Goal: Task Accomplishment & Management: Manage account settings

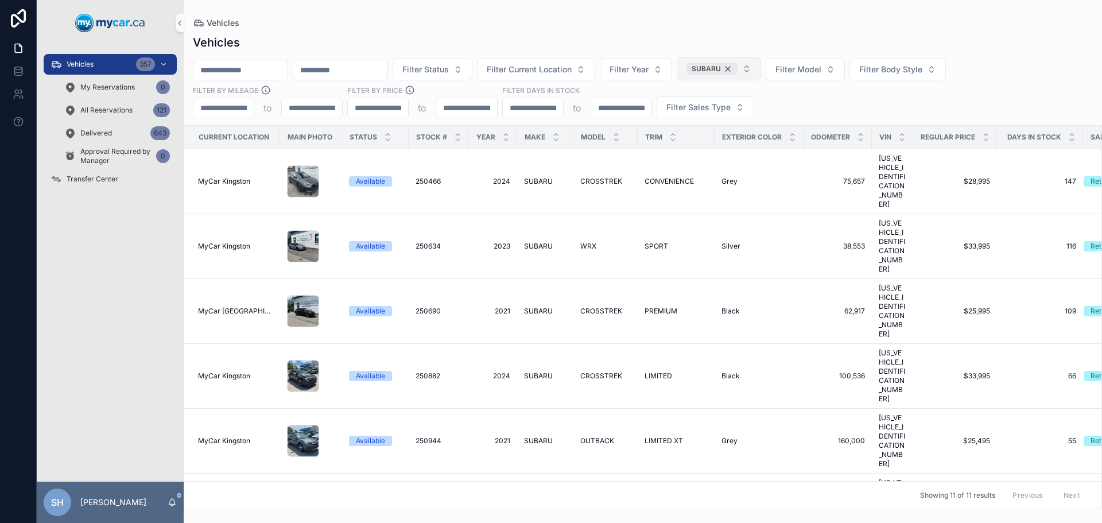
click at [737, 69] on div "SUBARU" at bounding box center [711, 69] width 51 height 13
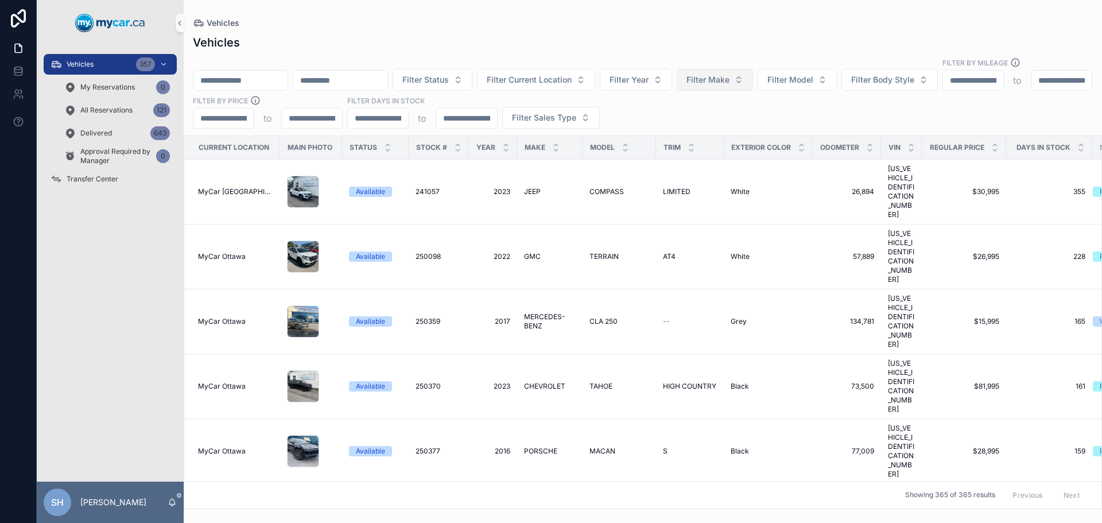
click at [753, 75] on button "Filter Make" at bounding box center [714, 80] width 76 height 22
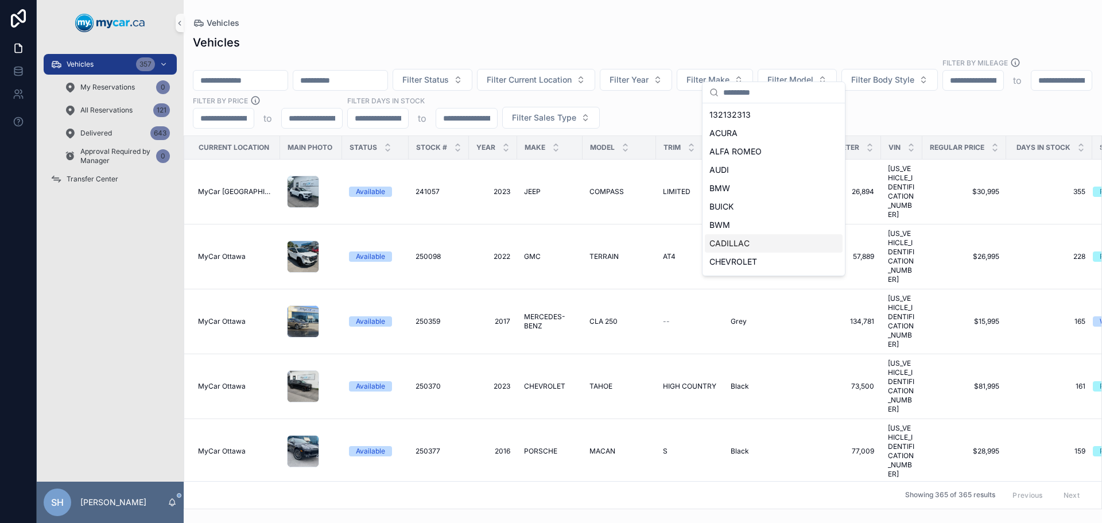
click at [745, 243] on span "CADILLAC" at bounding box center [729, 243] width 40 height 11
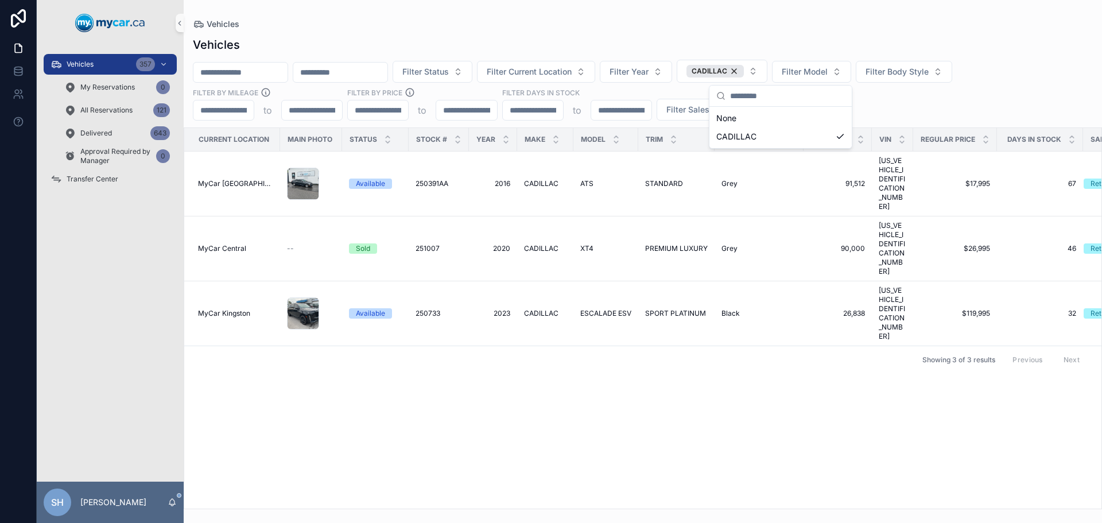
click at [660, 3] on div "Vehicles Vehicles Filter Status Filter Current Location Filter Year CADILLAC Fi…" at bounding box center [643, 254] width 918 height 509
click at [584, 309] on span "ESCALADE ESV" at bounding box center [605, 313] width 51 height 9
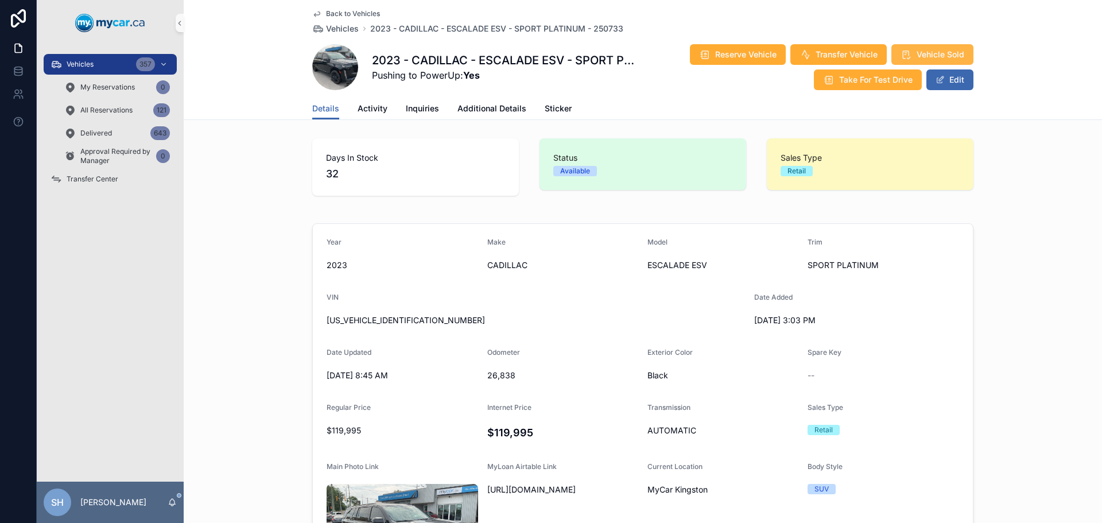
click at [942, 54] on span "Vehicle Sold" at bounding box center [940, 54] width 48 height 11
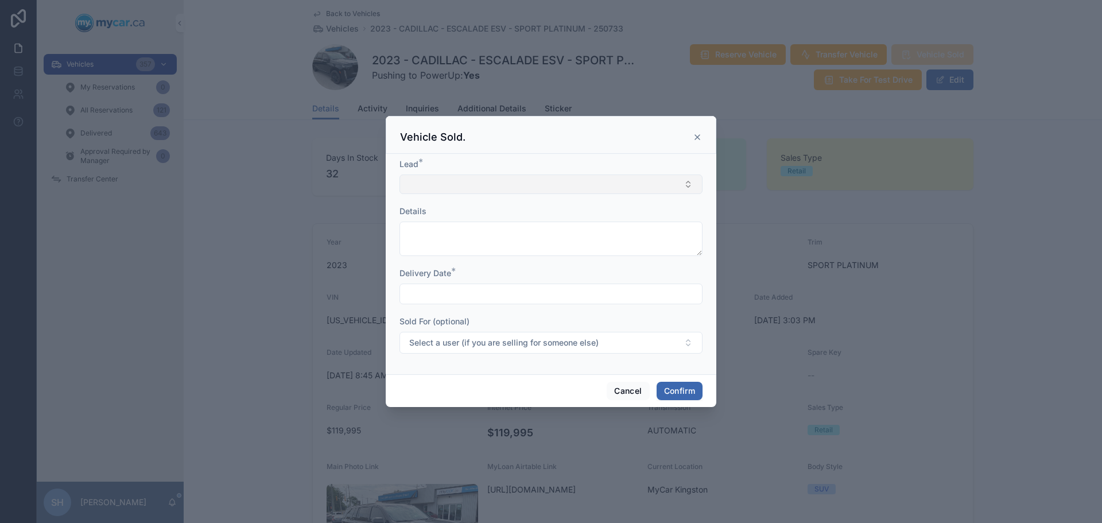
click at [437, 182] on button "Select Button" at bounding box center [550, 184] width 303 height 20
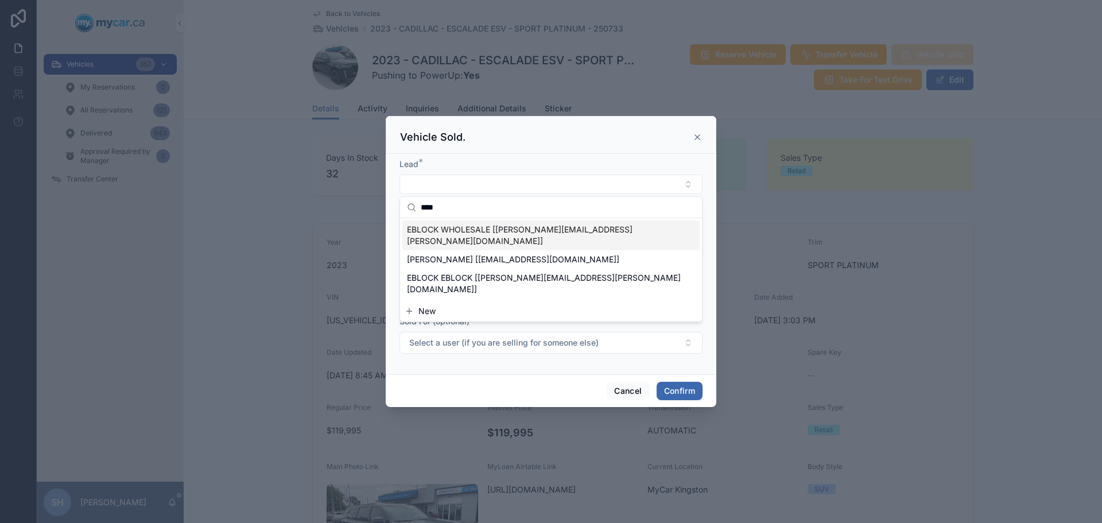
type input "****"
click at [470, 226] on span "EBLOCK WHOLESALE [erin.kohlsmith@mycar.ca]" at bounding box center [544, 235] width 274 height 23
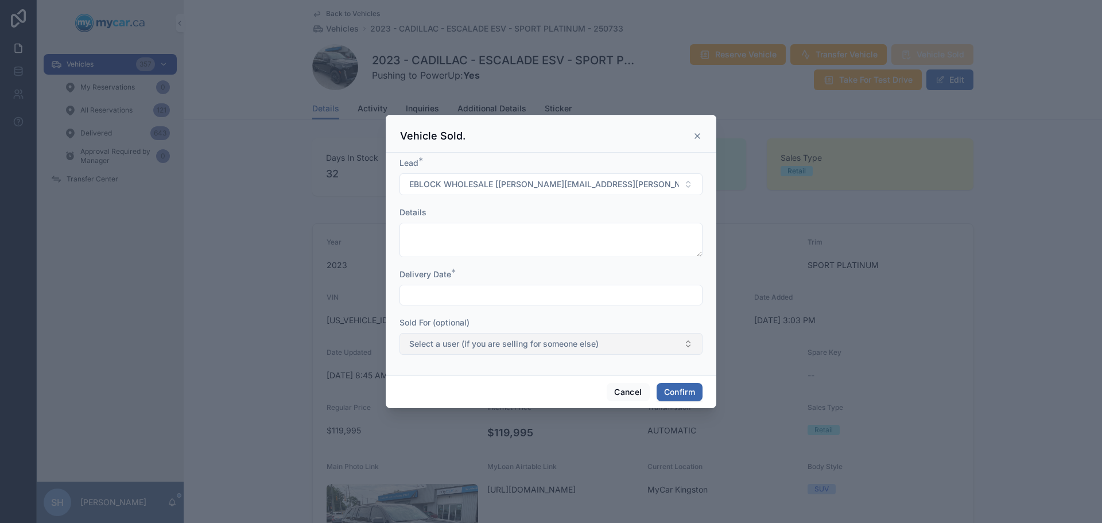
click at [503, 343] on span "Select a user (if you are selling for someone else)" at bounding box center [503, 343] width 189 height 11
click at [990, 308] on div at bounding box center [551, 261] width 1102 height 523
click at [431, 292] on input "text" at bounding box center [551, 295] width 302 height 16
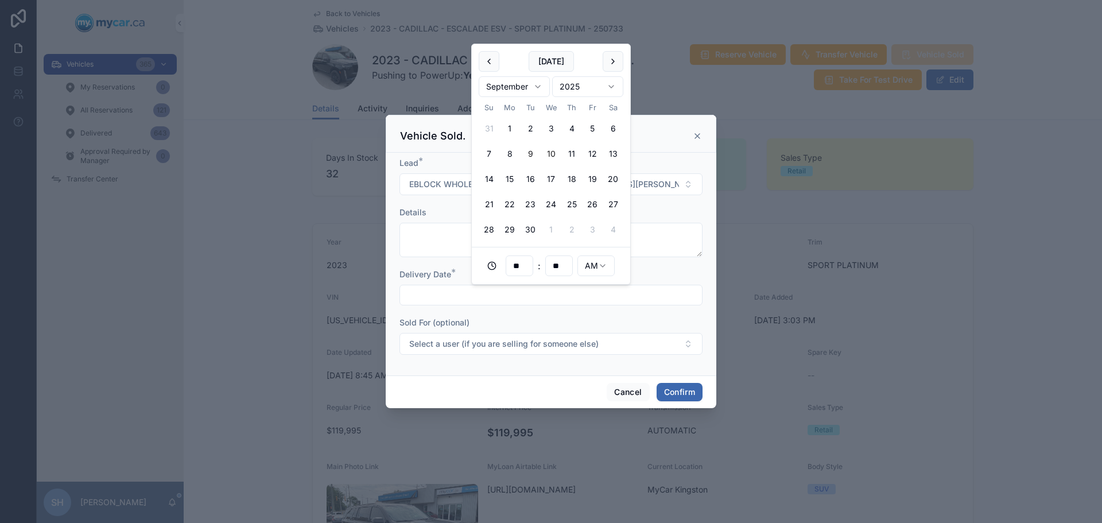
click at [553, 154] on button "10" at bounding box center [550, 153] width 21 height 21
type input "**********"
click at [666, 396] on button "Confirm" at bounding box center [679, 392] width 46 height 18
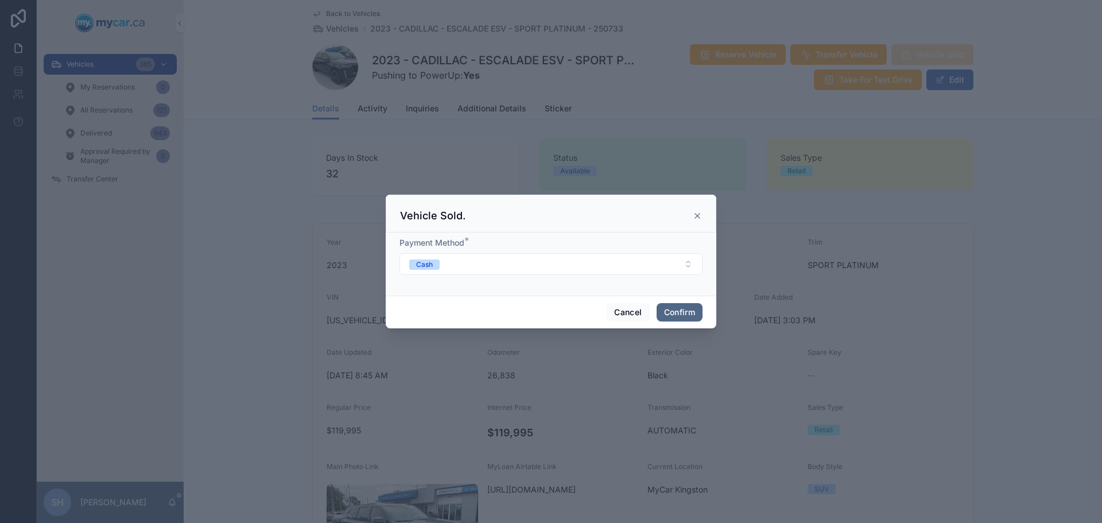
click at [679, 313] on button "Confirm" at bounding box center [679, 312] width 46 height 18
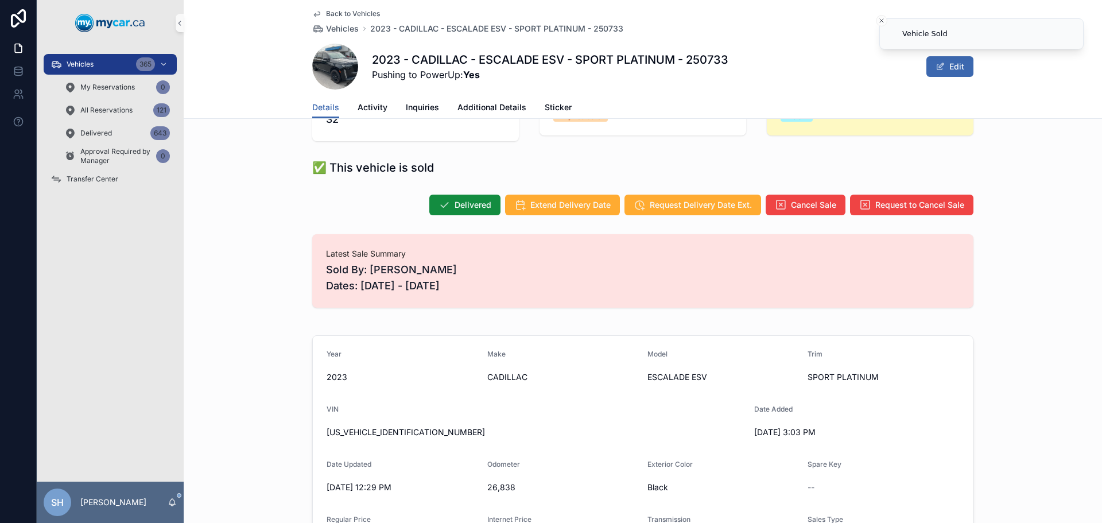
scroll to position [172, 0]
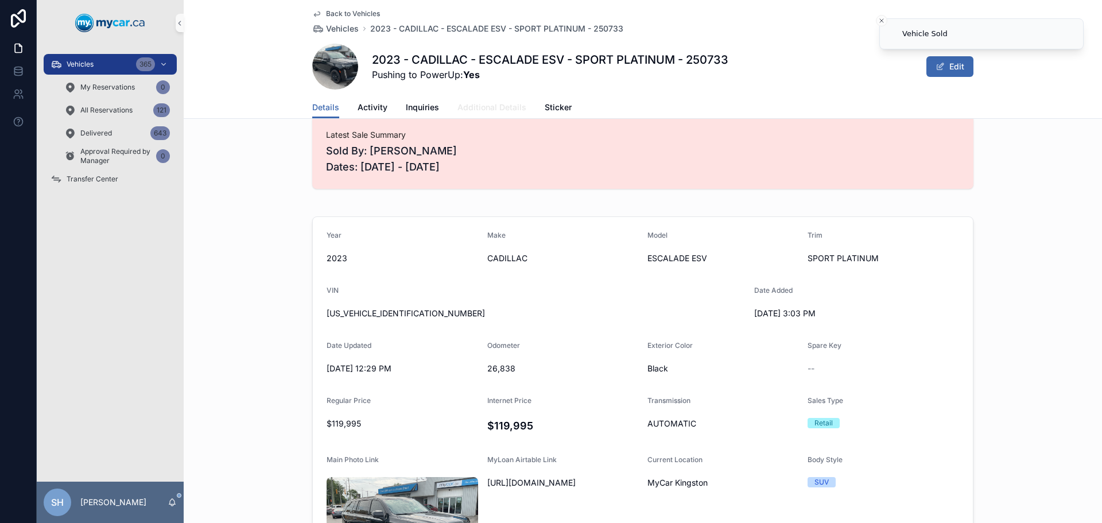
click at [487, 110] on span "Additional Details" at bounding box center [491, 107] width 69 height 11
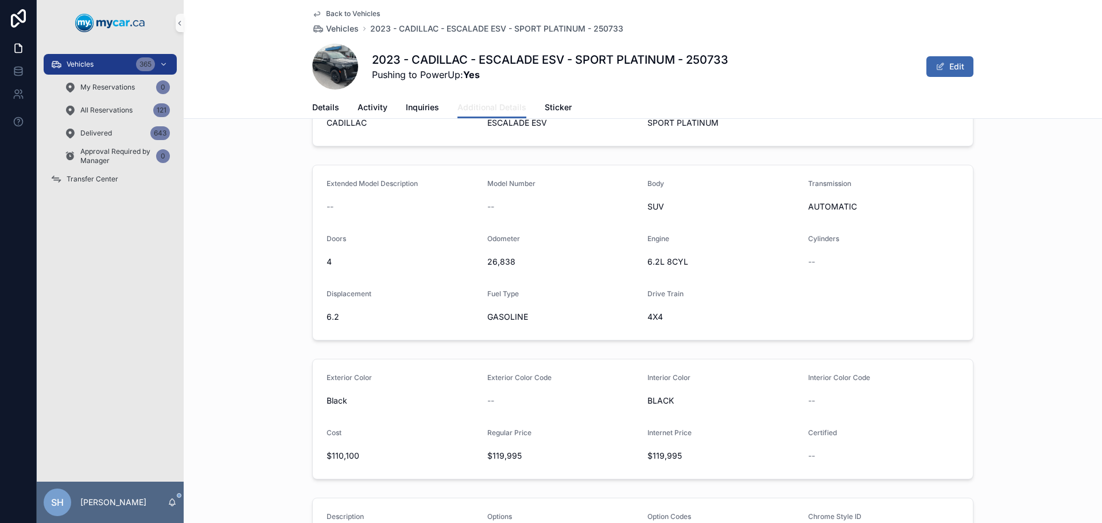
scroll to position [115, 0]
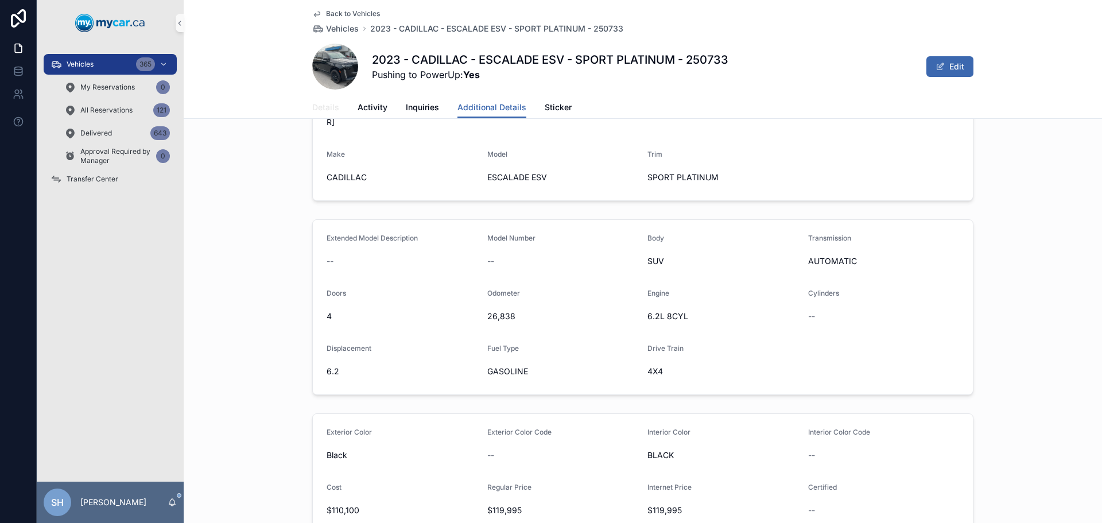
click at [324, 104] on span "Details" at bounding box center [325, 107] width 27 height 11
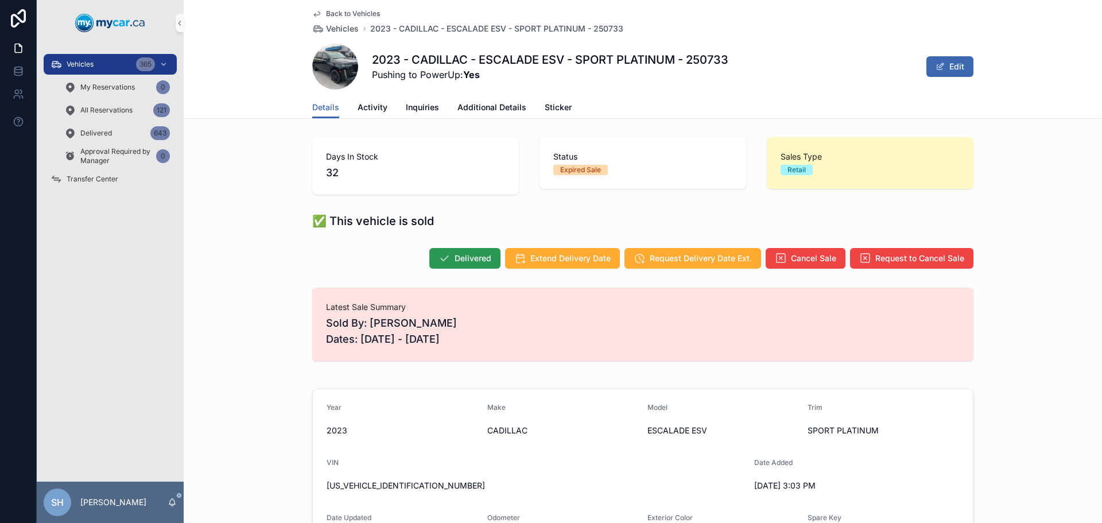
click at [462, 252] on button "Delivered" at bounding box center [464, 258] width 71 height 21
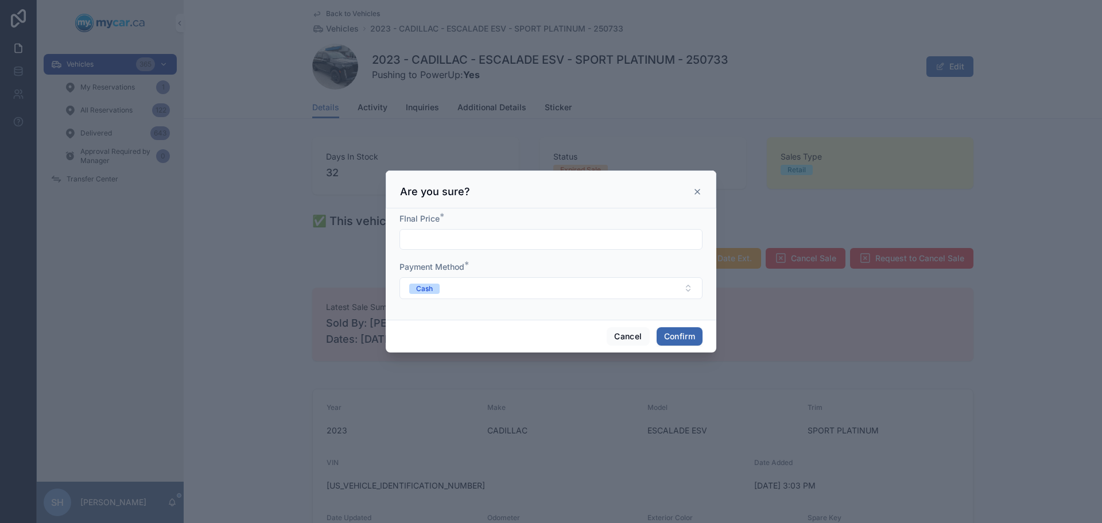
click at [439, 237] on input "text" at bounding box center [551, 239] width 302 height 16
type input "*****"
click at [684, 338] on button "Confirm" at bounding box center [679, 336] width 46 height 18
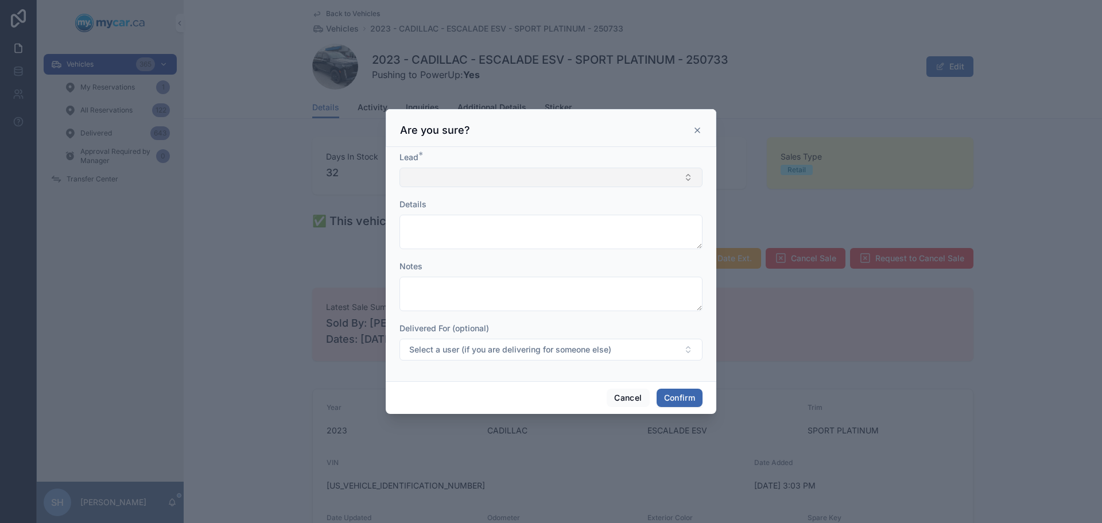
click at [422, 172] on button "Select Button" at bounding box center [550, 178] width 303 height 20
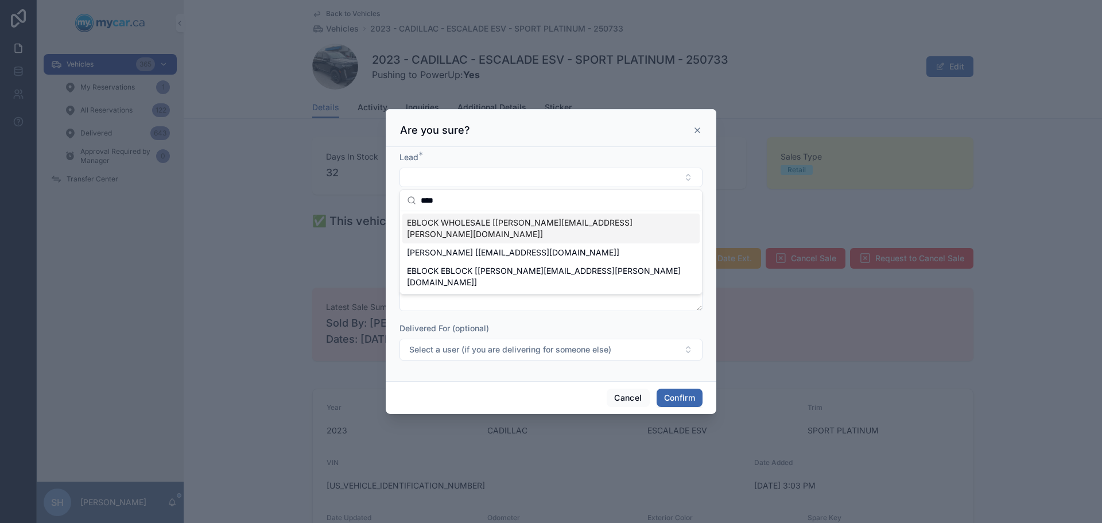
type input "****"
click at [477, 220] on span "EBLOCK WHOLESALE [erin.kohlsmith@mycar.ca]" at bounding box center [544, 228] width 274 height 23
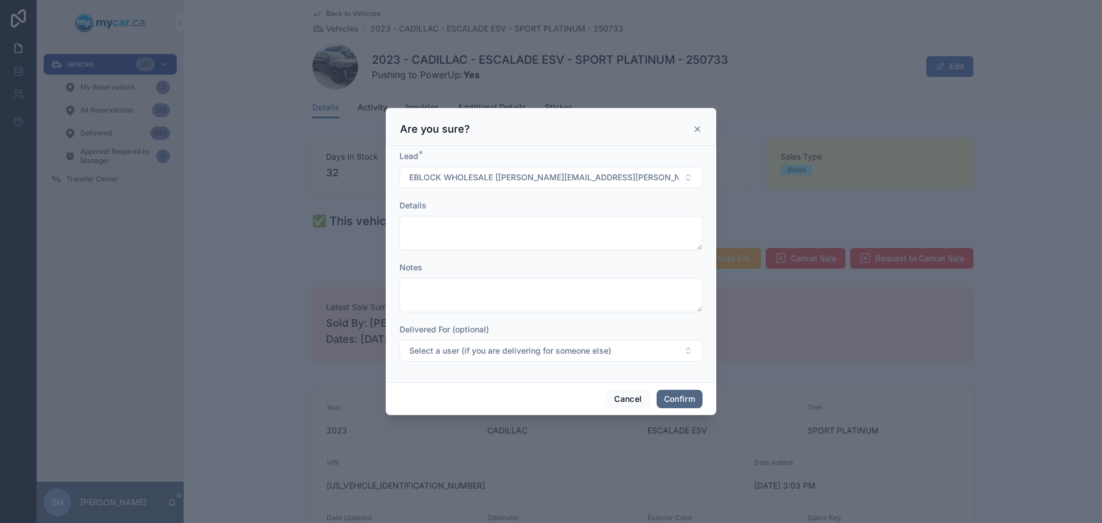
click at [691, 400] on button "Confirm" at bounding box center [679, 399] width 46 height 18
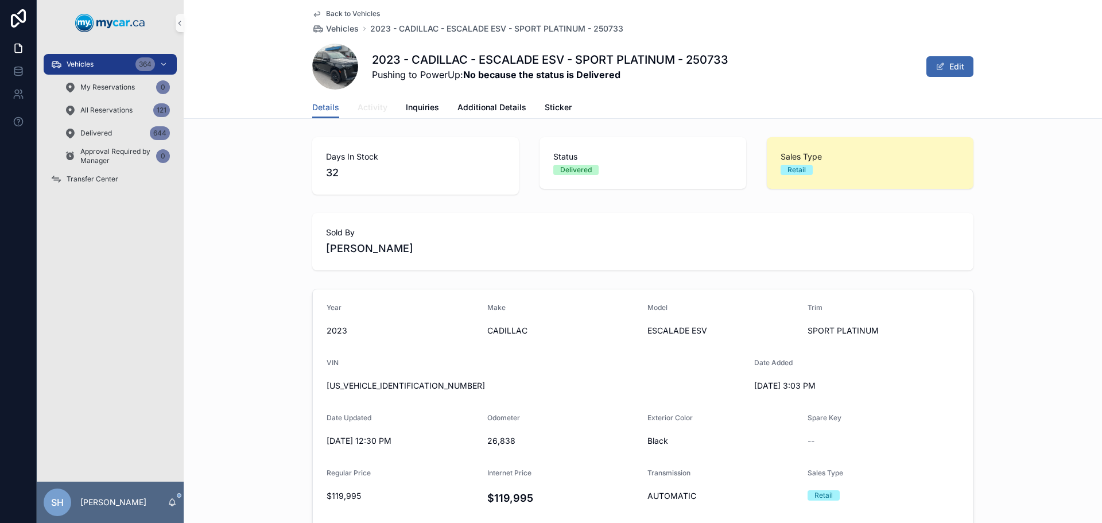
click at [357, 110] on span "Activity" at bounding box center [372, 107] width 30 height 11
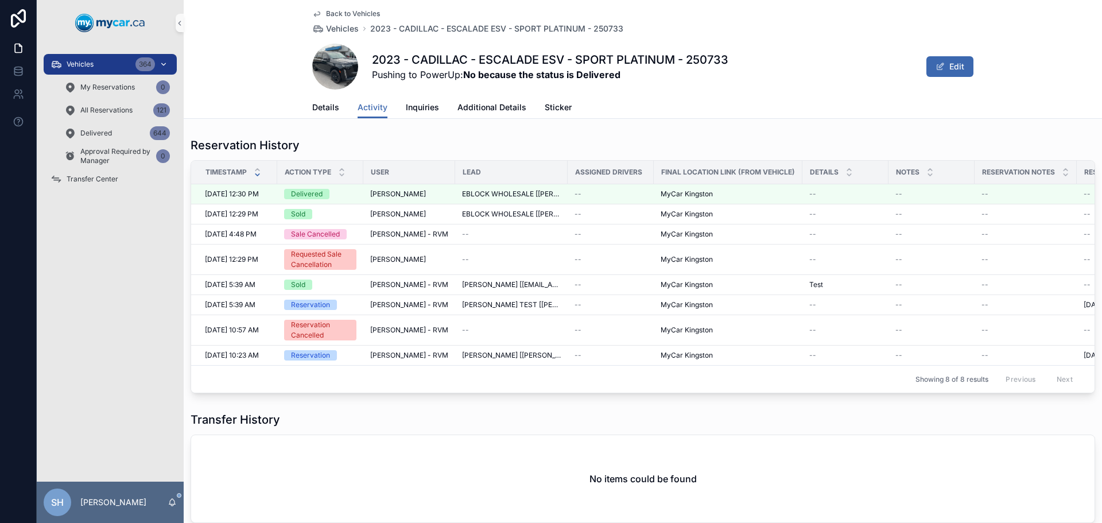
click at [90, 62] on span "Vehicles" at bounding box center [80, 64] width 27 height 9
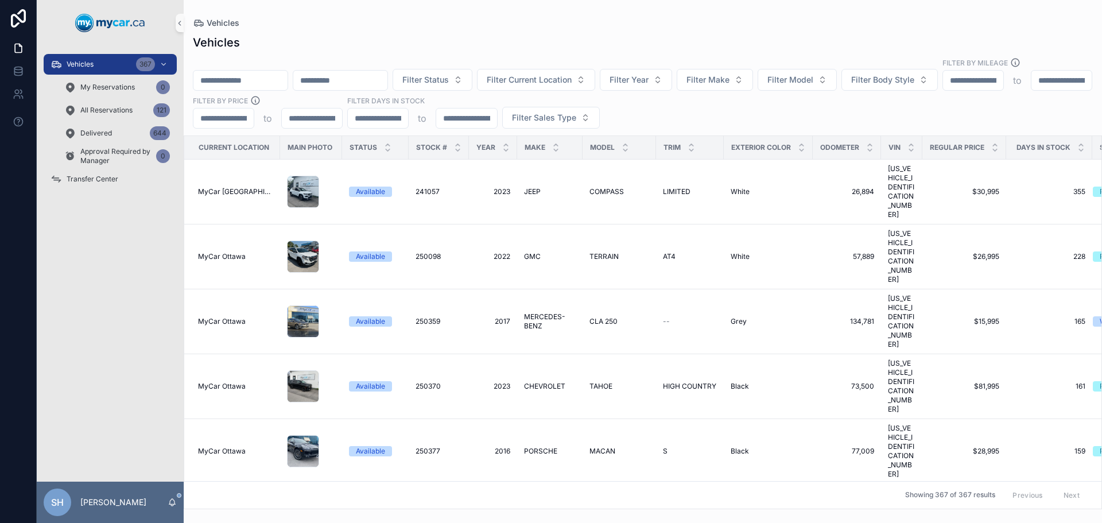
click at [250, 72] on input "scrollable content" at bounding box center [240, 80] width 94 height 16
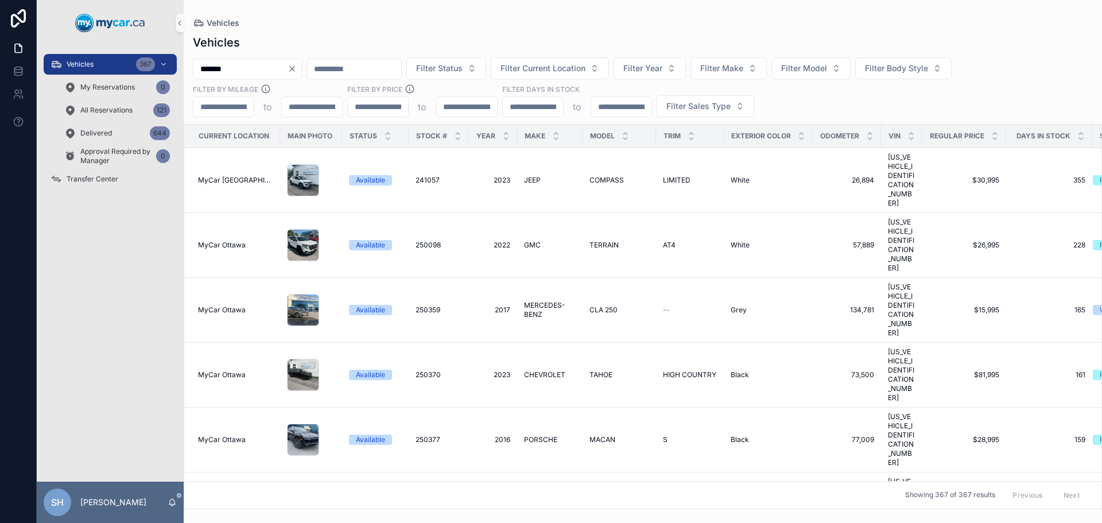
type input "*******"
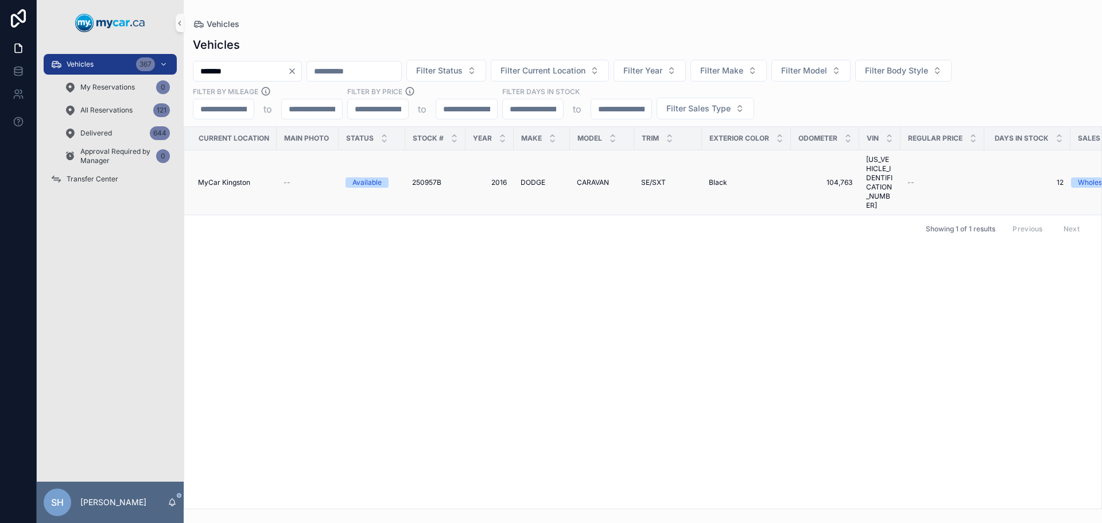
click at [418, 178] on span "250957B" at bounding box center [426, 182] width 29 height 9
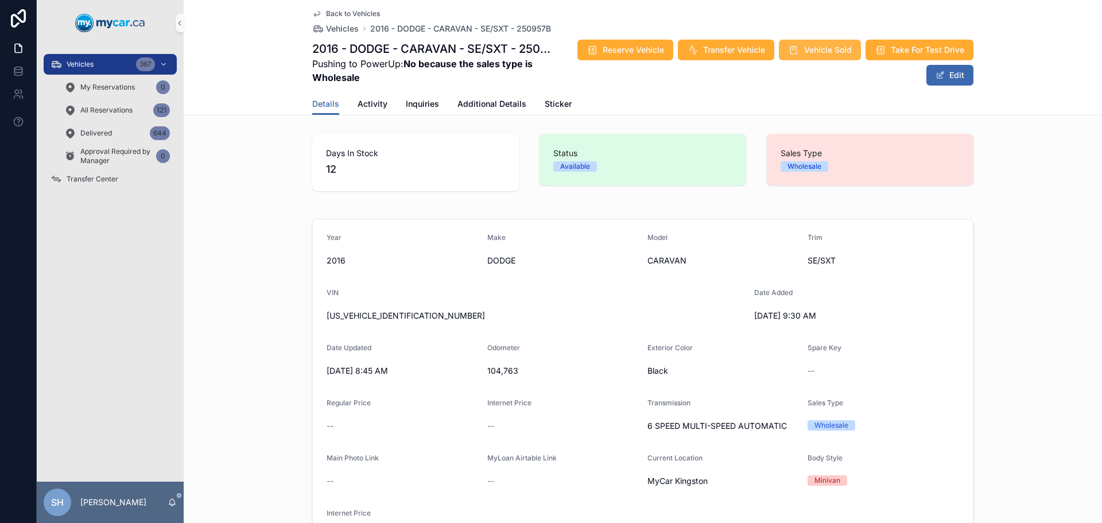
click at [807, 52] on span "Vehicle Sold" at bounding box center [828, 49] width 48 height 11
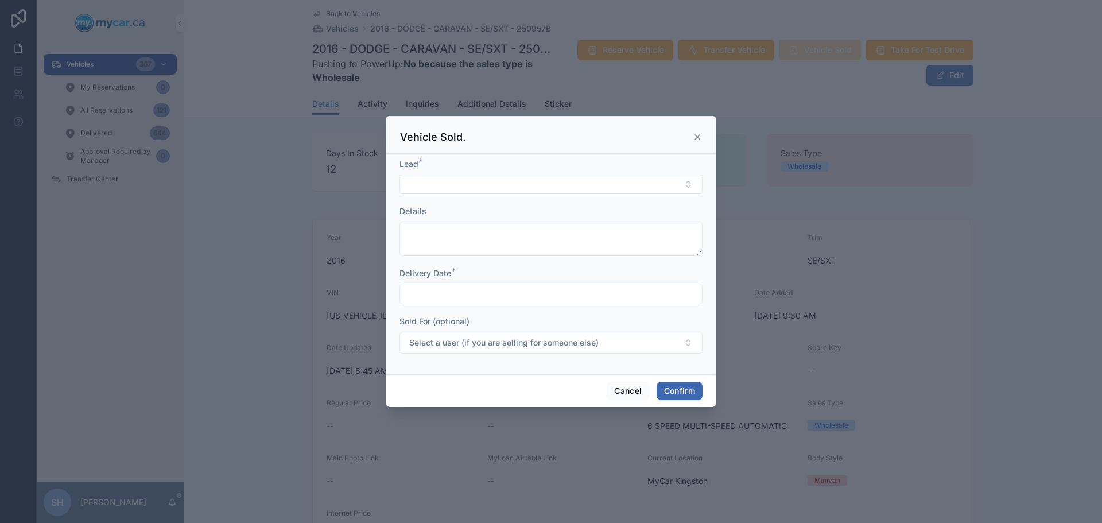
click at [463, 174] on div "Lead *" at bounding box center [550, 176] width 303 height 36
click at [450, 184] on button "Select Button" at bounding box center [550, 184] width 303 height 20
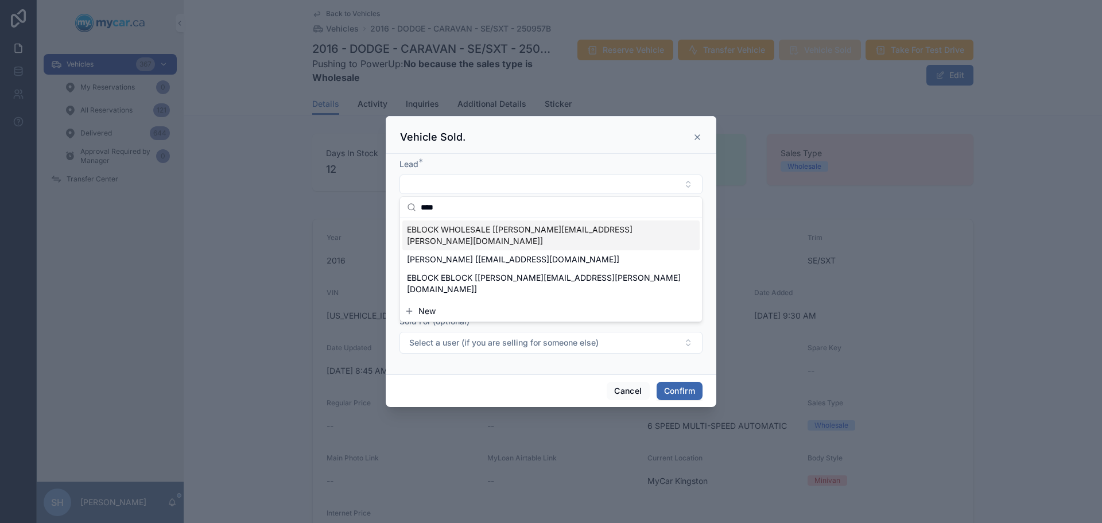
type input "****"
click at [466, 228] on span "EBLOCK WHOLESALE [erin.kohlsmith@mycar.ca]" at bounding box center [544, 235] width 274 height 23
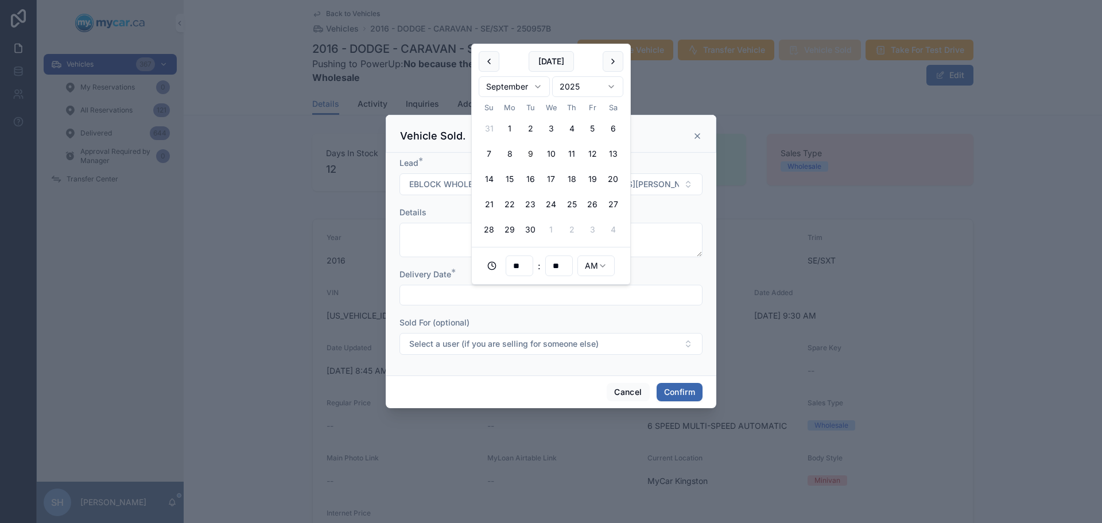
click at [471, 298] on input "text" at bounding box center [551, 295] width 302 height 16
click at [548, 155] on button "10" at bounding box center [550, 153] width 21 height 21
type input "**********"
click at [689, 382] on div "Cancel Confirm" at bounding box center [551, 391] width 330 height 33
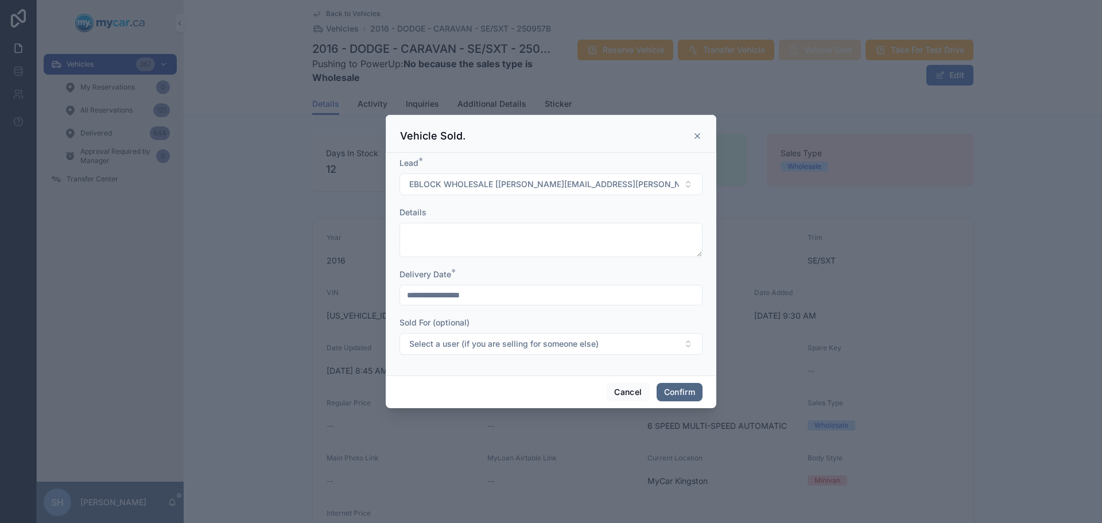
click at [684, 391] on button "Confirm" at bounding box center [679, 392] width 46 height 18
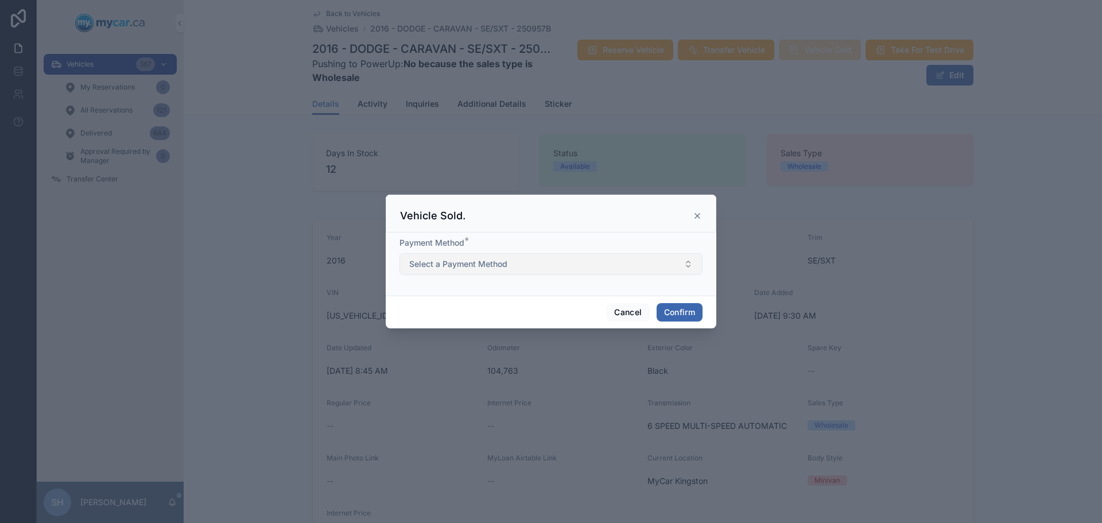
click at [551, 269] on button "Select a Payment Method" at bounding box center [550, 264] width 303 height 22
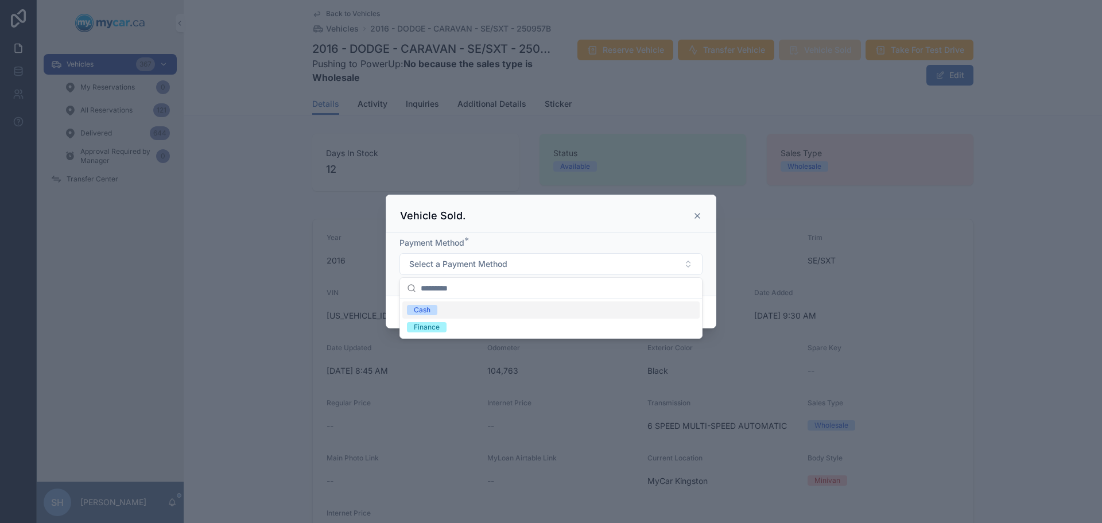
click at [422, 311] on div "Cash" at bounding box center [422, 310] width 17 height 10
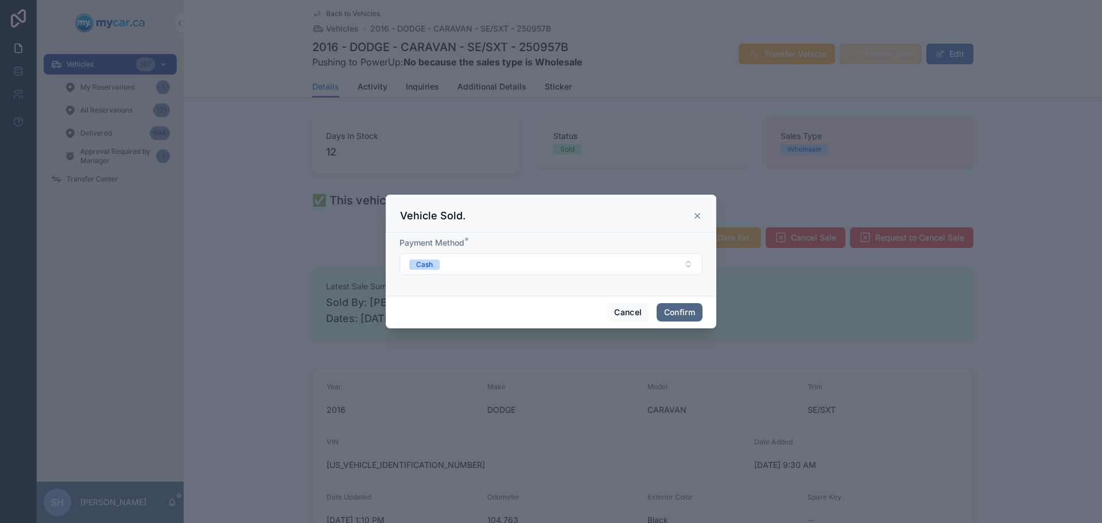
click at [683, 313] on button "Confirm" at bounding box center [679, 312] width 46 height 18
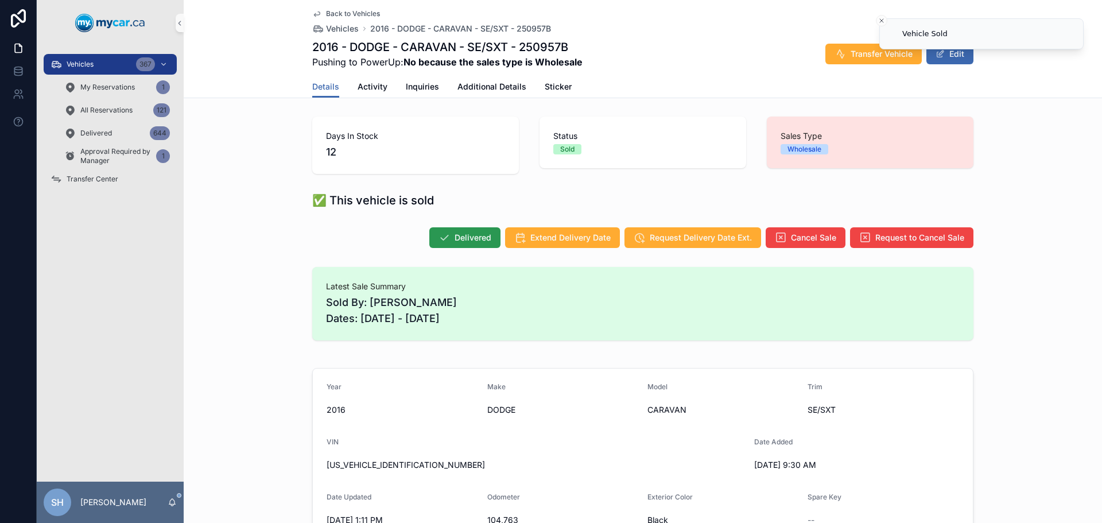
click at [454, 235] on span "Delivered" at bounding box center [472, 237] width 37 height 11
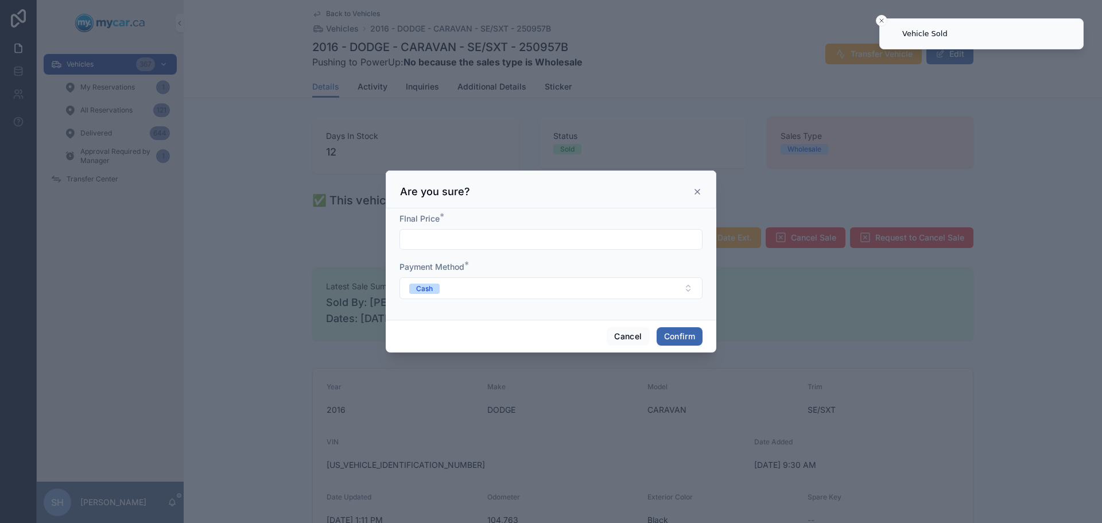
click at [453, 242] on input "text" at bounding box center [551, 239] width 302 height 16
type input "*****"
click at [684, 337] on button "Confirm" at bounding box center [679, 336] width 46 height 18
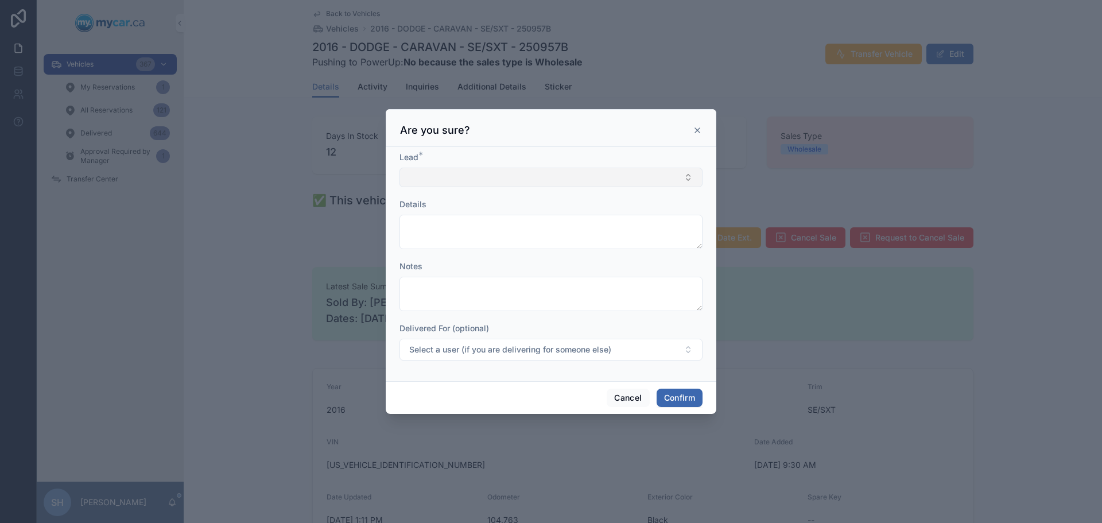
click at [458, 183] on button "Select Button" at bounding box center [550, 178] width 303 height 20
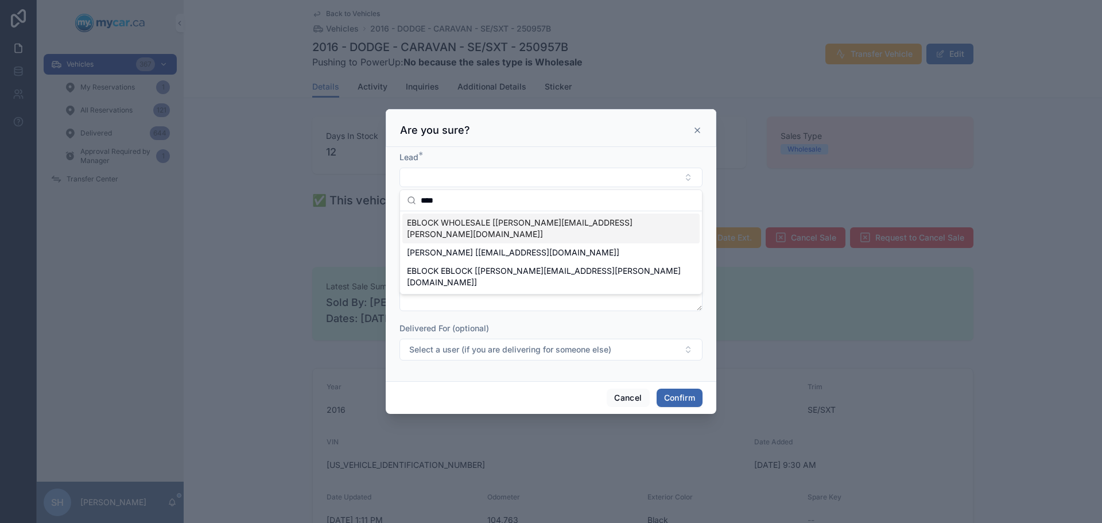
type input "****"
click at [509, 225] on span "EBLOCK WHOLESALE [erin.kohlsmith@mycar.ca]" at bounding box center [544, 228] width 274 height 23
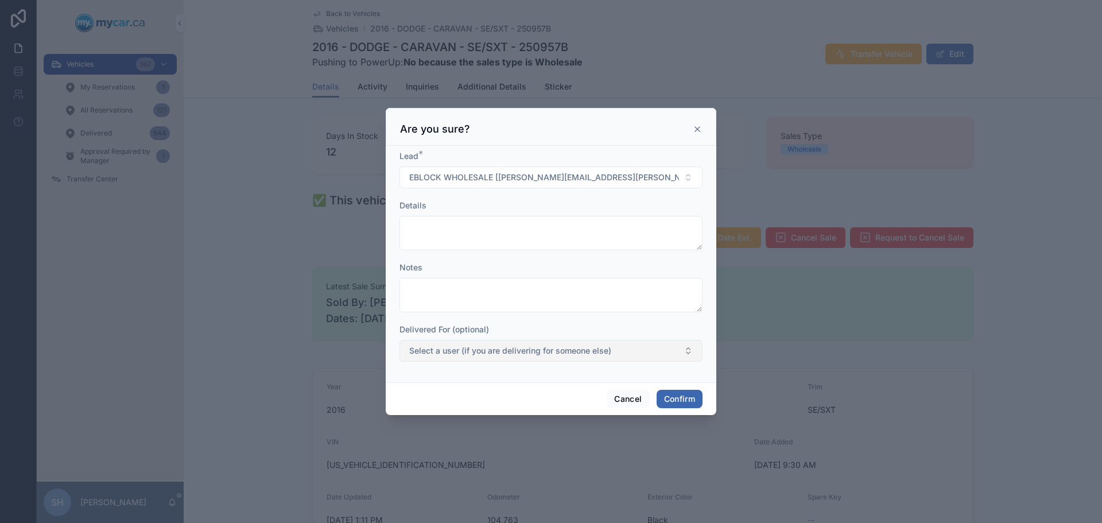
click at [454, 351] on span "Select a user (if you are delivering for someone else)" at bounding box center [510, 350] width 202 height 11
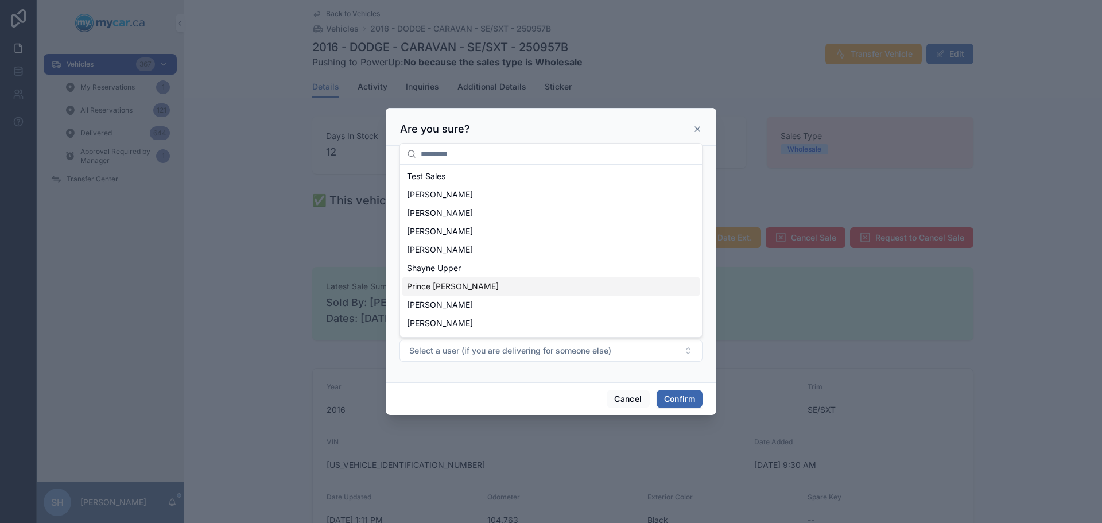
click at [1006, 240] on div at bounding box center [551, 261] width 1102 height 523
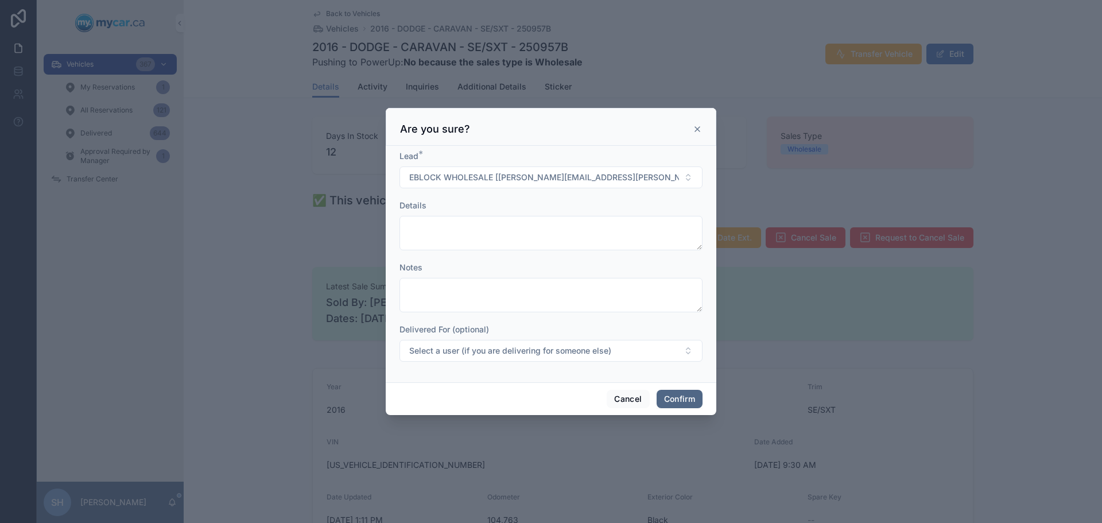
click at [675, 399] on button "Confirm" at bounding box center [679, 399] width 46 height 18
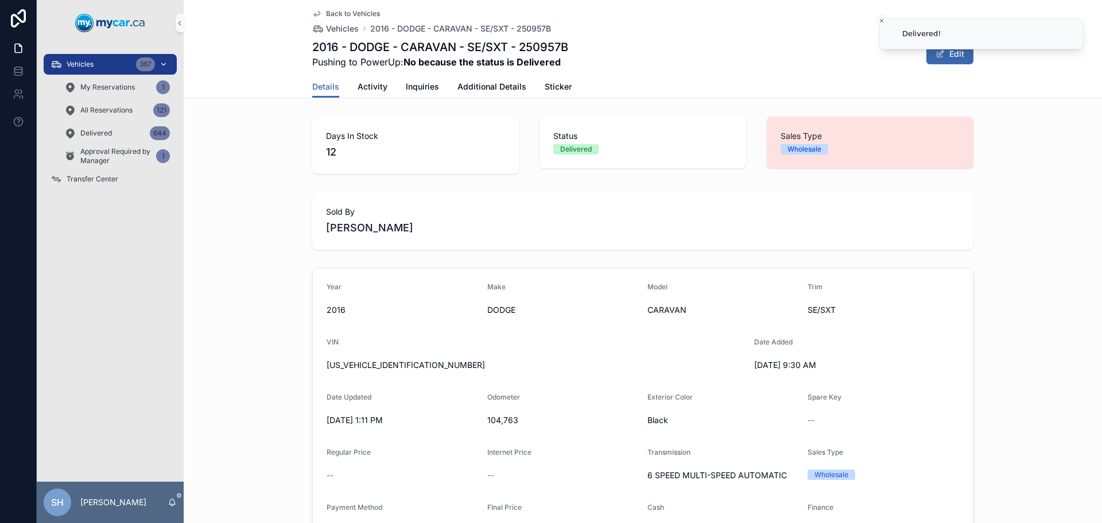
click at [104, 56] on div "Vehicles 367" at bounding box center [109, 64] width 119 height 18
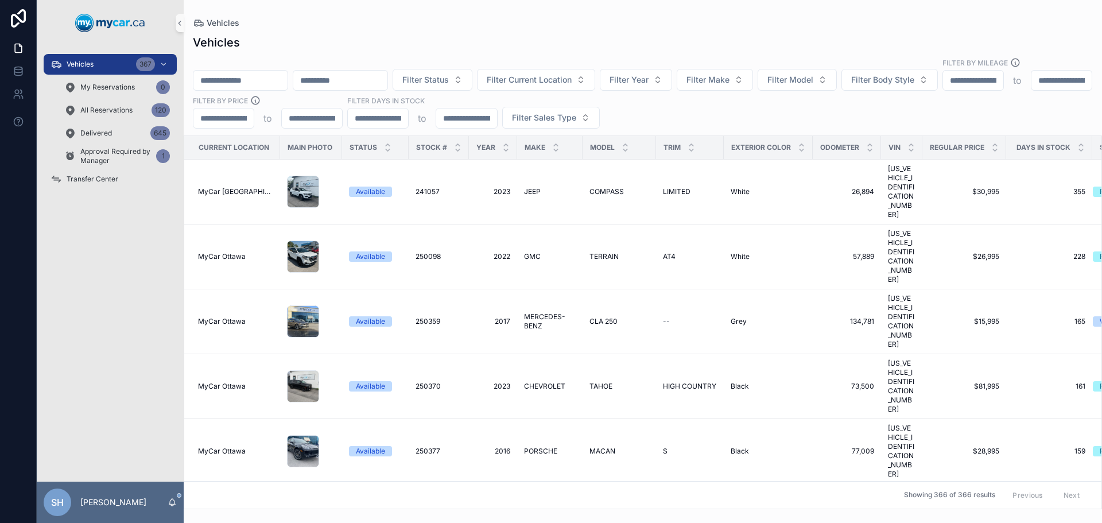
click at [499, 33] on div "Vehicles Filter Status Filter Current Location Filter Year Filter Make Filter M…" at bounding box center [643, 268] width 918 height 481
click at [278, 72] on input "scrollable content" at bounding box center [240, 80] width 94 height 16
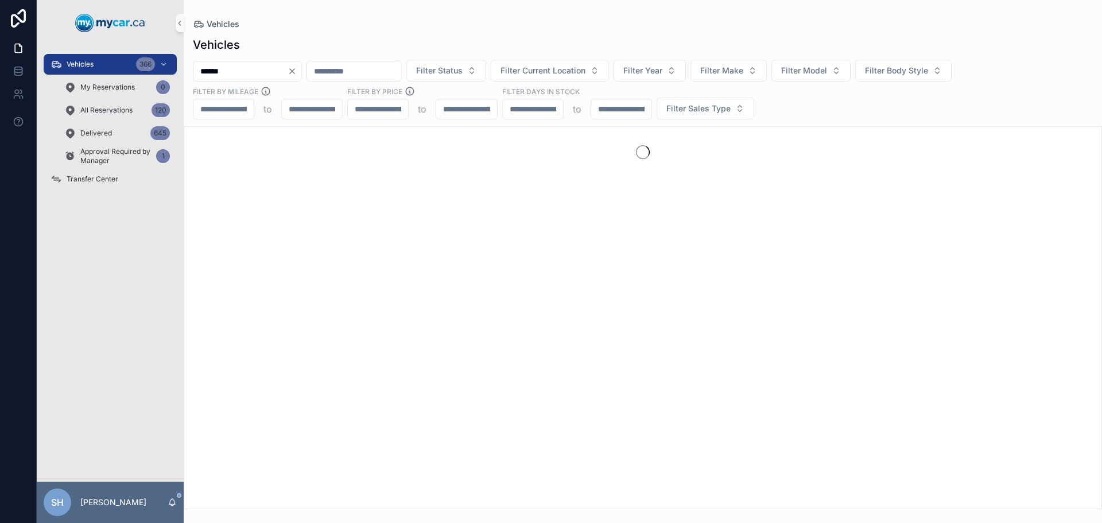
type input "******"
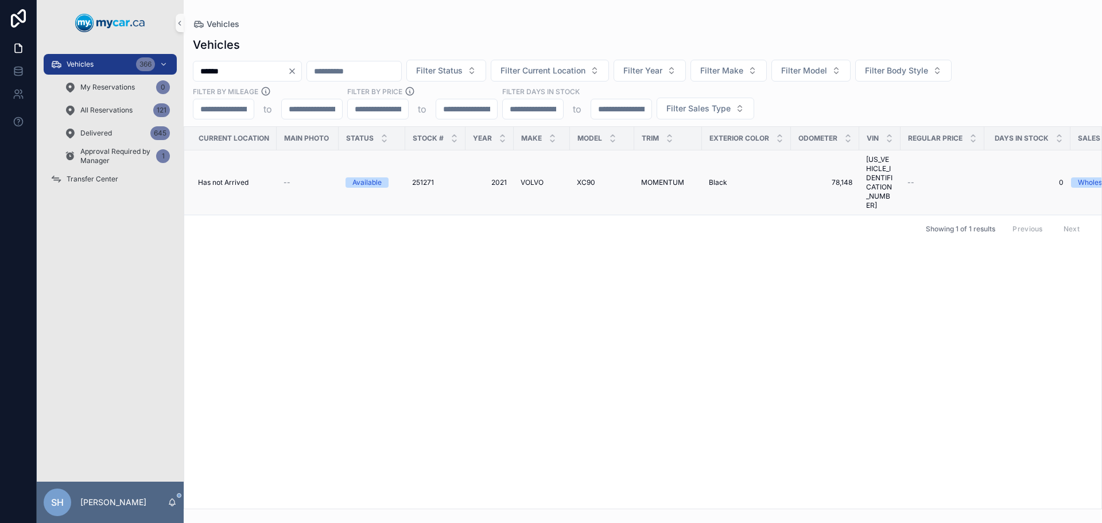
click at [538, 178] on span "VOLVO" at bounding box center [531, 182] width 23 height 9
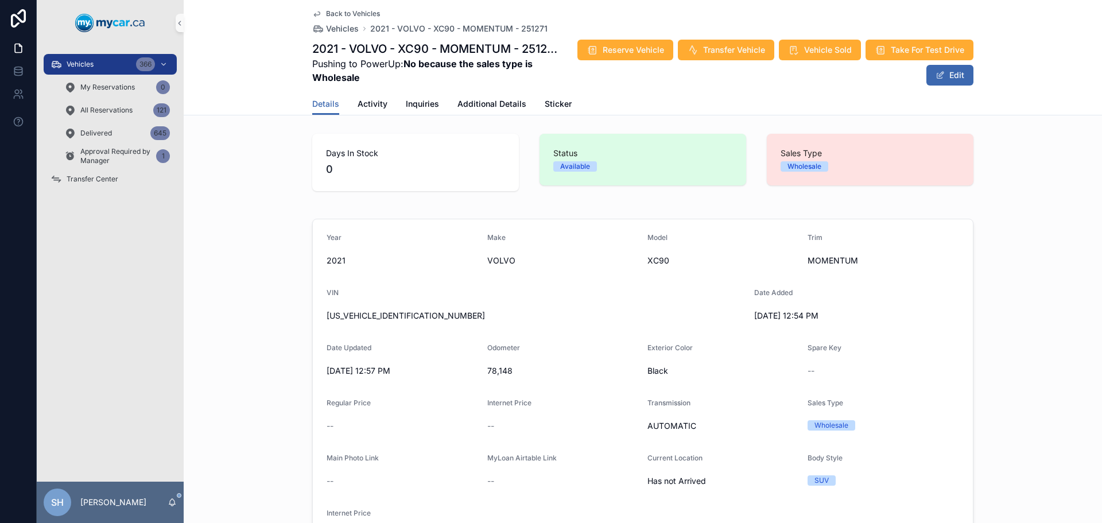
drag, startPoint x: 407, startPoint y: 319, endPoint x: 327, endPoint y: 310, distance: 80.8
click at [413, 313] on span "YV4A22PK7M1751224" at bounding box center [535, 315] width 418 height 11
drag, startPoint x: 410, startPoint y: 314, endPoint x: 318, endPoint y: 316, distance: 91.8
click at [318, 316] on form "Year 2021 Make VOLVO Model XC90 Trim MOMENTUM VIN YV4A22PK7M1751224 Date Added …" at bounding box center [643, 389] width 660 height 340
copy span "YV4A22PK7M1751224"
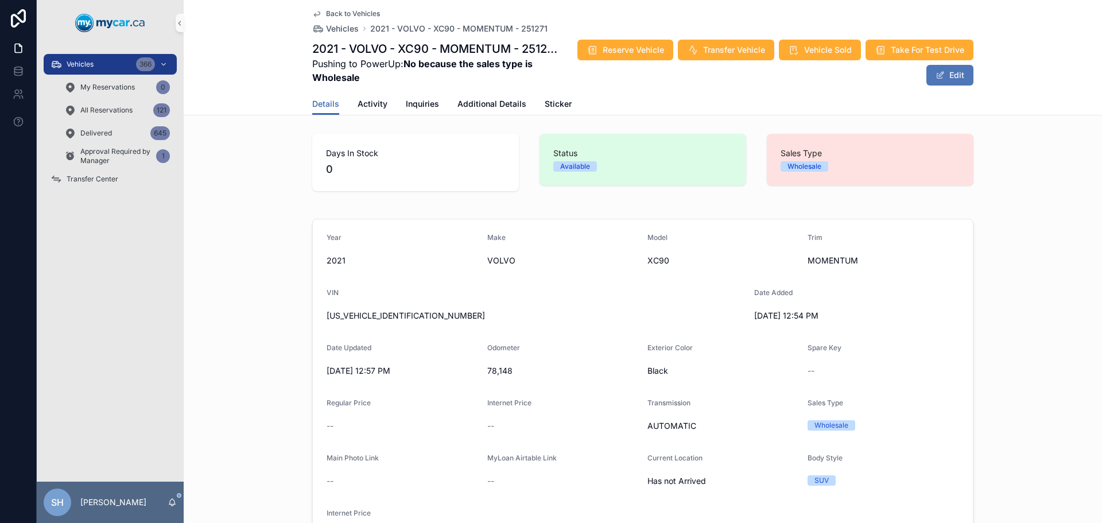
click at [942, 74] on button "Edit" at bounding box center [949, 75] width 47 height 21
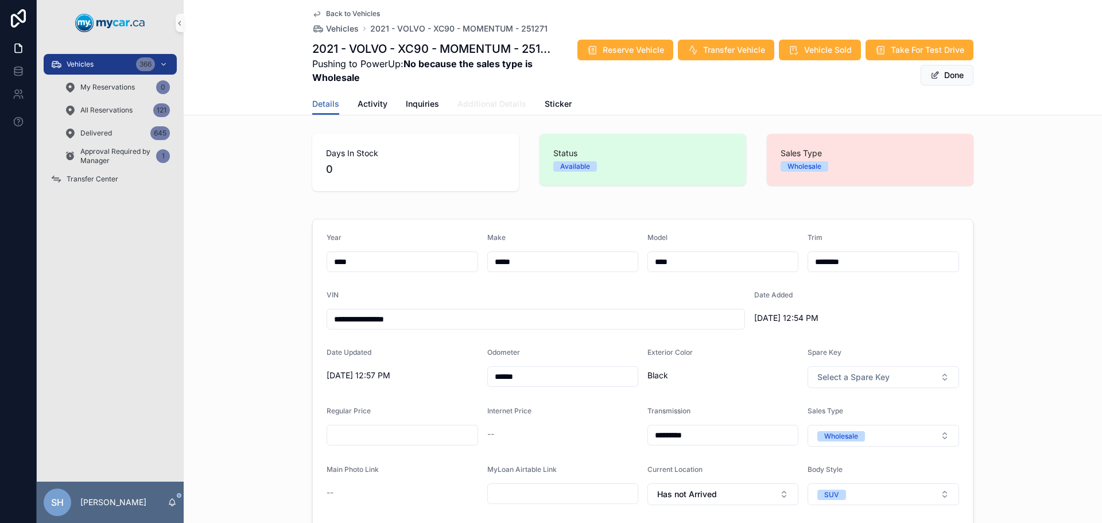
click at [462, 105] on span "Additional Details" at bounding box center [491, 103] width 69 height 11
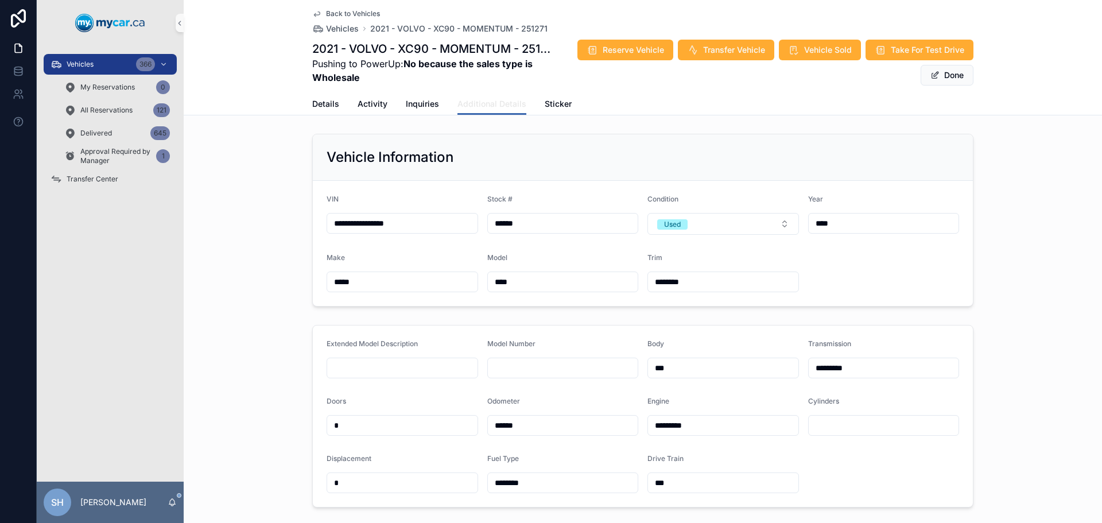
scroll to position [229, 0]
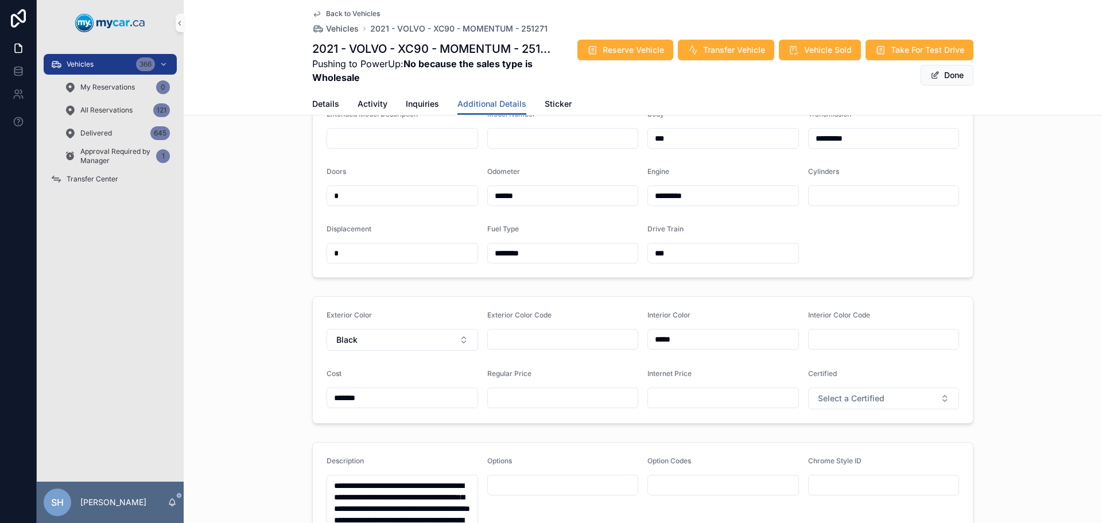
click at [515, 402] on input "scrollable content" at bounding box center [563, 398] width 150 height 16
type input "*******"
click at [1005, 234] on div "Extended Model Description Model Number Body *** Transmission ********* Doors *…" at bounding box center [643, 187] width 918 height 192
click at [329, 102] on span "Details" at bounding box center [325, 103] width 27 height 11
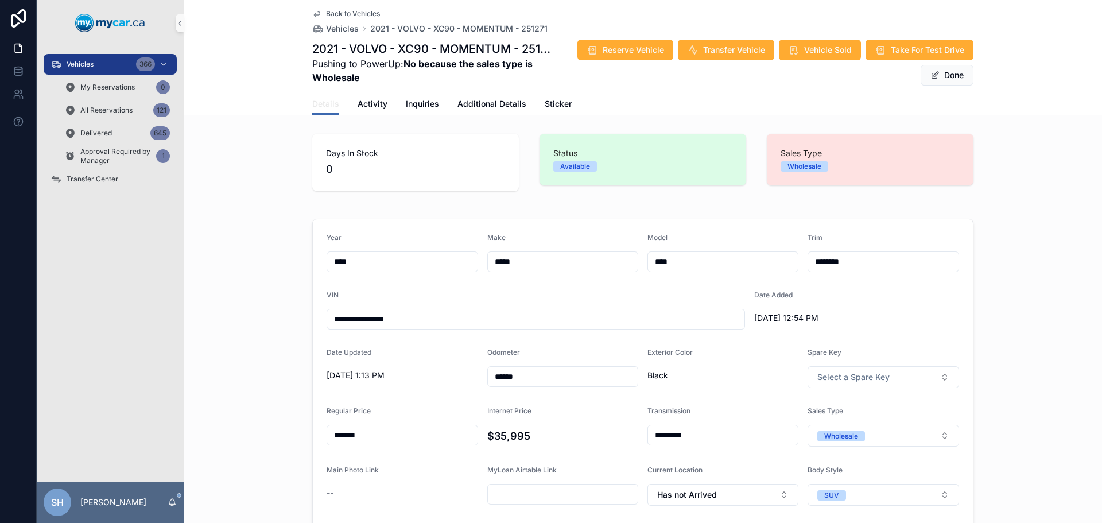
scroll to position [57, 0]
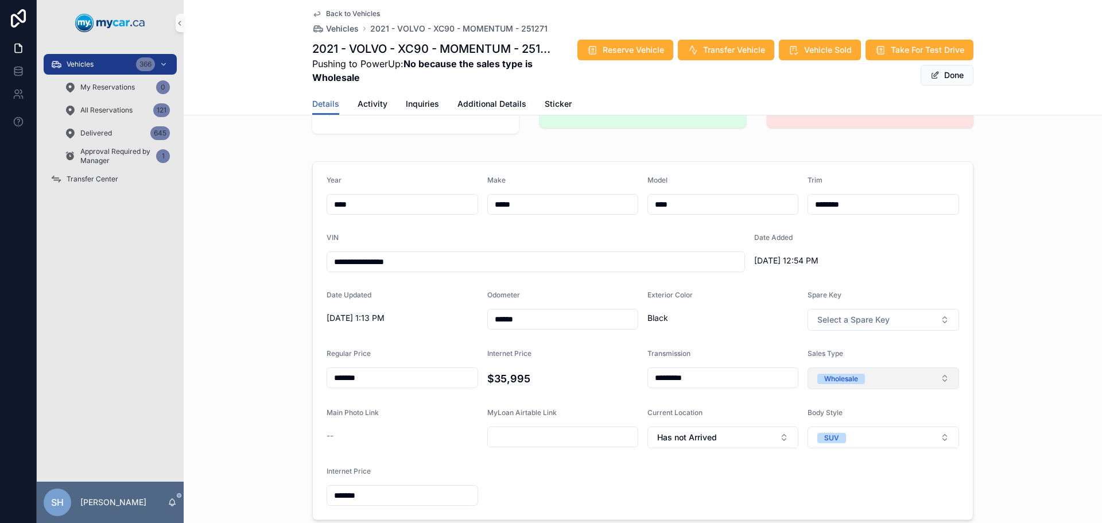
click at [838, 378] on div "Wholesale" at bounding box center [841, 378] width 34 height 10
click at [818, 459] on div "Retail" at bounding box center [827, 458] width 18 height 10
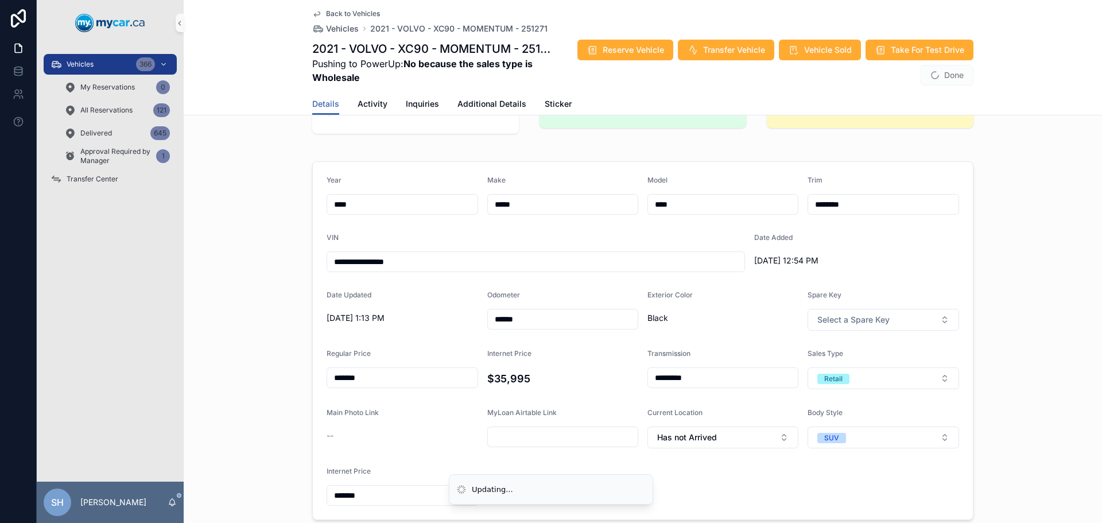
click at [992, 357] on div "**********" at bounding box center [643, 341] width 918 height 368
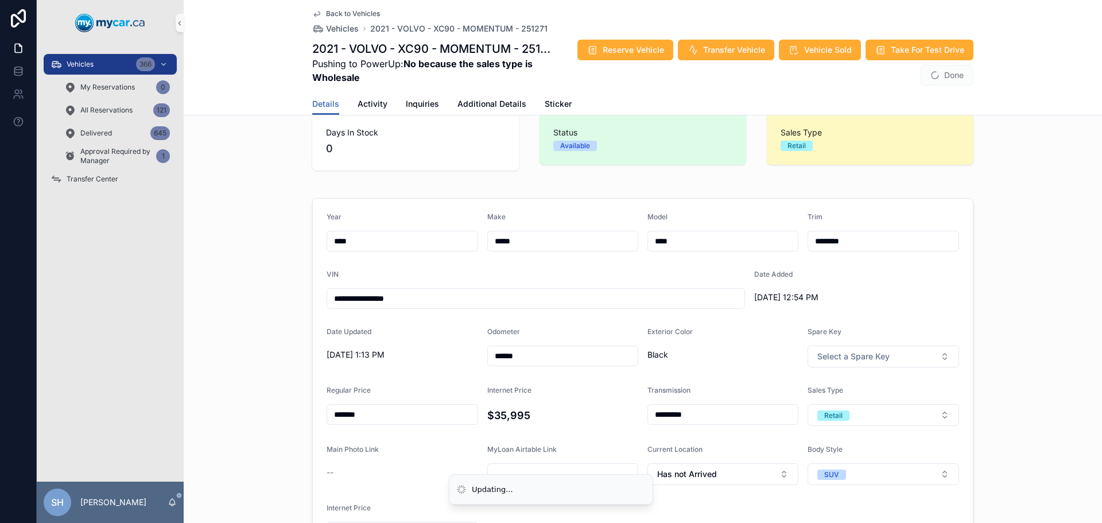
scroll to position [0, 0]
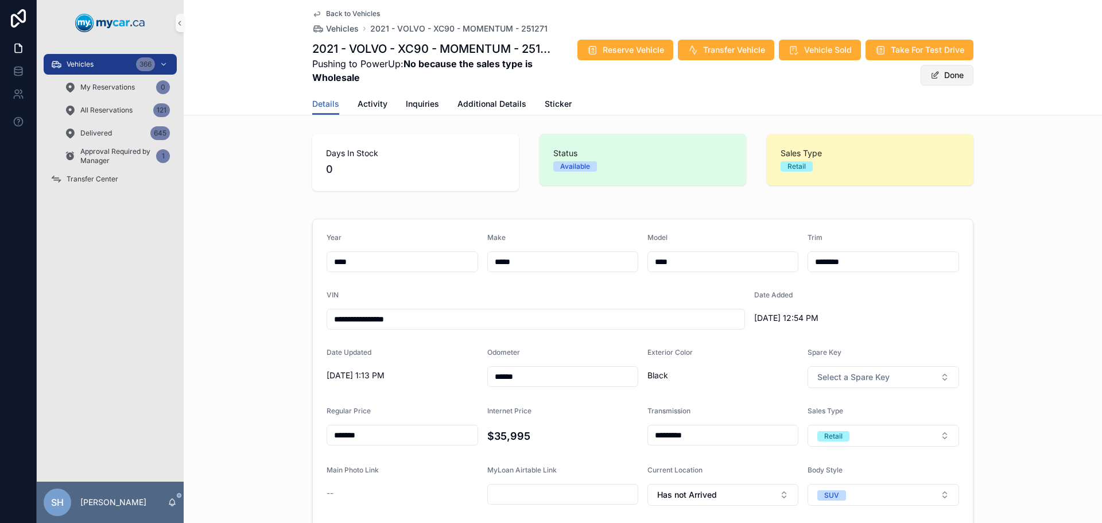
click at [942, 75] on button "Done" at bounding box center [946, 75] width 53 height 21
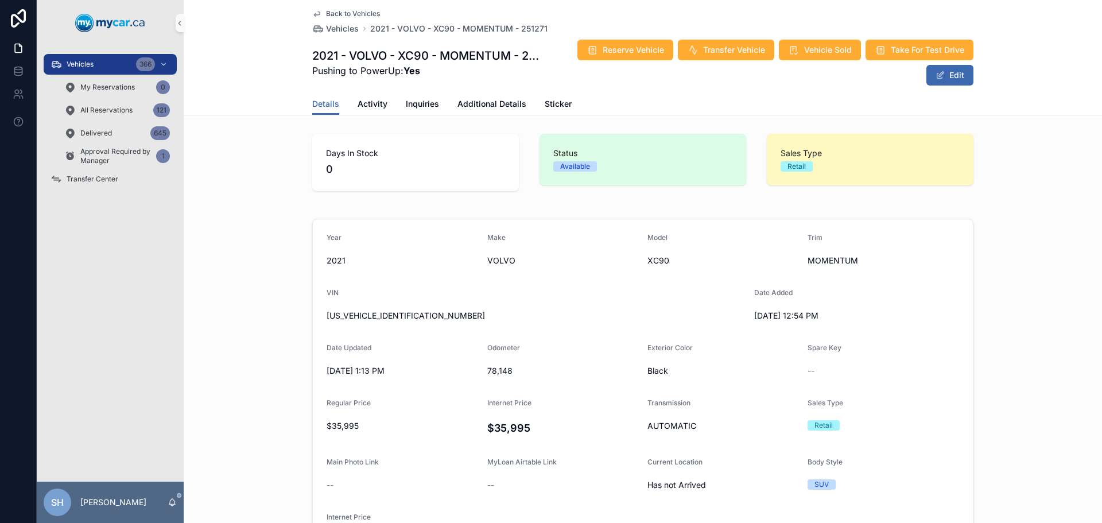
drag, startPoint x: 89, startPoint y: 63, endPoint x: 180, endPoint y: 48, distance: 91.9
click at [89, 63] on span "Vehicles" at bounding box center [80, 64] width 27 height 9
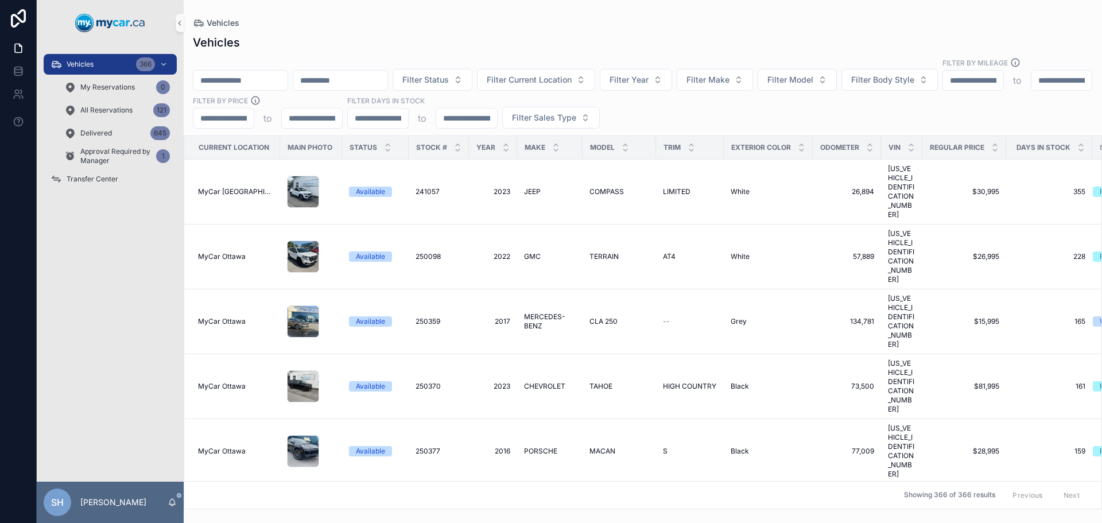
click at [248, 72] on input "scrollable content" at bounding box center [240, 80] width 94 height 16
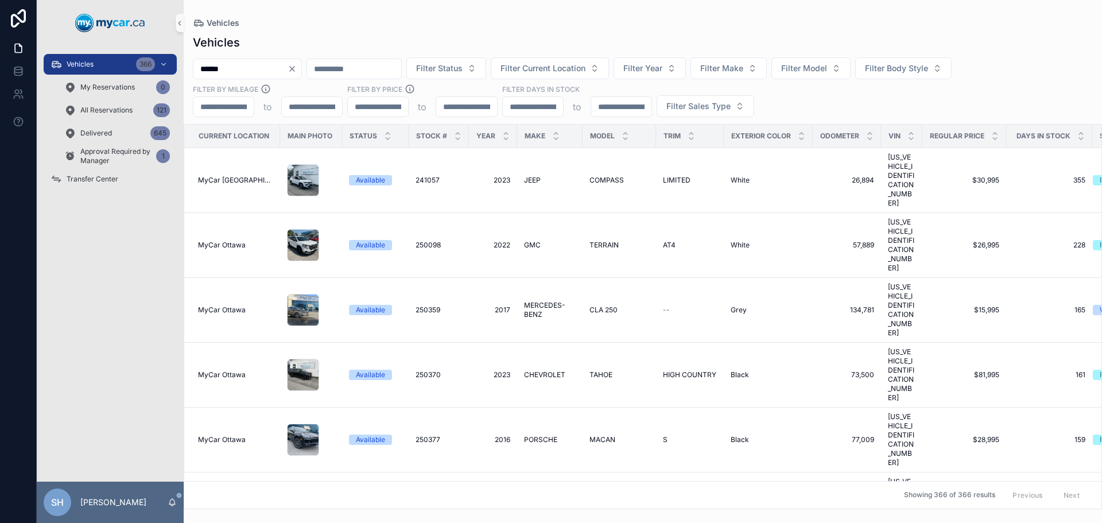
type input "******"
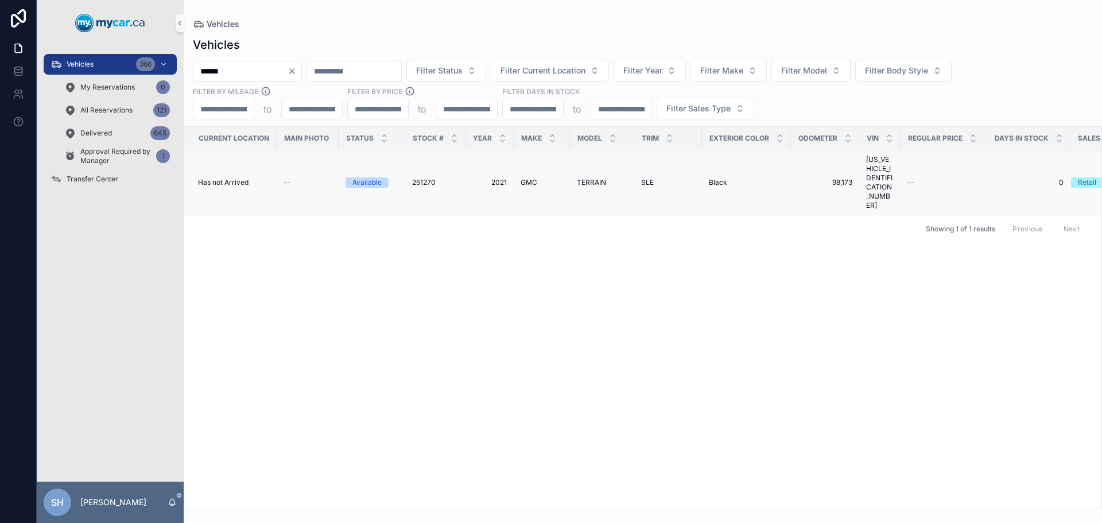
click at [587, 178] on span "TERRAIN" at bounding box center [591, 182] width 29 height 9
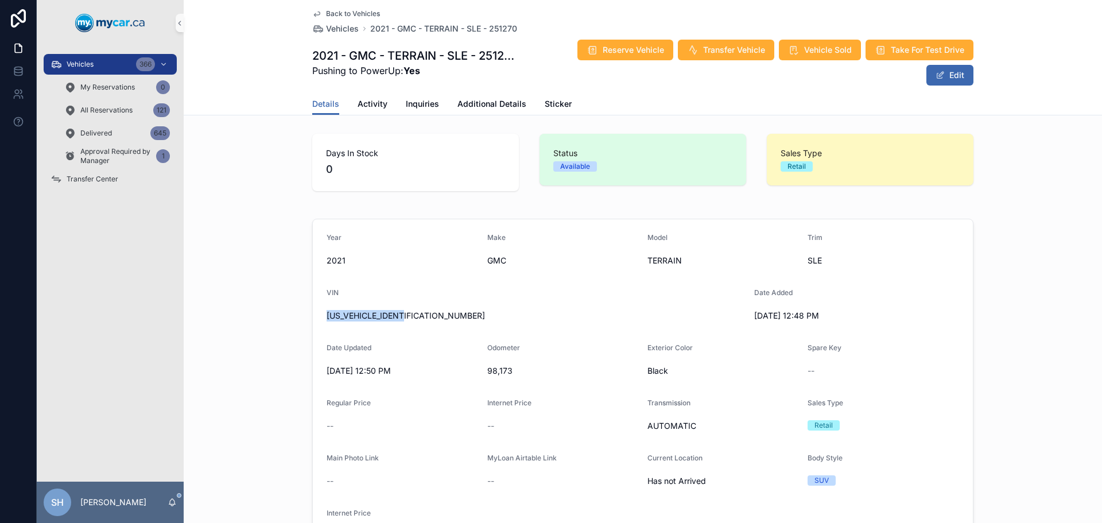
drag, startPoint x: 416, startPoint y: 316, endPoint x: 321, endPoint y: 319, distance: 95.3
click at [321, 319] on form "Year 2021 Make GMC Model TERRAIN Trim SLE VIN 3GKALMEV3ML331482 Date Added 9/9/…" at bounding box center [643, 389] width 660 height 340
copy span "3GKALMEV3ML331482"
click at [478, 104] on span "Additional Details" at bounding box center [491, 103] width 69 height 11
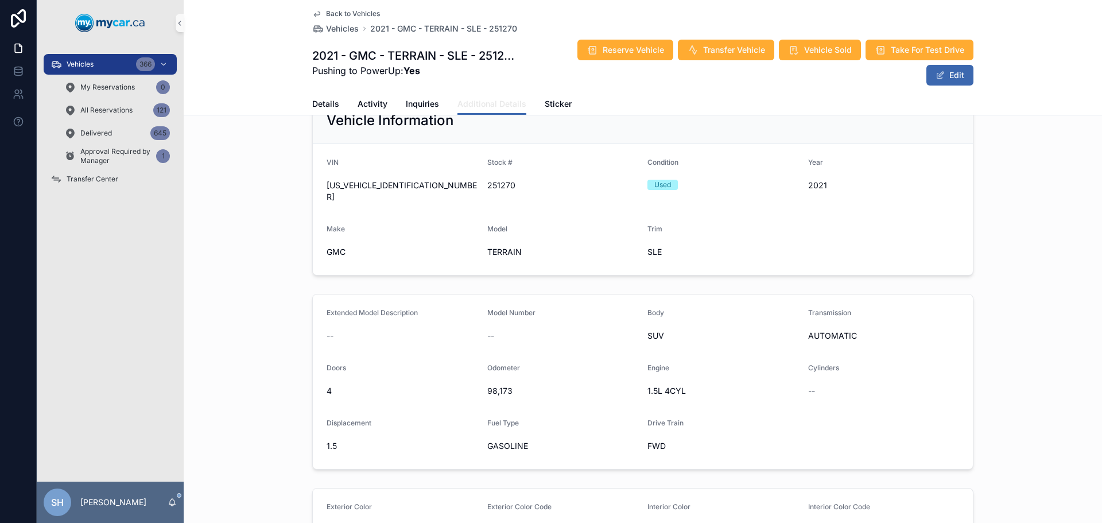
scroll to position [57, 0]
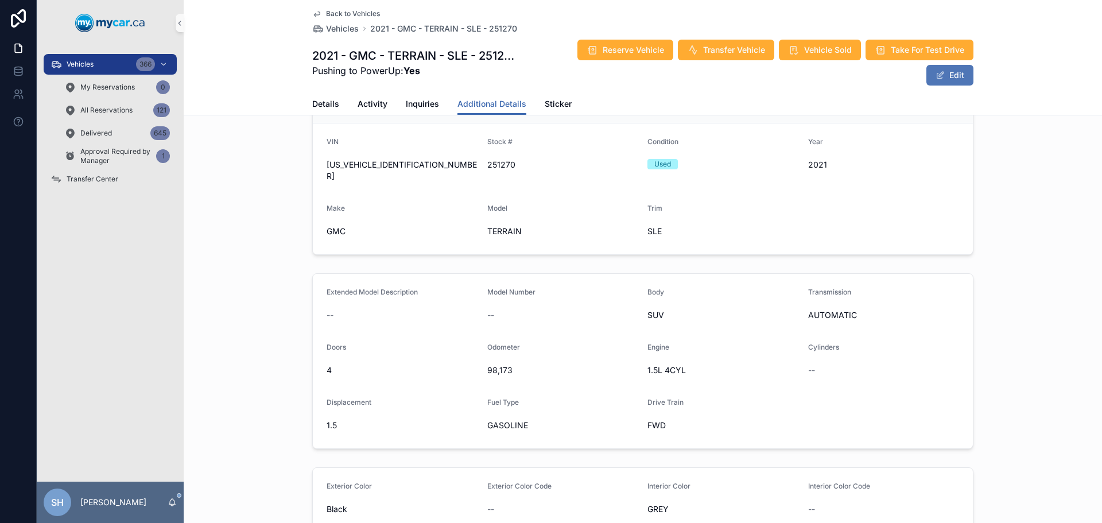
click at [939, 76] on span "scrollable content" at bounding box center [939, 75] width 9 height 9
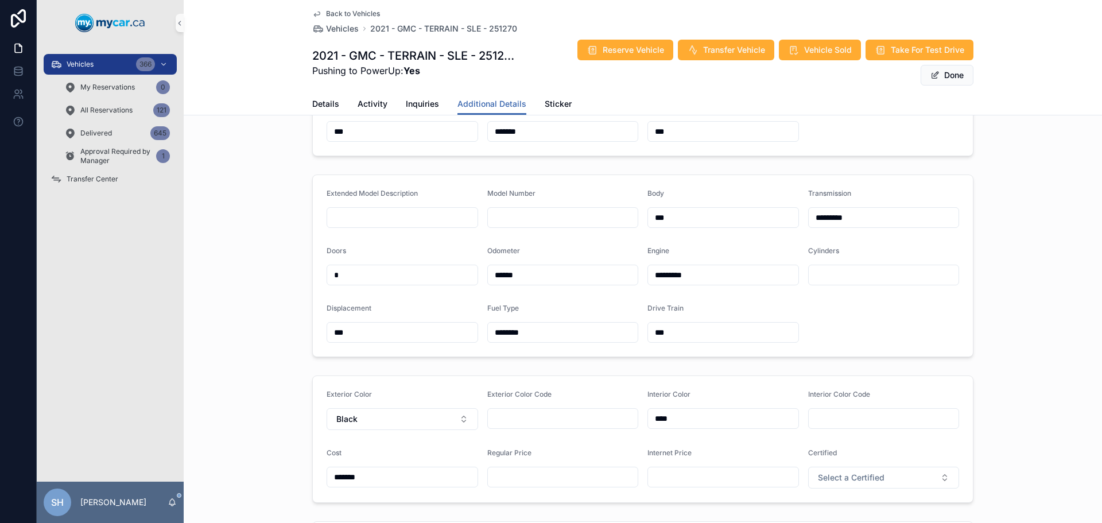
scroll to position [344, 0]
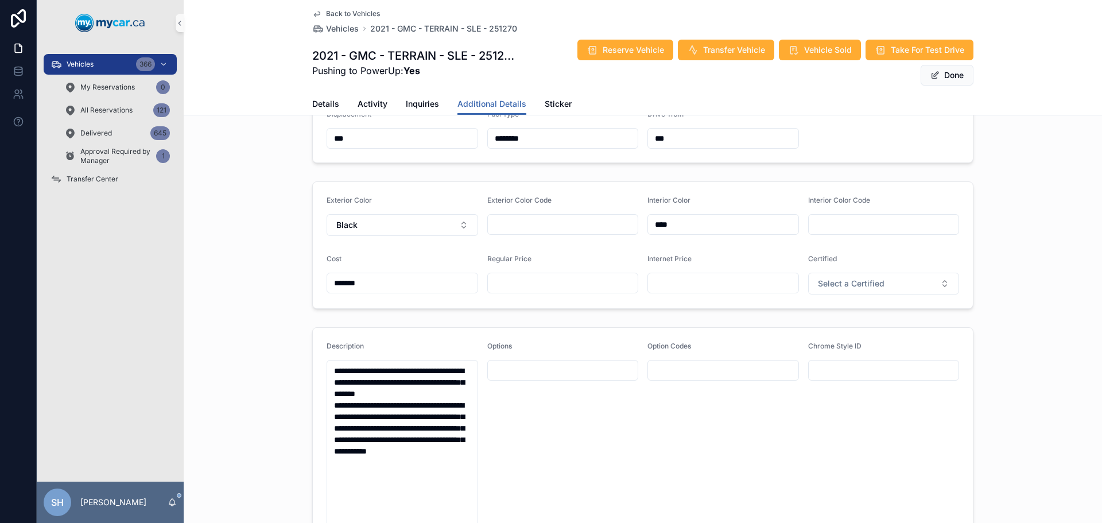
click at [515, 285] on input "scrollable content" at bounding box center [563, 283] width 150 height 16
type input "*******"
click at [990, 219] on div "Exterior Color Black Exterior Color Code Interior Color **** Interior Color Cod…" at bounding box center [643, 245] width 918 height 137
click at [937, 72] on button "Done" at bounding box center [946, 75] width 53 height 21
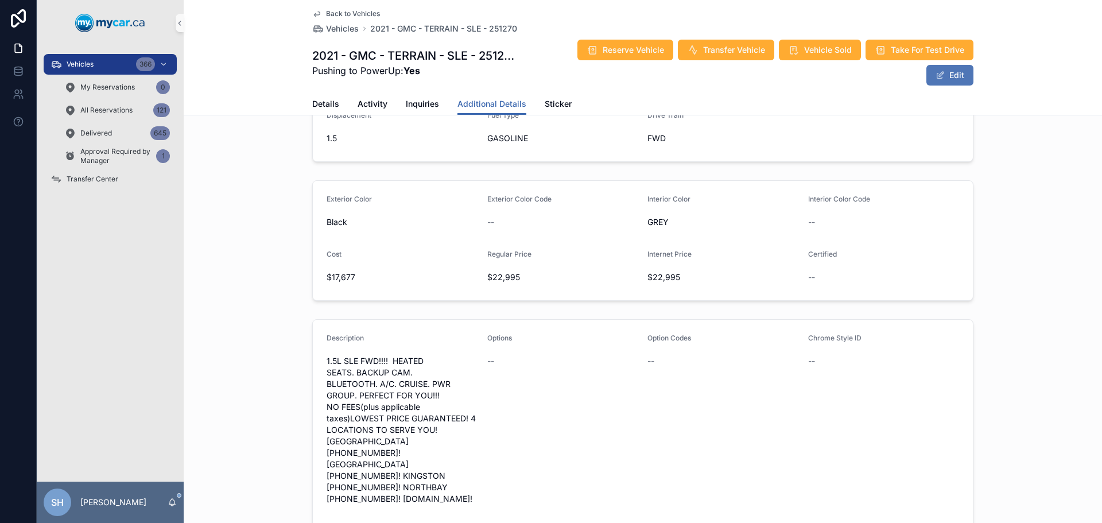
scroll to position [338, 0]
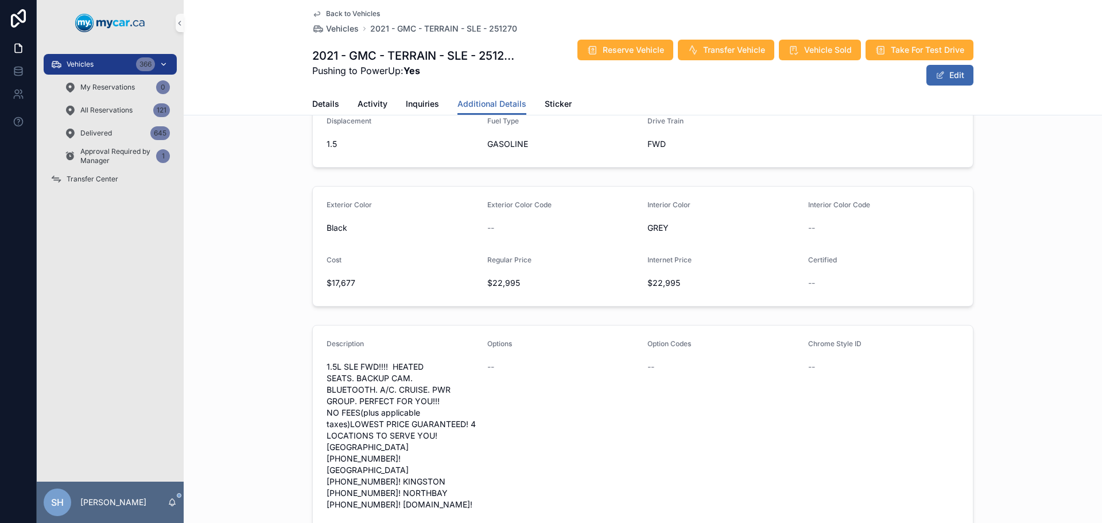
click at [94, 68] on span "Vehicles" at bounding box center [80, 64] width 27 height 9
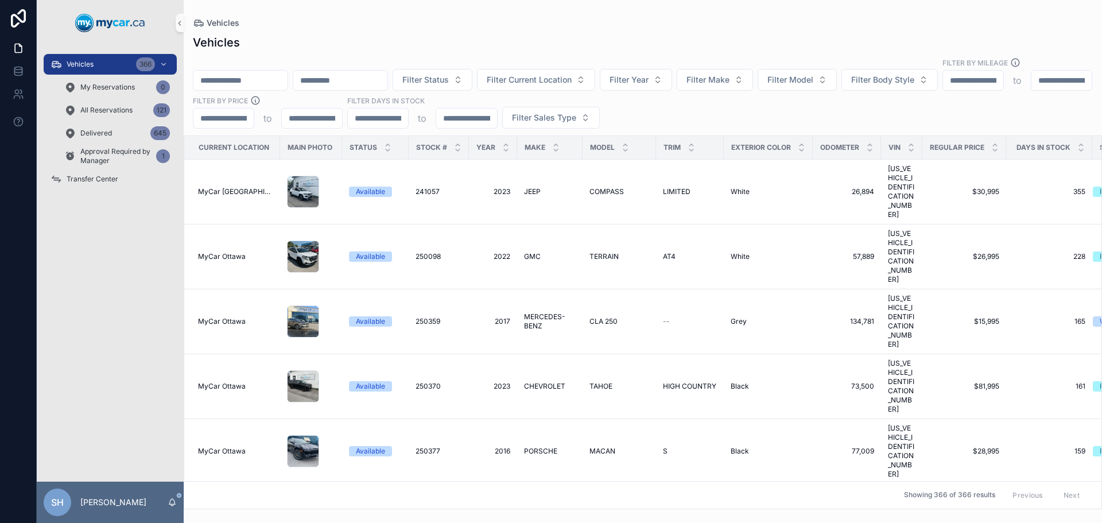
click at [250, 72] on input "scrollable content" at bounding box center [240, 80] width 94 height 16
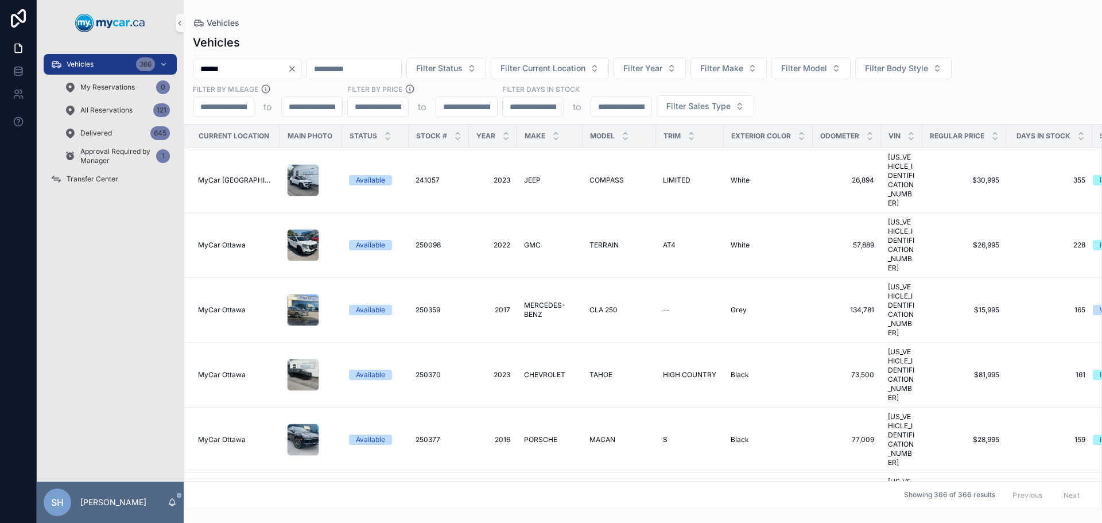
type input "******"
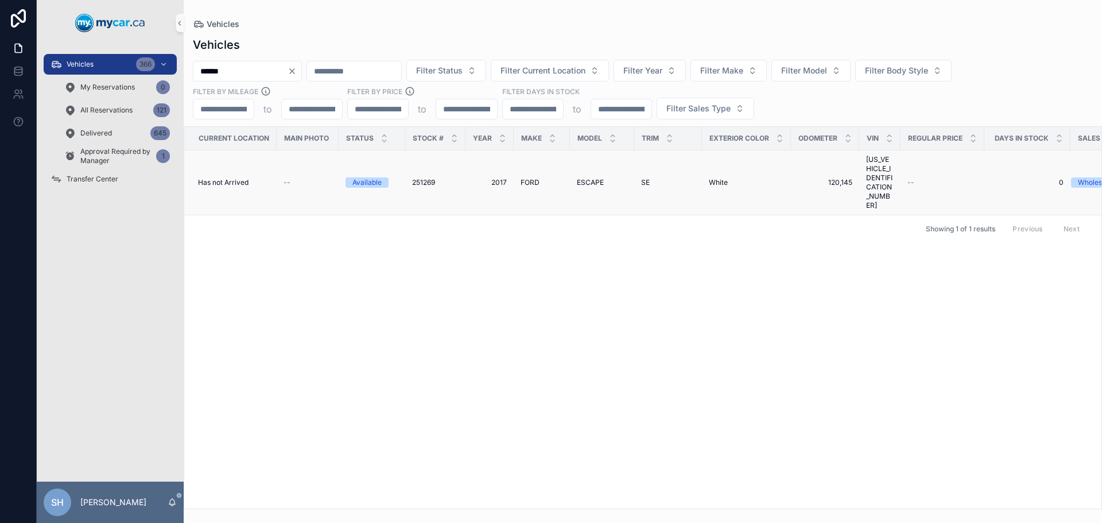
click at [522, 178] on span "FORD" at bounding box center [529, 182] width 19 height 9
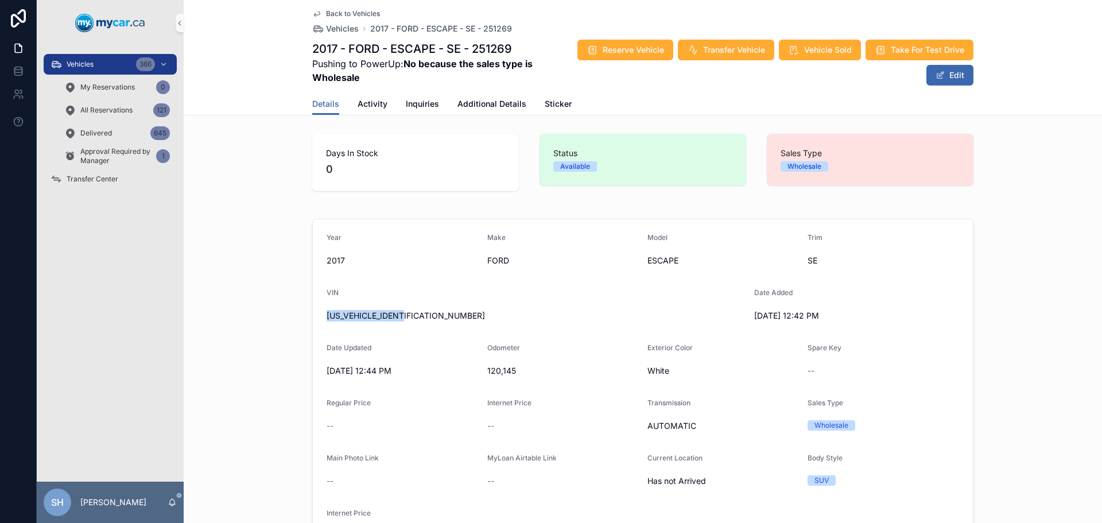
drag, startPoint x: 416, startPoint y: 313, endPoint x: 324, endPoint y: 319, distance: 92.5
click at [316, 320] on form "Year 2017 Make FORD Model ESCAPE Trim SE VIN 1FMCU9G92HUA96921 Date Added 9/9/2…" at bounding box center [643, 389] width 660 height 340
copy span "1FMCU9G92HUA96921"
click at [494, 103] on span "Additional Details" at bounding box center [491, 103] width 69 height 11
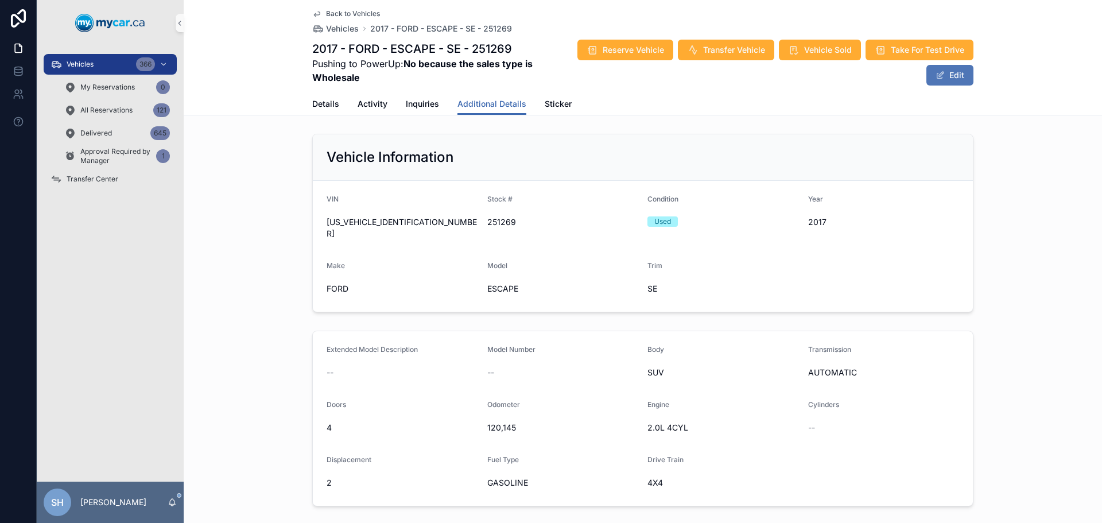
click at [935, 76] on span "scrollable content" at bounding box center [939, 75] width 9 height 9
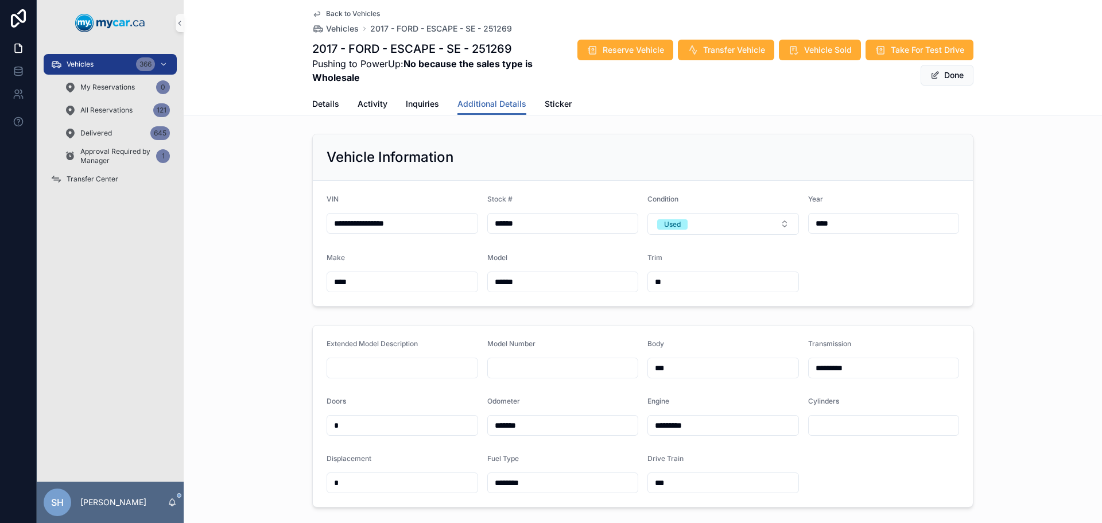
scroll to position [172, 0]
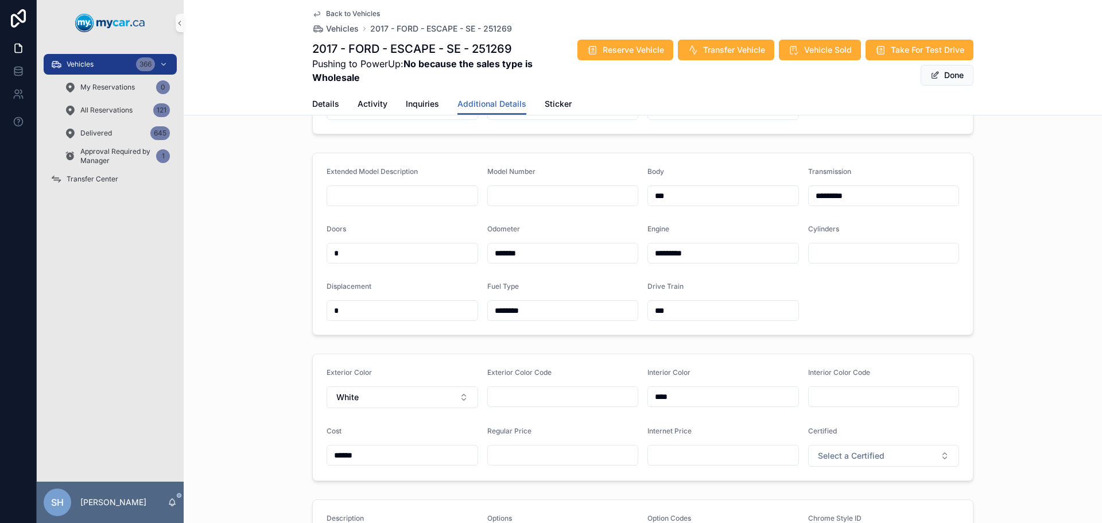
click at [529, 447] on input "scrollable content" at bounding box center [563, 455] width 150 height 16
type input "*******"
click at [1006, 219] on div "Extended Model Description Model Number Body *** Transmission ********* Doors *…" at bounding box center [643, 244] width 918 height 192
click at [947, 73] on button "Done" at bounding box center [946, 75] width 53 height 21
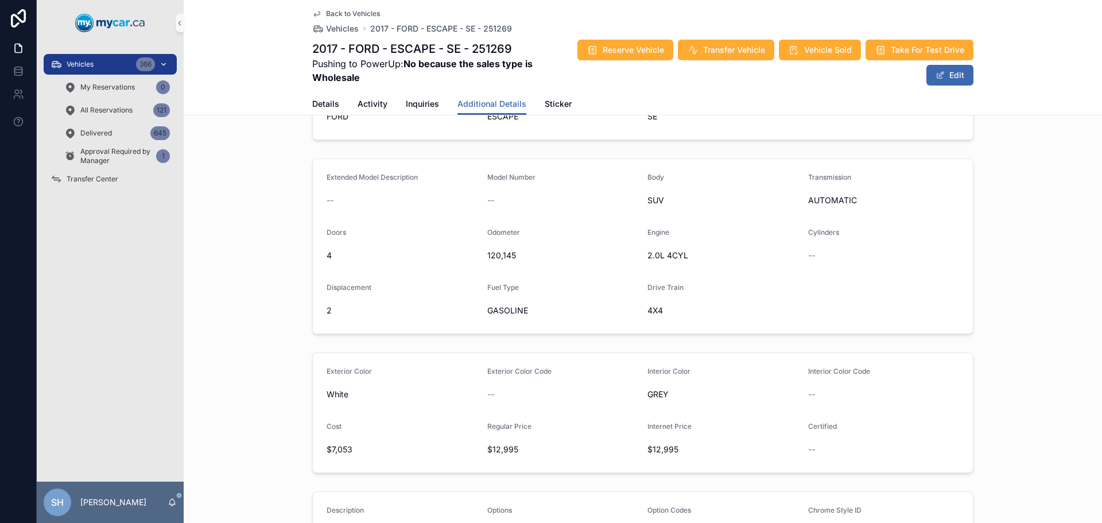
click at [77, 57] on div "Vehicles 366" at bounding box center [109, 64] width 119 height 18
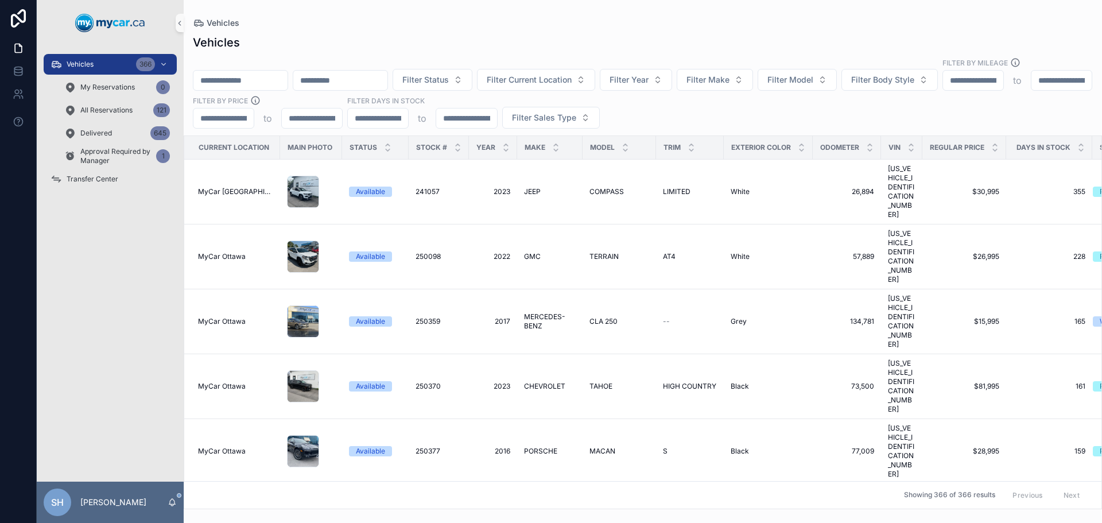
click at [267, 74] on input "scrollable content" at bounding box center [240, 80] width 94 height 16
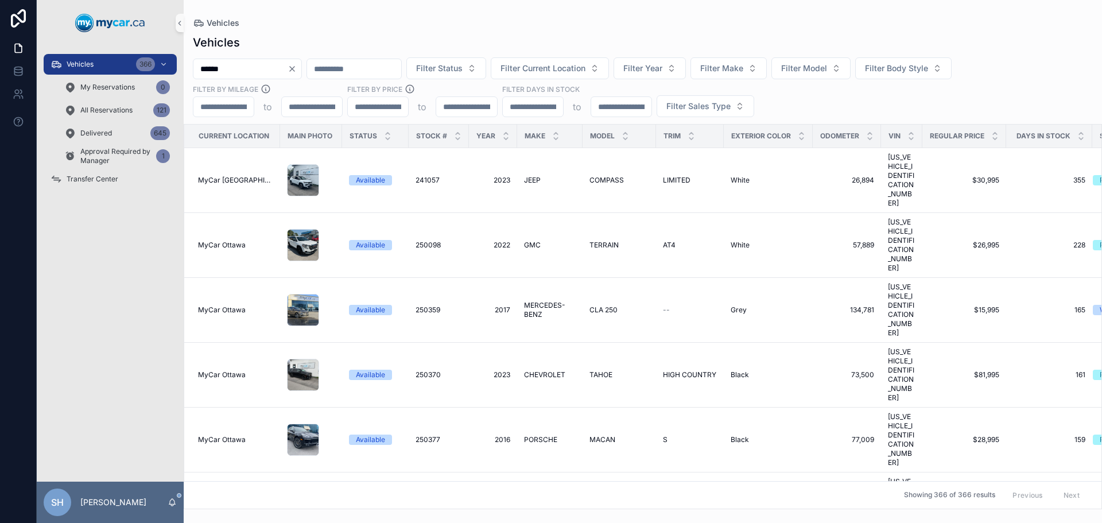
type input "******"
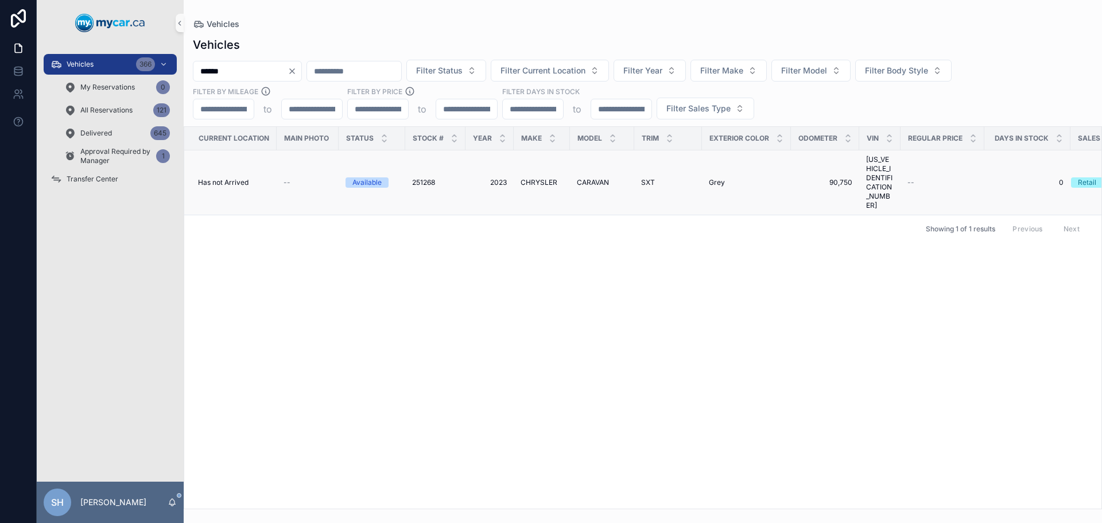
click at [501, 178] on span "2023" at bounding box center [489, 182] width 34 height 9
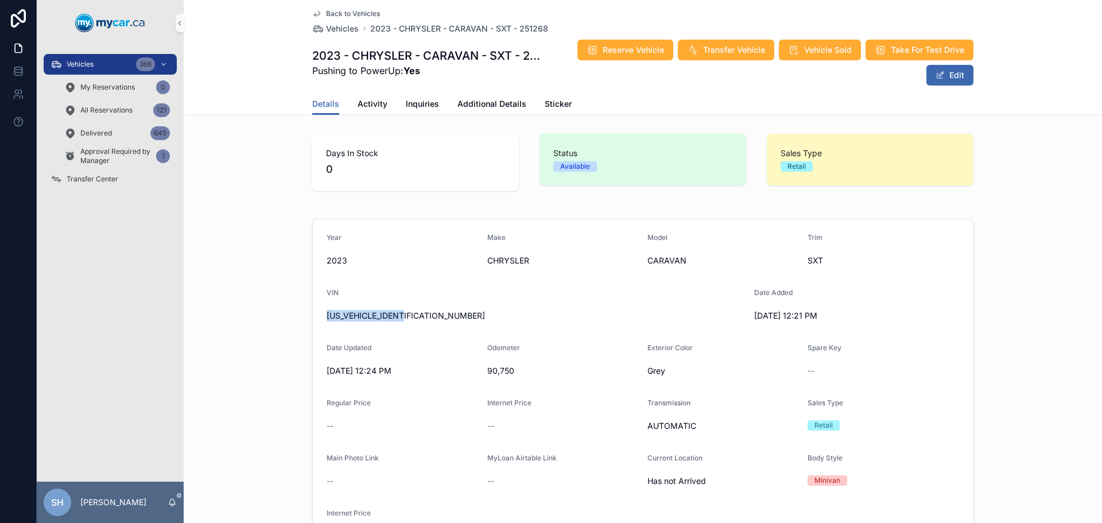
drag, startPoint x: 407, startPoint y: 310, endPoint x: 323, endPoint y: 319, distance: 84.2
click at [326, 319] on span "2C4RC1ZG0PR561979" at bounding box center [535, 315] width 418 height 11
copy span "2C4RC1ZG0PR561979"
click at [482, 106] on span "Additional Details" at bounding box center [491, 103] width 69 height 11
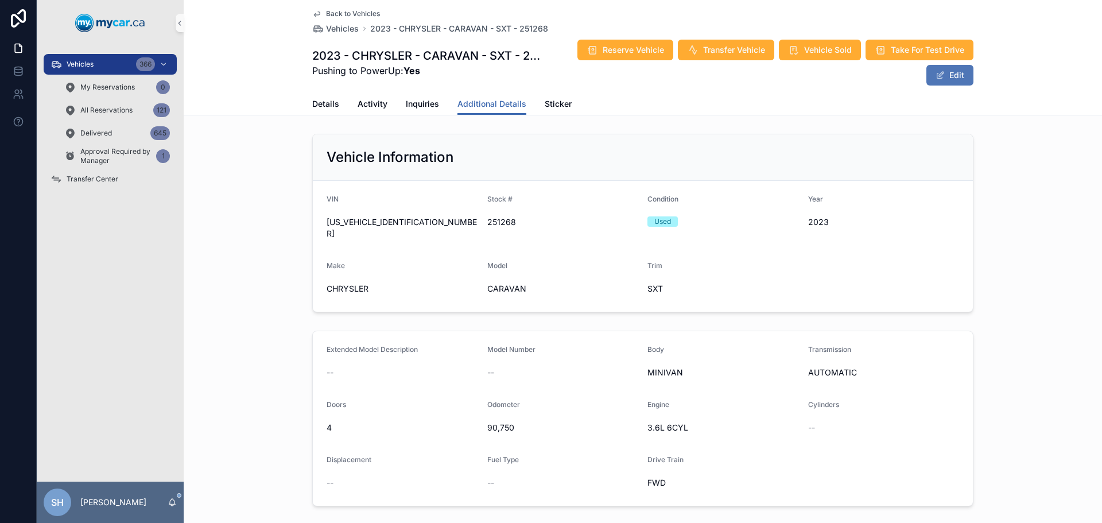
click at [938, 76] on span "scrollable content" at bounding box center [939, 75] width 9 height 9
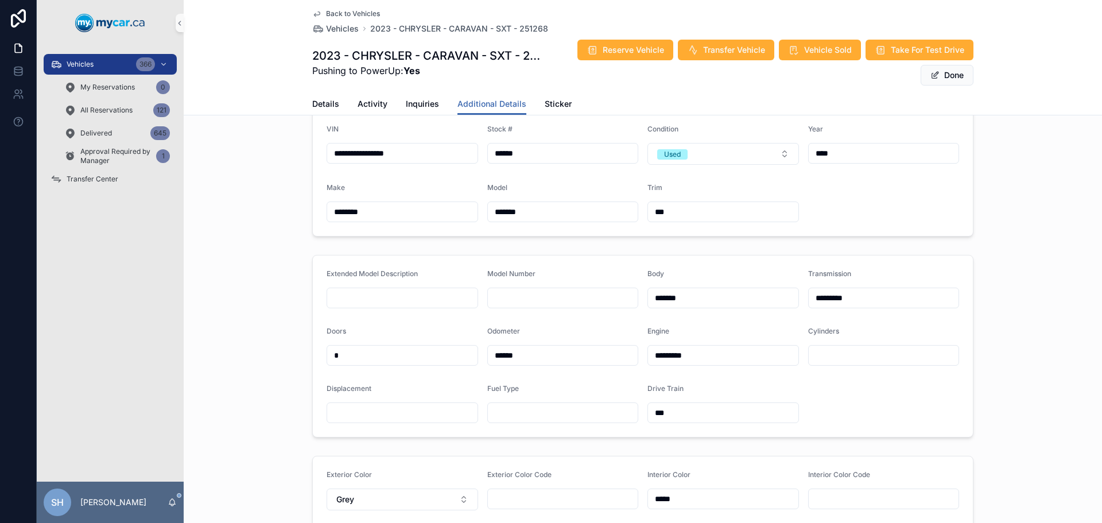
scroll to position [172, 0]
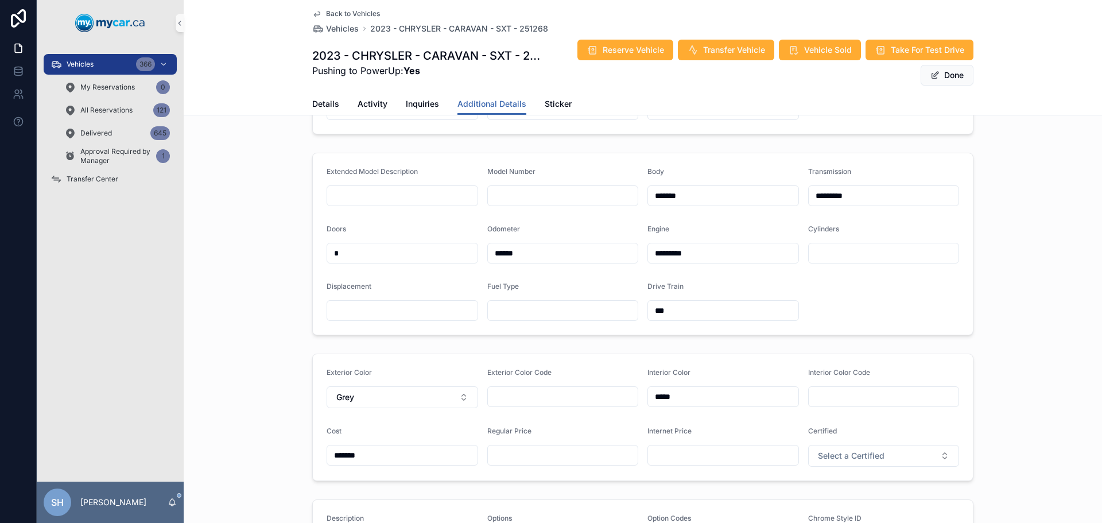
click at [535, 454] on input "scrollable content" at bounding box center [563, 455] width 150 height 16
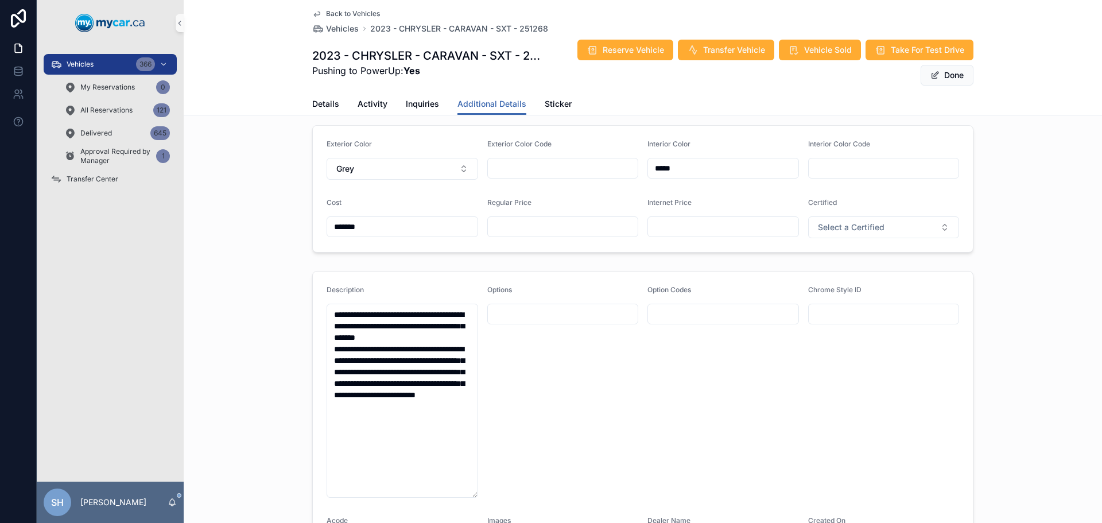
scroll to position [402, 0]
type input "*******"
click at [1018, 148] on div "Exterior Color Grey Exterior Color Code Interior Color ***** Interior Color Cod…" at bounding box center [643, 187] width 918 height 137
click at [944, 72] on button "Done" at bounding box center [946, 75] width 53 height 21
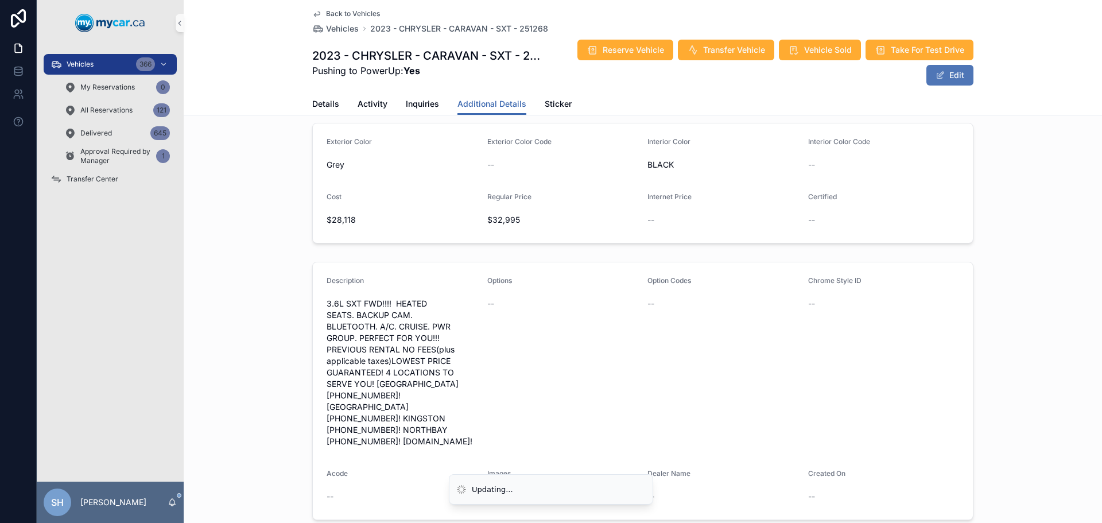
scroll to position [394, 0]
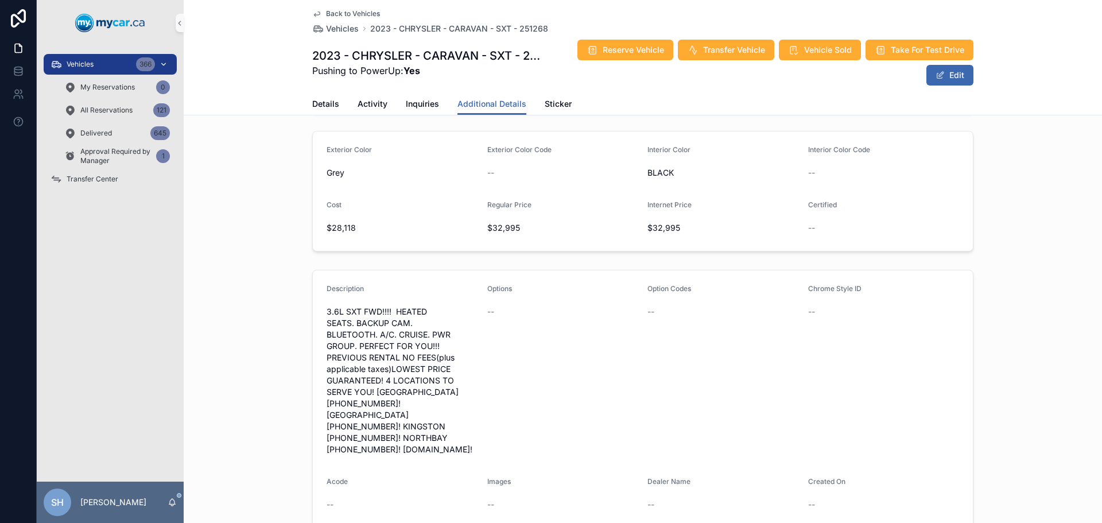
click at [76, 64] on span "Vehicles" at bounding box center [80, 64] width 27 height 9
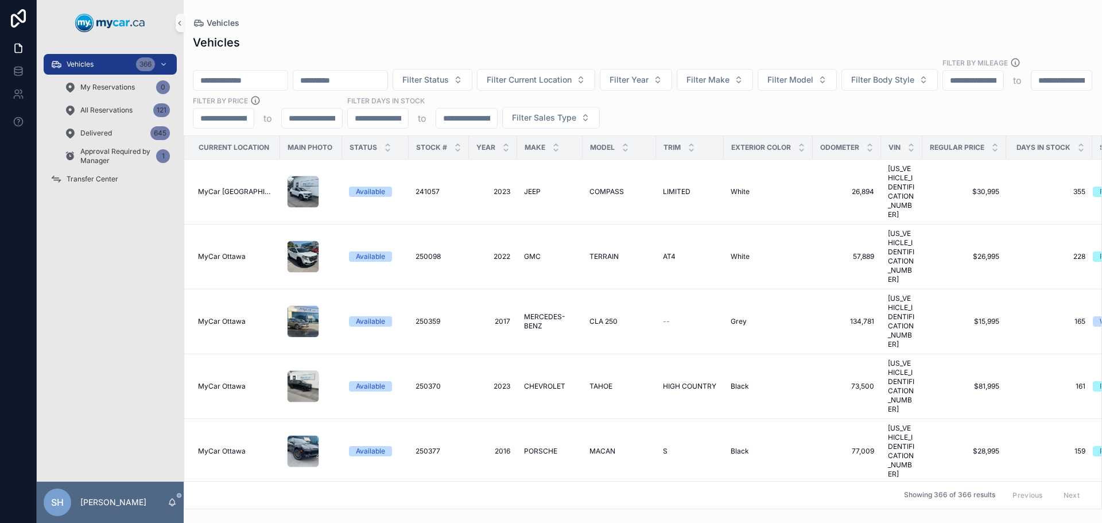
click at [256, 72] on input "scrollable content" at bounding box center [240, 80] width 94 height 16
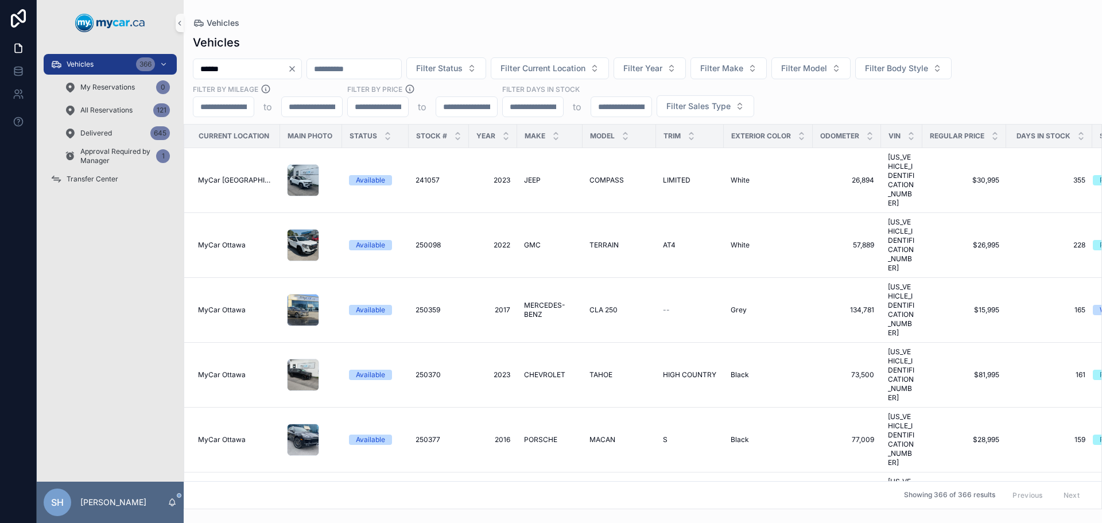
type input "******"
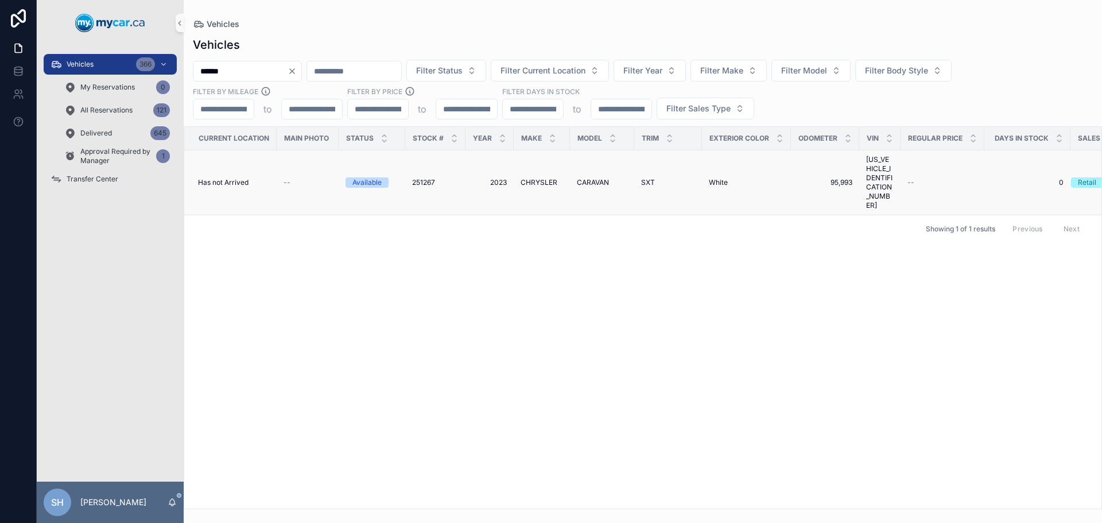
click at [501, 178] on span "2023" at bounding box center [489, 182] width 34 height 9
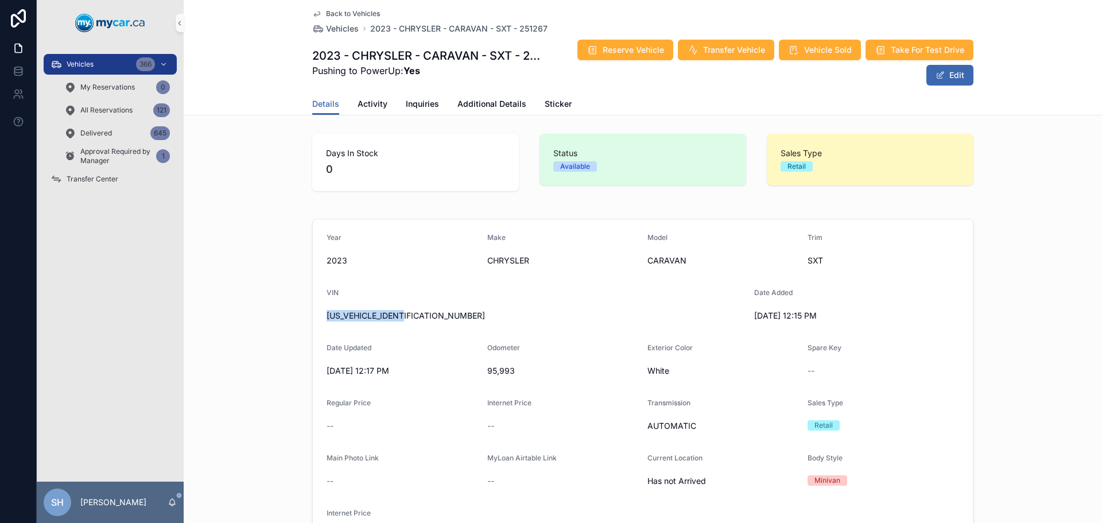
drag, startPoint x: 410, startPoint y: 315, endPoint x: 312, endPoint y: 324, distance: 99.1
click at [313, 324] on form "Year 2023 Make CHRYSLER Model CARAVAN Trim SXT VIN 2C4RC1ZG5PR561959 Date Added…" at bounding box center [643, 389] width 660 height 340
click at [1019, 262] on div "Year 2023 Make CHRYSLER Model CARAVAN Trim SXT VIN 2C4RC1ZG5PR561959 Date Added…" at bounding box center [643, 389] width 918 height 350
click at [457, 103] on span "Additional Details" at bounding box center [491, 103] width 69 height 11
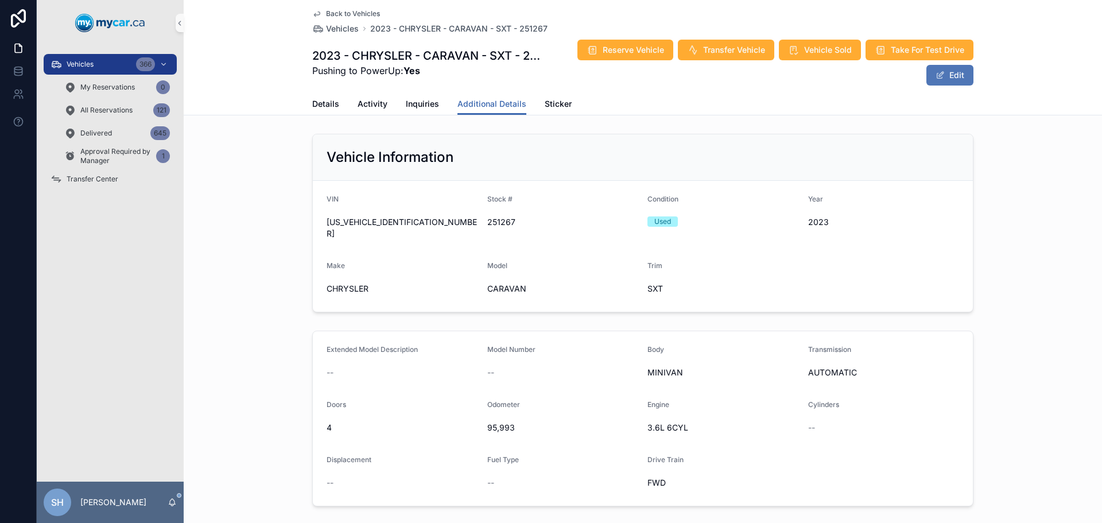
click at [966, 76] on button "Edit" at bounding box center [949, 75] width 47 height 21
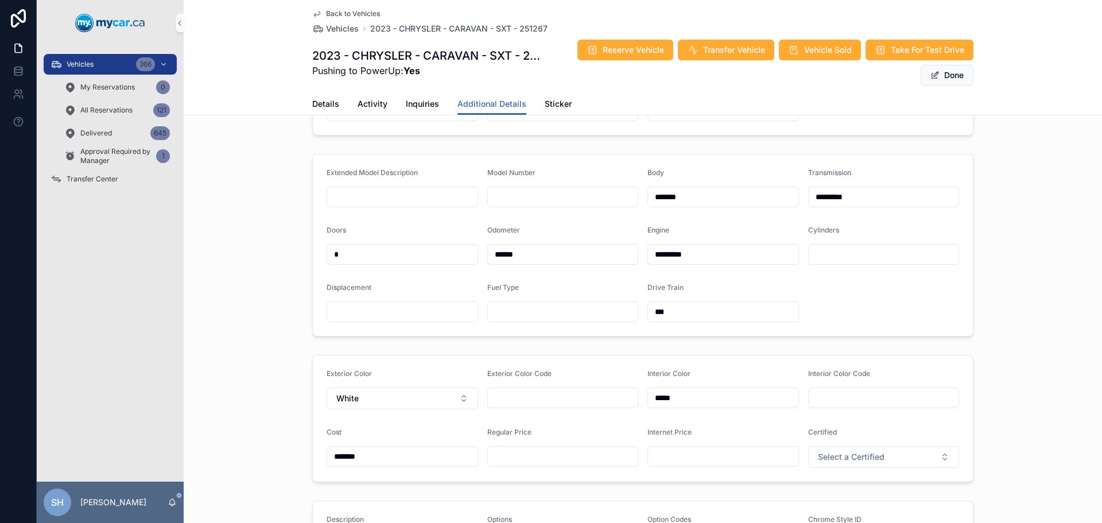
scroll to position [172, 0]
click at [532, 458] on input "scrollable content" at bounding box center [563, 455] width 150 height 16
type input "*******"
type input "********"
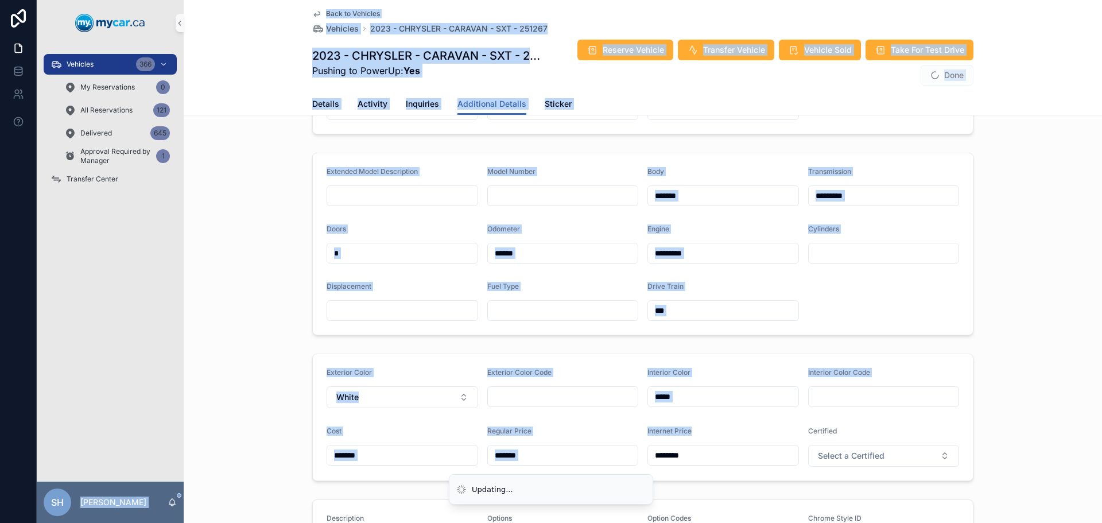
drag, startPoint x: 699, startPoint y: 462, endPoint x: 616, endPoint y: 470, distance: 83.6
click at [616, 470] on div "**********" at bounding box center [551, 261] width 1102 height 523
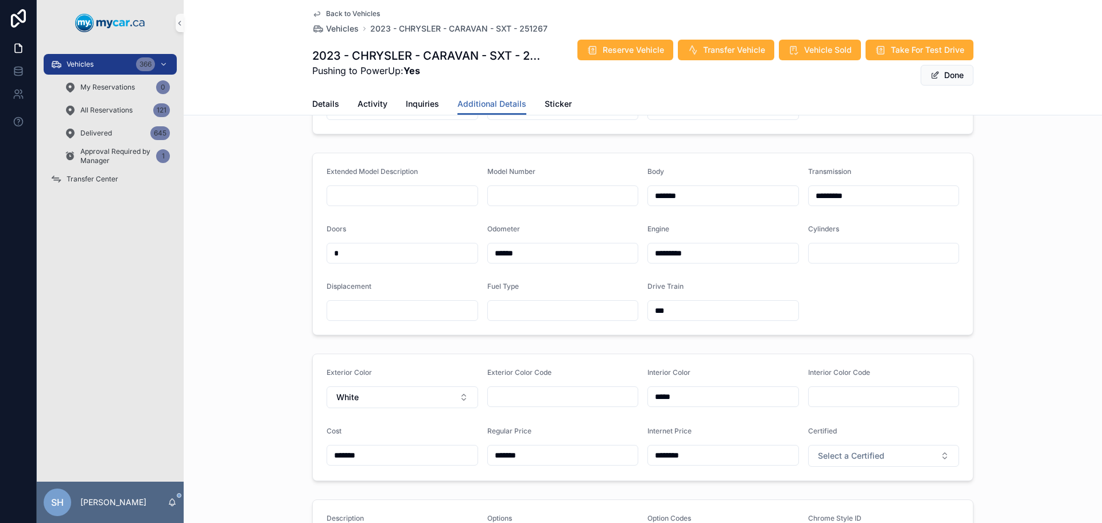
drag, startPoint x: 682, startPoint y: 456, endPoint x: 595, endPoint y: 462, distance: 87.5
click at [594, 464] on form "Exterior Color White Exterior Color Code Interior Color ***** Interior Color Co…" at bounding box center [643, 417] width 660 height 126
type input "*******"
click at [1009, 260] on div "Extended Model Description Model Number Body ******* Transmission ********* Doo…" at bounding box center [643, 244] width 918 height 192
click at [943, 73] on button "Done" at bounding box center [946, 75] width 53 height 21
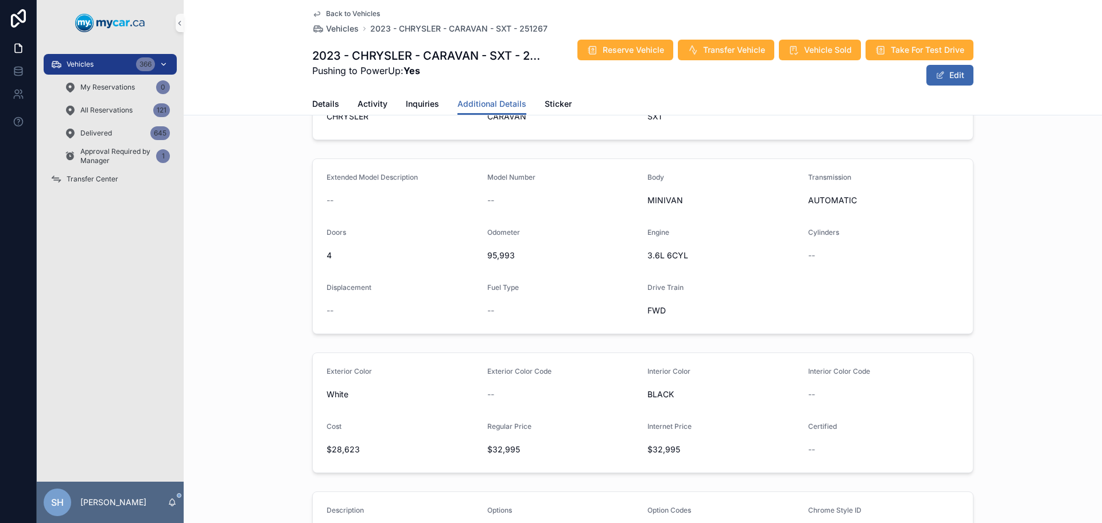
click at [112, 67] on div "Vehicles 366" at bounding box center [109, 64] width 119 height 18
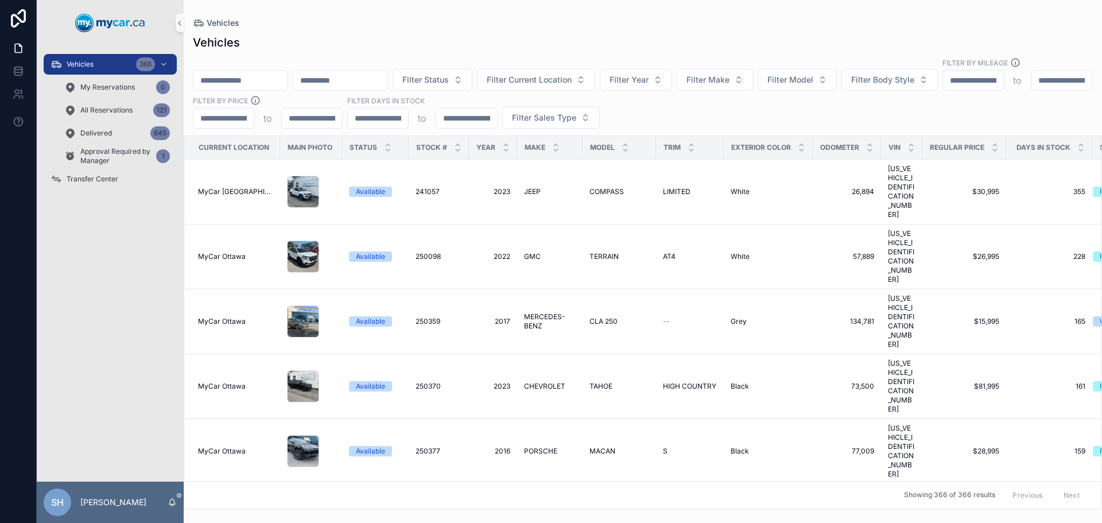
click at [236, 72] on input "scrollable content" at bounding box center [240, 80] width 94 height 16
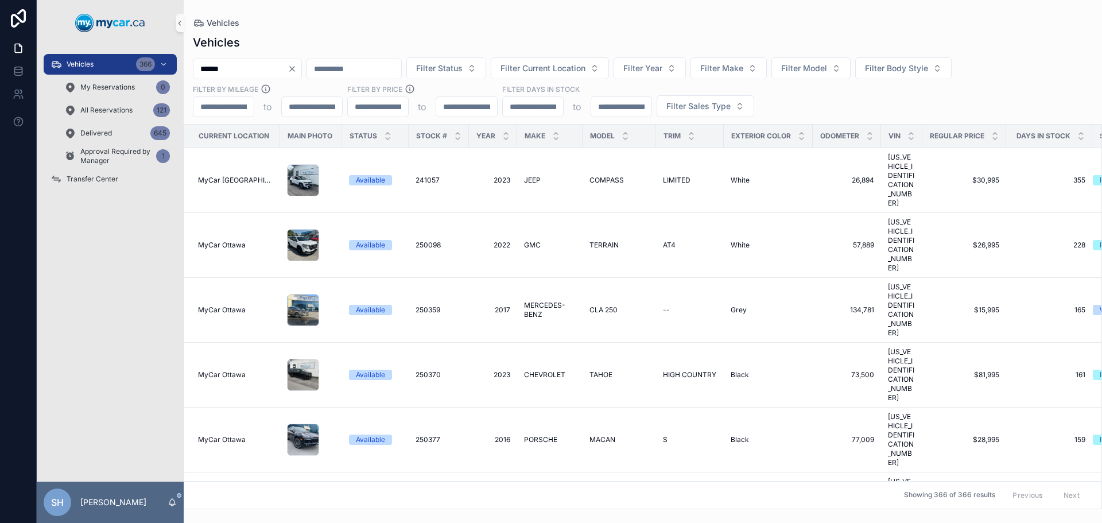
type input "******"
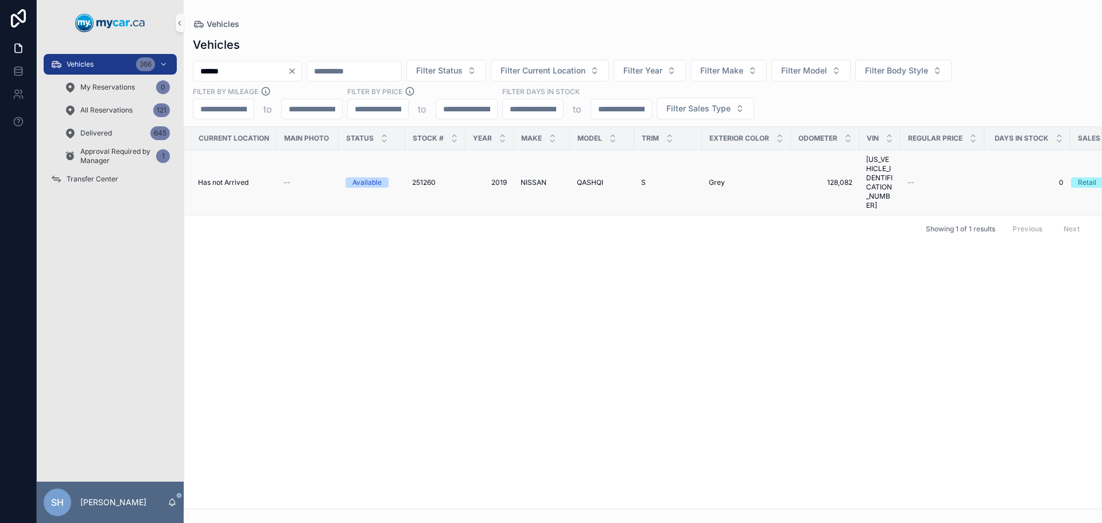
click at [433, 178] on span "251260" at bounding box center [424, 182] width 24 height 9
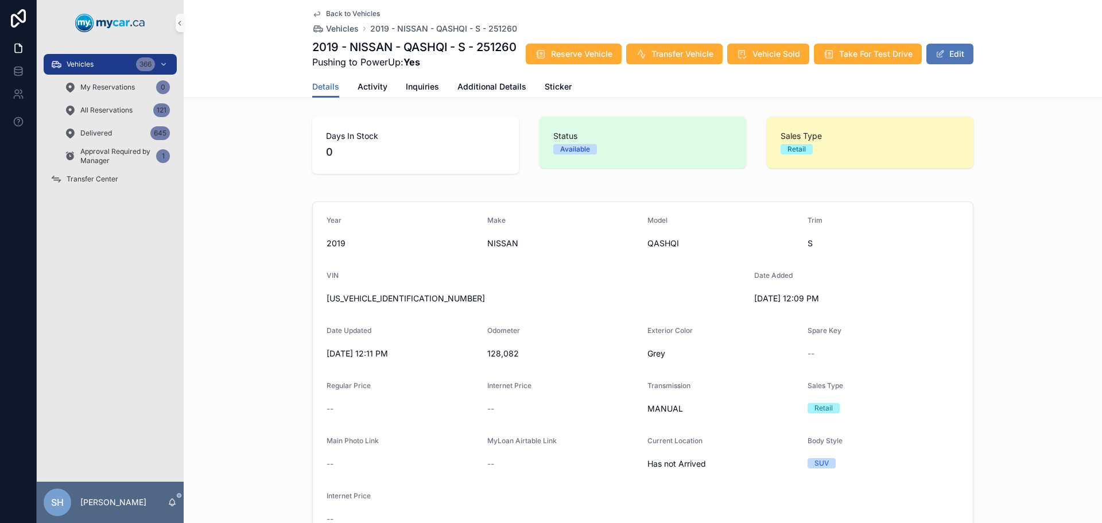
click at [952, 64] on button "Edit" at bounding box center [949, 54] width 47 height 21
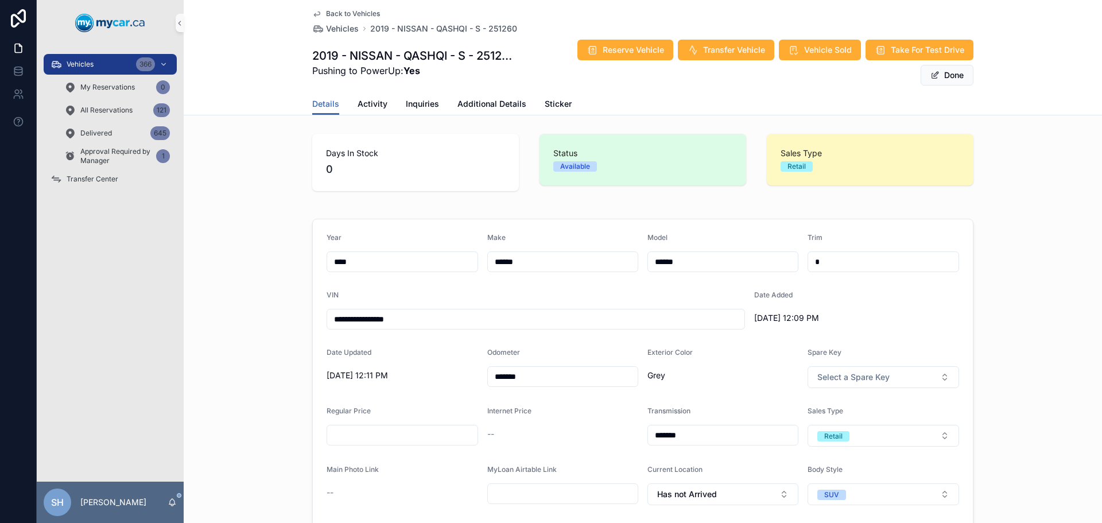
click at [701, 265] on input "******" at bounding box center [723, 262] width 150 height 16
click at [676, 267] on input "******" at bounding box center [723, 262] width 150 height 16
type input "*******"
click at [1009, 291] on div "**********" at bounding box center [643, 397] width 918 height 367
drag, startPoint x: 416, startPoint y: 317, endPoint x: 271, endPoint y: 315, distance: 145.2
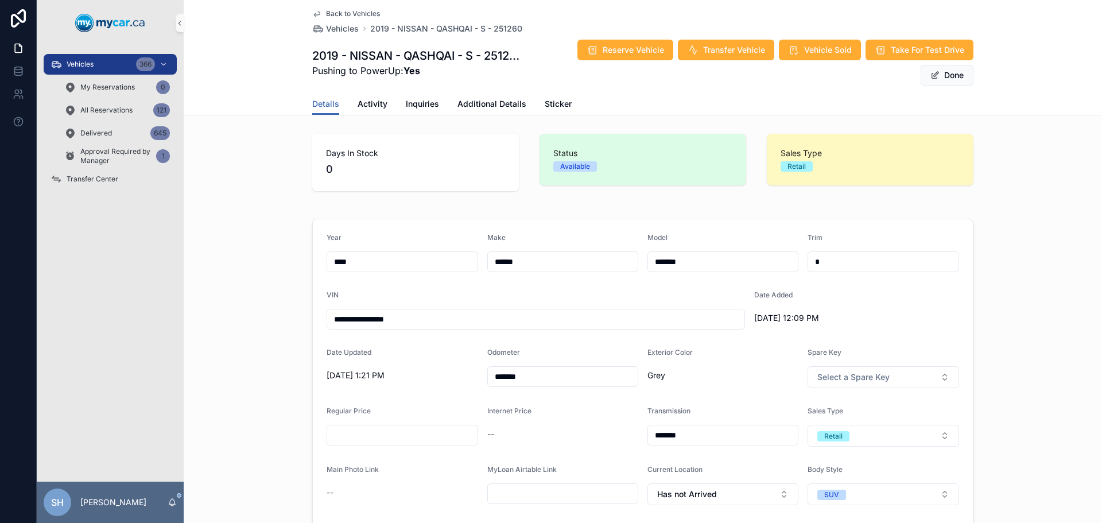
click at [265, 318] on div "**********" at bounding box center [643, 397] width 918 height 367
click at [217, 182] on div "Days In Stock 0 Status Available Sales Type Retail" at bounding box center [643, 162] width 918 height 67
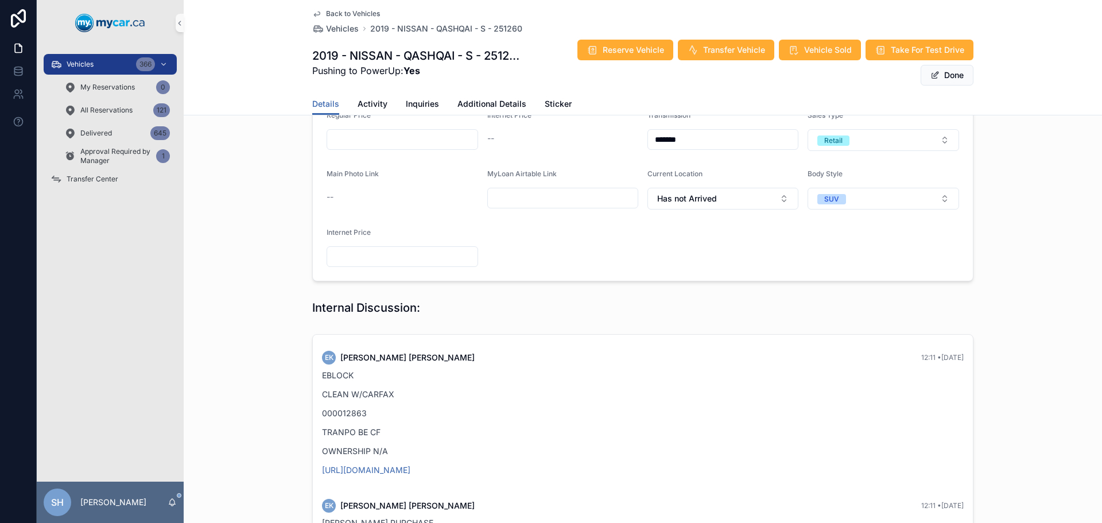
scroll to position [229, 0]
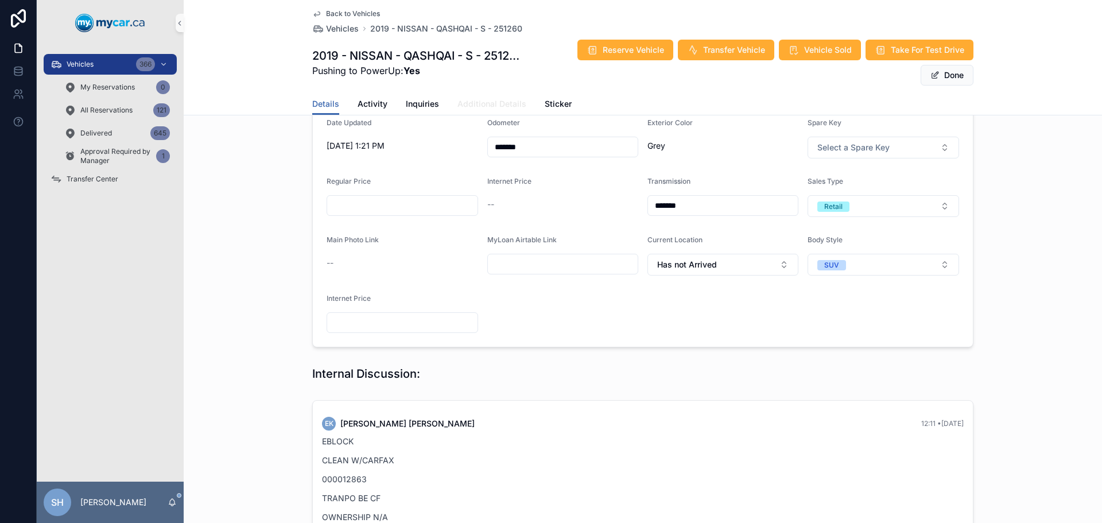
click at [469, 102] on span "Additional Details" at bounding box center [491, 103] width 69 height 11
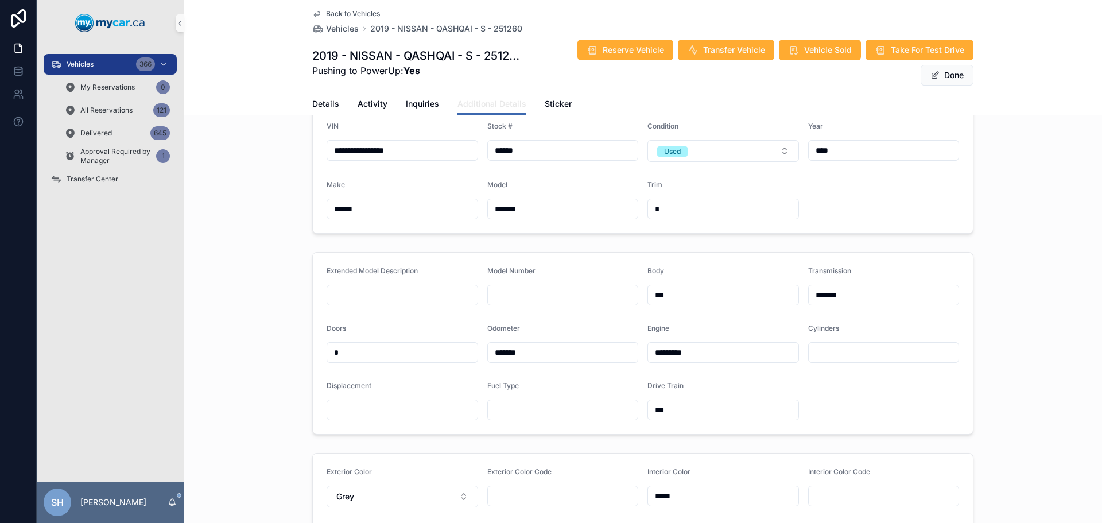
scroll to position [287, 0]
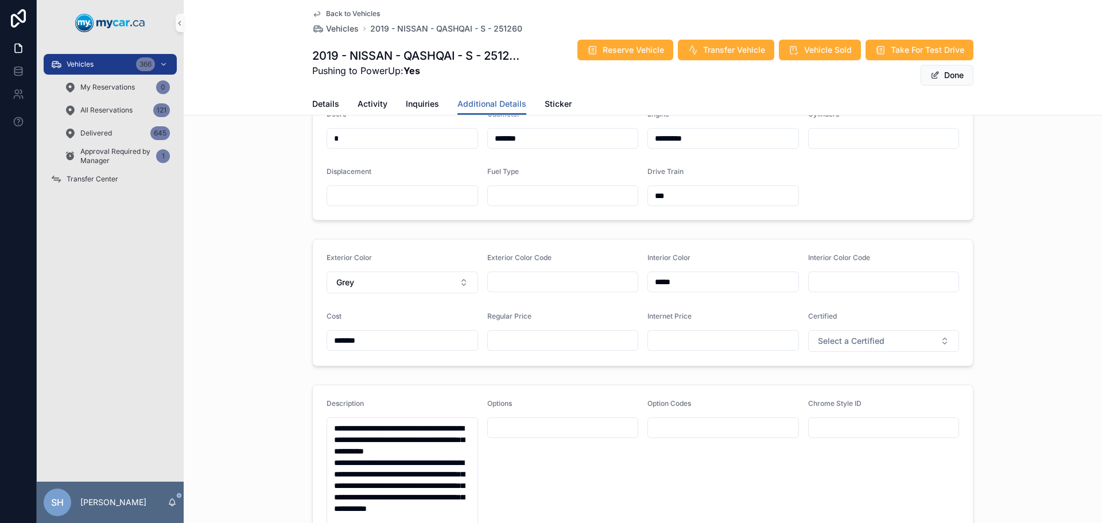
click at [500, 343] on input "scrollable content" at bounding box center [563, 340] width 150 height 16
type input "*******"
click at [940, 73] on button "Done" at bounding box center [946, 75] width 53 height 21
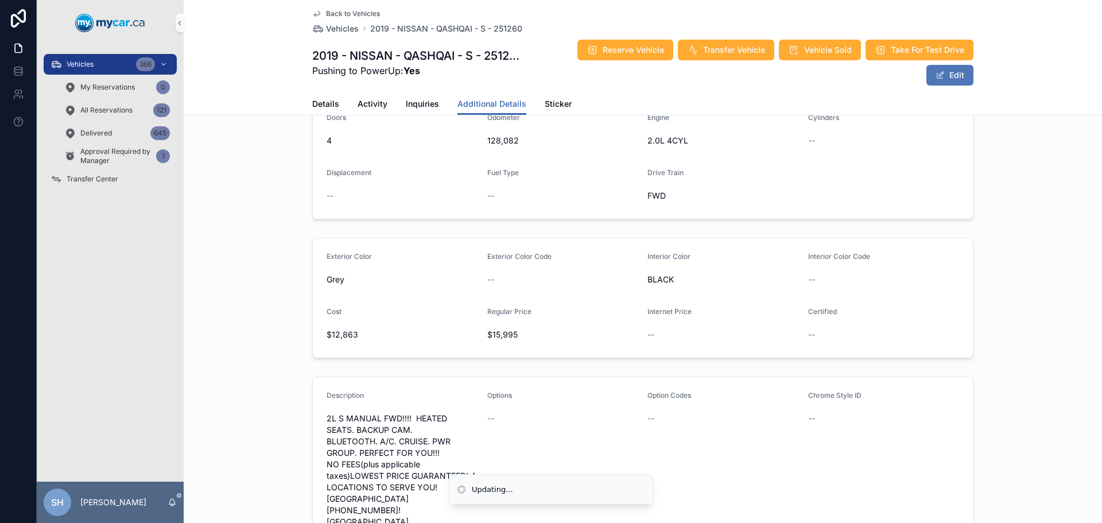
scroll to position [283, 0]
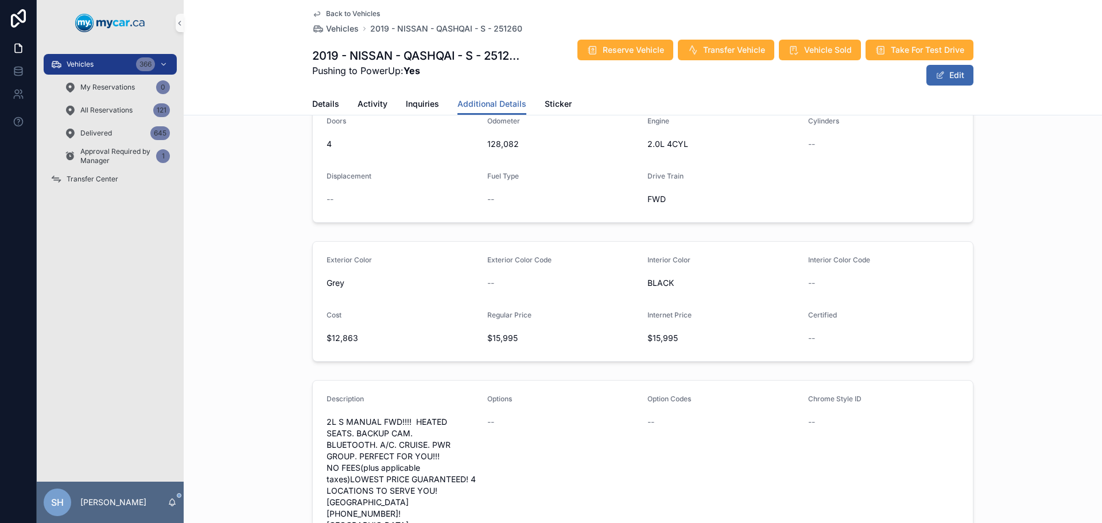
drag, startPoint x: 115, startPoint y: 67, endPoint x: 179, endPoint y: 55, distance: 64.8
click at [115, 67] on div "Vehicles 366" at bounding box center [109, 64] width 119 height 18
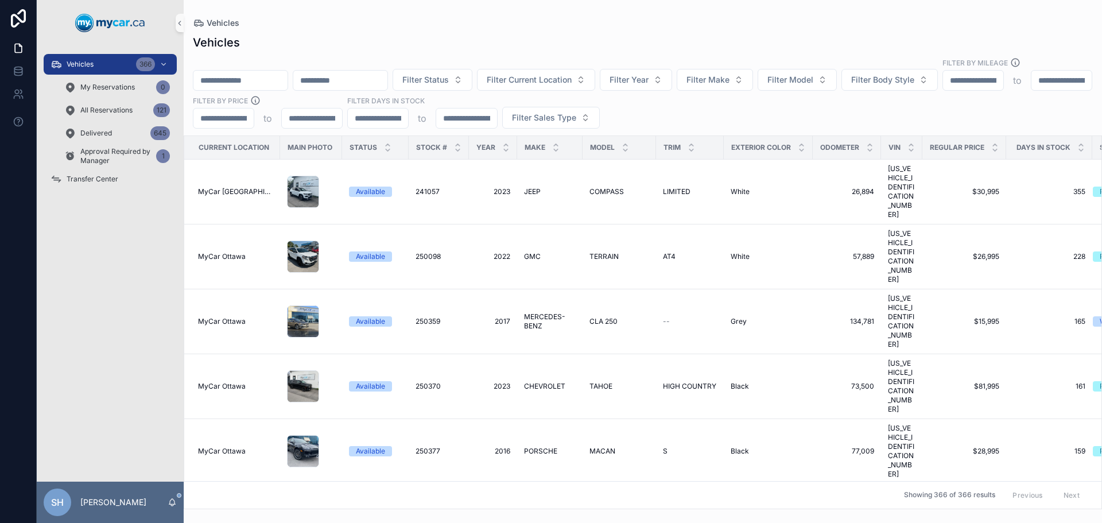
click at [229, 70] on div "scrollable content" at bounding box center [240, 80] width 95 height 21
click at [231, 72] on input "scrollable content" at bounding box center [240, 80] width 94 height 16
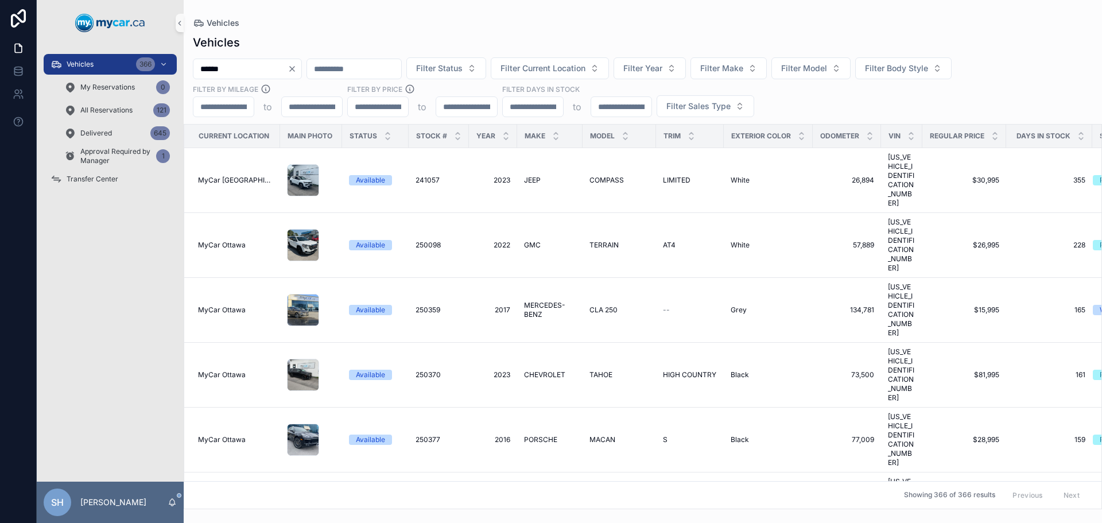
type input "******"
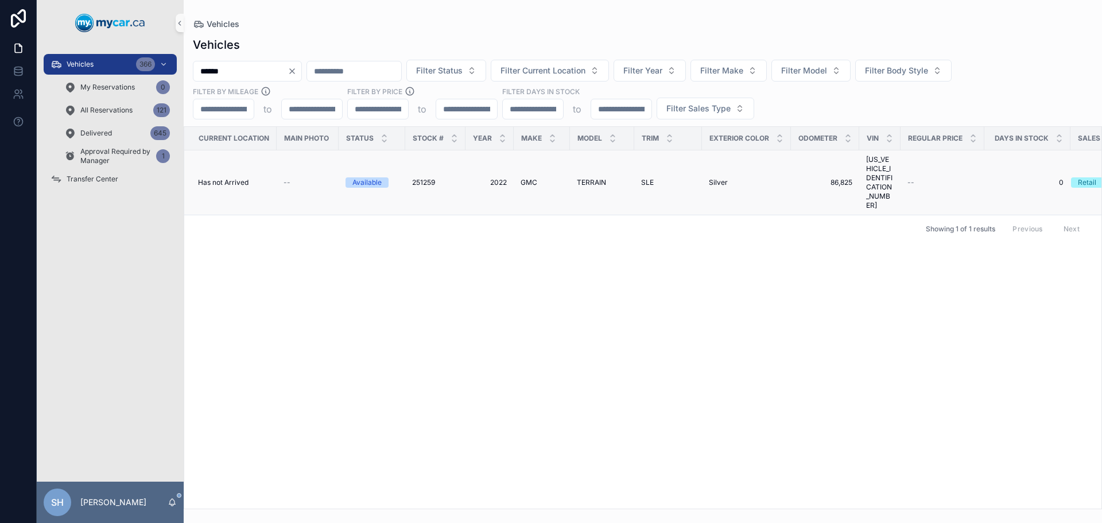
click at [506, 163] on td "2022 2022" at bounding box center [489, 182] width 48 height 65
click at [502, 178] on span "2022" at bounding box center [489, 182] width 34 height 9
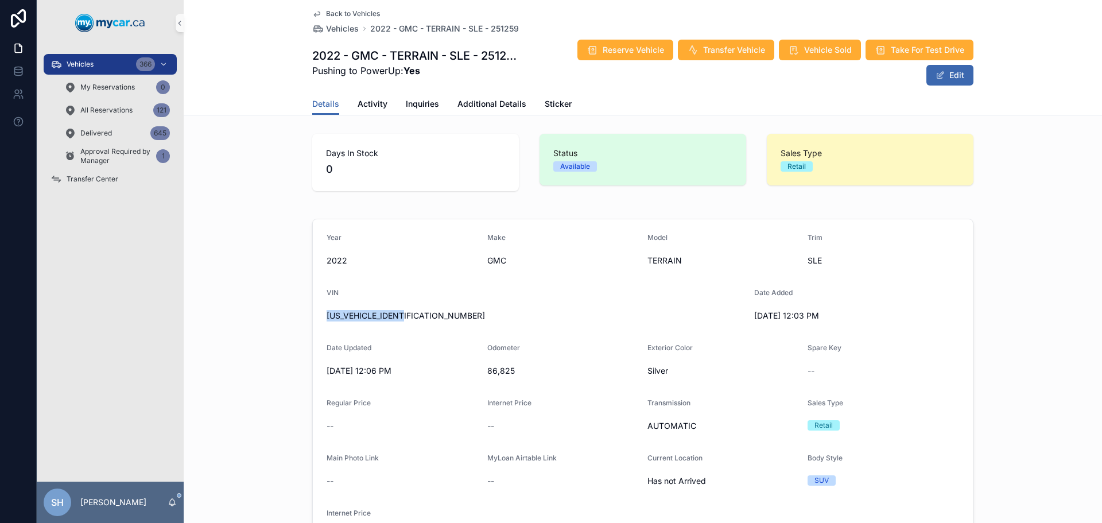
drag, startPoint x: 390, startPoint y: 318, endPoint x: 279, endPoint y: 332, distance: 112.2
click at [279, 332] on div "Year 2022 Make GMC Model TERRAIN Trim SLE VIN 3GKALTEV4NL117483 Date Added 9/9/…" at bounding box center [643, 389] width 918 height 350
copy span "3GKALTEV4NL117483"
click at [469, 101] on span "Additional Details" at bounding box center [491, 103] width 69 height 11
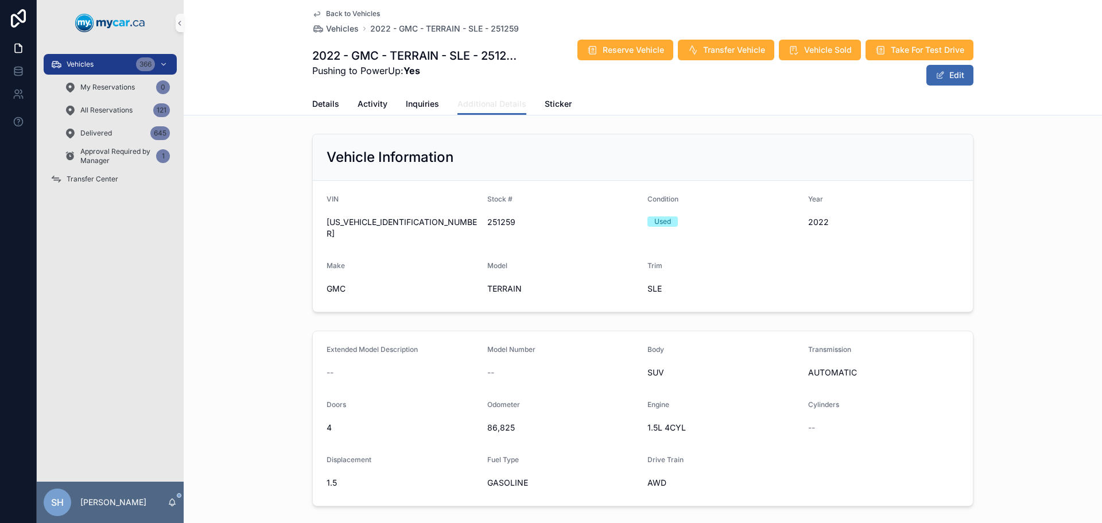
scroll to position [115, 0]
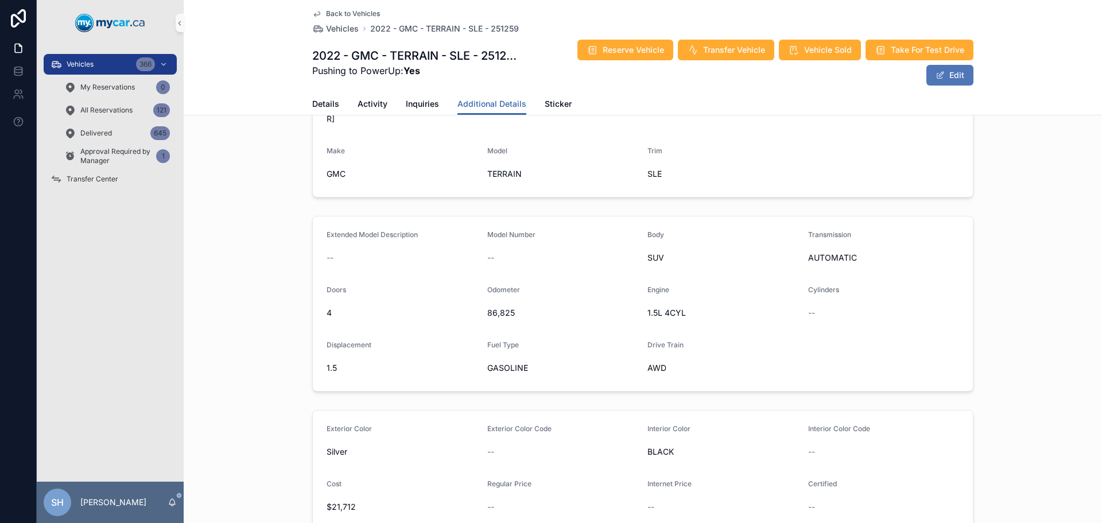
click at [947, 78] on button "Edit" at bounding box center [949, 75] width 47 height 21
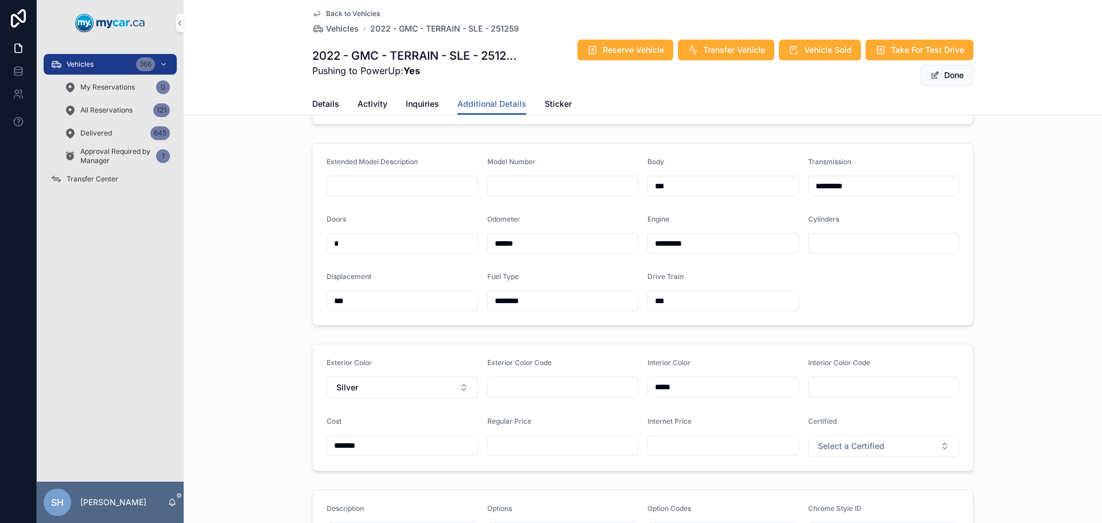
scroll to position [229, 0]
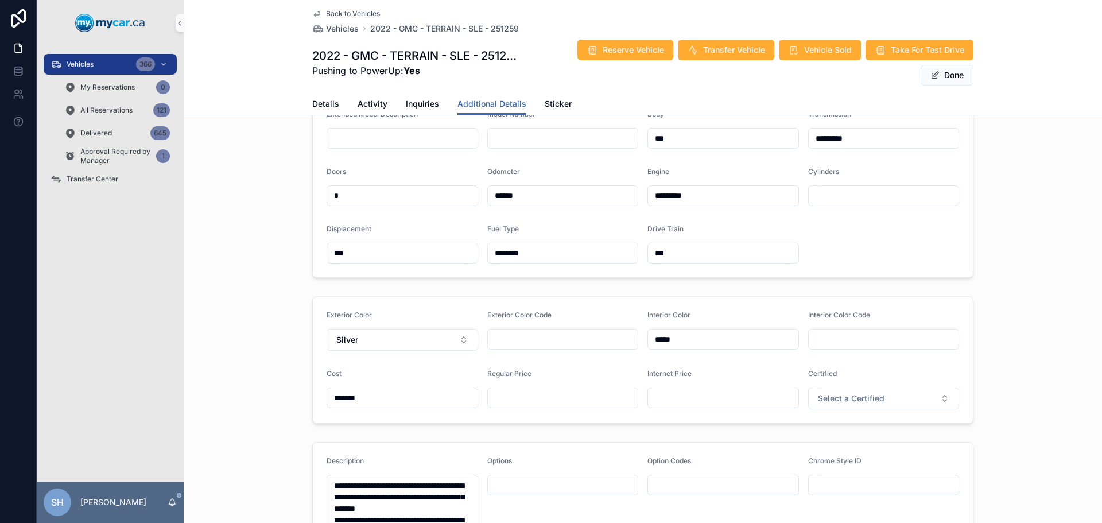
click at [532, 391] on input "scrollable content" at bounding box center [563, 398] width 150 height 16
type input "*******"
click at [1027, 203] on div "Extended Model Description Model Number Body *** Transmission ********* Doors *…" at bounding box center [643, 187] width 918 height 192
click at [941, 76] on button "Done" at bounding box center [946, 75] width 53 height 21
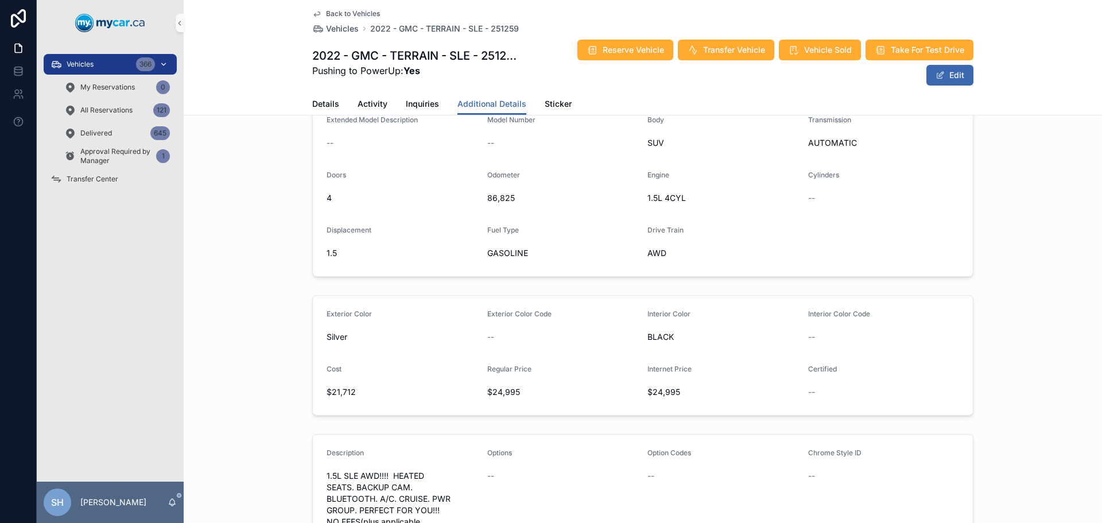
click at [59, 65] on icon "scrollable content" at bounding box center [55, 64] width 11 height 11
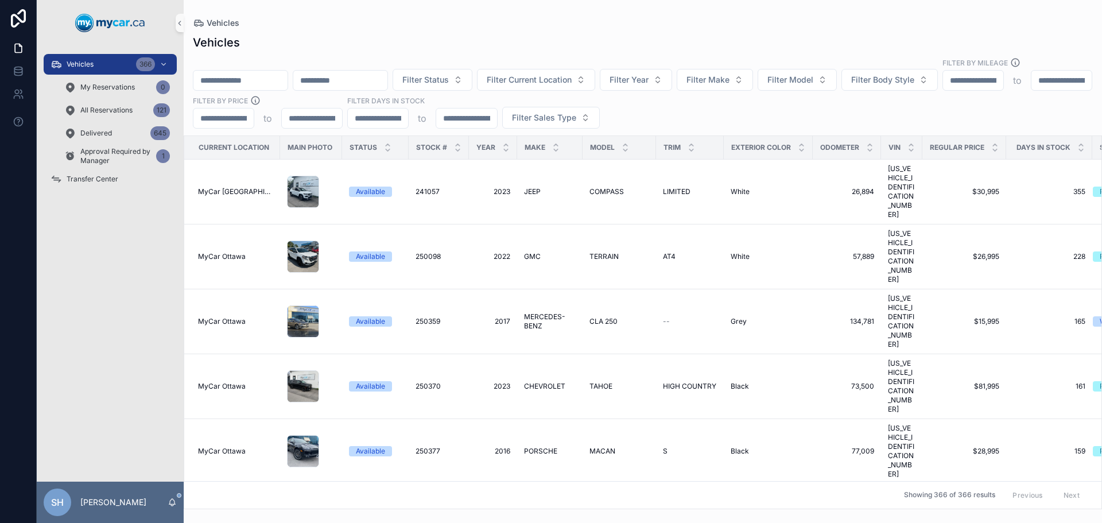
click at [246, 72] on input "scrollable content" at bounding box center [240, 80] width 94 height 16
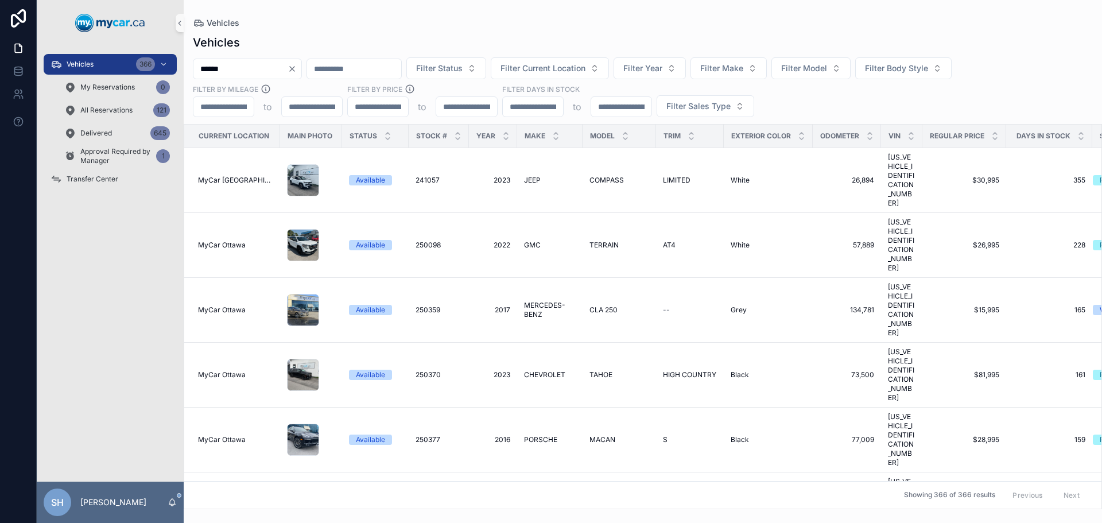
type input "******"
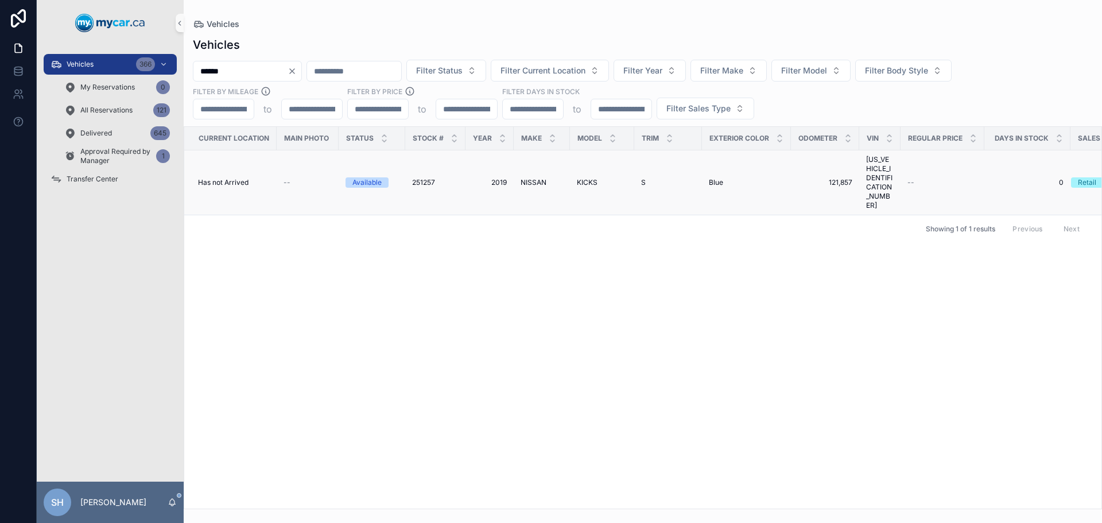
click at [433, 178] on span "251257" at bounding box center [423, 182] width 23 height 9
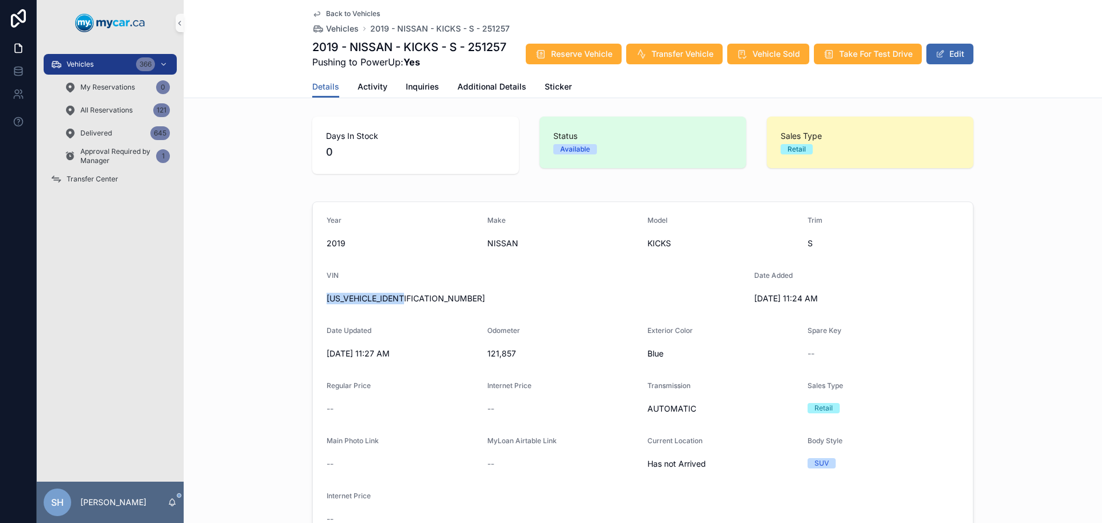
drag, startPoint x: 413, startPoint y: 300, endPoint x: 326, endPoint y: 306, distance: 86.8
click at [321, 309] on form "Year 2019 Make NISSAN Model KICKS Trim S VIN 3N1CP5CU8KL485436 Date Added 9/9/2…" at bounding box center [643, 372] width 660 height 340
copy span "3N1CP5CU8KL485436"
click at [950, 54] on button "Edit" at bounding box center [949, 54] width 47 height 21
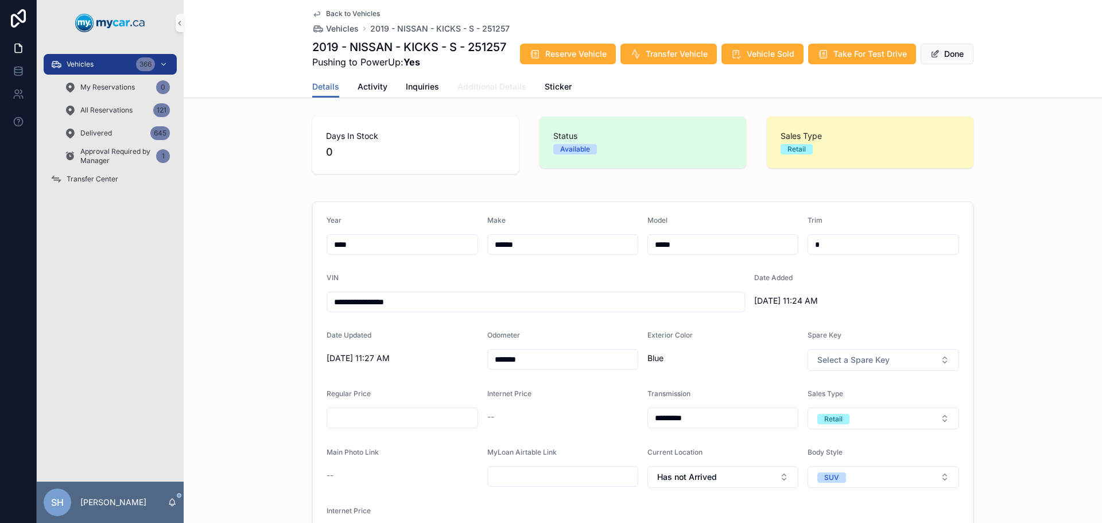
click at [470, 92] on link "Additional Details" at bounding box center [491, 87] width 69 height 23
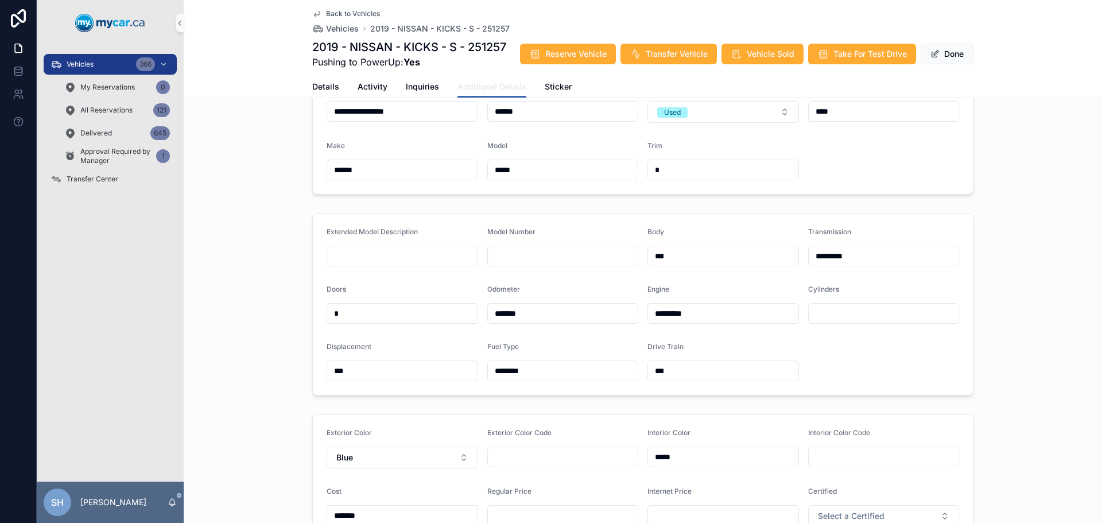
scroll to position [172, 0]
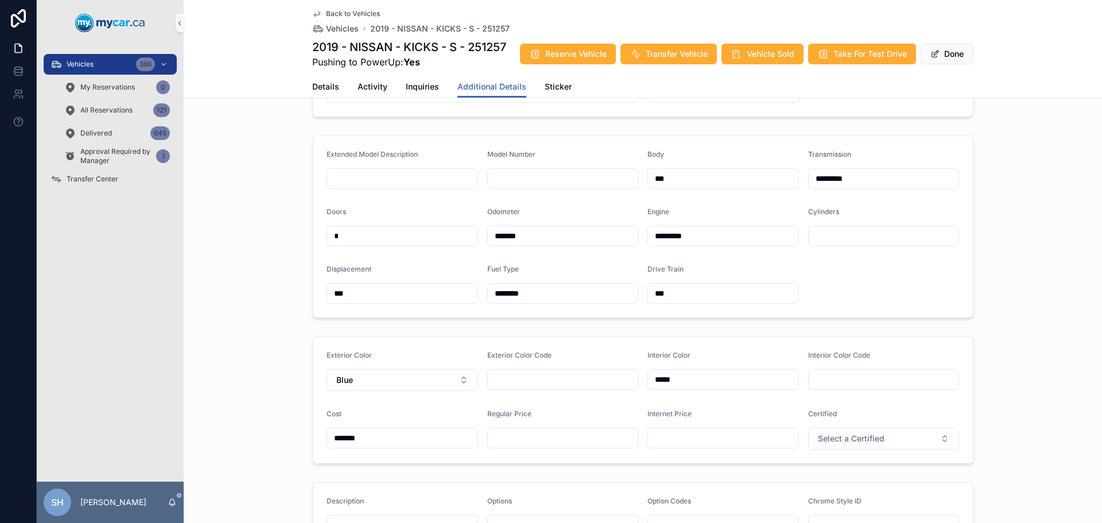
click at [520, 437] on input "scrollable content" at bounding box center [563, 438] width 150 height 16
type input "*******"
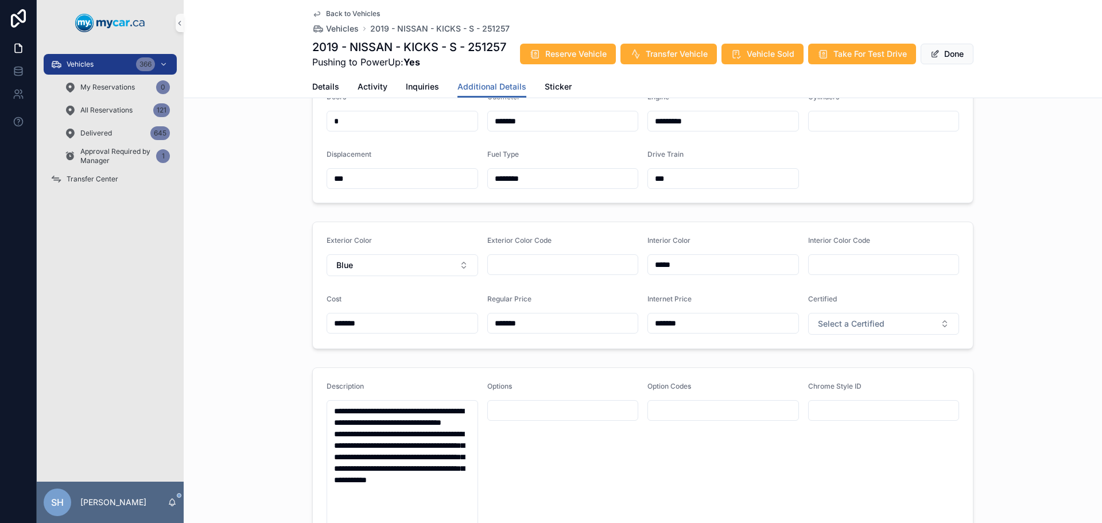
click at [993, 181] on div "Extended Model Description Model Number Body *** Transmission ********* Doors *…" at bounding box center [643, 112] width 918 height 192
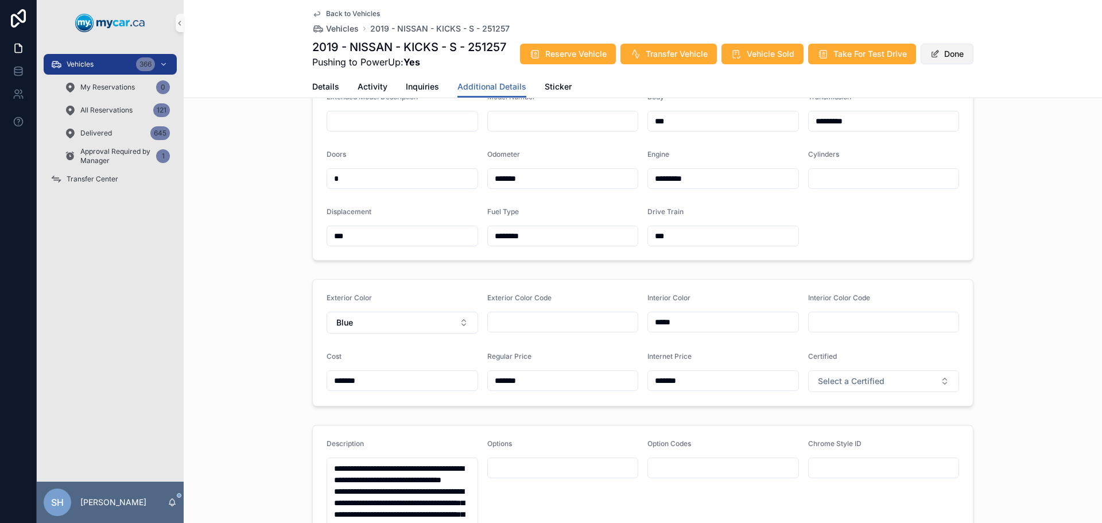
click at [942, 57] on button "Done" at bounding box center [946, 54] width 53 height 21
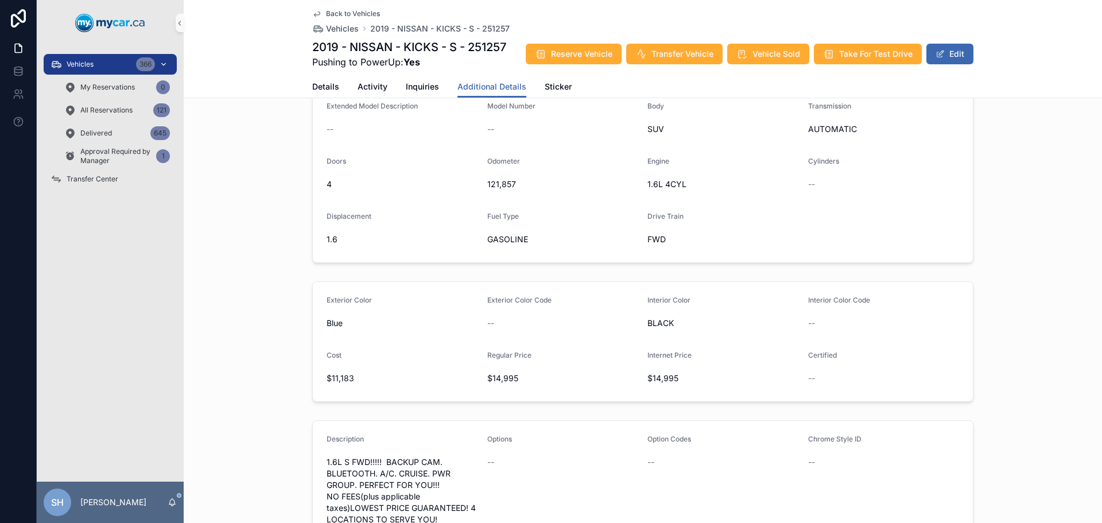
click at [100, 61] on div "Vehicles 366" at bounding box center [109, 64] width 119 height 18
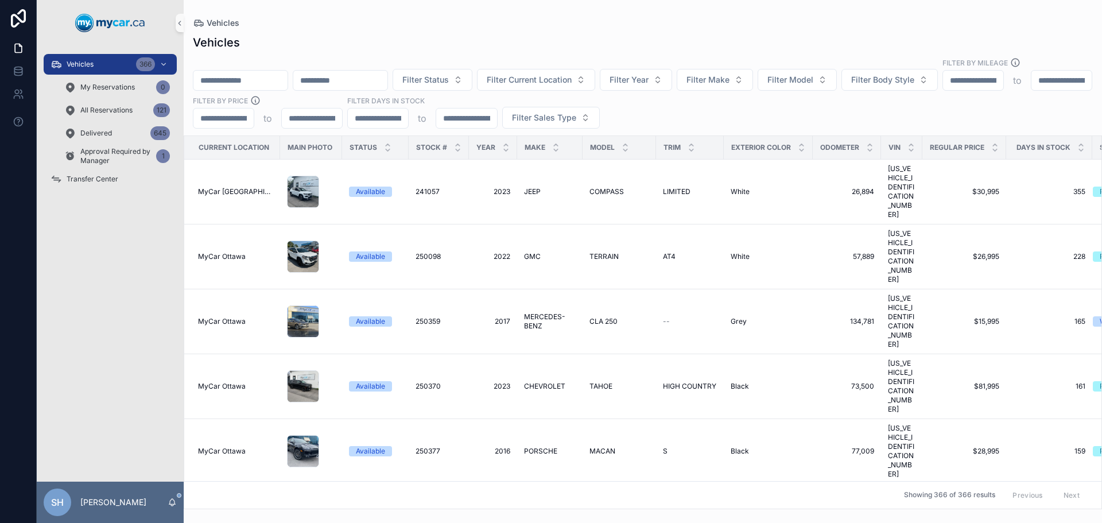
click at [244, 77] on div "scrollable content" at bounding box center [240, 80] width 95 height 21
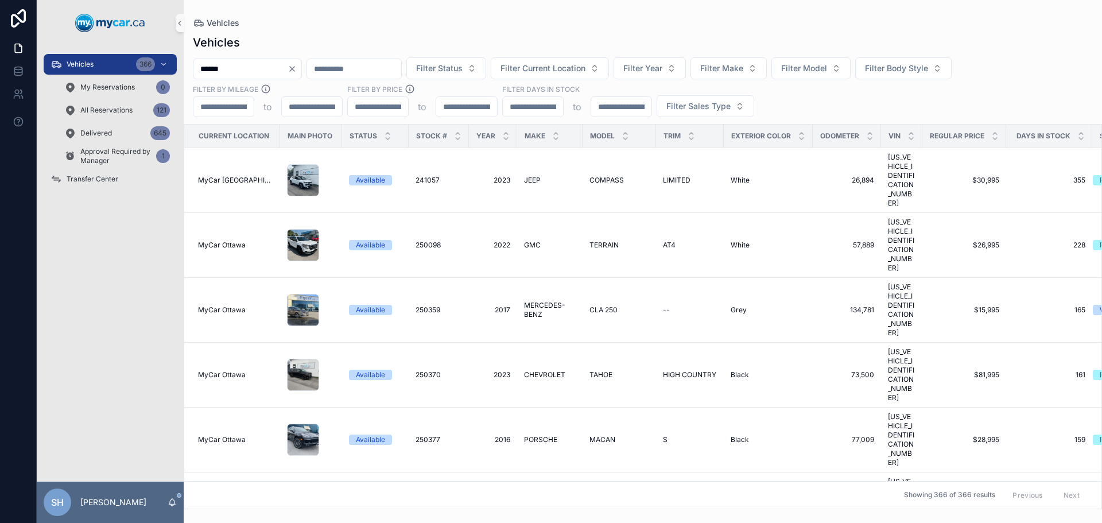
type input "******"
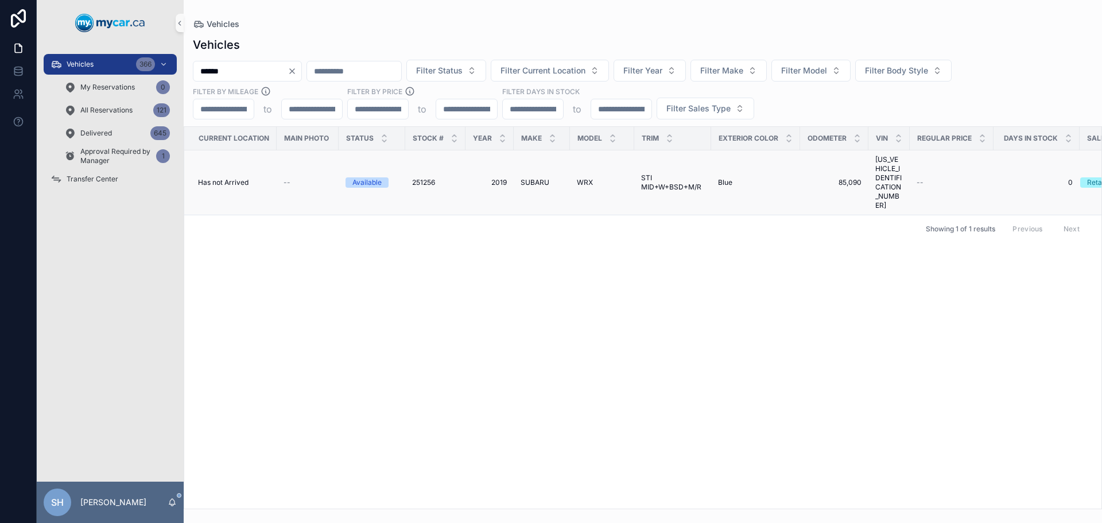
click at [526, 178] on span "SUBARU" at bounding box center [534, 182] width 29 height 9
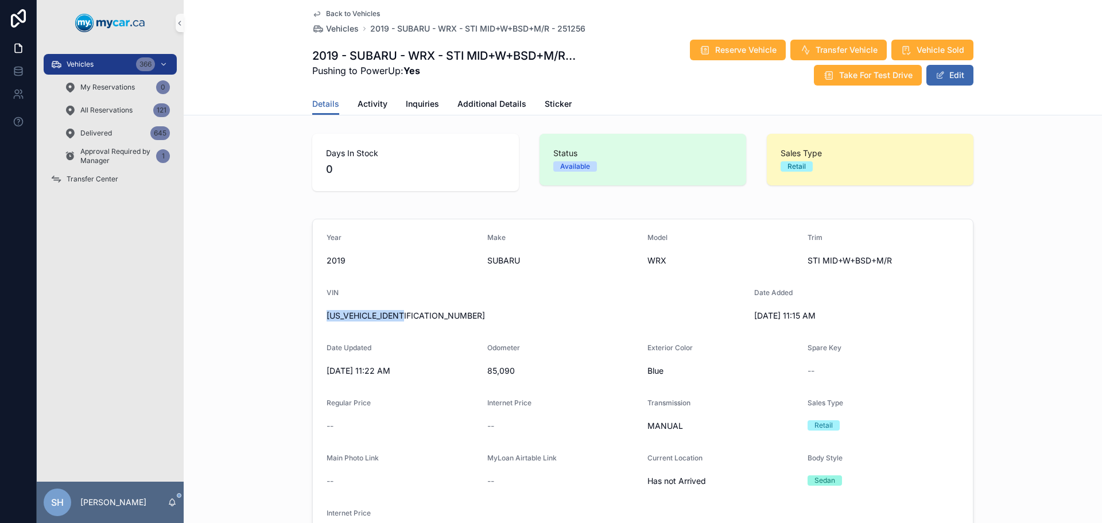
drag, startPoint x: 408, startPoint y: 316, endPoint x: 273, endPoint y: 319, distance: 135.4
click at [273, 319] on div "Year 2019 Make SUBARU Model WRX Trim STI MID+W+BSD+M/R VIN JF1VA2T67K9812088 Da…" at bounding box center [643, 389] width 918 height 350
copy span "JF1VA2T67K9812088"
click at [473, 98] on span "Additional Details" at bounding box center [491, 103] width 69 height 11
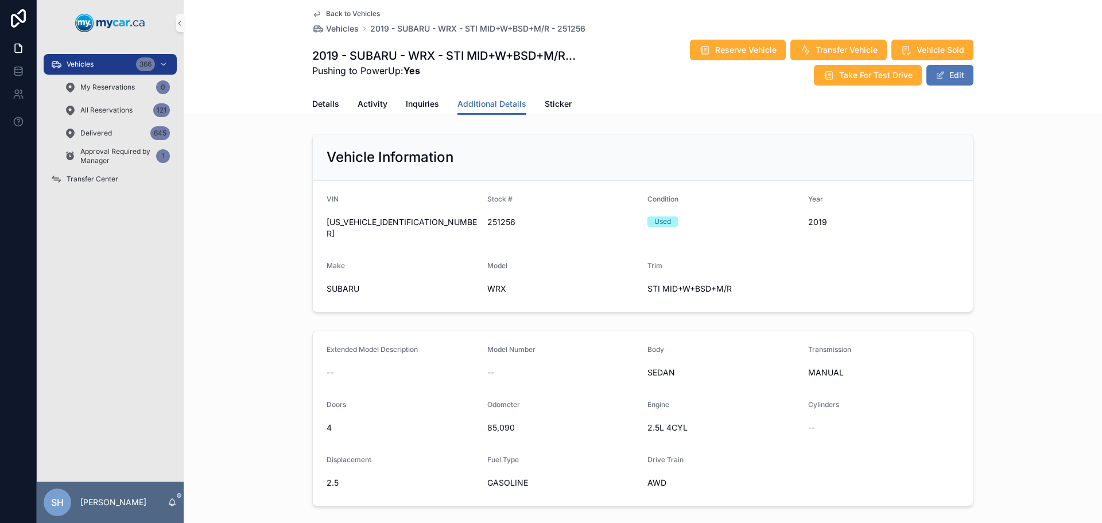
click at [954, 75] on button "Edit" at bounding box center [949, 75] width 47 height 21
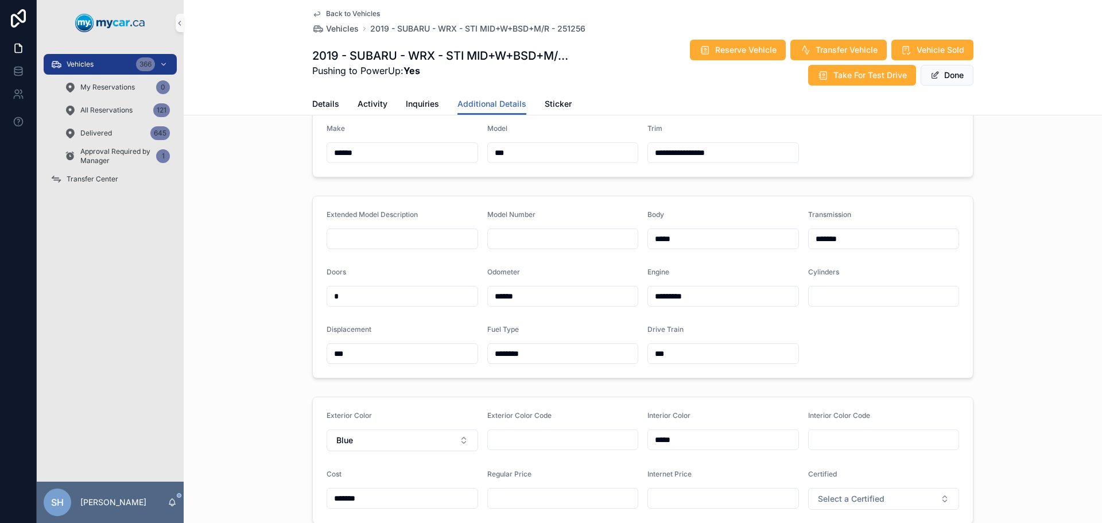
scroll to position [287, 0]
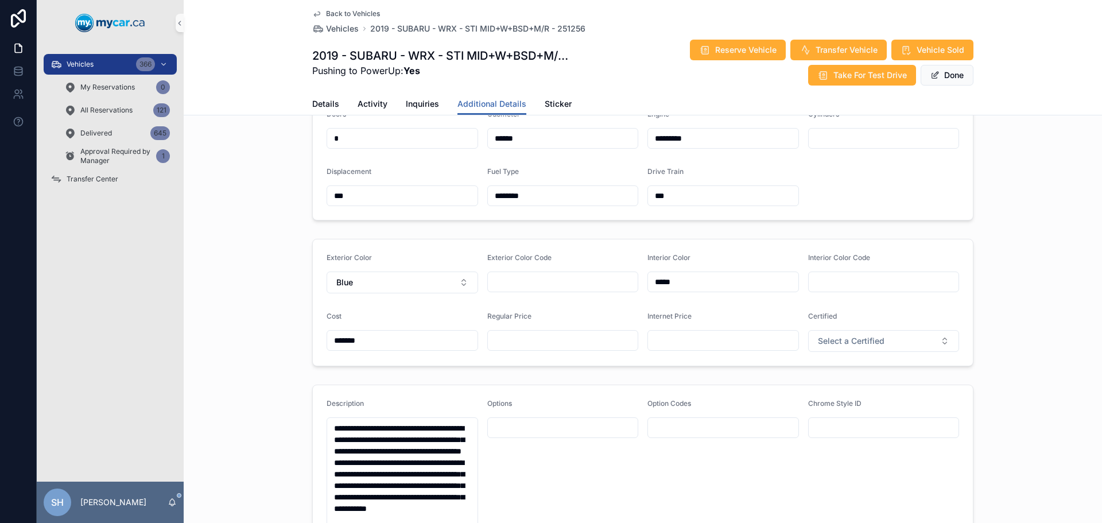
click at [517, 333] on input "scrollable content" at bounding box center [563, 340] width 150 height 16
type input "*******"
click at [939, 72] on button "Done" at bounding box center [946, 75] width 53 height 21
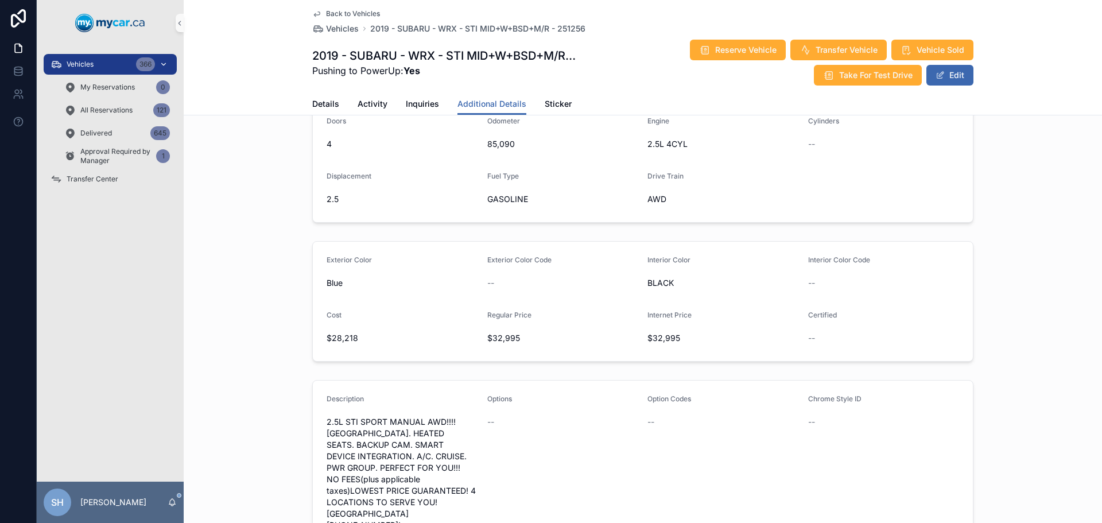
click at [90, 61] on span "Vehicles" at bounding box center [80, 64] width 27 height 9
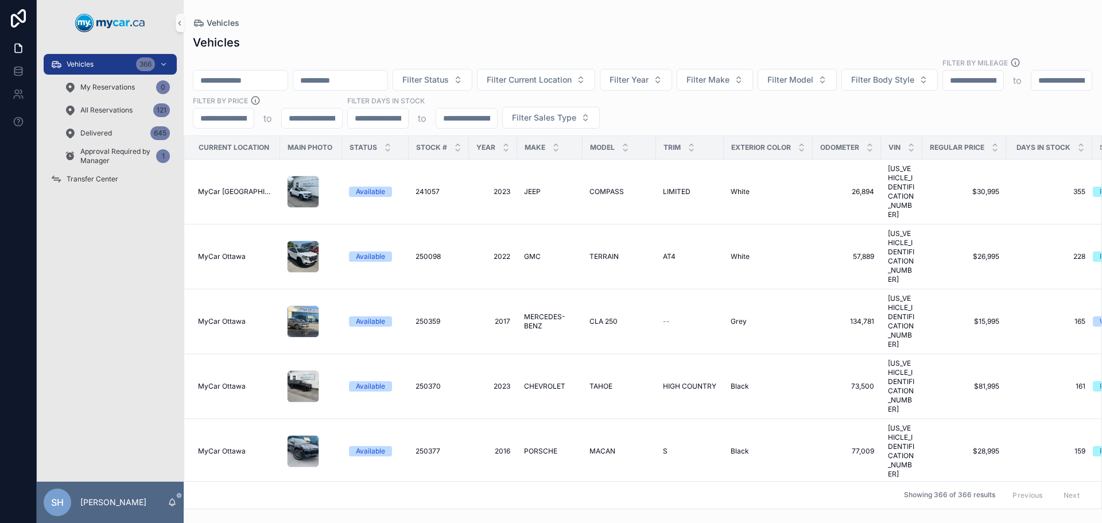
click at [532, 22] on div "Vehicles" at bounding box center [643, 22] width 900 height 9
click at [241, 72] on input "scrollable content" at bounding box center [240, 80] width 94 height 16
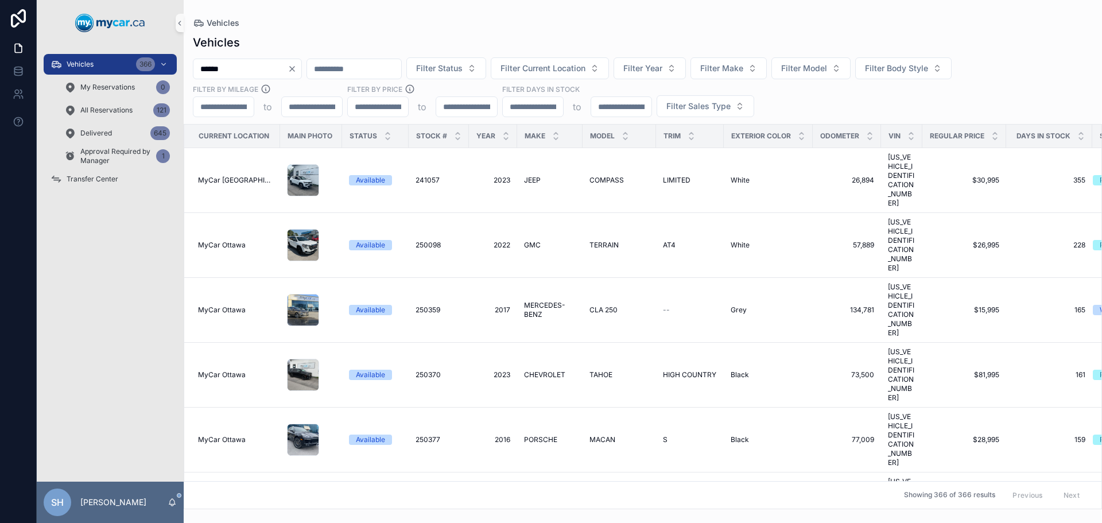
type input "******"
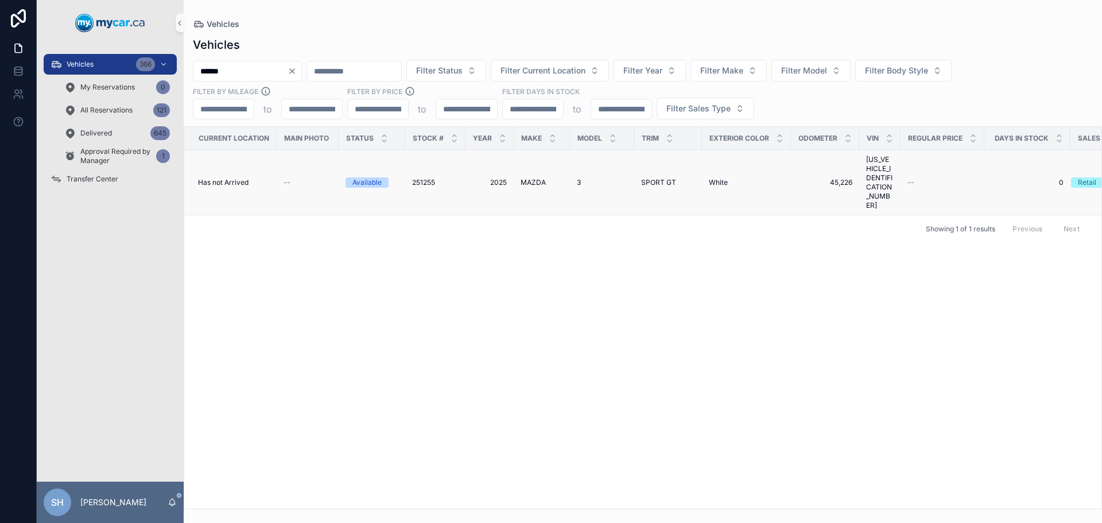
click at [415, 178] on span "251255" at bounding box center [423, 182] width 23 height 9
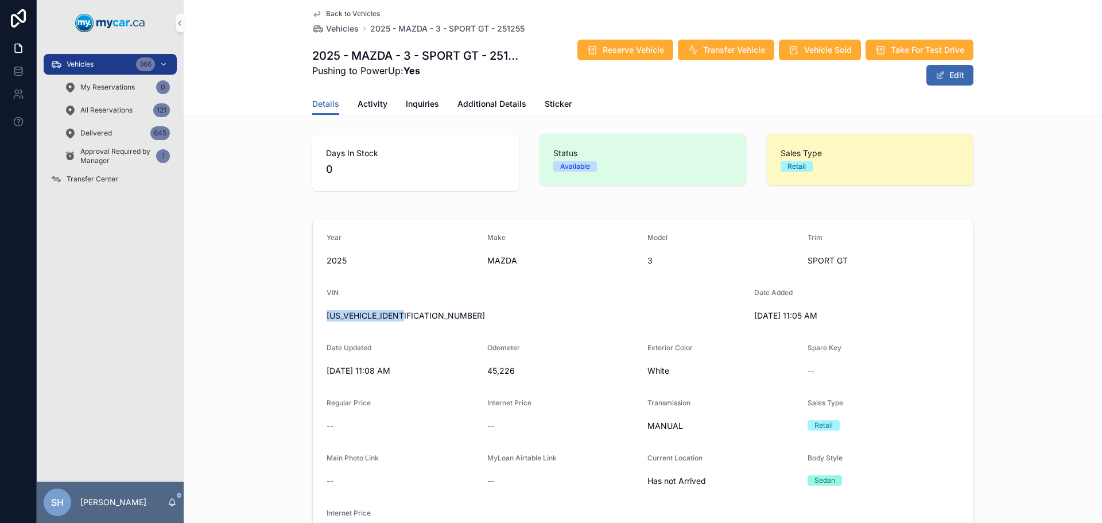
drag, startPoint x: 413, startPoint y: 316, endPoint x: 317, endPoint y: 316, distance: 95.8
click at [298, 322] on div "Year 2025 Make MAZDA Model 3 Trim SPORT GT VIN JM1BPAMM8S1767938 Date Added 9/9…" at bounding box center [643, 389] width 918 height 350
copy span "JM1BPAMM8S1767938"
click at [468, 100] on span "Additional Details" at bounding box center [491, 103] width 69 height 11
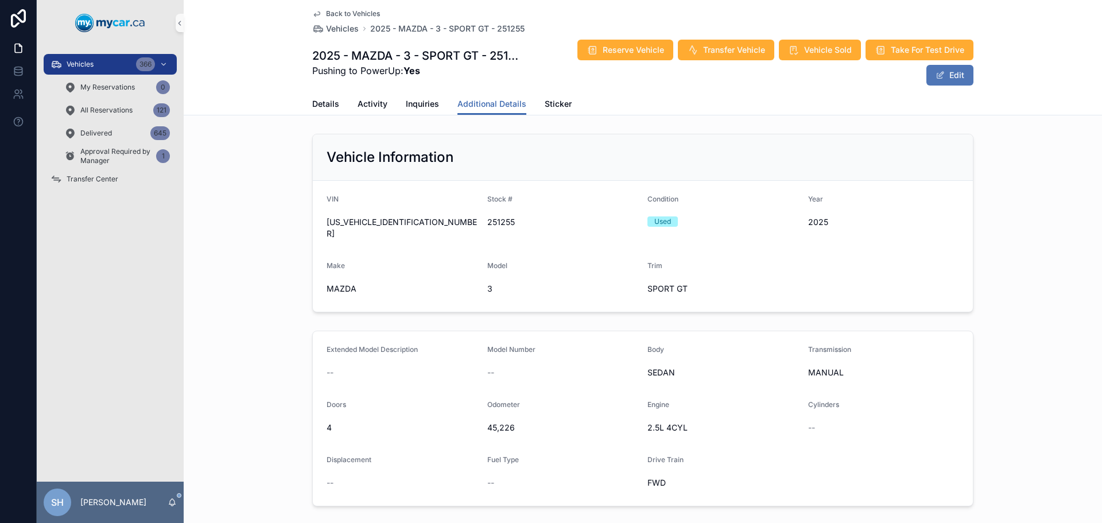
click at [958, 65] on button "Edit" at bounding box center [949, 75] width 47 height 21
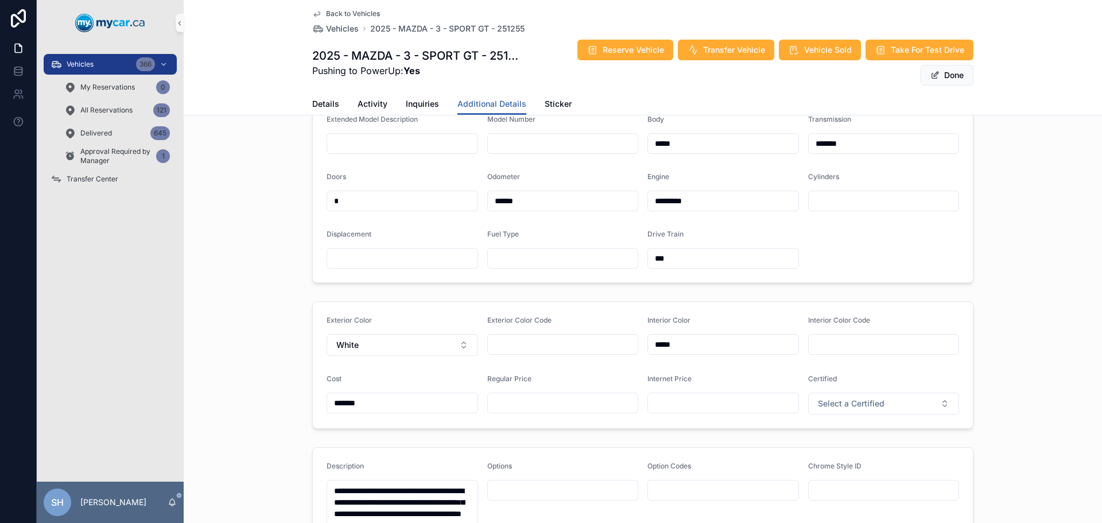
scroll to position [287, 0]
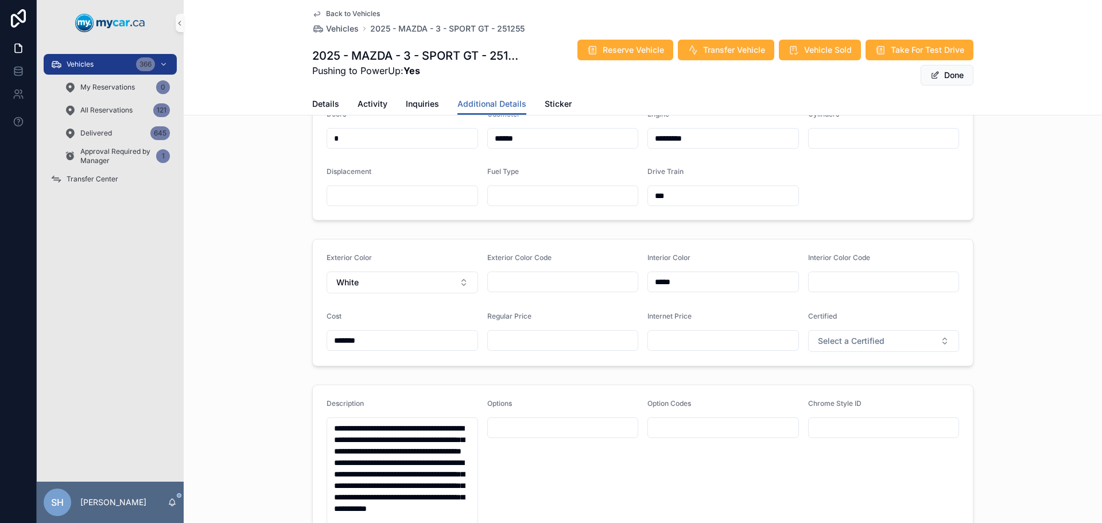
click at [521, 345] on input "scrollable content" at bounding box center [563, 340] width 150 height 16
type input "*******"
type input "**"
drag, startPoint x: 698, startPoint y: 342, endPoint x: 598, endPoint y: 364, distance: 101.6
click at [600, 364] on form "Exterior Color White Exterior Color Code Interior Color ***** Interior Color Co…" at bounding box center [643, 302] width 660 height 126
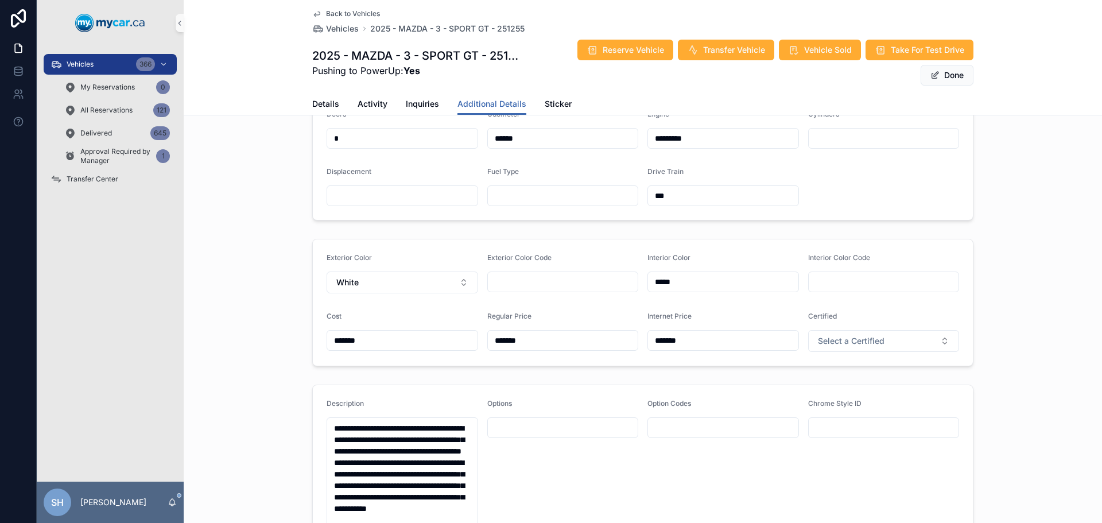
type input "*******"
click at [1034, 227] on div "**********" at bounding box center [643, 333] width 918 height 982
click at [945, 77] on span "Done" at bounding box center [946, 75] width 53 height 21
click at [945, 77] on button "Done" at bounding box center [946, 75] width 53 height 21
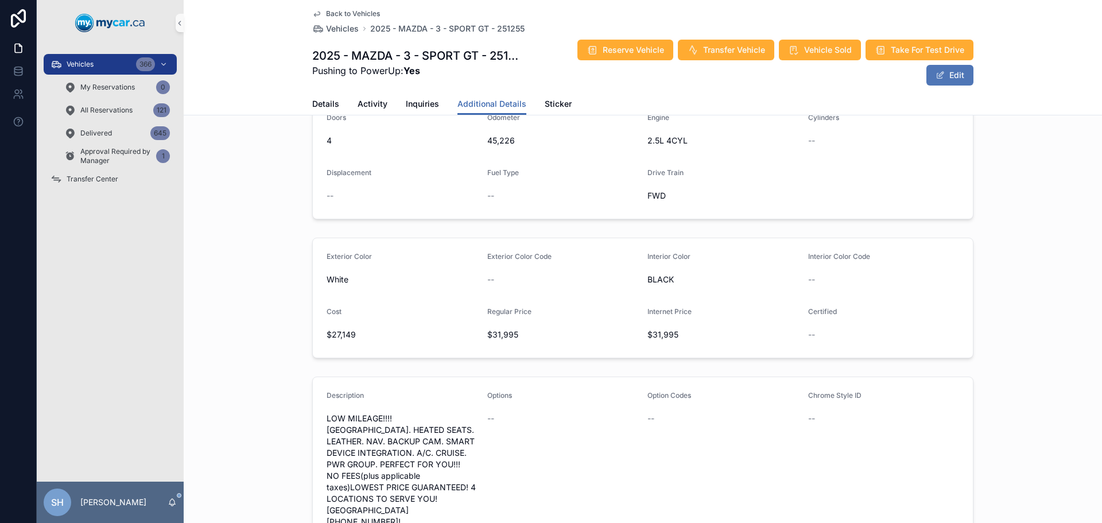
scroll to position [283, 0]
click at [75, 68] on span "Vehicles" at bounding box center [80, 64] width 27 height 9
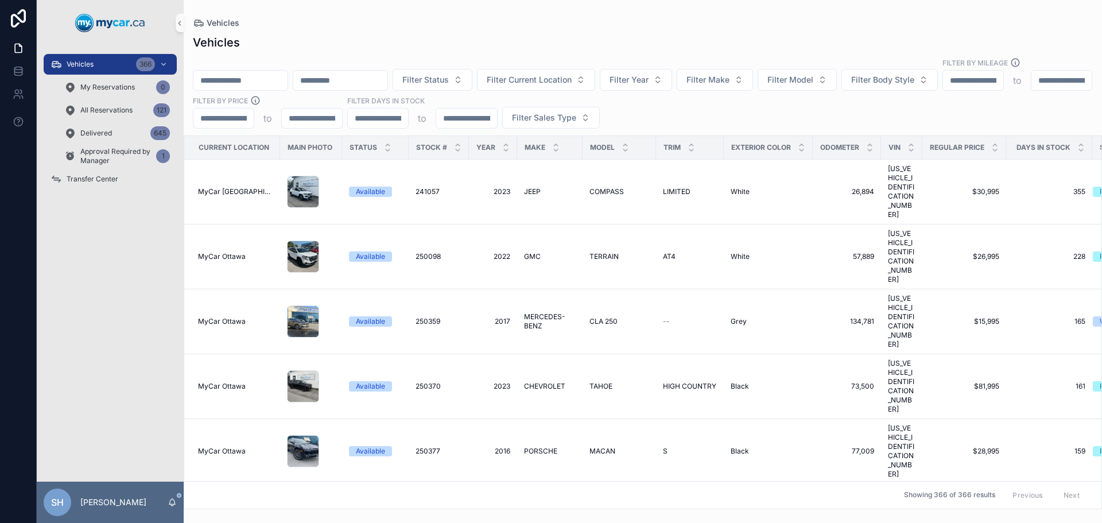
click at [240, 72] on input "scrollable content" at bounding box center [240, 80] width 94 height 16
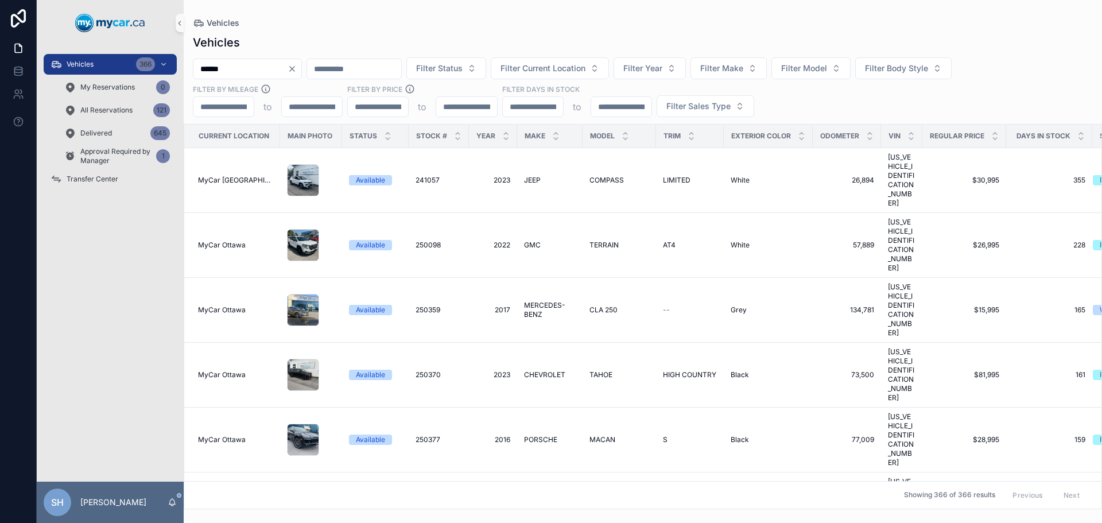
type input "******"
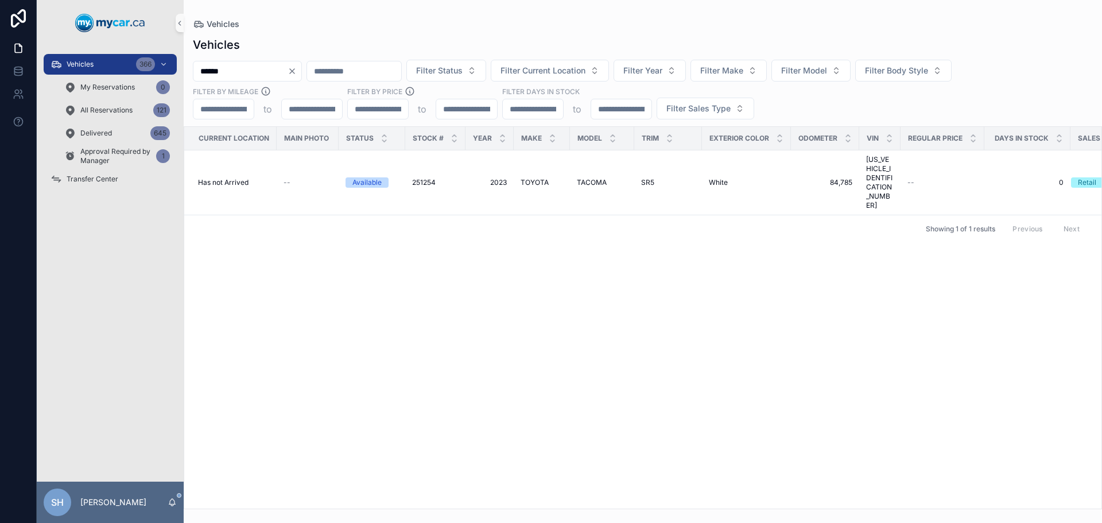
click at [503, 178] on span "2023" at bounding box center [489, 182] width 34 height 9
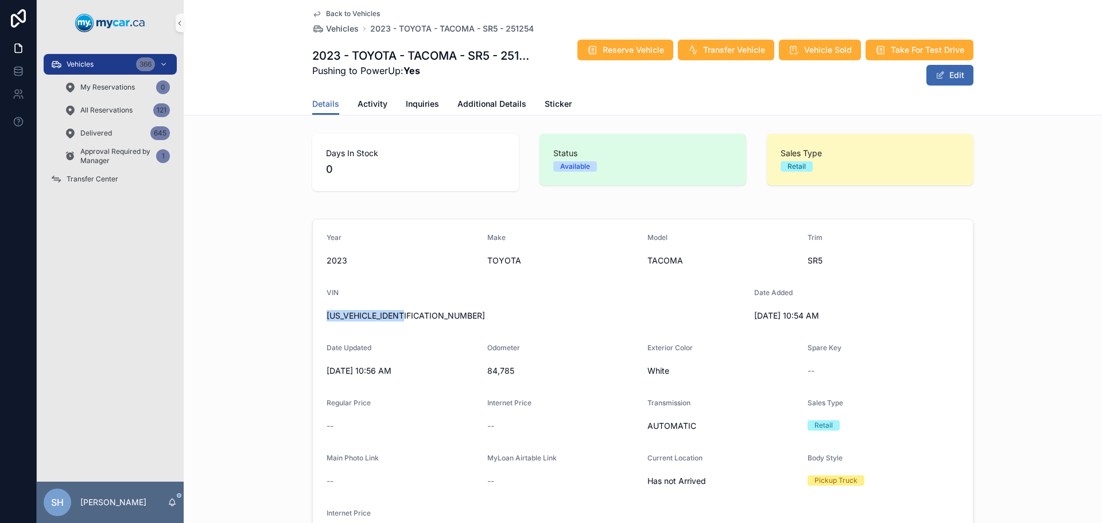
drag, startPoint x: 407, startPoint y: 314, endPoint x: 314, endPoint y: 318, distance: 93.0
click at [314, 318] on form "Year 2023 Make TOYOTA Model TACOMA Trim SR5 VIN 3TYDZ5BN5PT027977 Date Added 9/…" at bounding box center [643, 389] width 660 height 340
copy span "3TYDZ5BN5PT027977"
click at [958, 75] on button "Edit" at bounding box center [949, 75] width 47 height 21
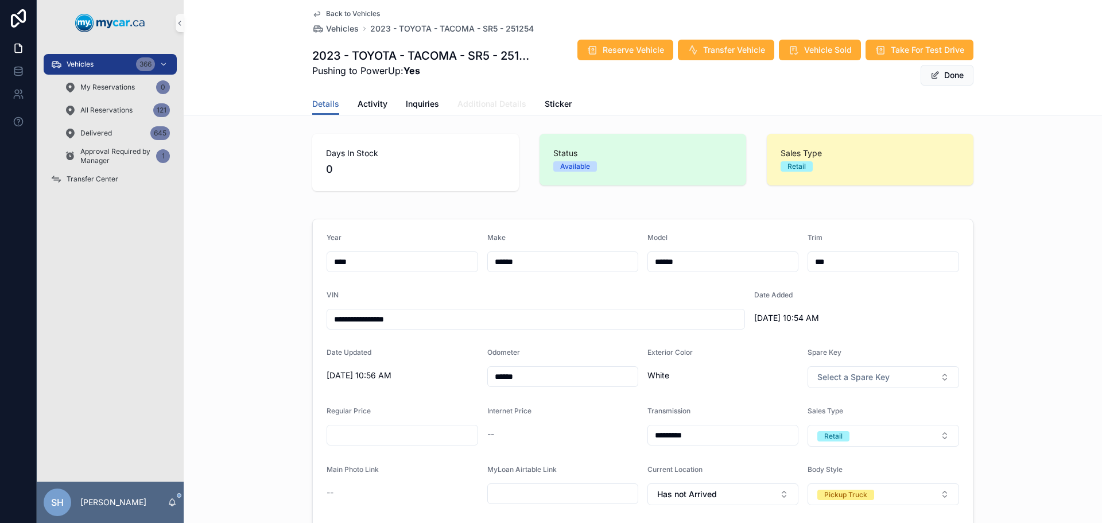
click at [478, 106] on span "Additional Details" at bounding box center [491, 103] width 69 height 11
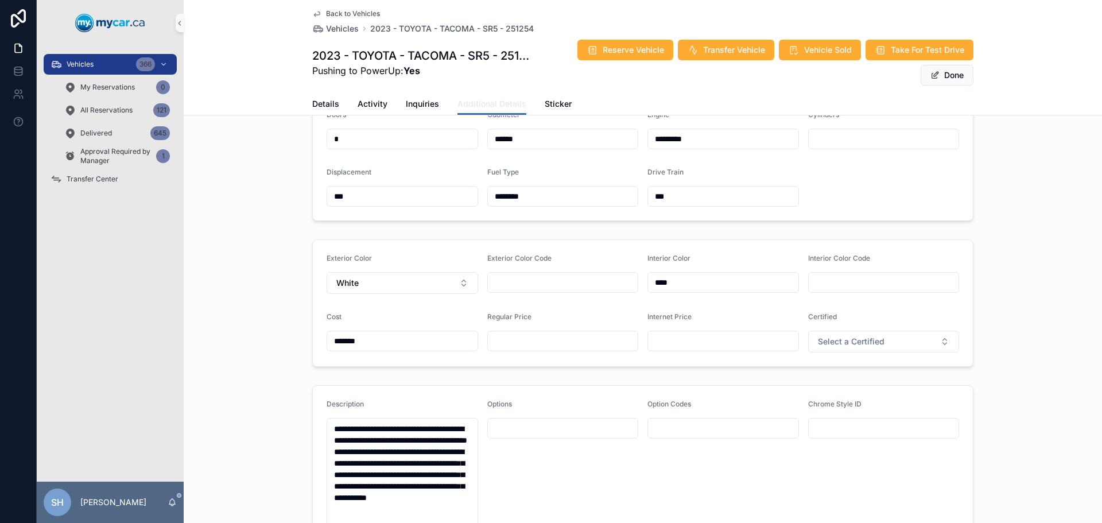
scroll to position [287, 0]
click at [520, 334] on input "scrollable content" at bounding box center [563, 340] width 150 height 16
type input "*******"
click at [1022, 155] on div "**********" at bounding box center [643, 129] width 918 height 192
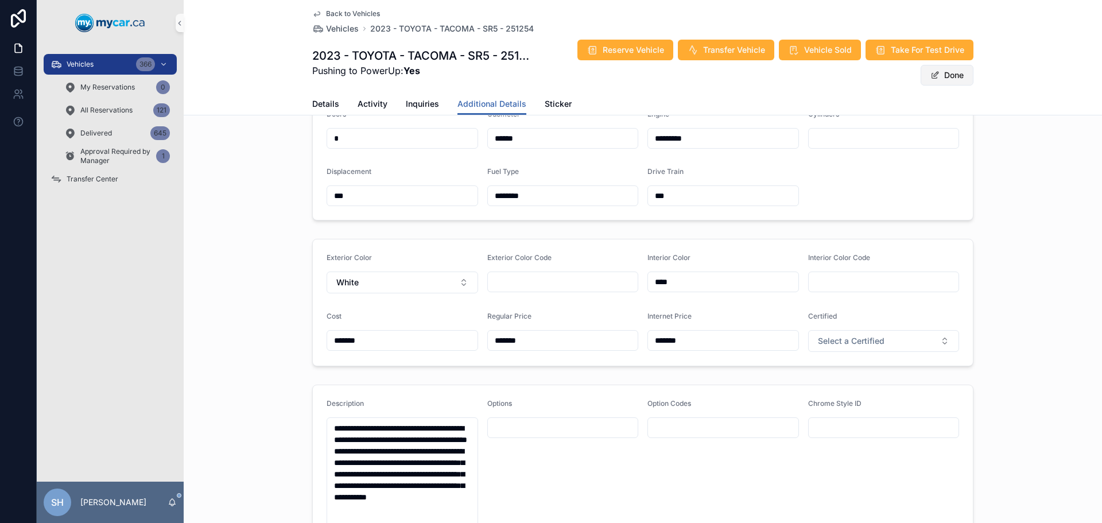
click at [956, 76] on button "Done" at bounding box center [946, 75] width 53 height 21
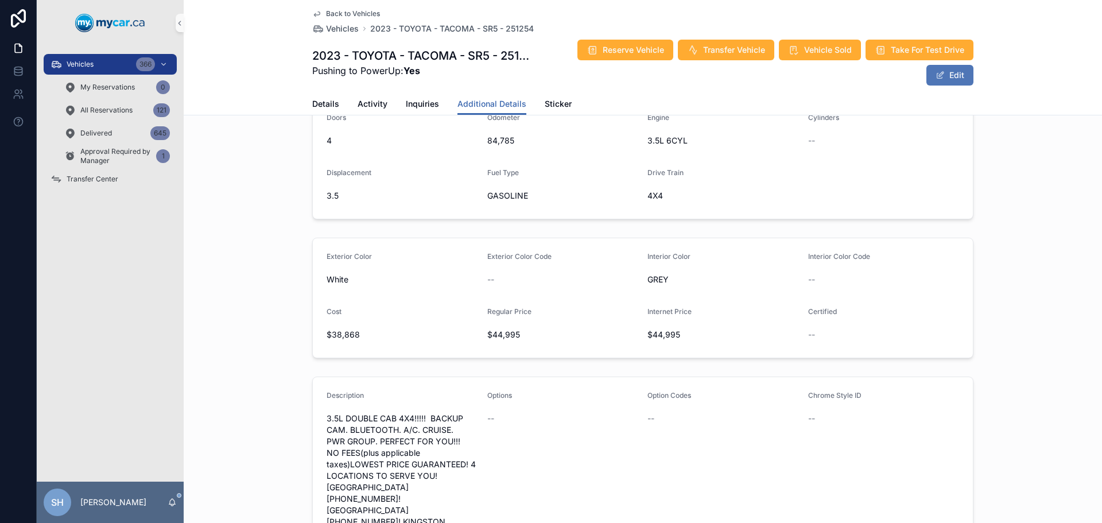
scroll to position [283, 0]
click at [91, 59] on div "Vehicles 366" at bounding box center [109, 64] width 119 height 18
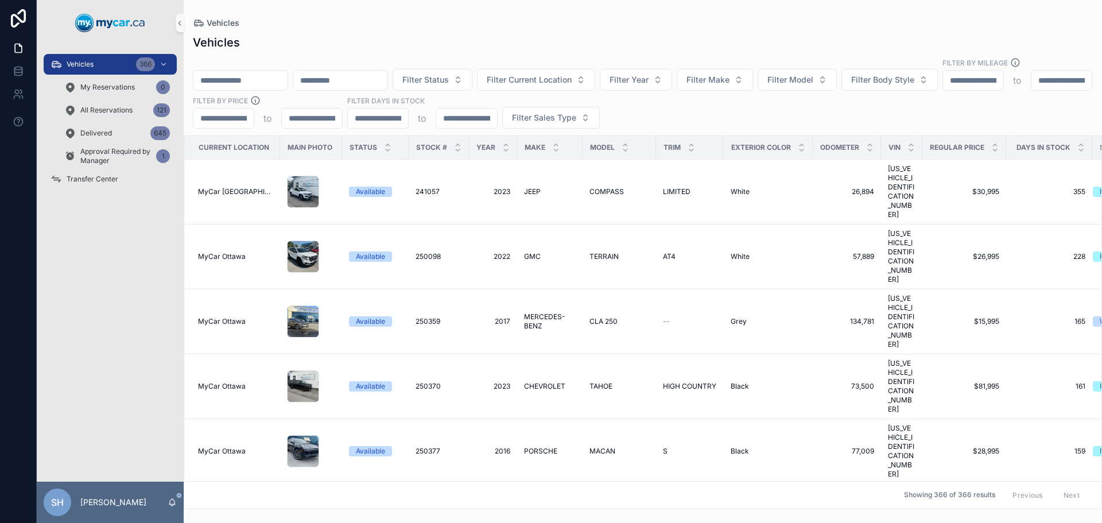
click at [263, 72] on input "scrollable content" at bounding box center [240, 80] width 94 height 16
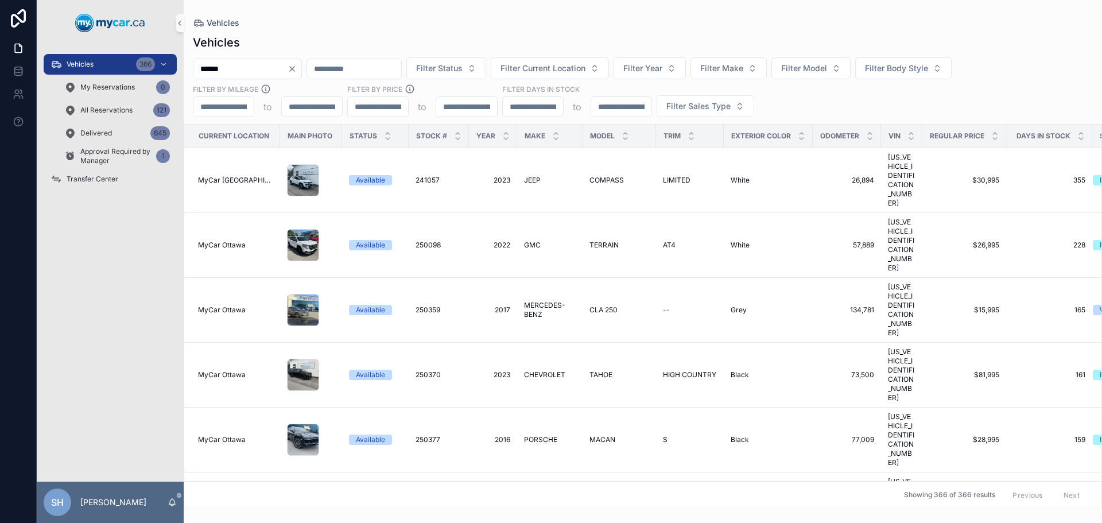
type input "******"
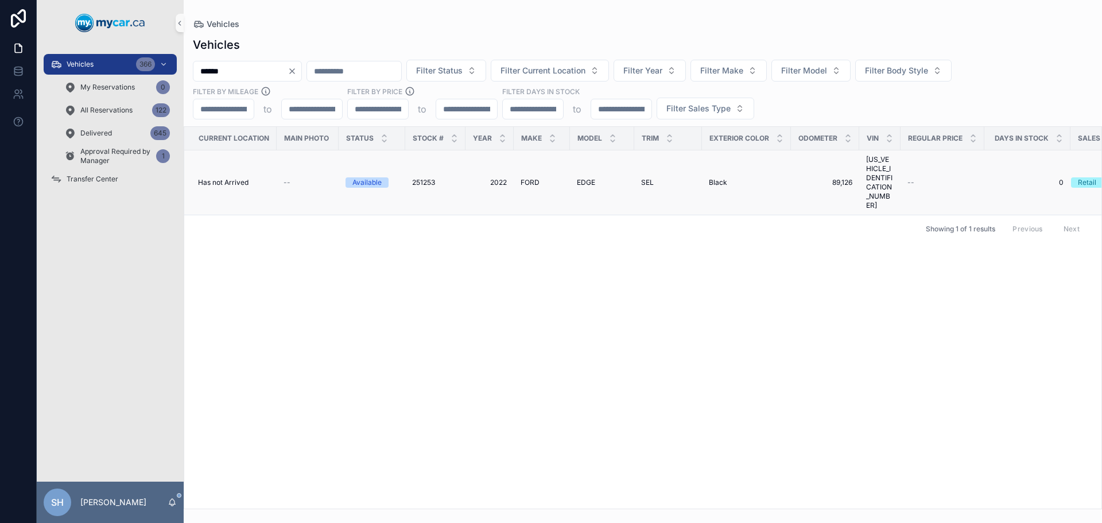
click at [504, 178] on span "2022" at bounding box center [489, 182] width 34 height 9
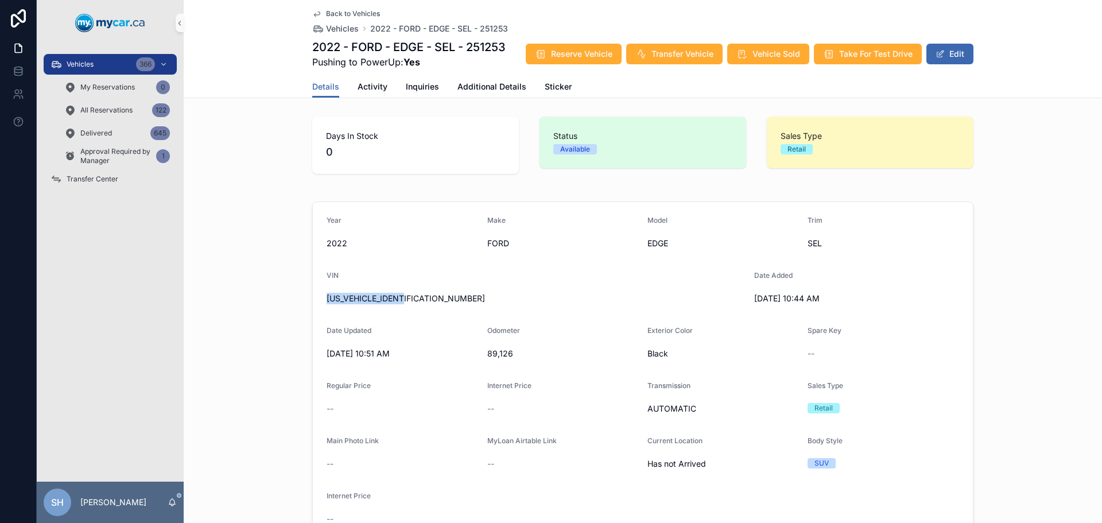
drag, startPoint x: 417, startPoint y: 298, endPoint x: 351, endPoint y: 294, distance: 65.5
click at [320, 300] on form "Year 2022 Make FORD Model EDGE Trim SEL VIN 2FMPK4J9XNBA44537 Date Added 9/9/20…" at bounding box center [643, 372] width 660 height 340
drag, startPoint x: 349, startPoint y: 296, endPoint x: 624, endPoint y: 219, distance: 285.4
click at [624, 219] on div "Make" at bounding box center [562, 223] width 151 height 14
drag, startPoint x: 417, startPoint y: 297, endPoint x: 322, endPoint y: 304, distance: 95.4
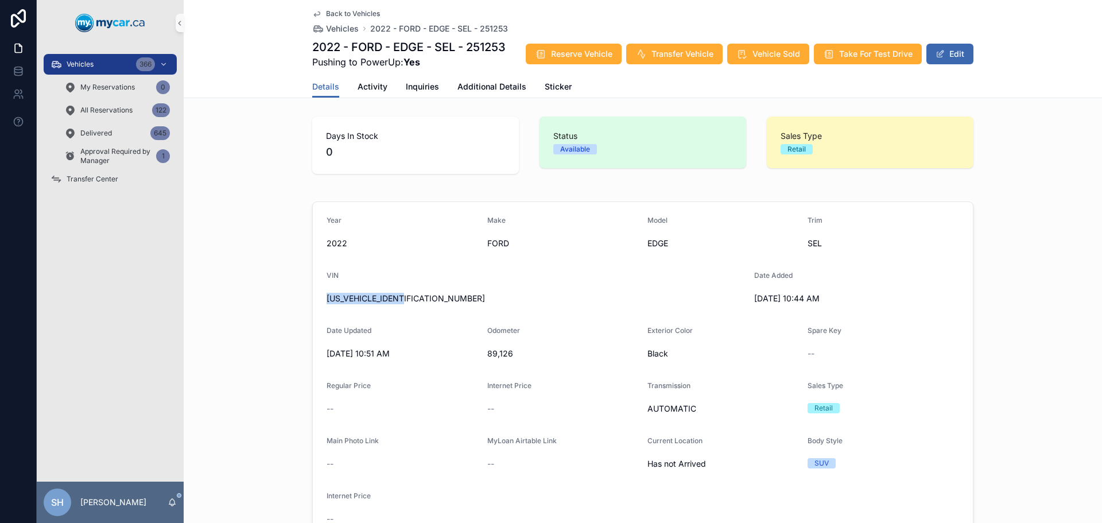
click at [326, 304] on span "2FMPK4J9XNBA44537" at bounding box center [535, 298] width 418 height 11
copy span "2FMPK4J9XNBA44537"
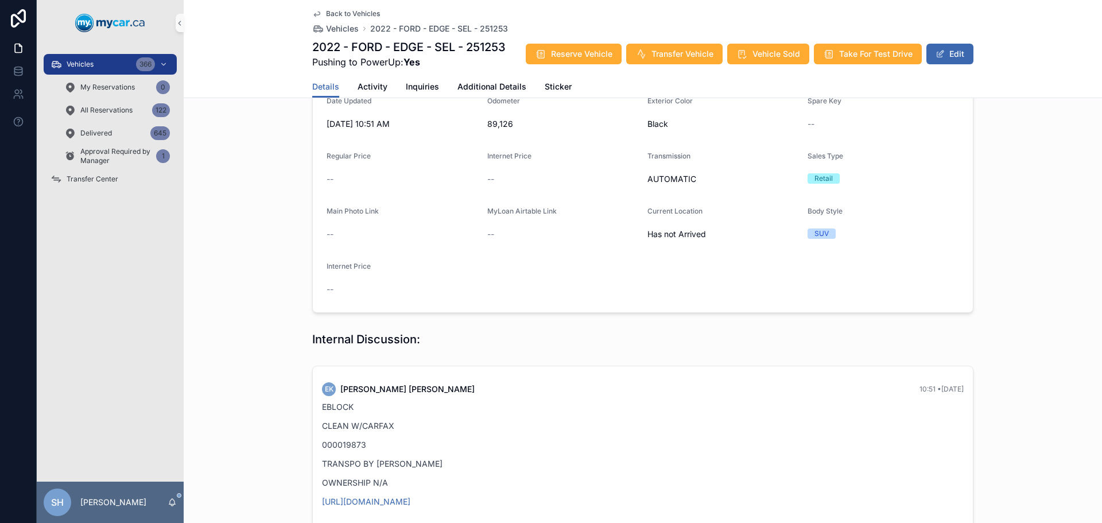
scroll to position [115, 0]
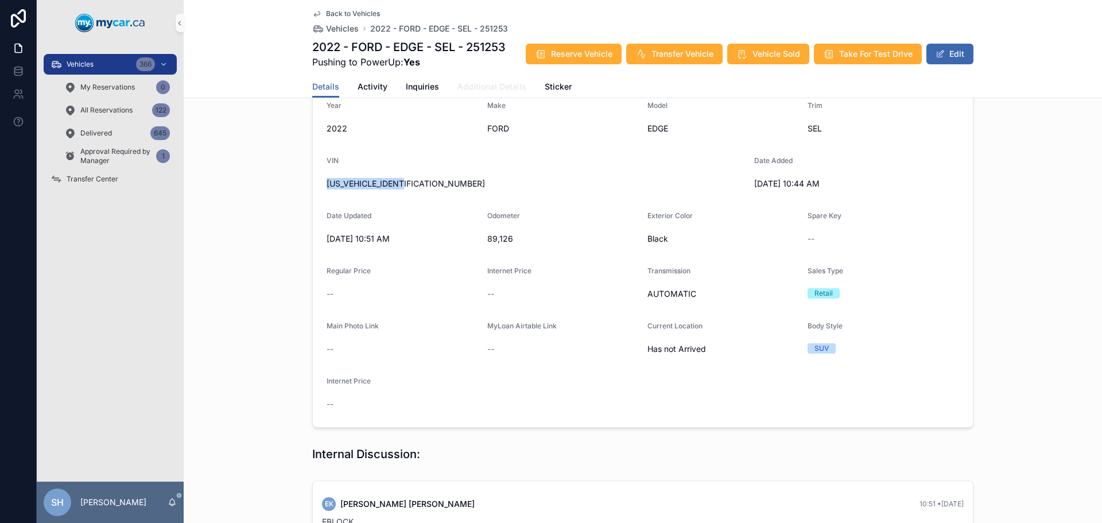
click at [463, 91] on span "Additional Details" at bounding box center [491, 86] width 69 height 11
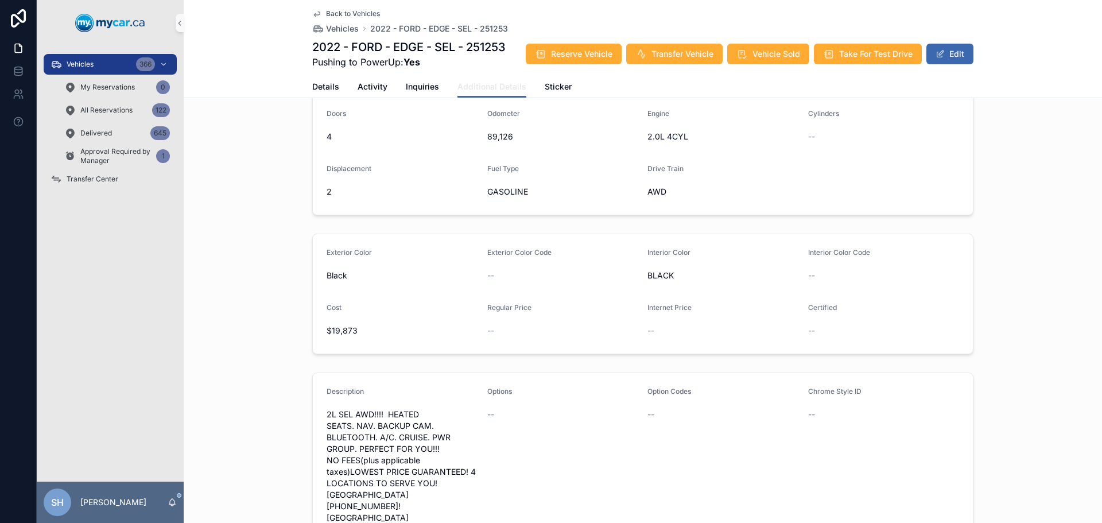
scroll to position [287, 0]
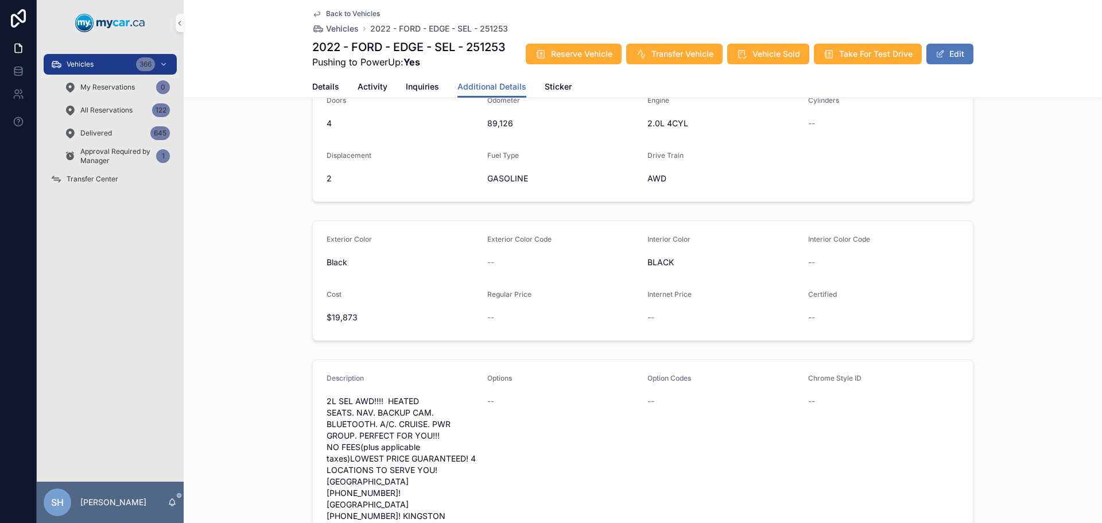
click at [946, 53] on button "Edit" at bounding box center [949, 54] width 47 height 21
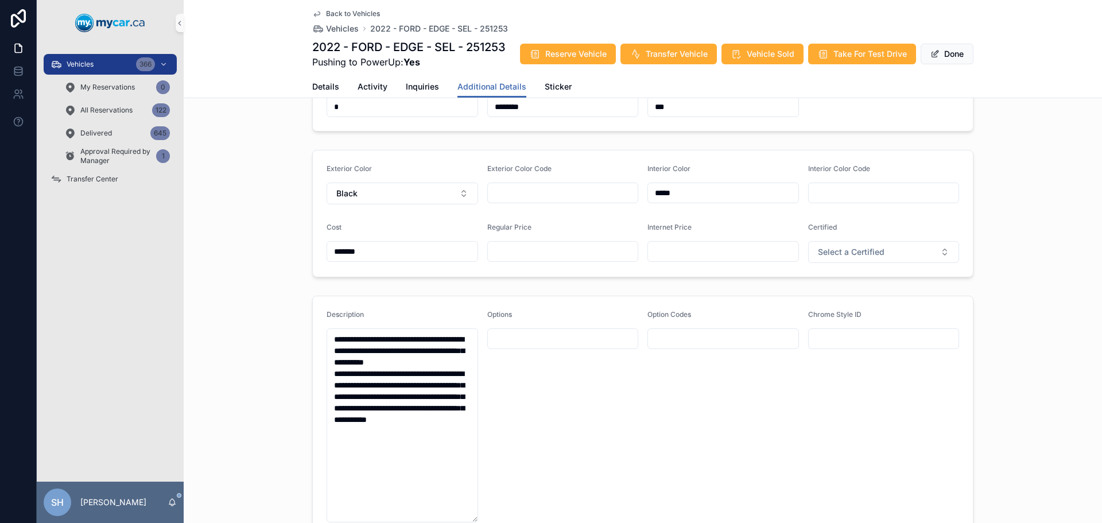
scroll to position [419, 0]
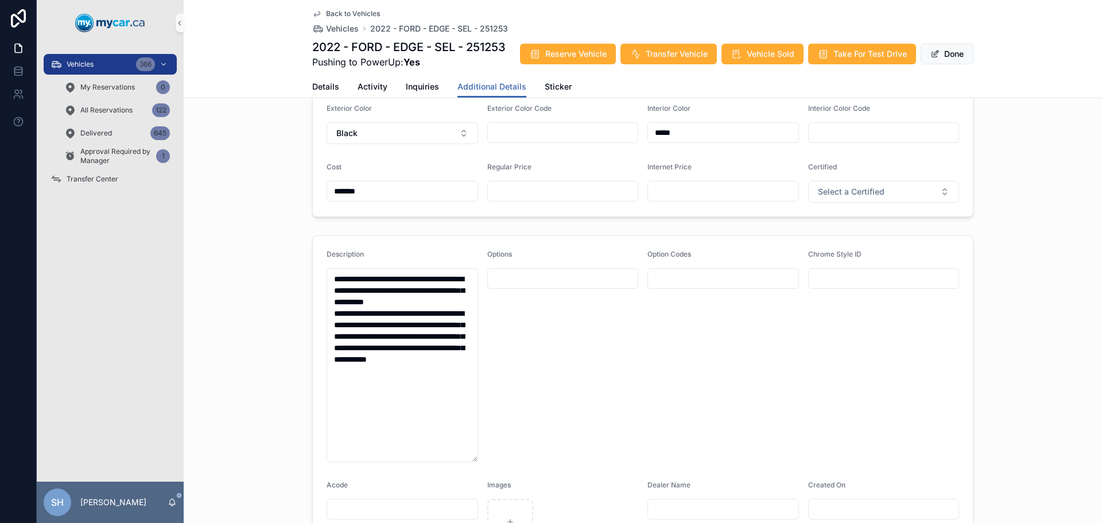
click at [523, 201] on div "scrollable content" at bounding box center [562, 191] width 151 height 21
click at [527, 199] on input "scrollable content" at bounding box center [563, 191] width 150 height 16
type input "*******"
click at [943, 64] on button "Done" at bounding box center [946, 54] width 53 height 21
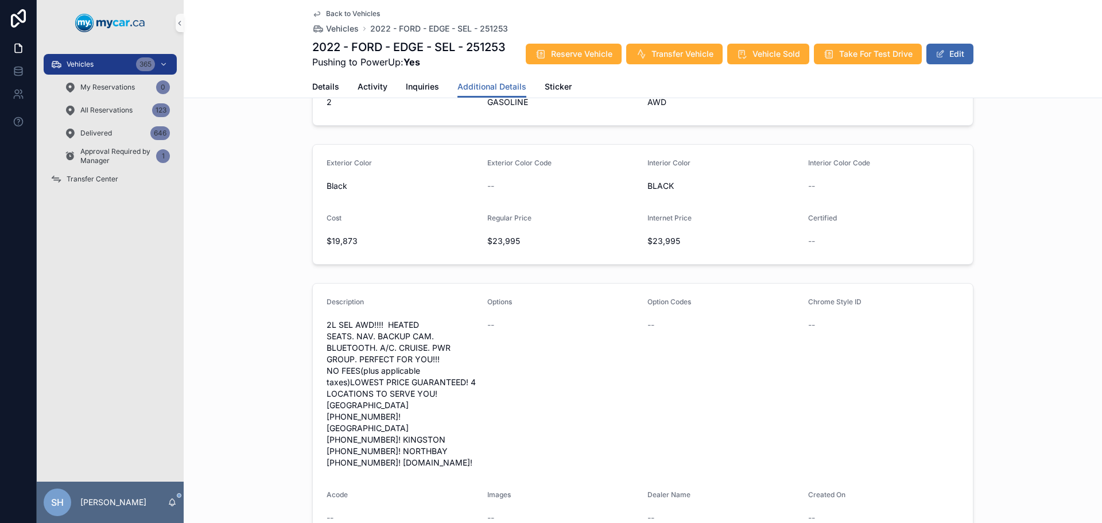
scroll to position [336, 0]
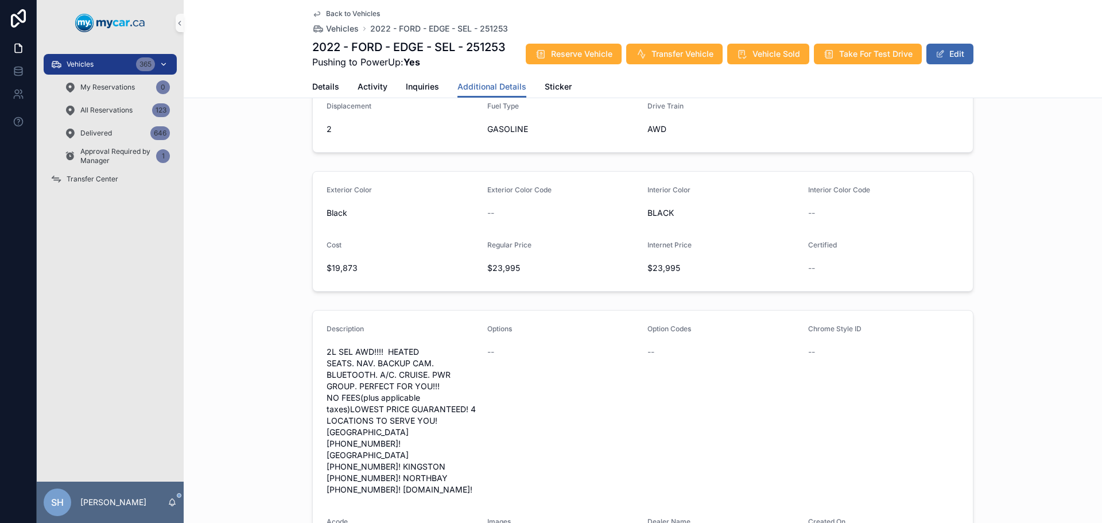
click at [112, 64] on div "Vehicles 365" at bounding box center [109, 64] width 119 height 18
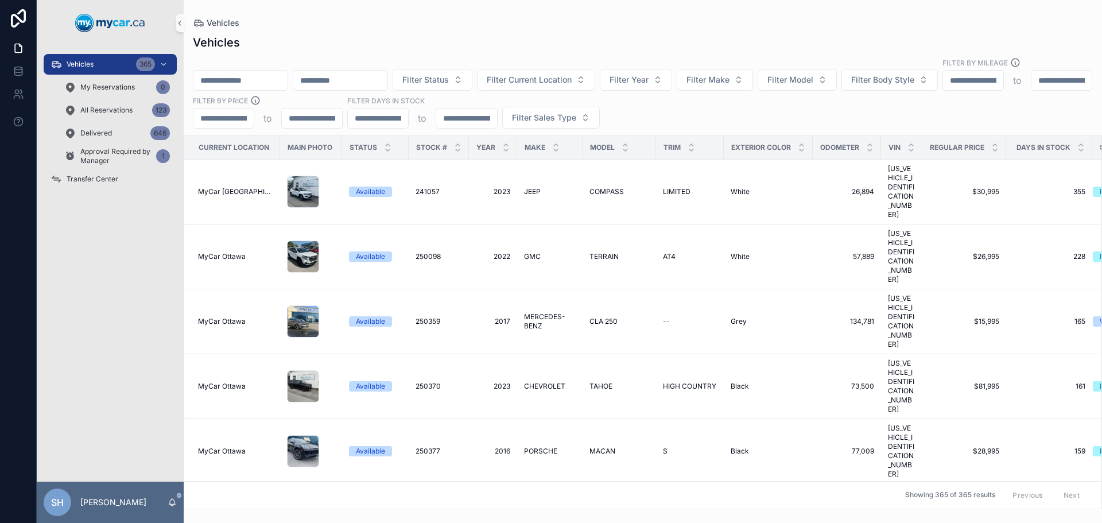
click at [287, 72] on input "scrollable content" at bounding box center [240, 80] width 94 height 16
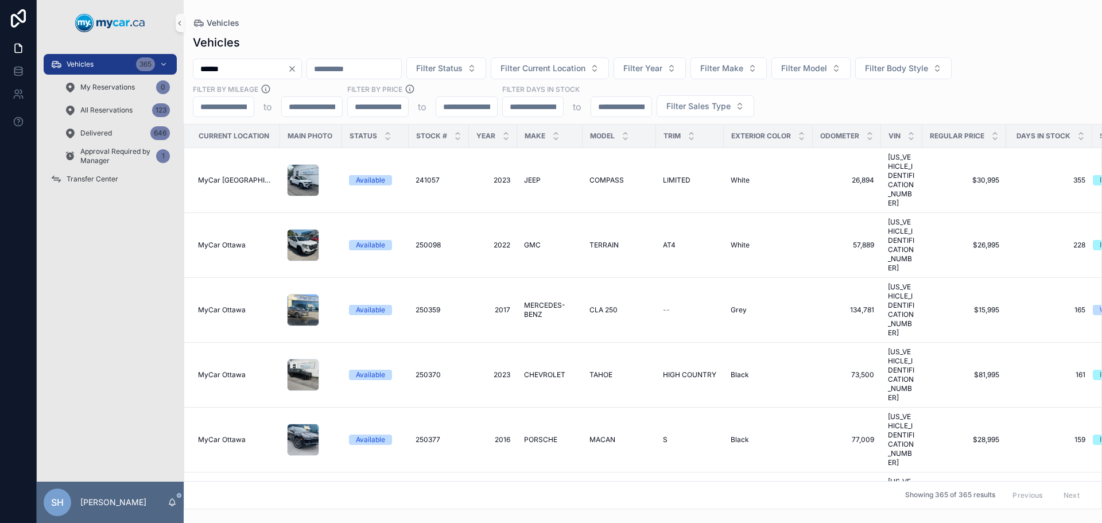
type input "******"
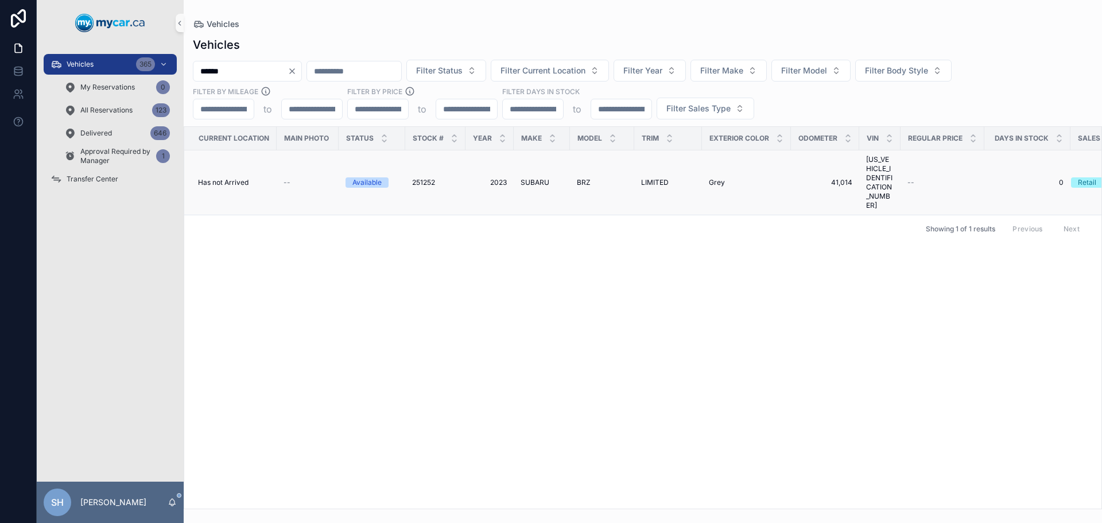
click at [497, 178] on span "2023" at bounding box center [489, 182] width 34 height 9
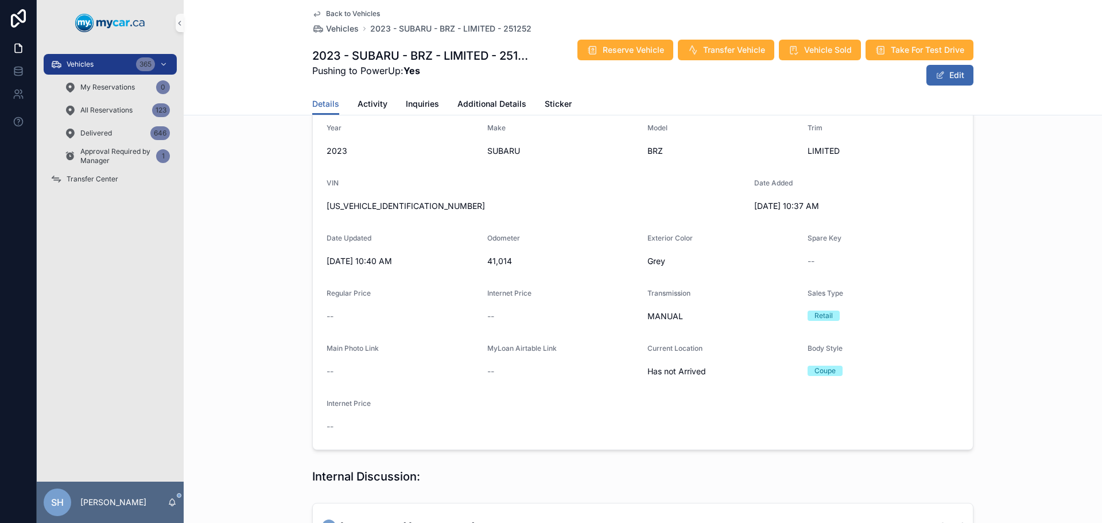
scroll to position [115, 0]
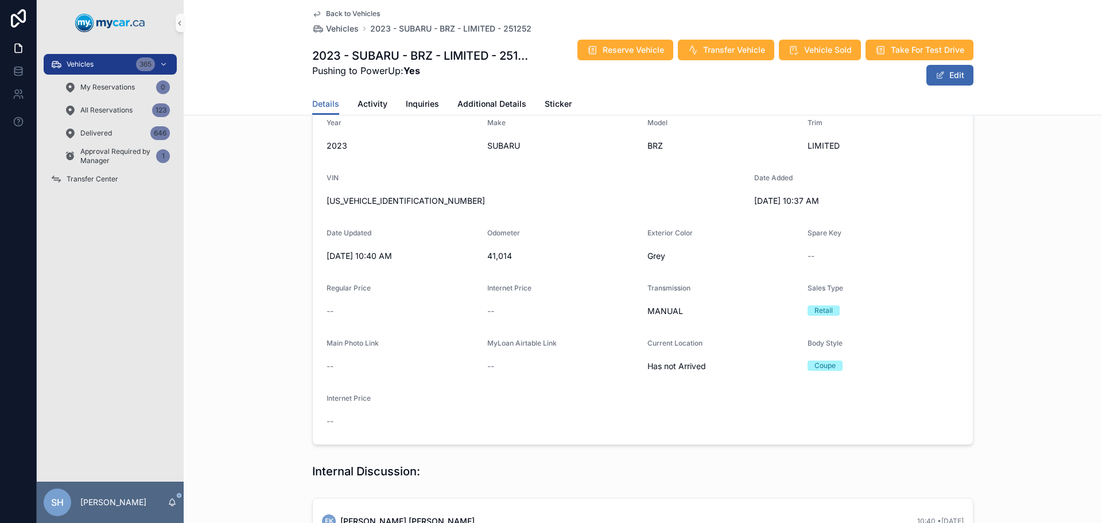
drag, startPoint x: 360, startPoint y: 204, endPoint x: 309, endPoint y: 205, distance: 50.5
drag, startPoint x: 410, startPoint y: 199, endPoint x: 370, endPoint y: 201, distance: 40.2
click at [425, 204] on span "JF1ZDBE19P9700460" at bounding box center [535, 200] width 418 height 11
drag, startPoint x: 403, startPoint y: 201, endPoint x: 338, endPoint y: 209, distance: 64.7
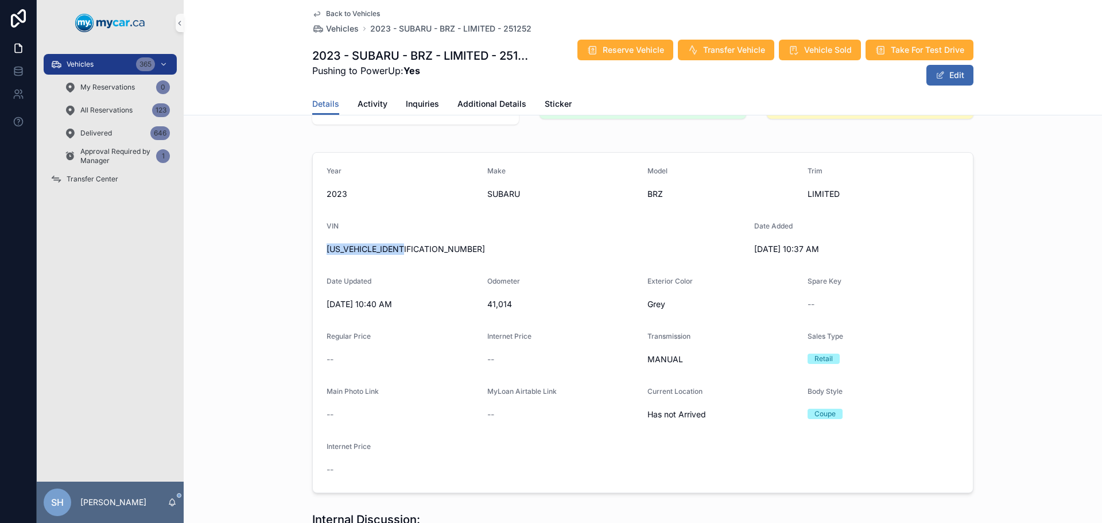
scroll to position [0, 0]
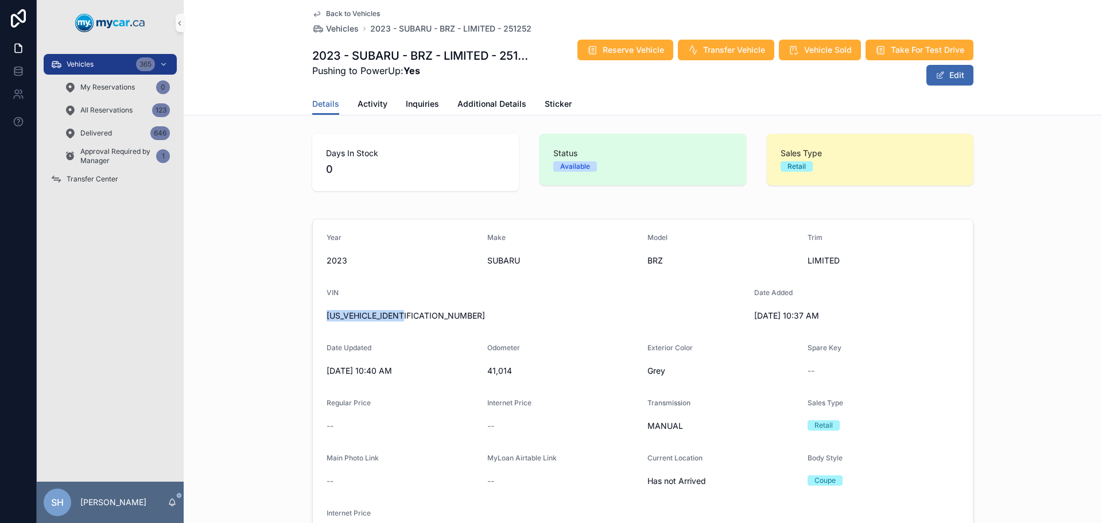
drag, startPoint x: 951, startPoint y: 84, endPoint x: 819, endPoint y: 79, distance: 131.5
click at [951, 84] on button "Edit" at bounding box center [949, 75] width 47 height 21
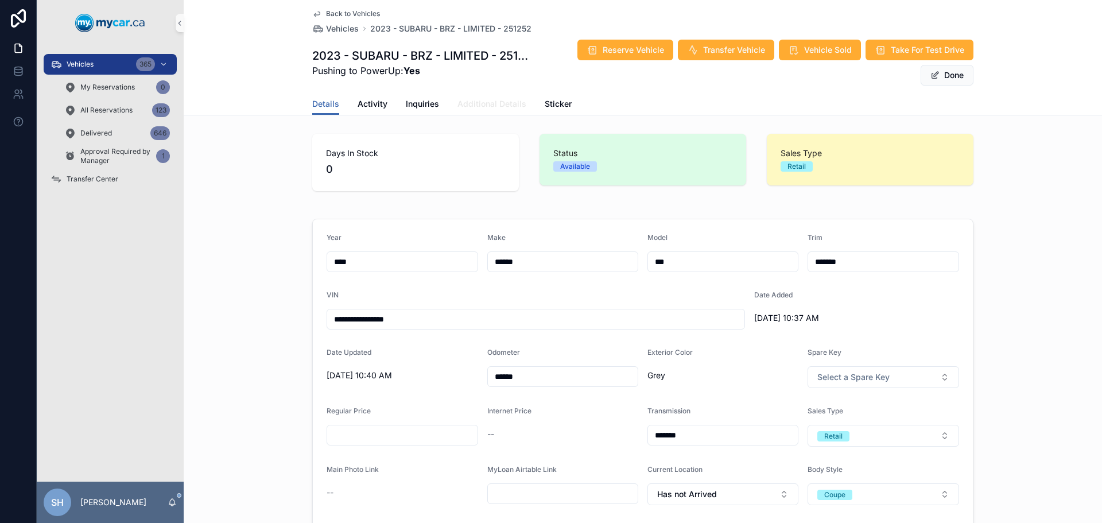
click at [493, 99] on span "Additional Details" at bounding box center [491, 103] width 69 height 11
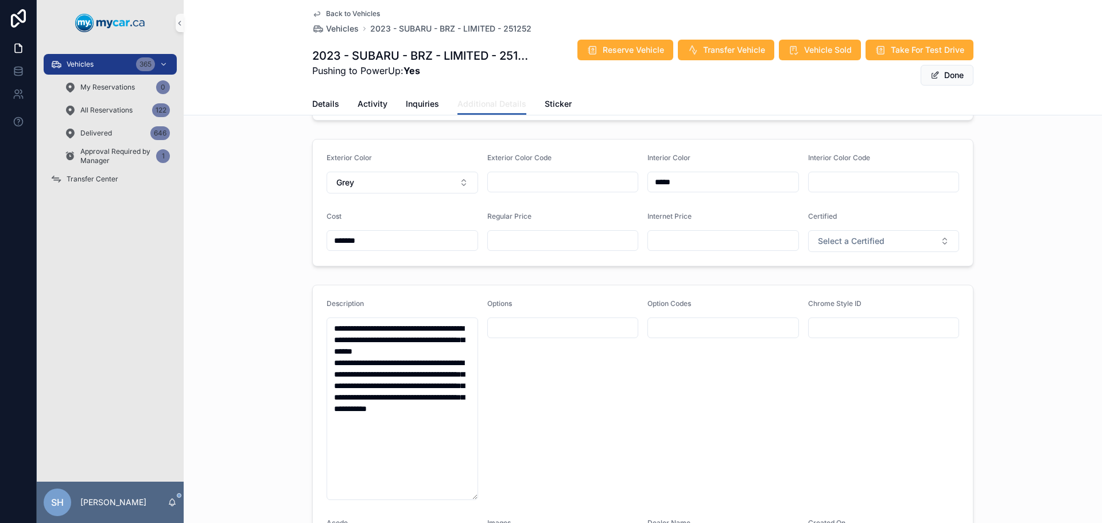
scroll to position [402, 0]
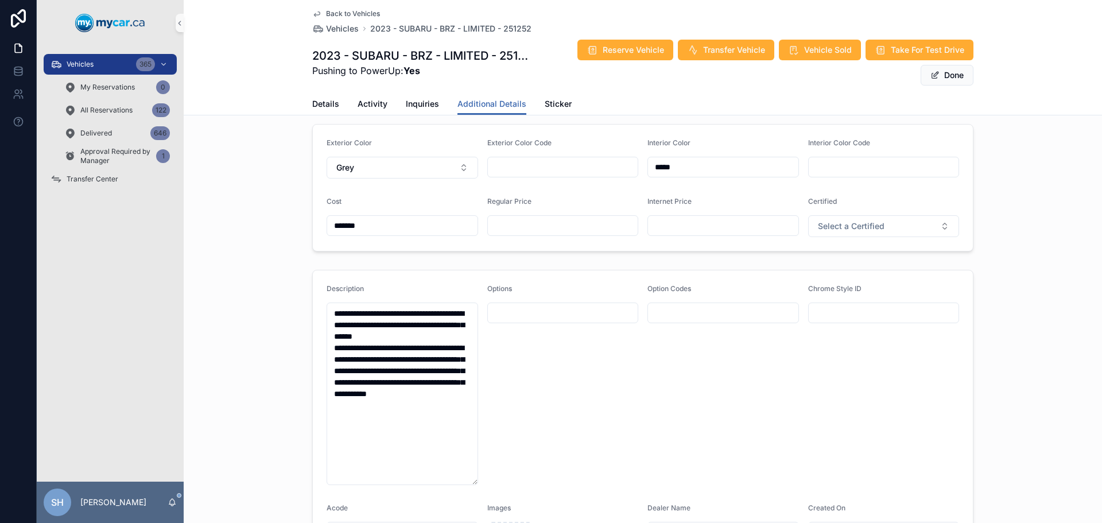
click at [528, 225] on input "scrollable content" at bounding box center [563, 225] width 150 height 16
type input "*******"
click at [943, 76] on span "Done" at bounding box center [946, 75] width 53 height 21
click at [943, 76] on button "Done" at bounding box center [946, 75] width 53 height 21
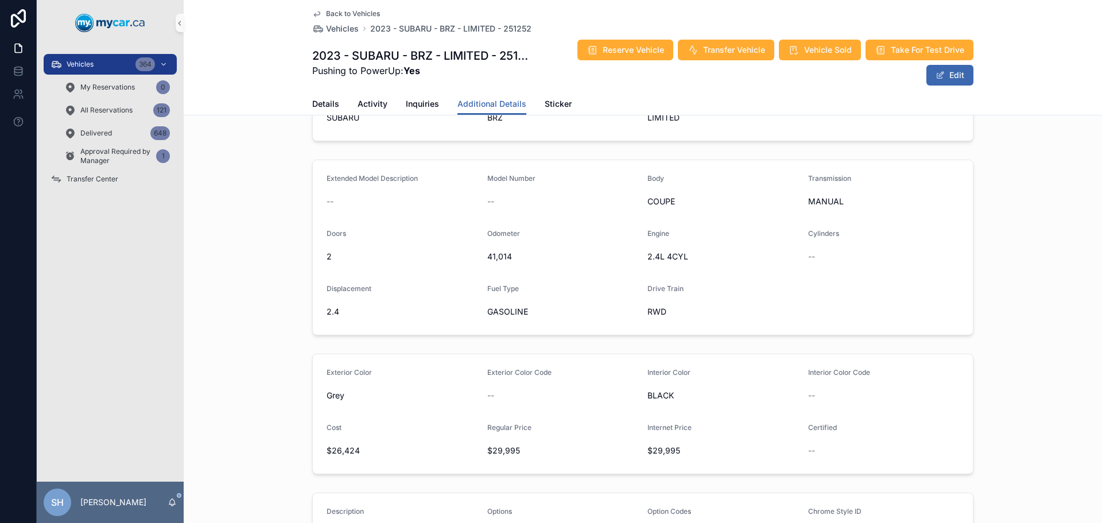
scroll to position [172, 0]
click at [80, 64] on span "Vehicles" at bounding box center [80, 64] width 27 height 9
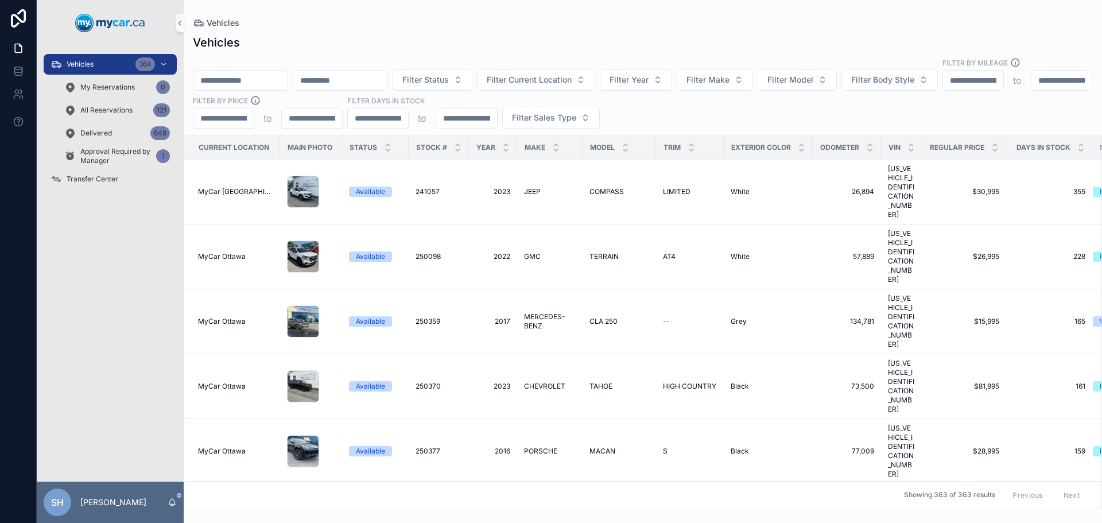
click at [234, 72] on input "scrollable content" at bounding box center [240, 80] width 94 height 16
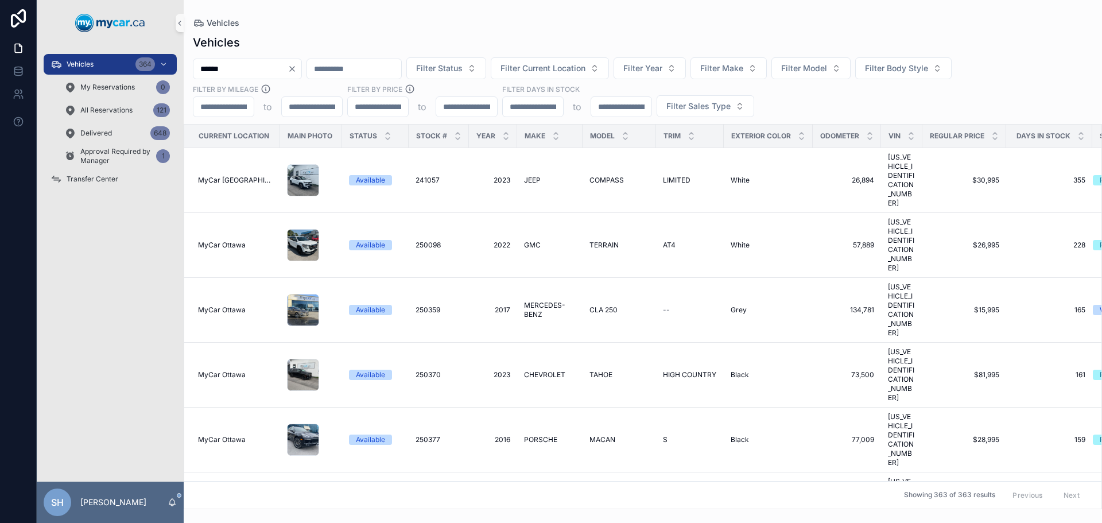
type input "******"
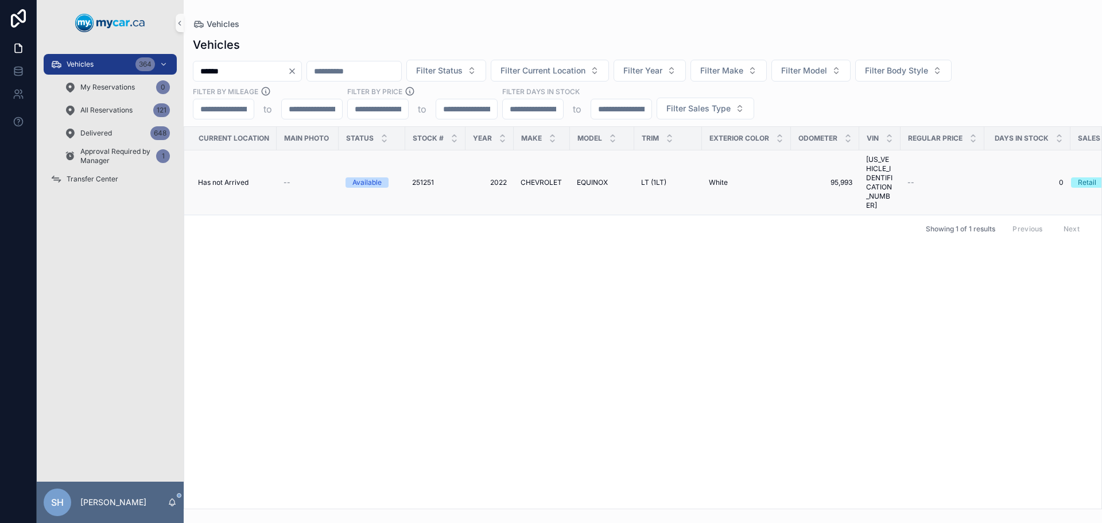
click at [588, 178] on span "EQUINOX" at bounding box center [592, 182] width 31 height 9
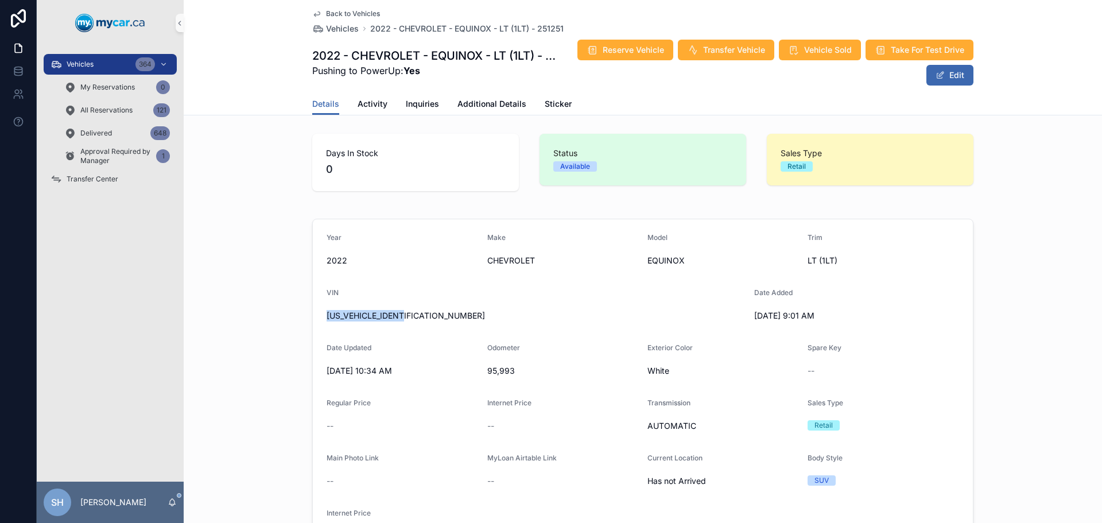
drag, startPoint x: 409, startPoint y: 316, endPoint x: 324, endPoint y: 321, distance: 85.6
click at [316, 321] on form "Year 2022 Make CHEVROLET Model EQUINOX Trim LT (1LT) VIN 3GNAXUEV1NL276751 Date…" at bounding box center [643, 389] width 660 height 340
drag, startPoint x: 499, startPoint y: 103, endPoint x: 582, endPoint y: 99, distance: 83.3
click at [499, 103] on span "Additional Details" at bounding box center [491, 103] width 69 height 11
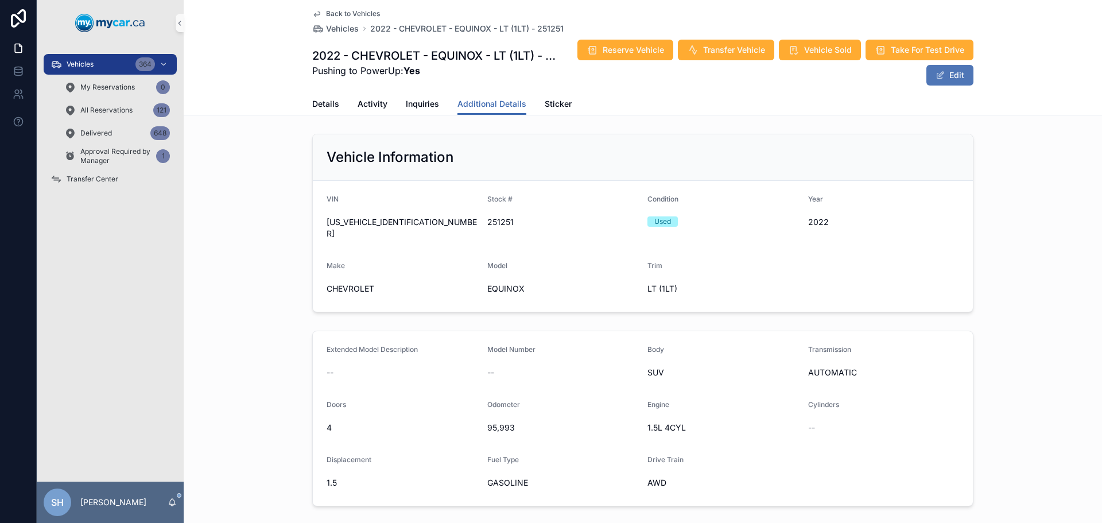
click at [955, 72] on button "Edit" at bounding box center [949, 75] width 47 height 21
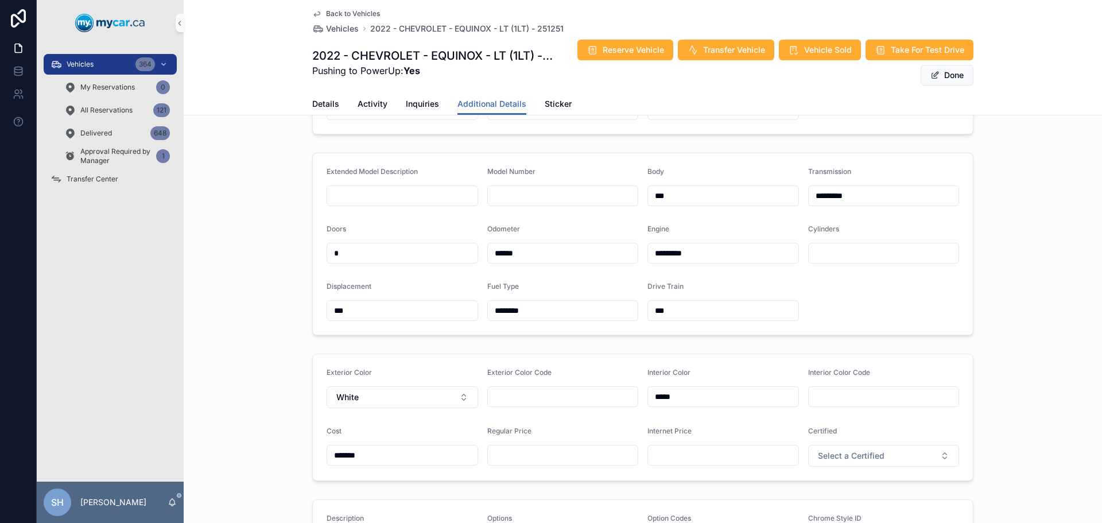
scroll to position [287, 0]
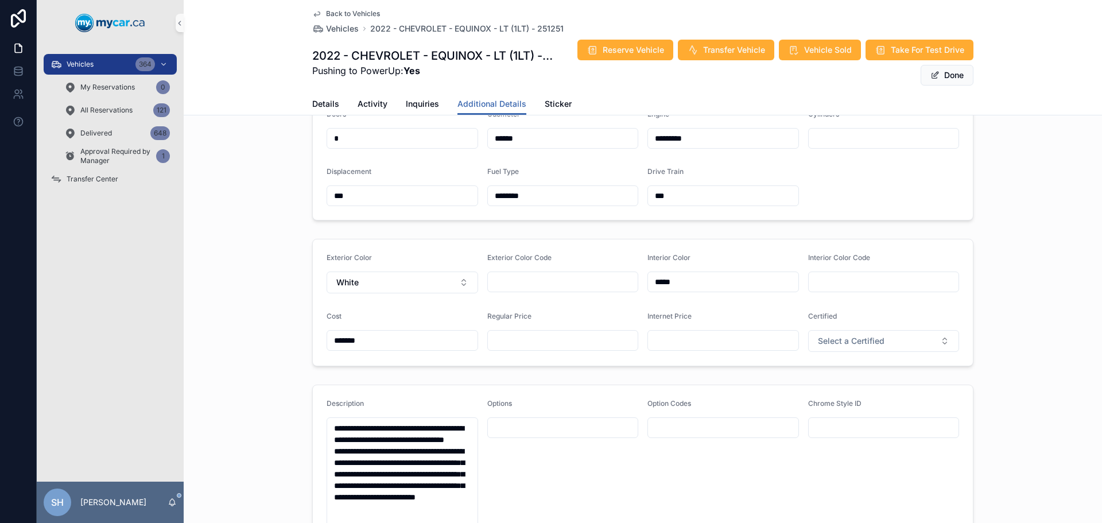
click at [567, 337] on input "scrollable content" at bounding box center [563, 340] width 150 height 16
type input "*******"
click at [948, 74] on button "Done" at bounding box center [946, 75] width 53 height 21
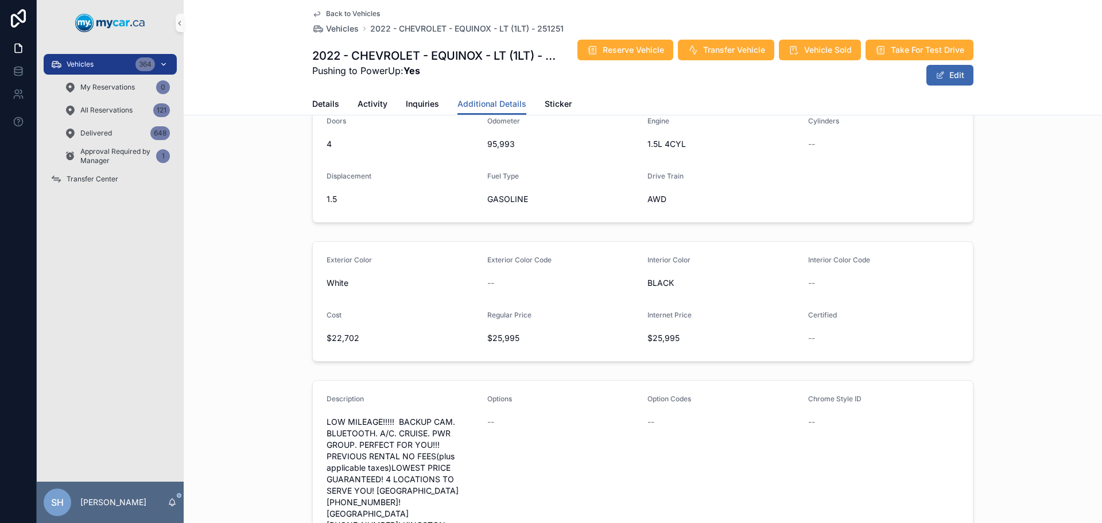
click at [96, 67] on div "Vehicles 364" at bounding box center [109, 64] width 119 height 18
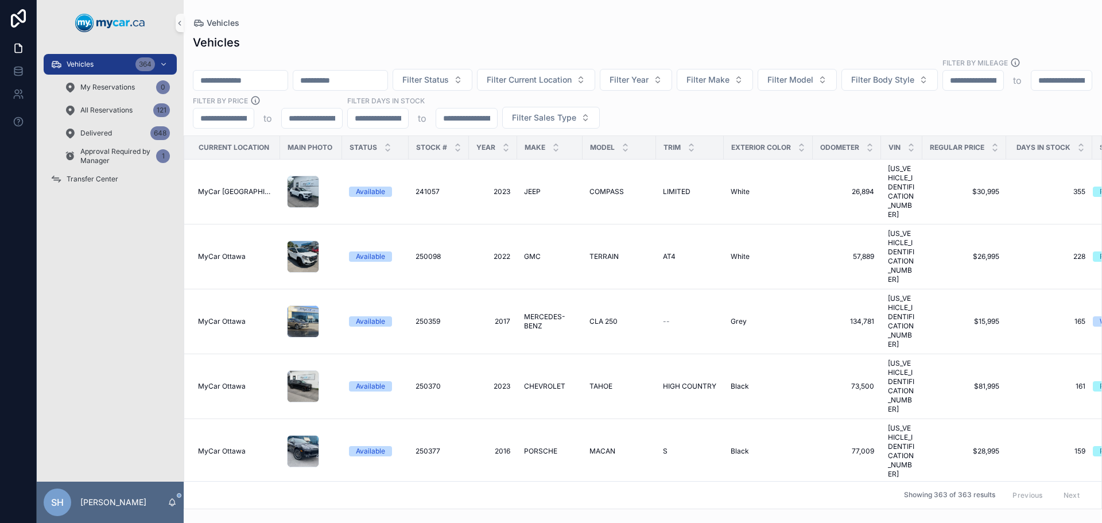
click at [239, 70] on div "scrollable content" at bounding box center [240, 80] width 95 height 21
click at [240, 72] on input "scrollable content" at bounding box center [240, 80] width 94 height 16
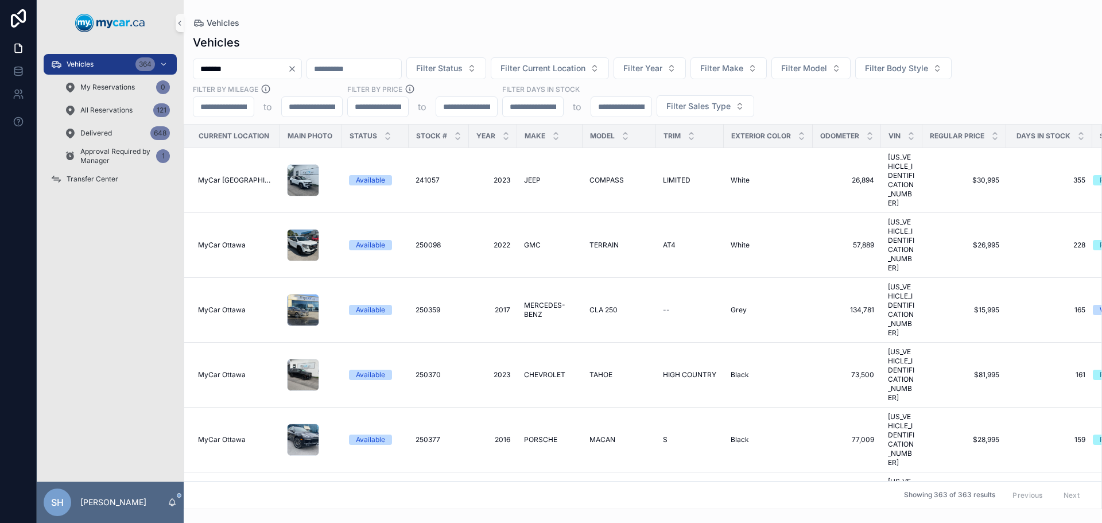
type input "*******"
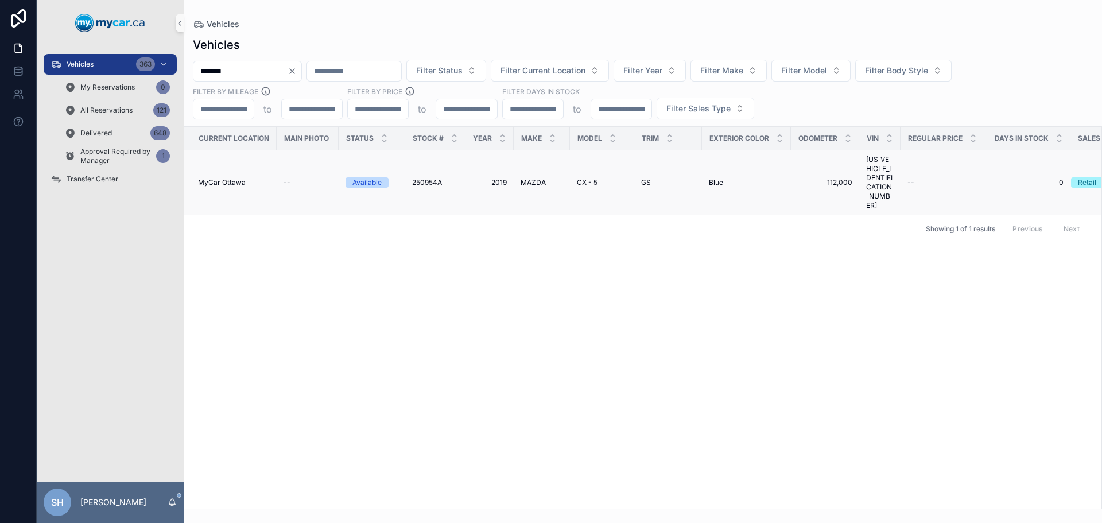
click at [508, 170] on td "2019 2019" at bounding box center [489, 182] width 48 height 65
click at [489, 178] on span "2019" at bounding box center [489, 182] width 34 height 9
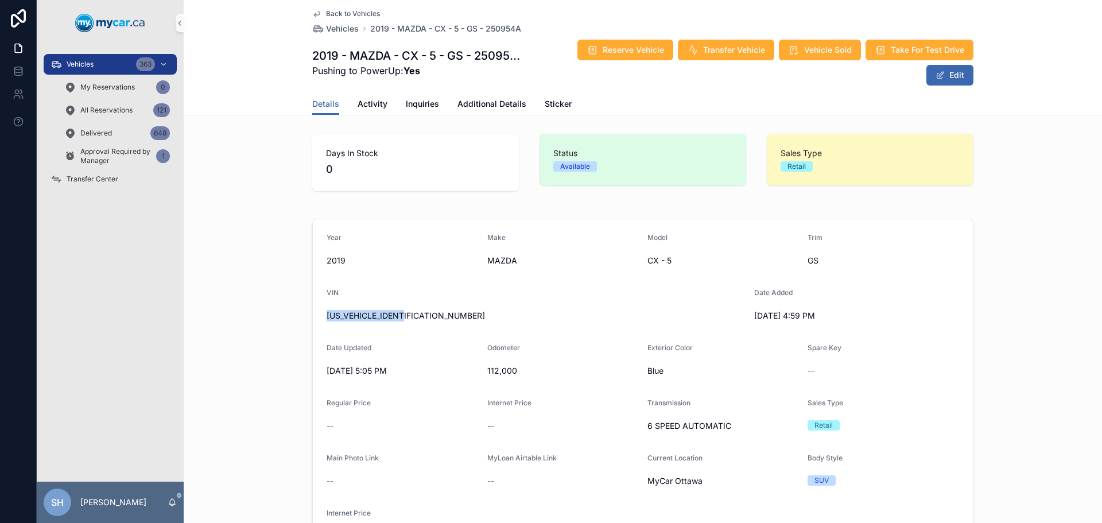
drag, startPoint x: 413, startPoint y: 316, endPoint x: 309, endPoint y: 324, distance: 103.6
click at [302, 326] on div "Year 2019 Make MAZDA Model CX - 5 Trim GS VIN JM3KFBCM9K0615433 Date Added 9/8/…" at bounding box center [643, 389] width 918 height 350
drag, startPoint x: 420, startPoint y: 315, endPoint x: 314, endPoint y: 325, distance: 106.0
drag, startPoint x: 337, startPoint y: 317, endPoint x: 388, endPoint y: 333, distance: 52.8
click at [388, 333] on form "Year 2019 Make MAZDA Model CX - 5 Trim GS VIN JM3KFBCM9K0615433 Date Added 9/8/…" at bounding box center [643, 389] width 660 height 340
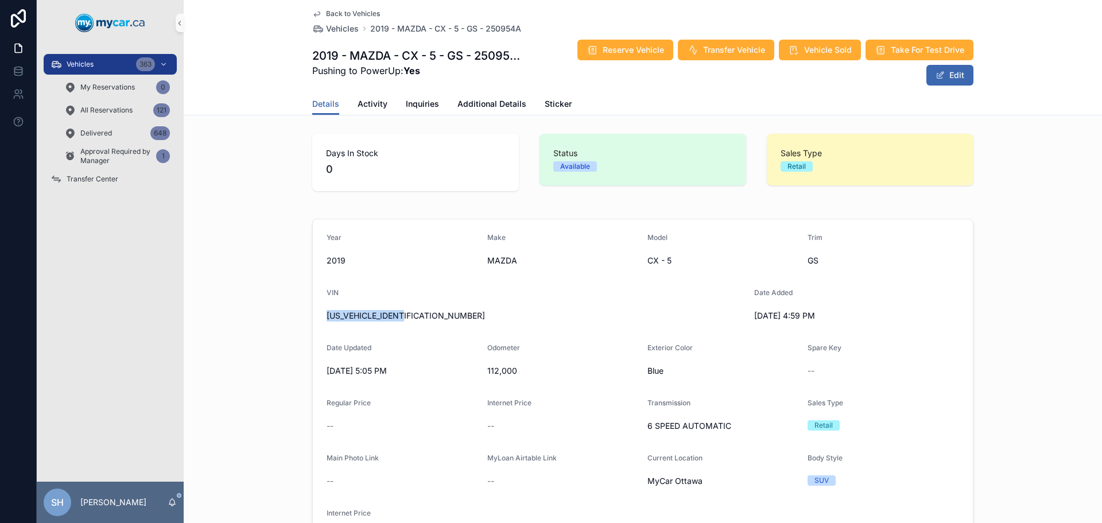
drag, startPoint x: 410, startPoint y: 315, endPoint x: 418, endPoint y: 316, distance: 8.6
drag, startPoint x: 413, startPoint y: 318, endPoint x: 414, endPoint y: 312, distance: 6.4
click at [947, 72] on button "Edit" at bounding box center [949, 75] width 47 height 21
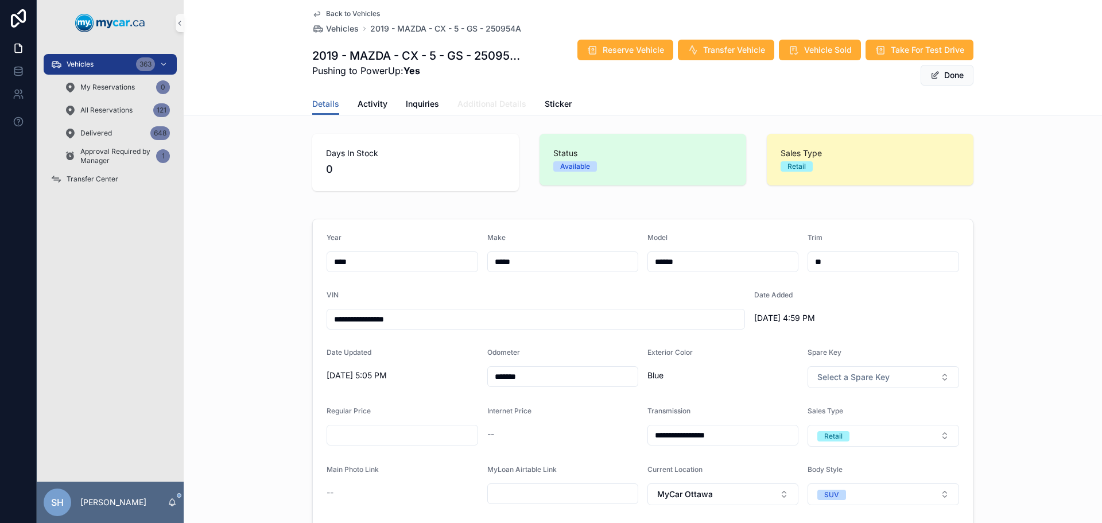
click at [483, 100] on span "Additional Details" at bounding box center [491, 103] width 69 height 11
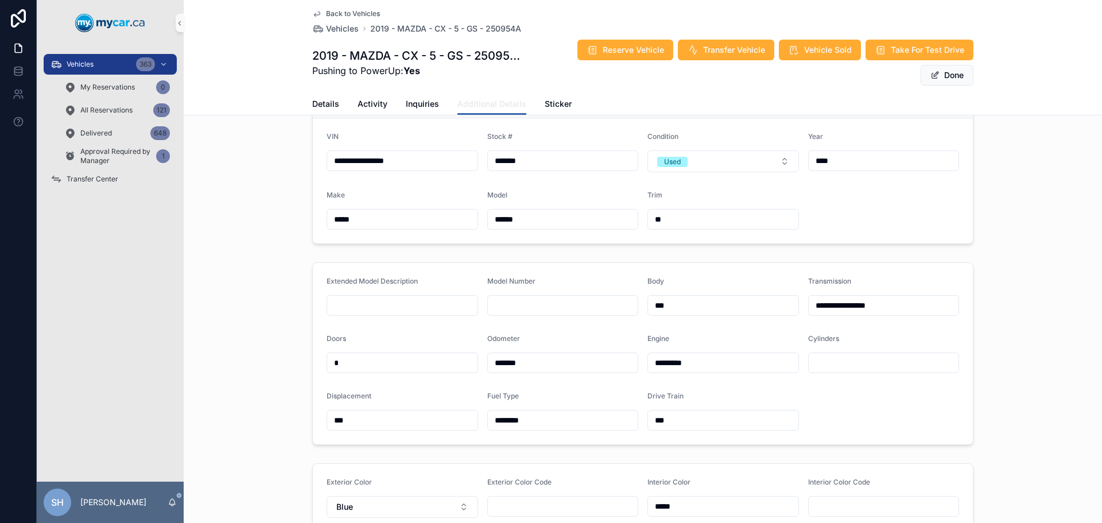
scroll to position [229, 0]
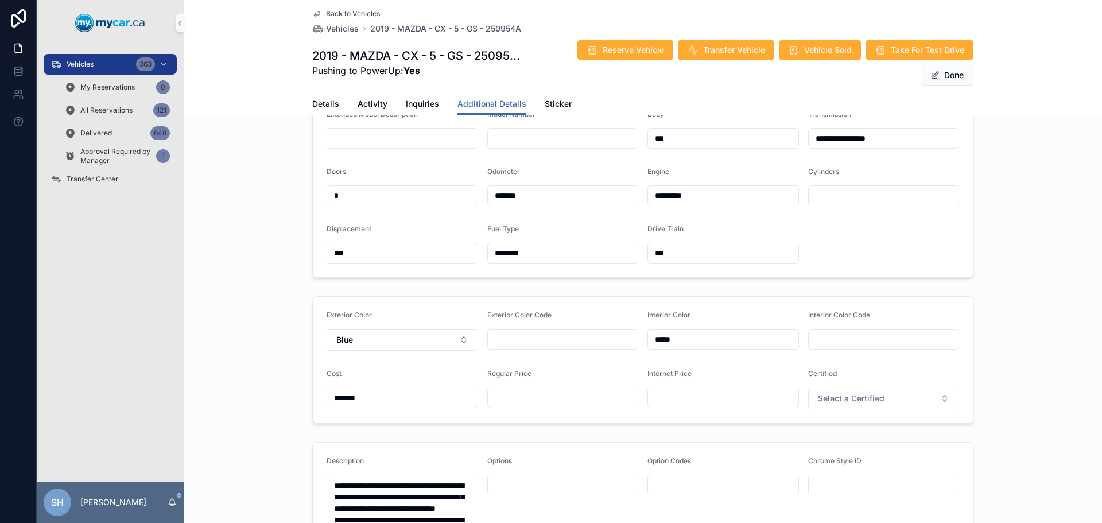
click at [525, 398] on input "scrollable content" at bounding box center [563, 398] width 150 height 16
type input "*******"
click at [946, 73] on button "Done" at bounding box center [946, 75] width 53 height 21
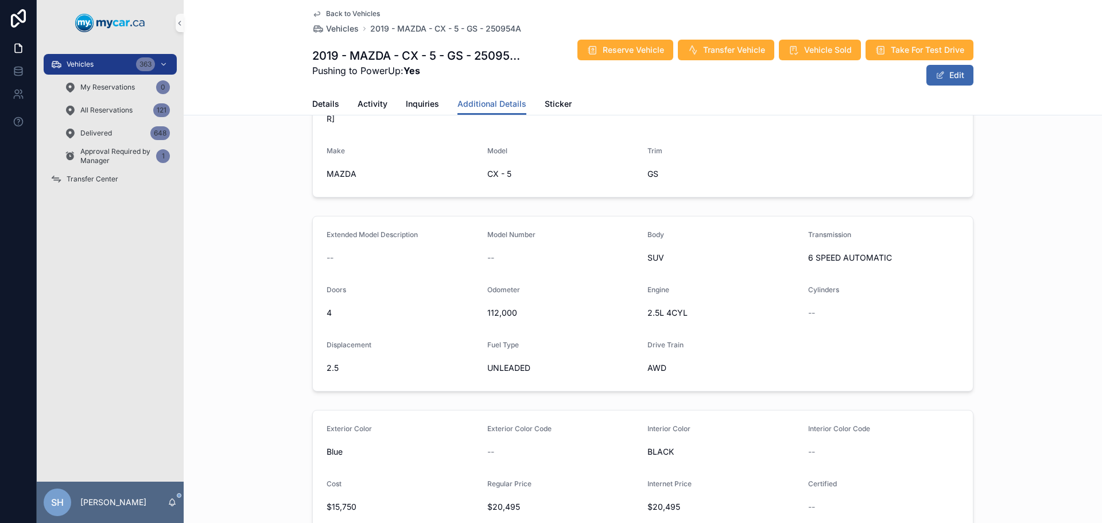
scroll to position [57, 0]
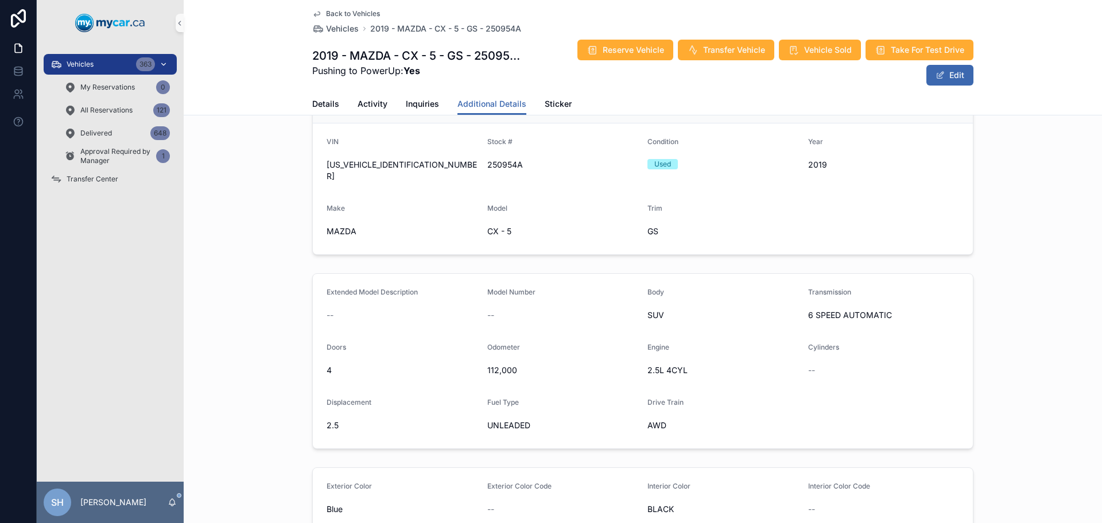
click at [90, 67] on span "Vehicles" at bounding box center [80, 64] width 27 height 9
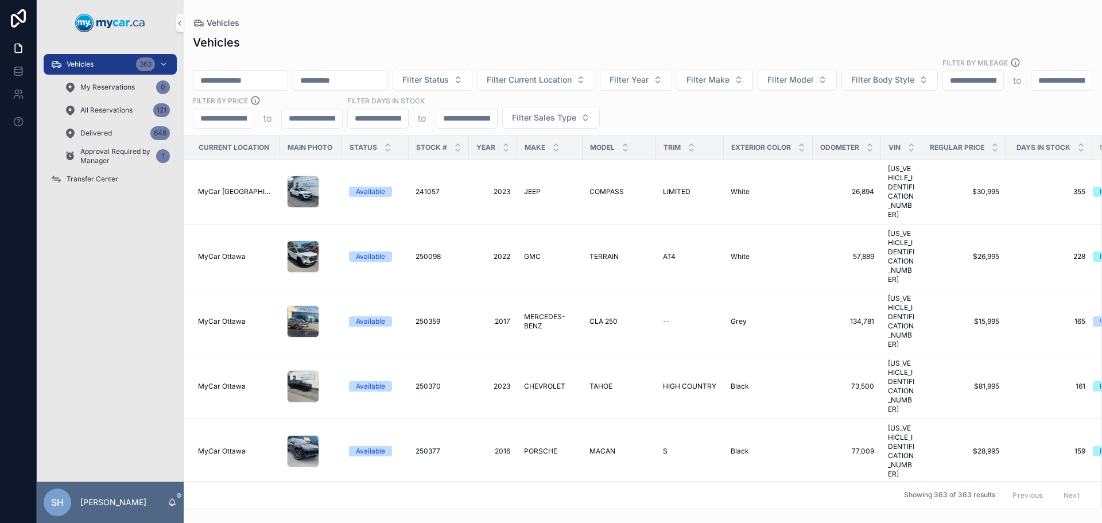
click at [573, 36] on div "Vehicles" at bounding box center [643, 42] width 900 height 16
click at [273, 70] on div "scrollable content" at bounding box center [240, 80] width 95 height 21
click at [266, 72] on input "scrollable content" at bounding box center [240, 80] width 94 height 16
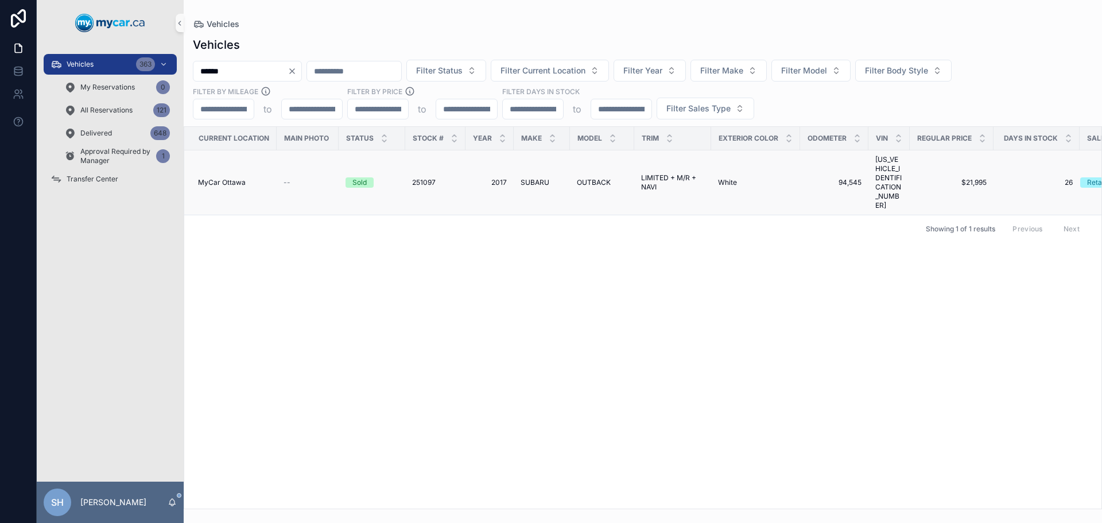
type input "******"
click at [531, 178] on span "SUBARU" at bounding box center [534, 182] width 29 height 9
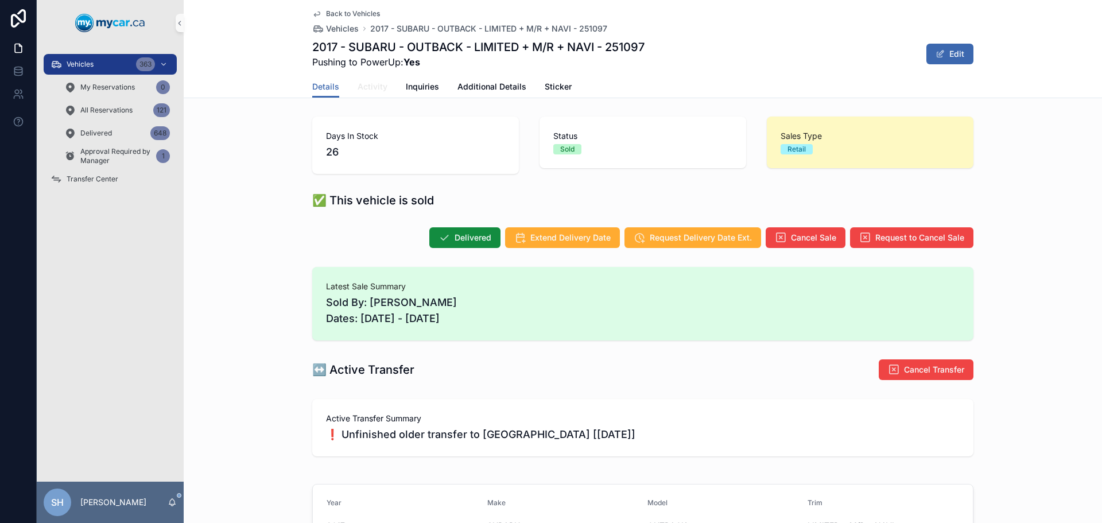
click at [371, 82] on span "Activity" at bounding box center [372, 86] width 30 height 11
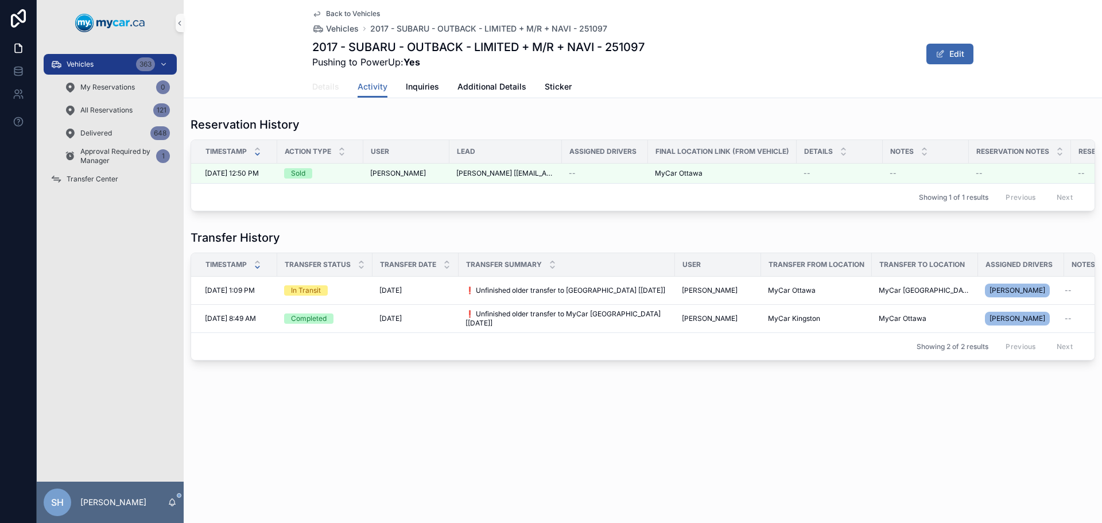
click at [323, 90] on span "Details" at bounding box center [325, 86] width 27 height 11
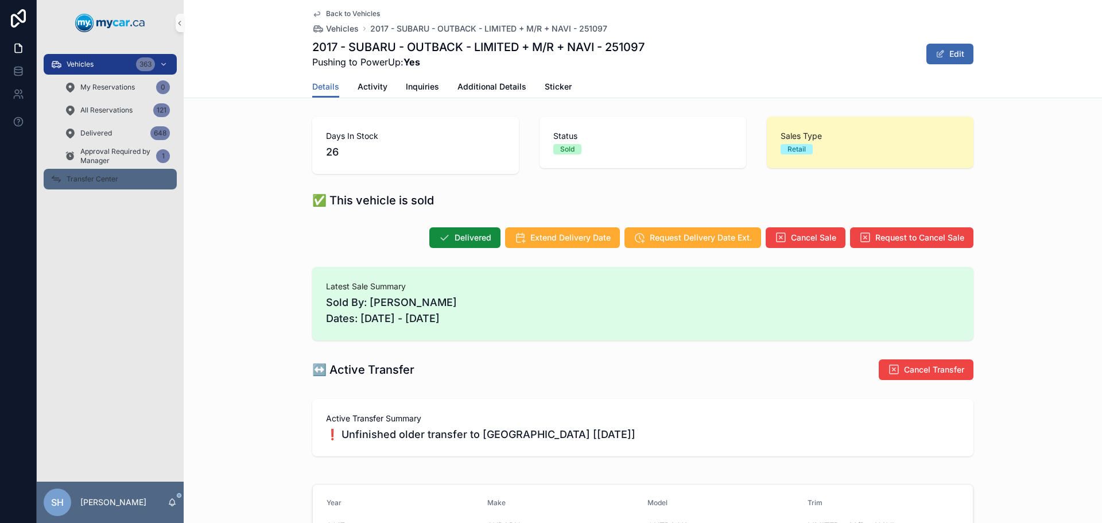
click at [97, 177] on span "Transfer Center" at bounding box center [93, 178] width 52 height 9
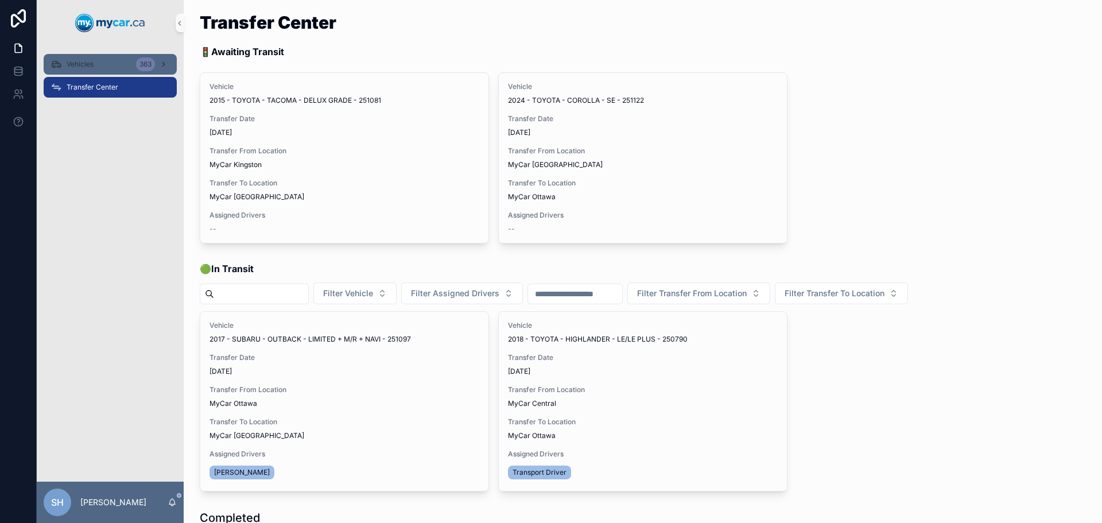
click at [75, 67] on span "Vehicles" at bounding box center [80, 64] width 27 height 9
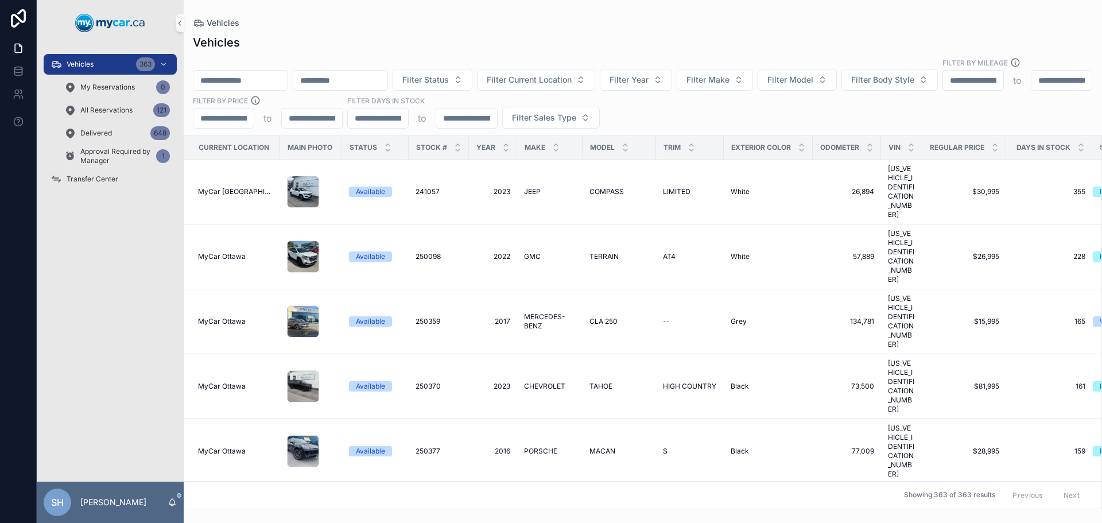
click at [228, 73] on input "scrollable content" at bounding box center [240, 80] width 94 height 16
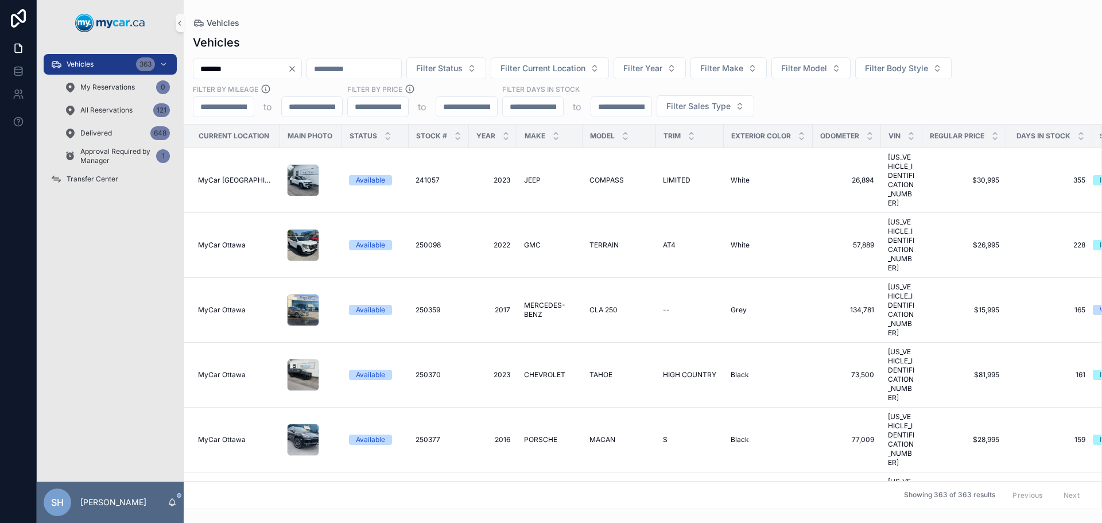
type input "*******"
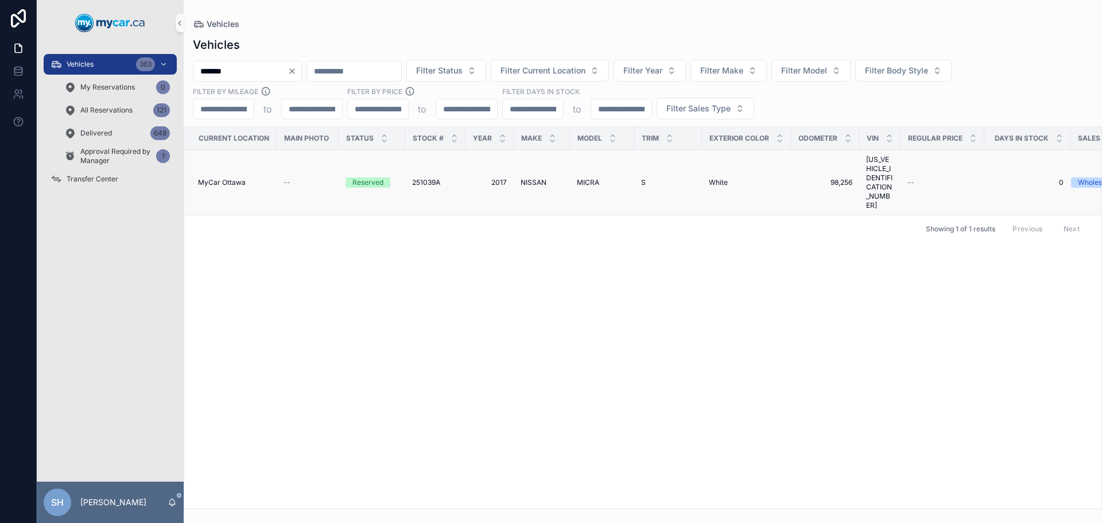
click at [540, 178] on span "NISSAN" at bounding box center [533, 182] width 26 height 9
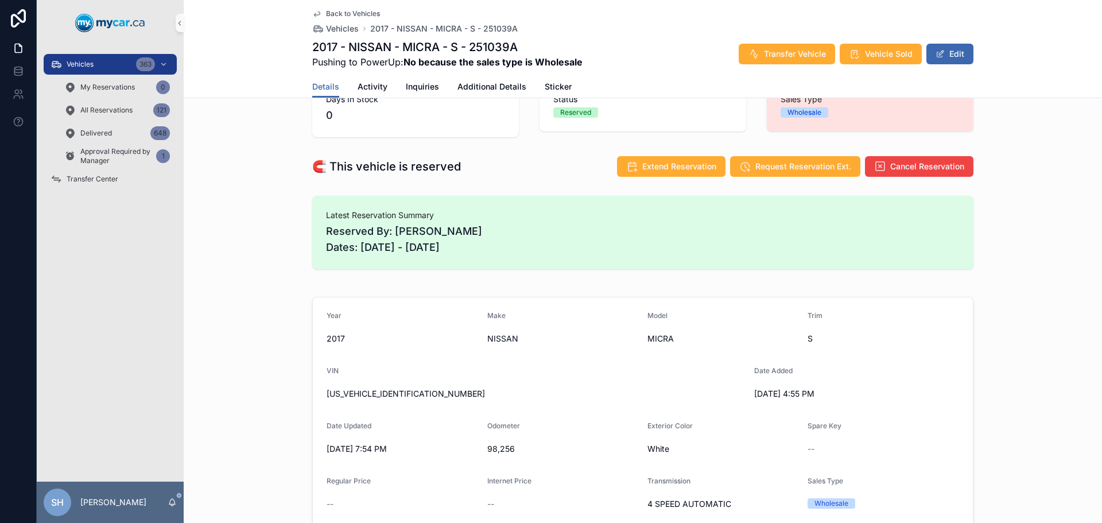
scroll to position [57, 0]
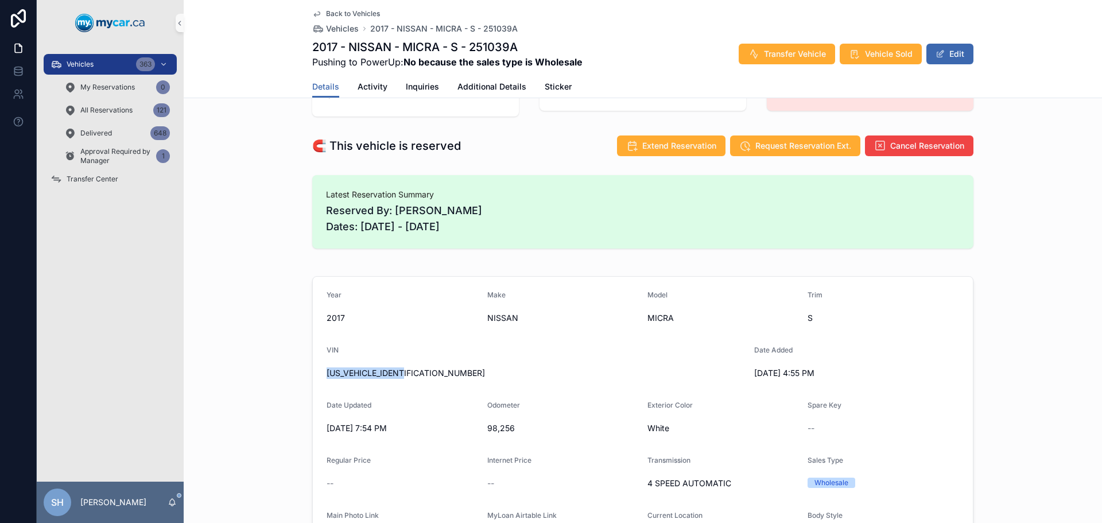
drag, startPoint x: 391, startPoint y: 376, endPoint x: 322, endPoint y: 386, distance: 70.0
click at [322, 386] on form "Year 2017 Make NISSAN Model MICRA Trim S VIN 3N1CK3CP1HL236210 Date Added 9/8/2…" at bounding box center [643, 447] width 660 height 340
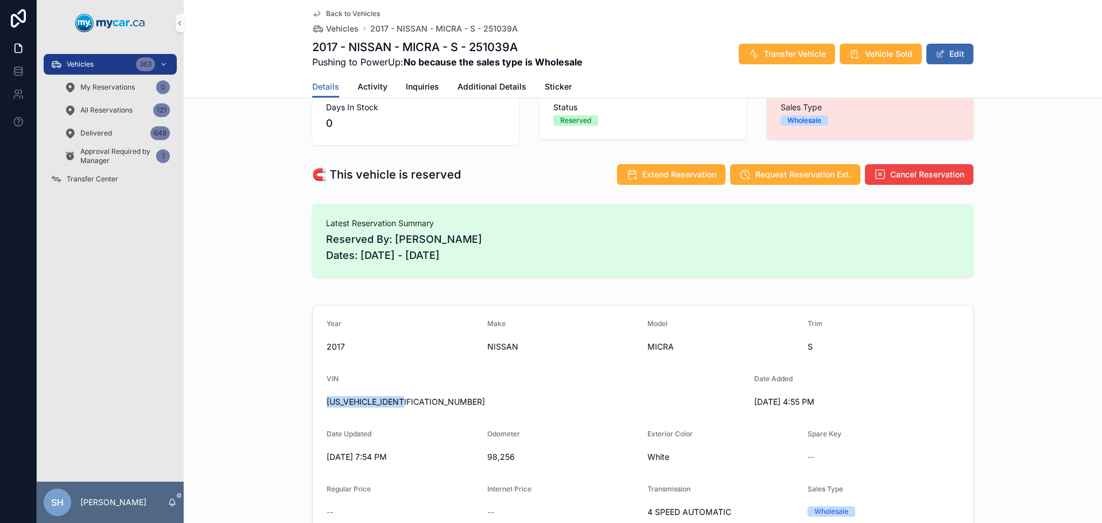
scroll to position [0, 0]
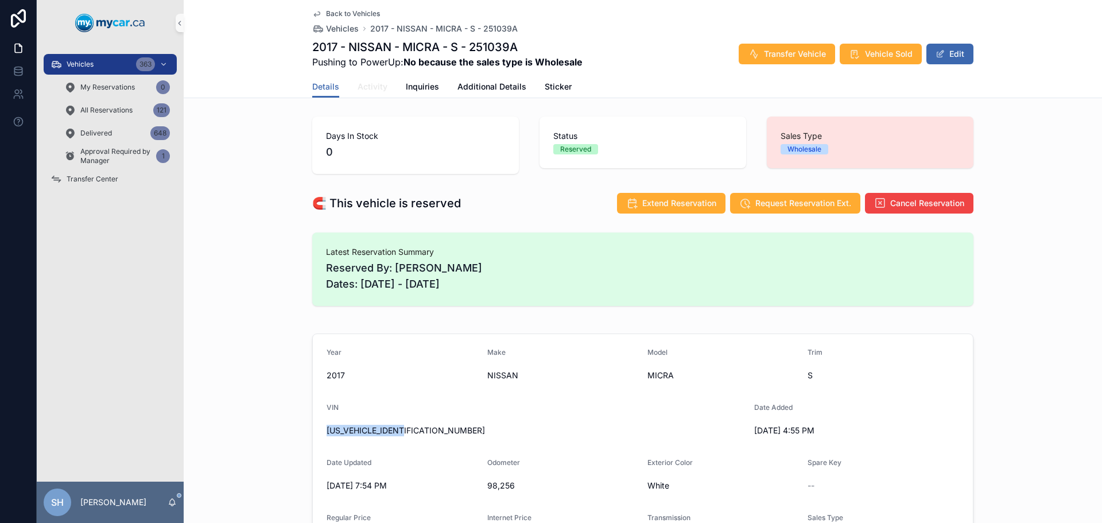
drag, startPoint x: 365, startPoint y: 89, endPoint x: 387, endPoint y: 87, distance: 21.4
click at [365, 89] on span "Activity" at bounding box center [372, 86] width 30 height 11
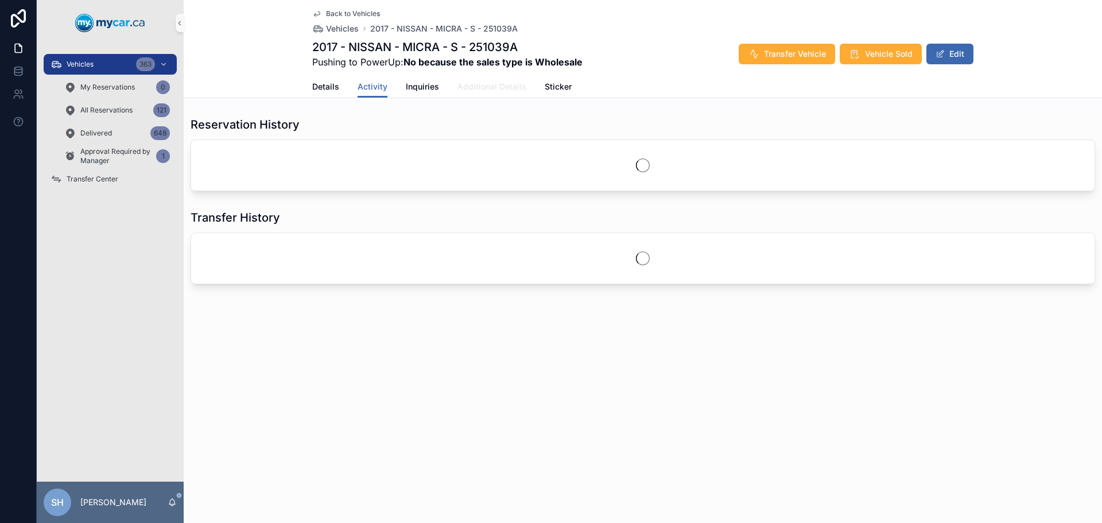
click at [476, 90] on span "Additional Details" at bounding box center [491, 86] width 69 height 11
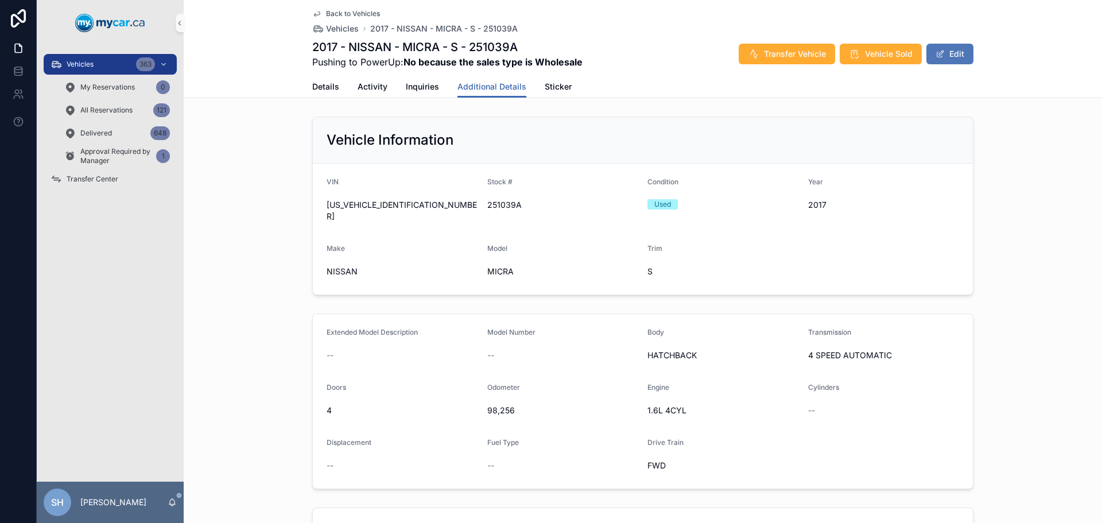
click at [948, 54] on button "Edit" at bounding box center [949, 54] width 47 height 21
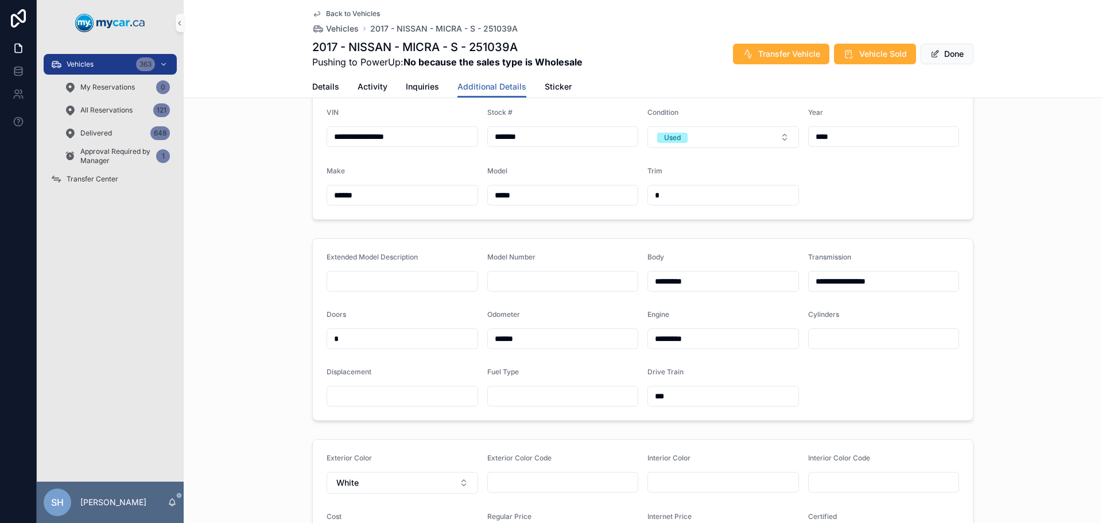
scroll to position [172, 0]
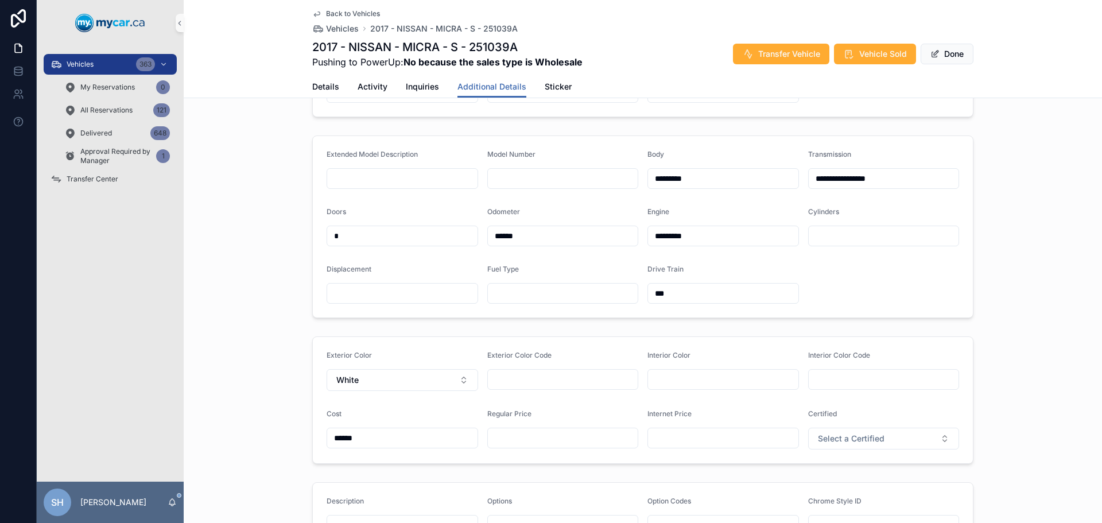
click at [524, 435] on input "scrollable content" at bounding box center [563, 438] width 150 height 16
type input "******"
click at [1038, 177] on div "**********" at bounding box center [643, 227] width 918 height 192
click at [951, 57] on button "Done" at bounding box center [946, 54] width 53 height 21
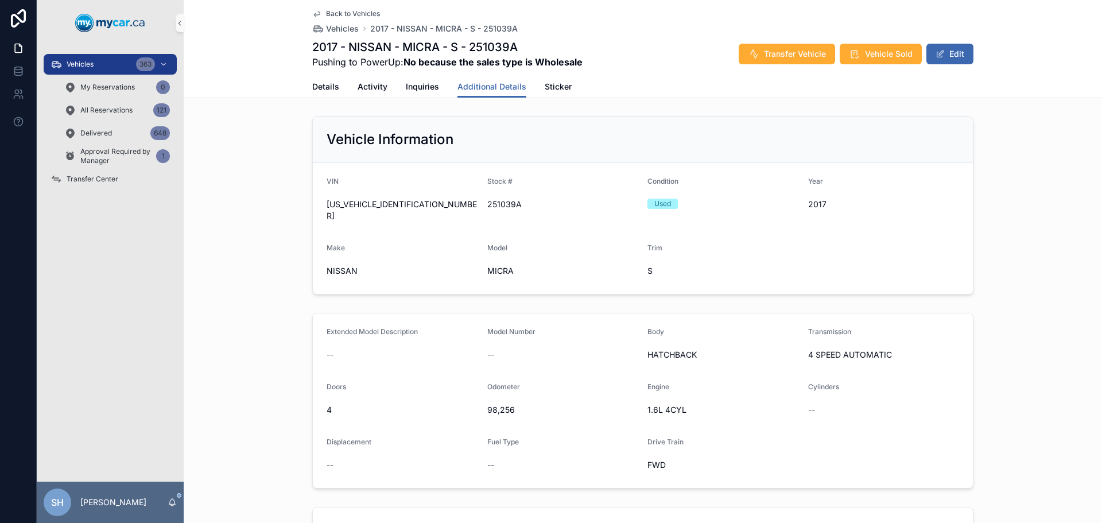
scroll to position [0, 0]
click at [104, 64] on div "Vehicles 363" at bounding box center [109, 64] width 119 height 18
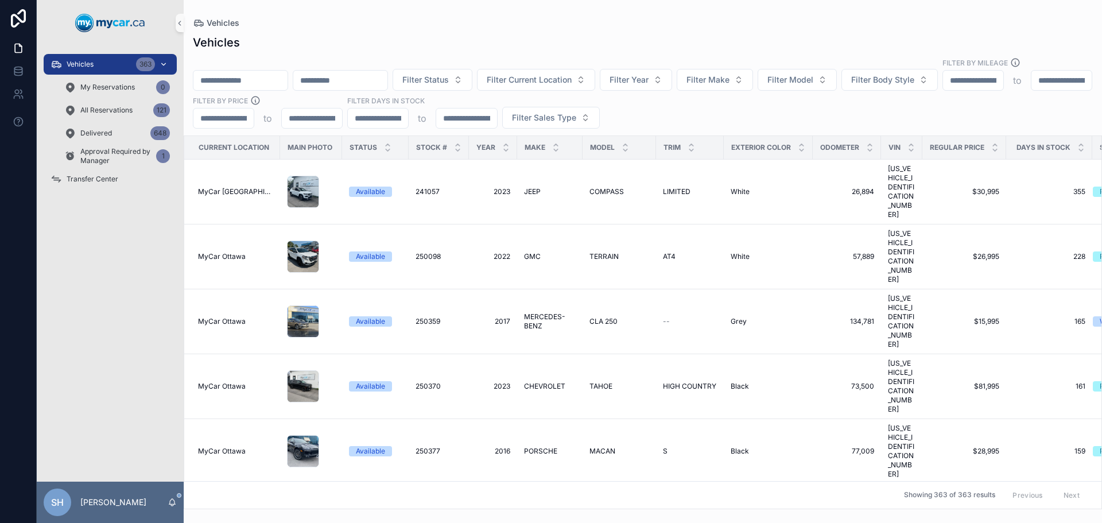
click at [83, 65] on span "Vehicles" at bounding box center [80, 64] width 27 height 9
click at [257, 72] on input "scrollable content" at bounding box center [240, 80] width 94 height 16
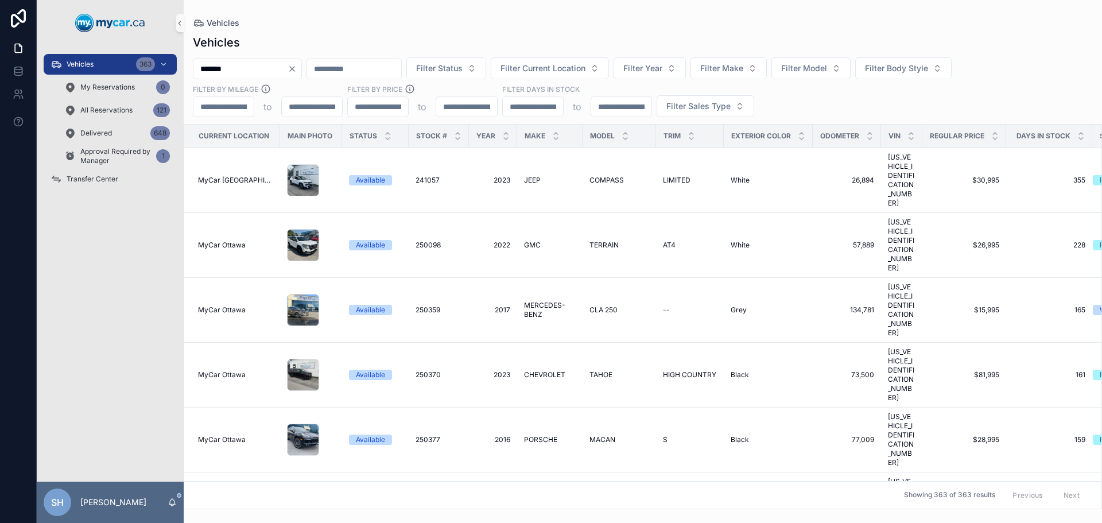
type input "*******"
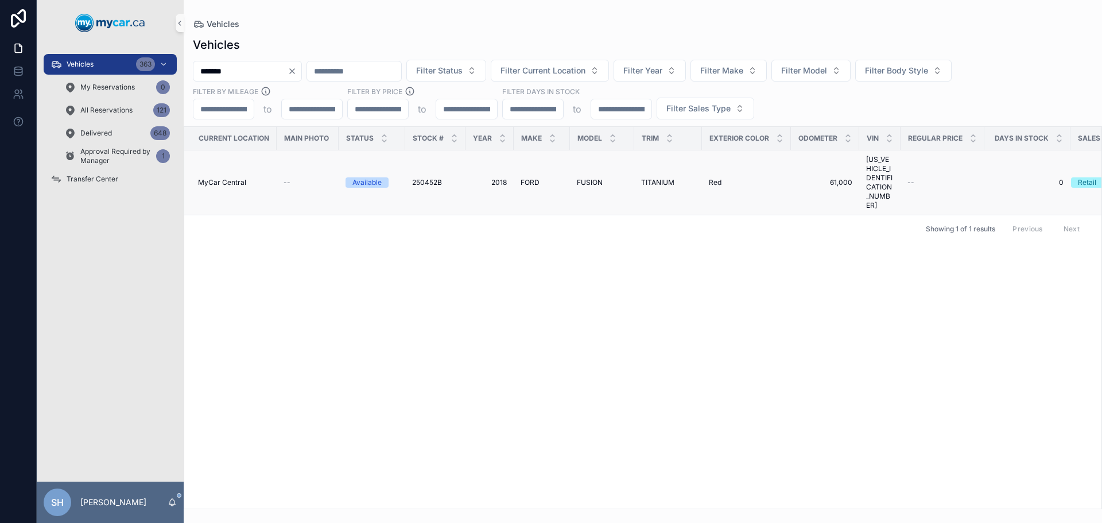
click at [502, 178] on span "2018" at bounding box center [489, 182] width 34 height 9
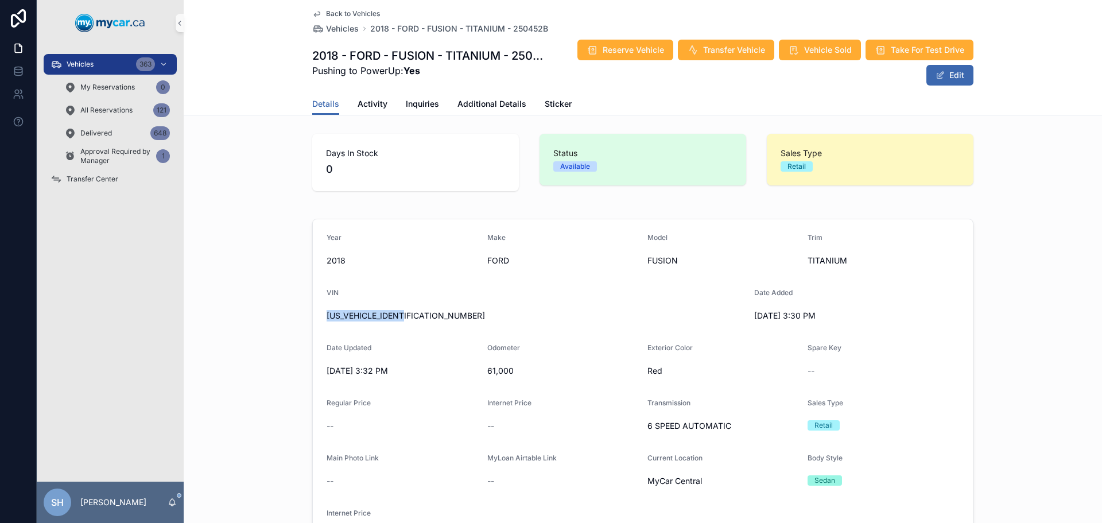
drag, startPoint x: 410, startPoint y: 314, endPoint x: 294, endPoint y: 324, distance: 115.7
click at [278, 328] on div "Year 2018 Make FORD Model FUSION Trim TITANIUM VIN 3FA6P0D9XJR236581 Date Added…" at bounding box center [643, 389] width 918 height 350
click at [488, 103] on span "Additional Details" at bounding box center [491, 103] width 69 height 11
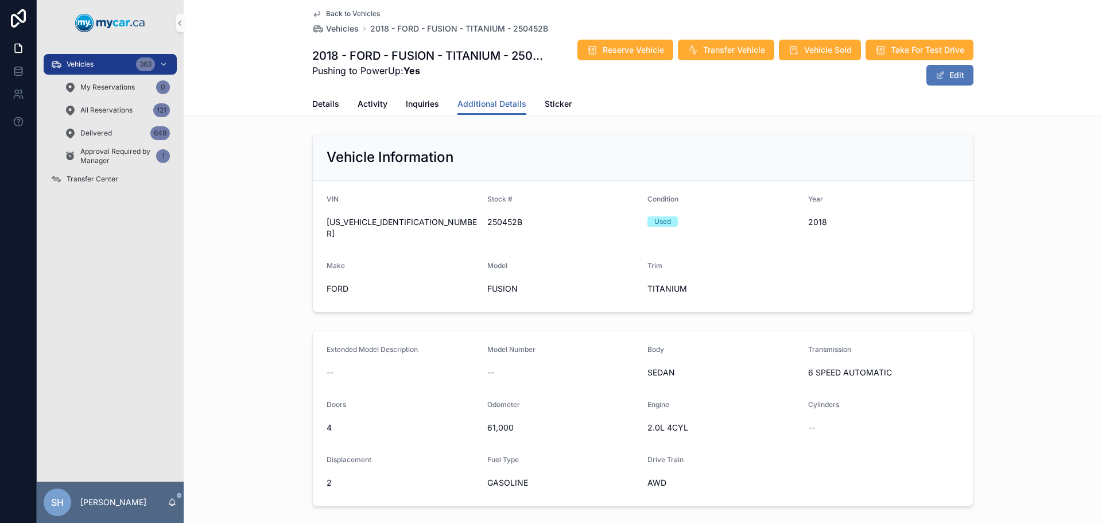
click at [943, 72] on button "Edit" at bounding box center [949, 75] width 47 height 21
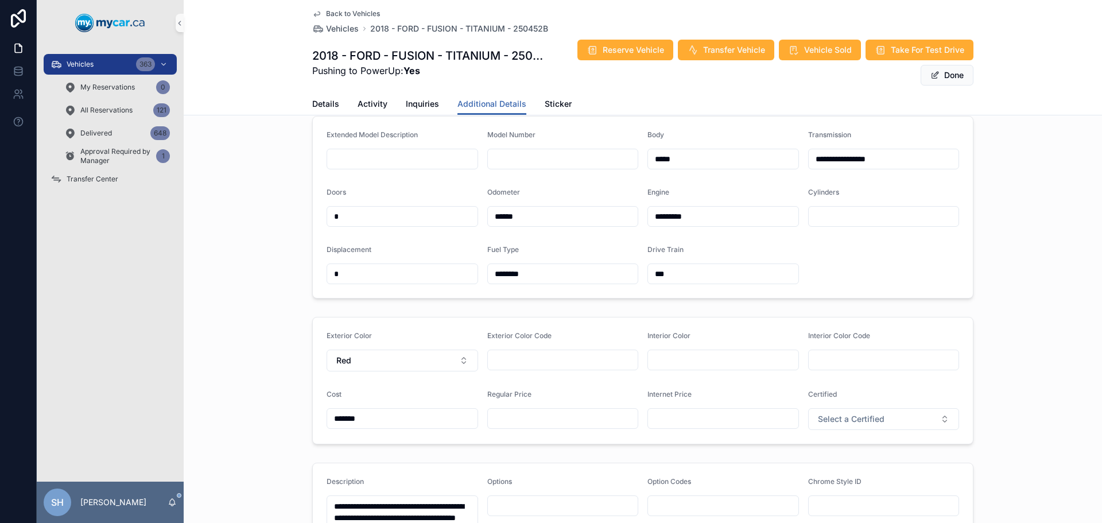
scroll to position [229, 0]
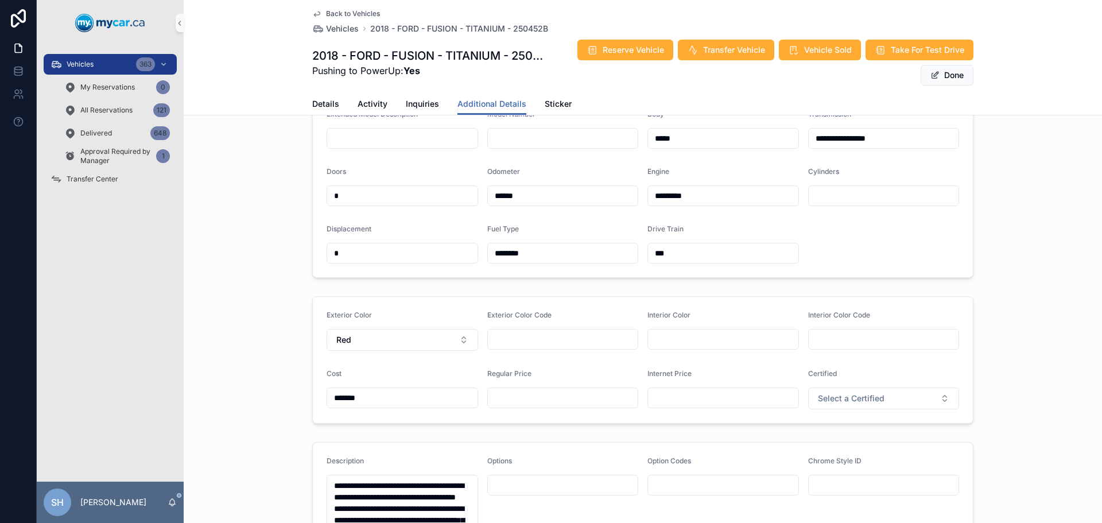
click at [507, 402] on input "scrollable content" at bounding box center [563, 398] width 150 height 16
type input "*******"
click at [937, 70] on button "Done" at bounding box center [946, 75] width 53 height 21
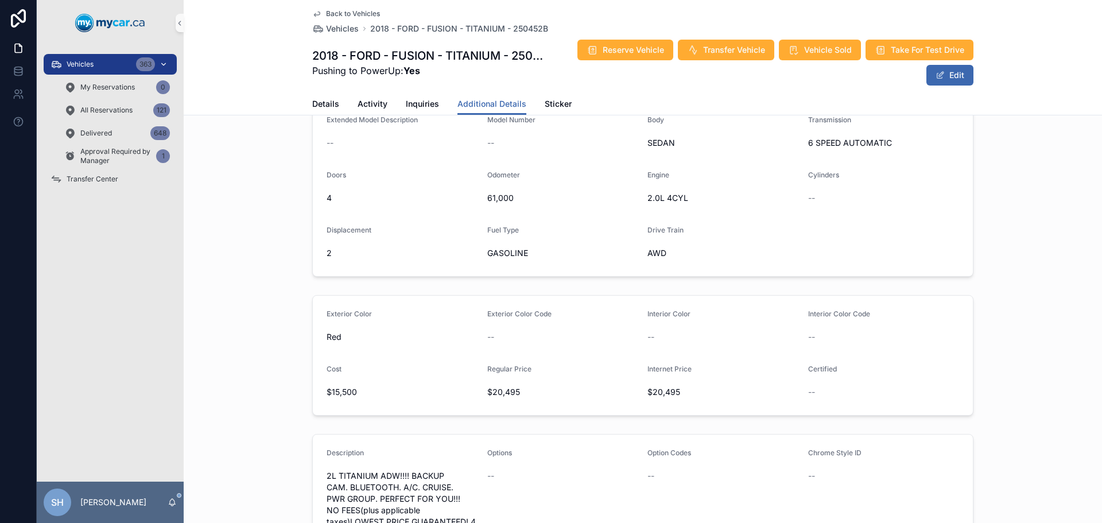
click at [130, 67] on div "Vehicles 363" at bounding box center [109, 64] width 119 height 18
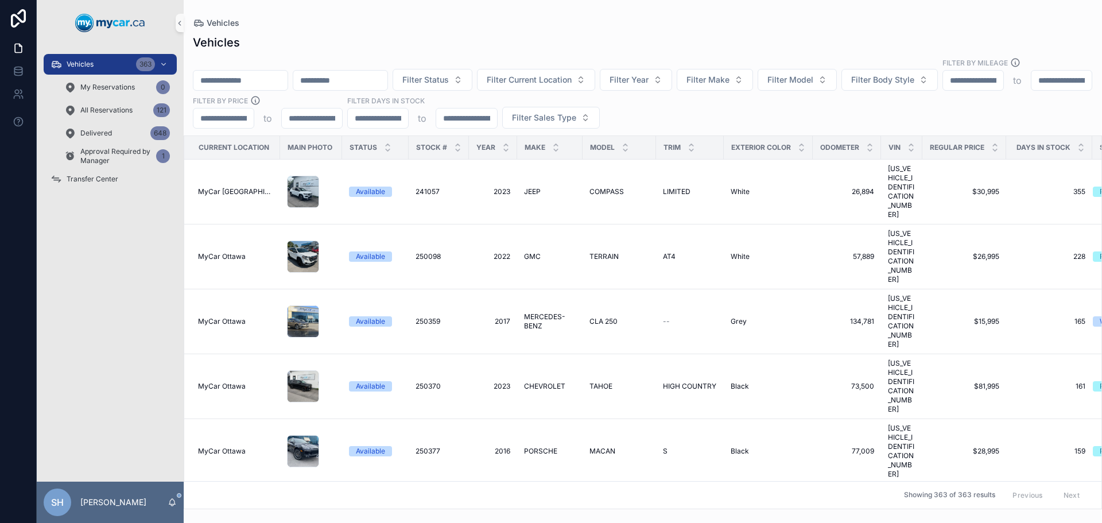
click at [254, 72] on input "scrollable content" at bounding box center [240, 80] width 94 height 16
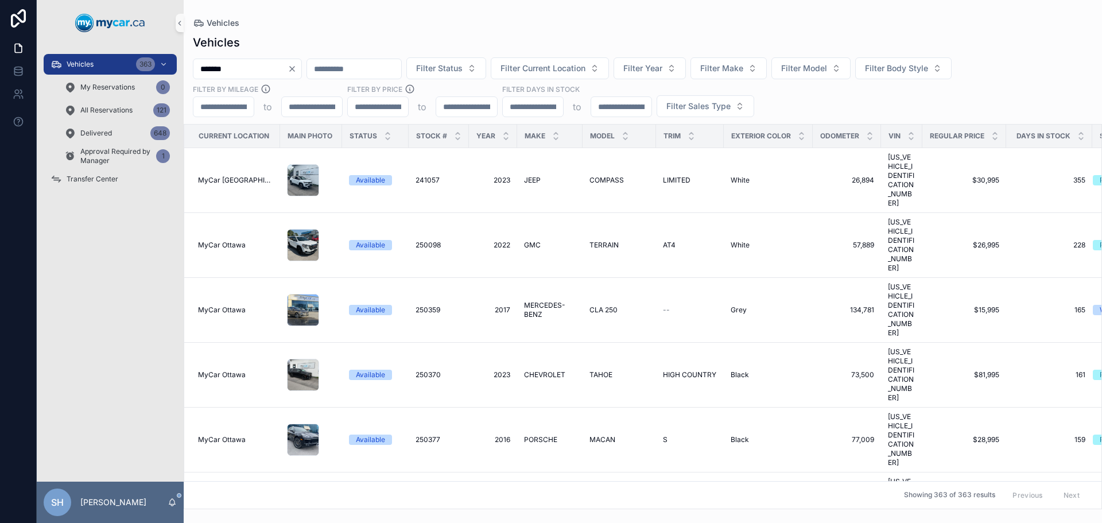
type input "*******"
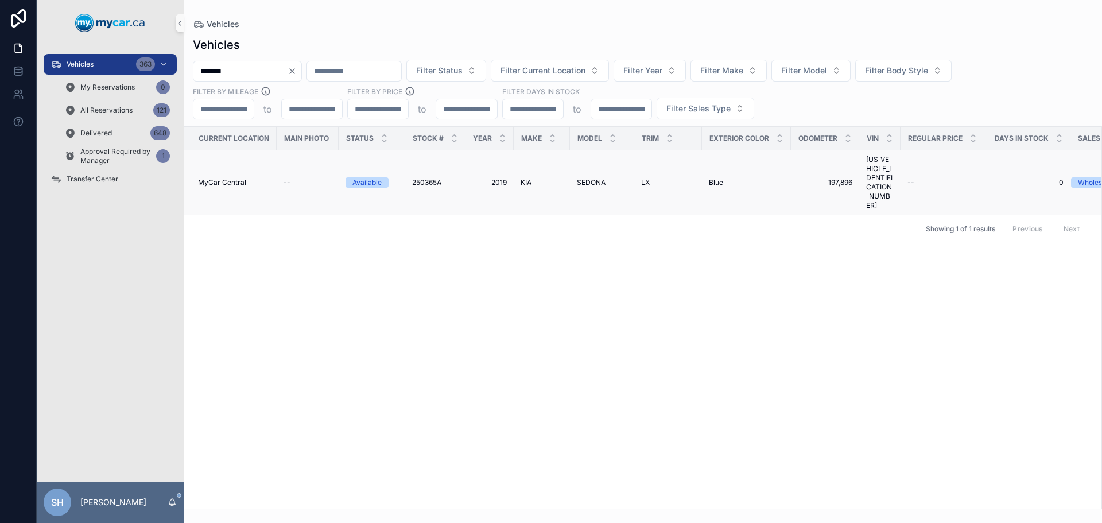
click at [500, 175] on td "2019 2019" at bounding box center [489, 182] width 48 height 65
click at [504, 162] on td "2019 2019" at bounding box center [489, 182] width 48 height 65
click at [501, 178] on span "2019" at bounding box center [489, 182] width 34 height 9
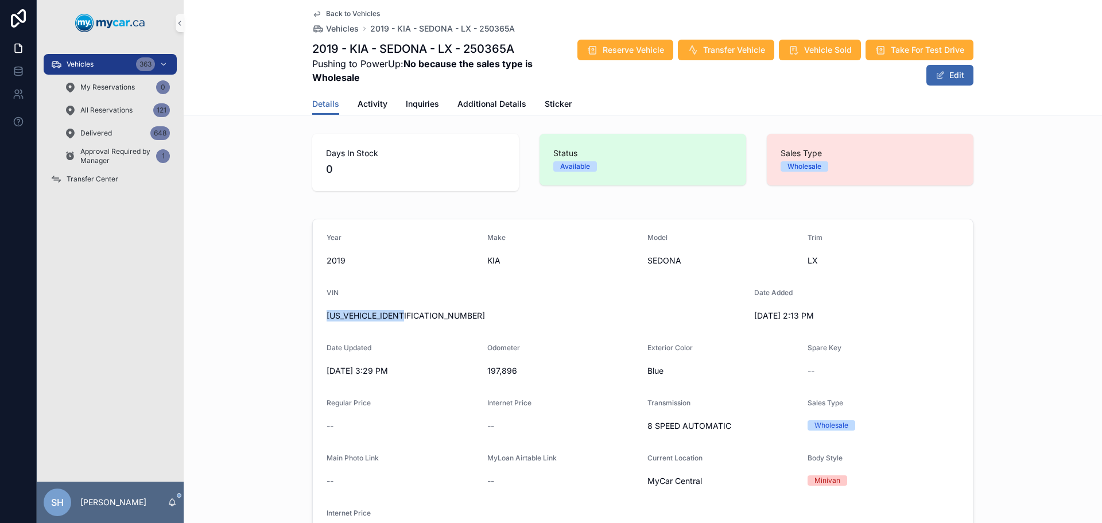
drag, startPoint x: 410, startPoint y: 317, endPoint x: 317, endPoint y: 324, distance: 93.2
click at [317, 324] on form "Year 2019 Make KIA Model SEDONA Trim LX VIN KNDMB5C12K6493063 Date Added 9/8/20…" at bounding box center [643, 389] width 660 height 340
click at [71, 64] on span "Vehicles" at bounding box center [80, 64] width 27 height 9
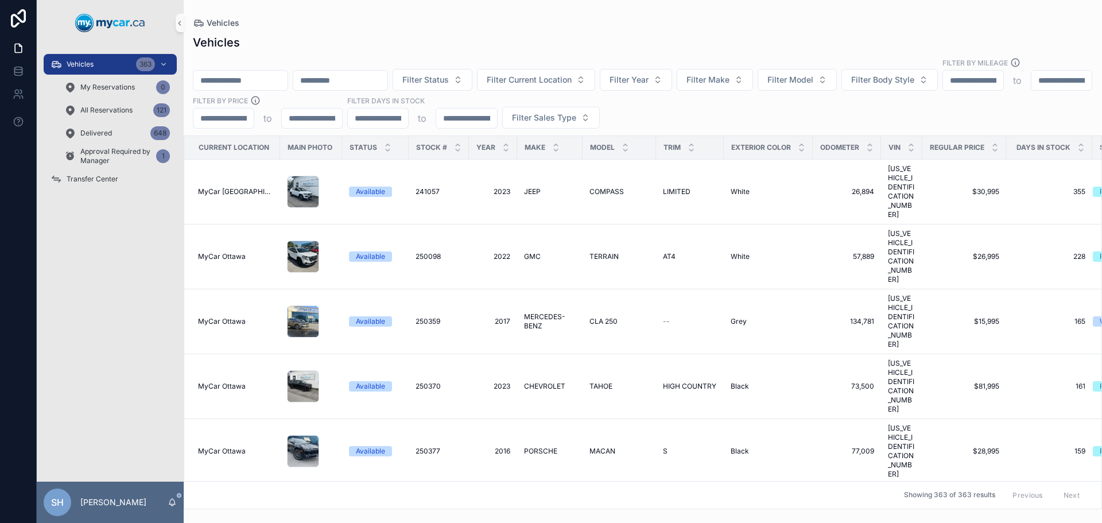
click at [236, 72] on input "scrollable content" at bounding box center [240, 80] width 94 height 16
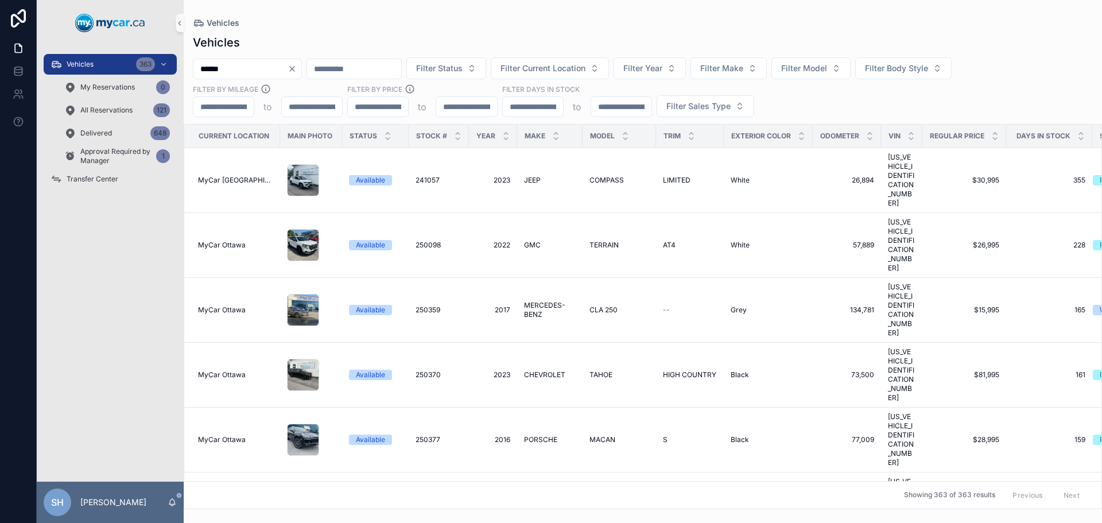
type input "******"
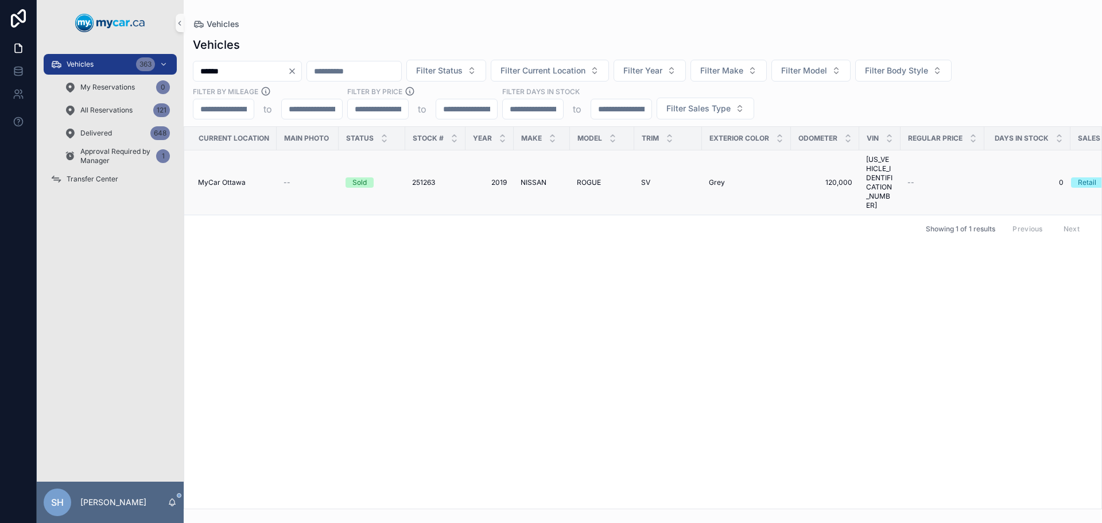
click at [585, 178] on span "ROGUE" at bounding box center [589, 182] width 24 height 9
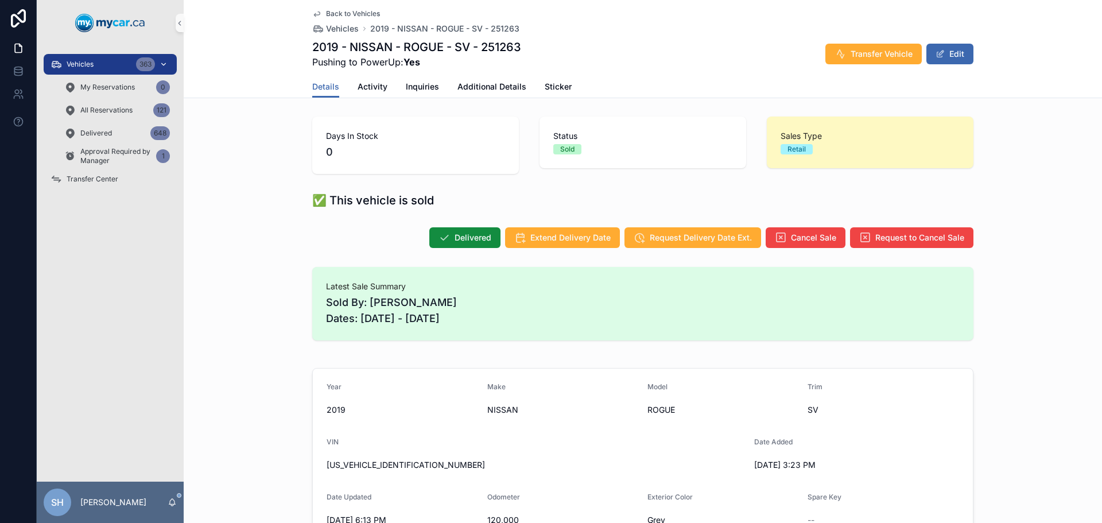
click at [103, 63] on div "Vehicles 363" at bounding box center [109, 64] width 119 height 18
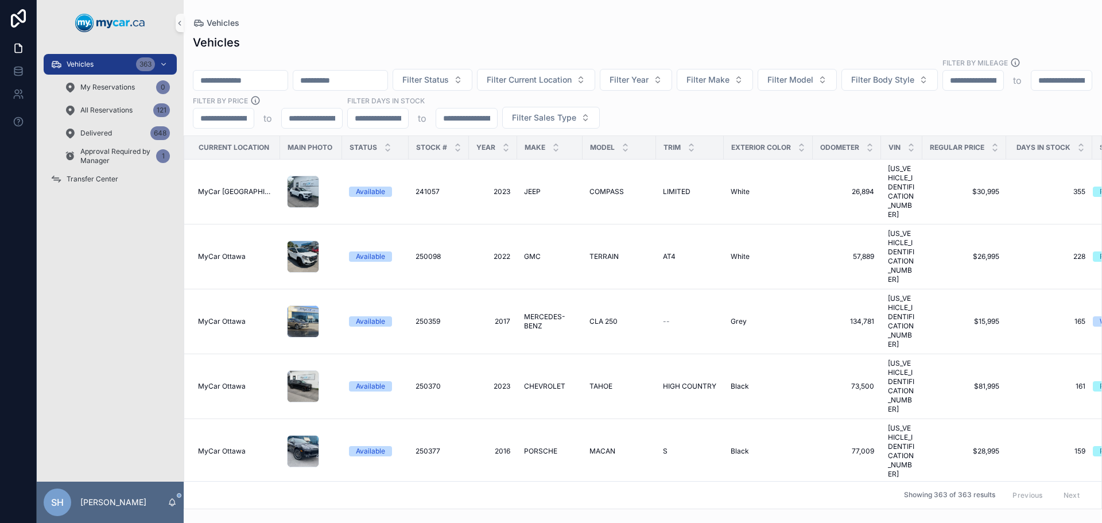
click at [239, 72] on input "scrollable content" at bounding box center [240, 80] width 94 height 16
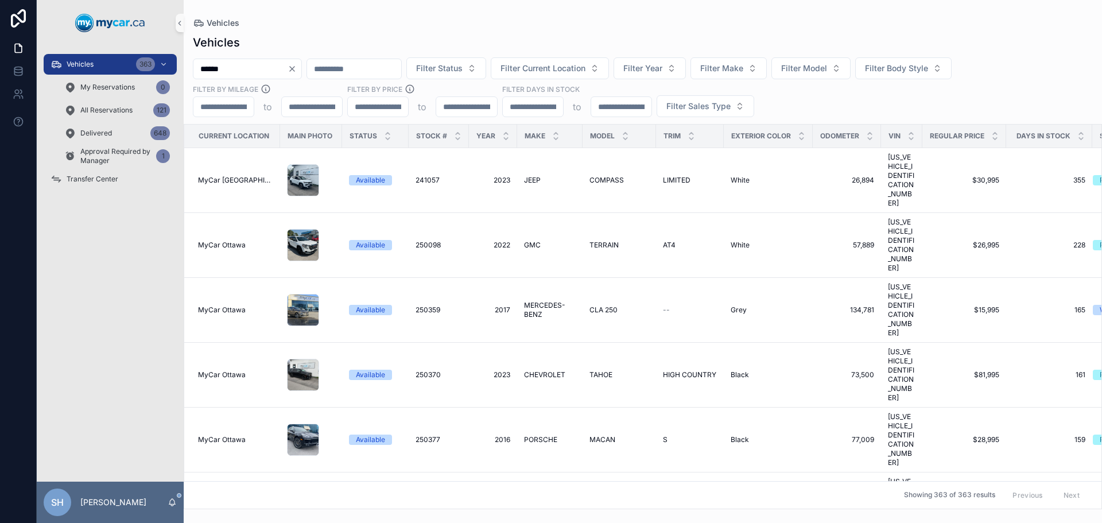
type input "******"
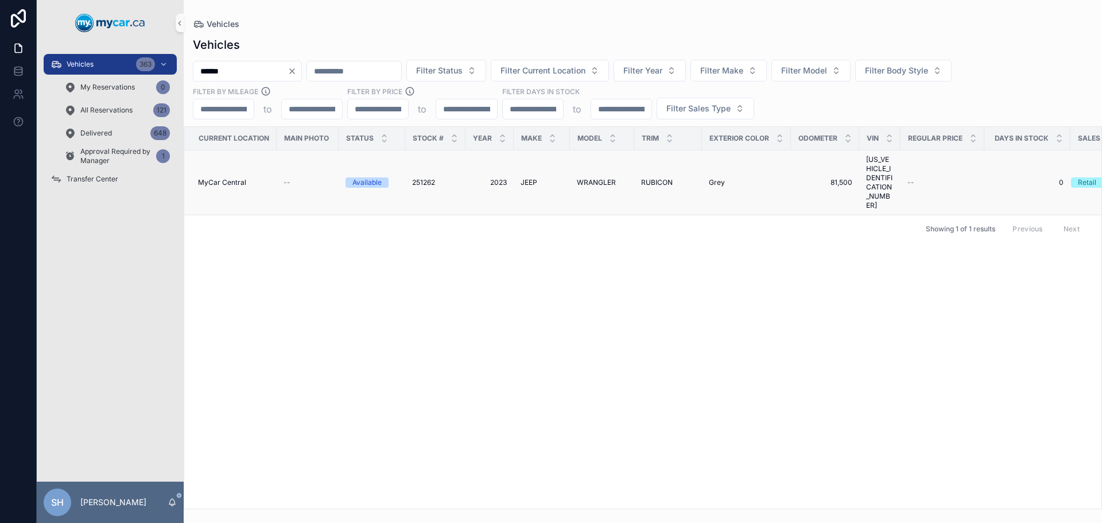
click at [496, 178] on span "2023" at bounding box center [489, 182] width 34 height 9
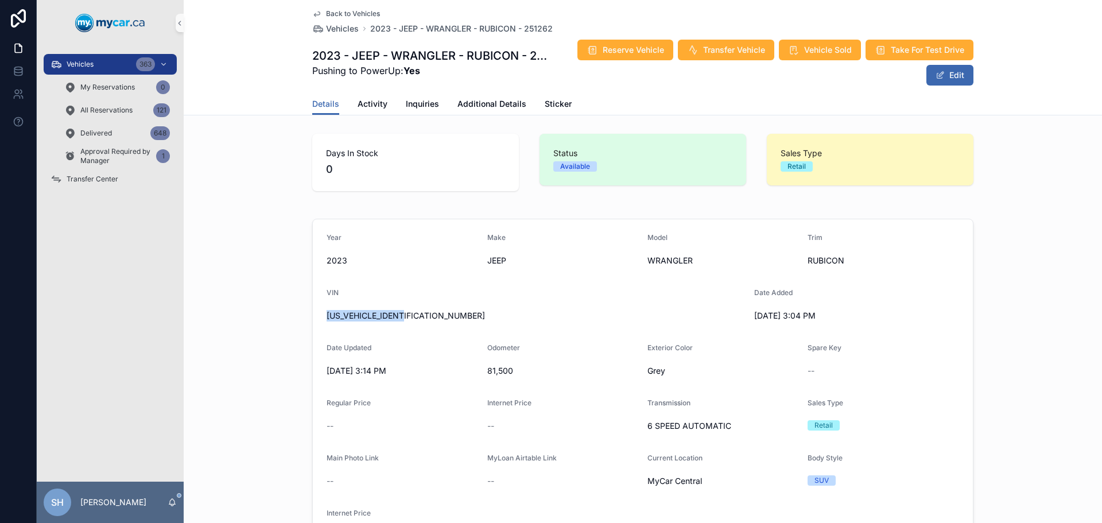
drag, startPoint x: 410, startPoint y: 317, endPoint x: 321, endPoint y: 318, distance: 89.5
click at [321, 318] on form "Year 2023 Make JEEP Model WRANGLER Trim RUBICON VIN 1C4JJXFG1PW542746 Date Adde…" at bounding box center [643, 389] width 660 height 340
click at [481, 108] on span "Additional Details" at bounding box center [491, 103] width 69 height 11
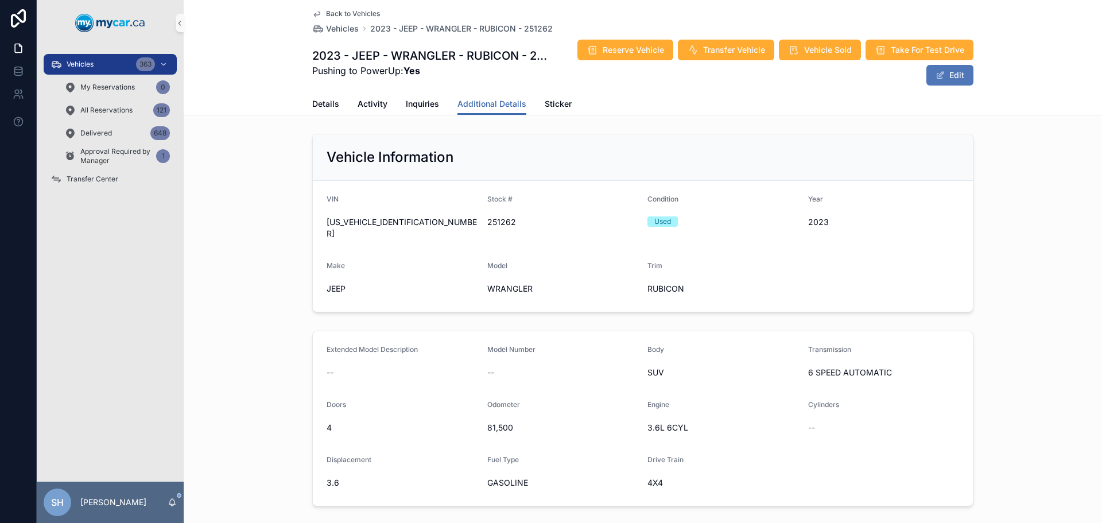
click at [958, 72] on button "Edit" at bounding box center [949, 75] width 47 height 21
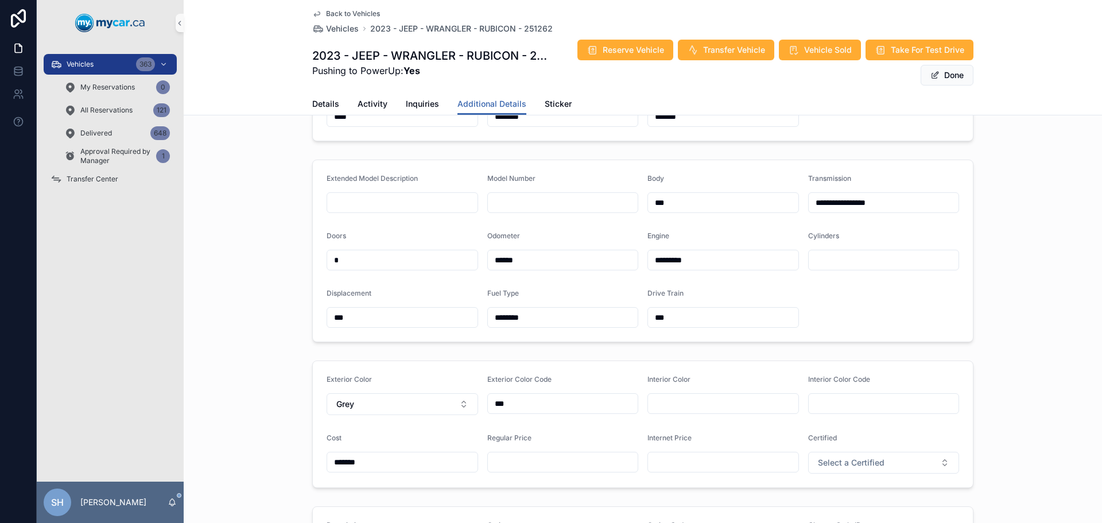
scroll to position [172, 0]
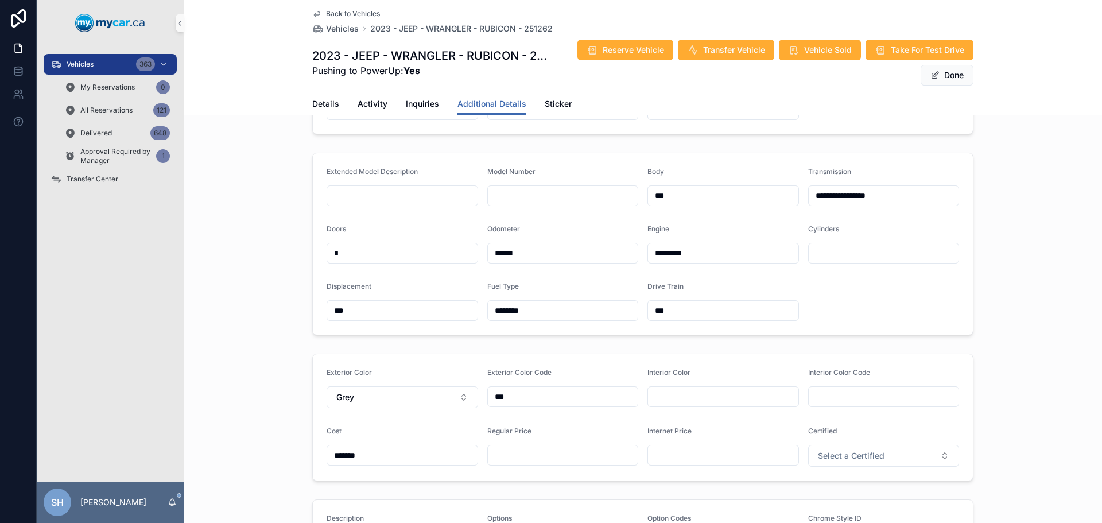
click at [533, 456] on input "scrollable content" at bounding box center [563, 455] width 150 height 16
type input "*******"
type input "******"
click at [693, 453] on input "******" at bounding box center [723, 455] width 150 height 16
drag, startPoint x: 693, startPoint y: 453, endPoint x: 657, endPoint y: 461, distance: 36.3
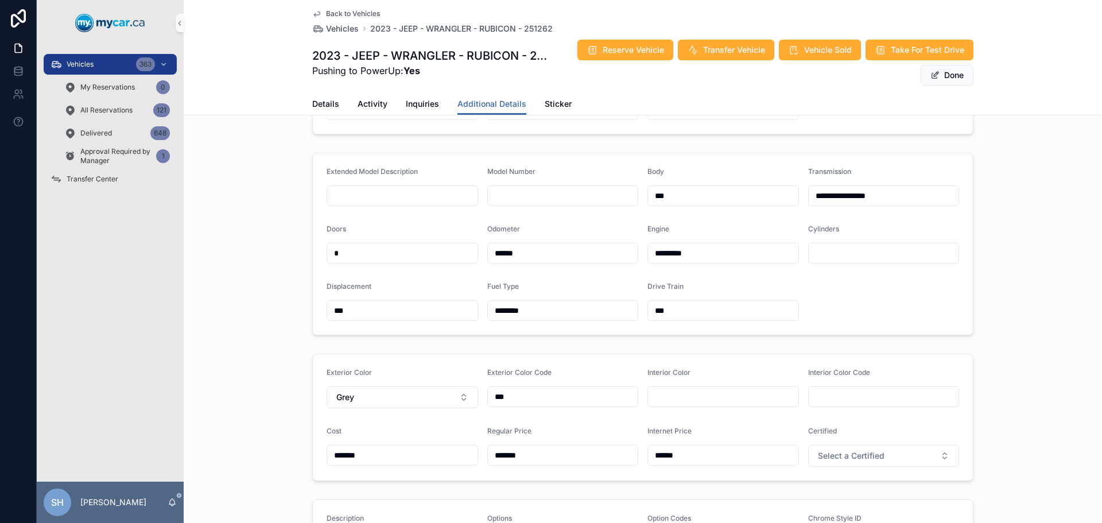
click at [657, 461] on input "******" at bounding box center [723, 455] width 150 height 16
type input "*******"
click at [938, 76] on button "Done" at bounding box center [946, 75] width 53 height 21
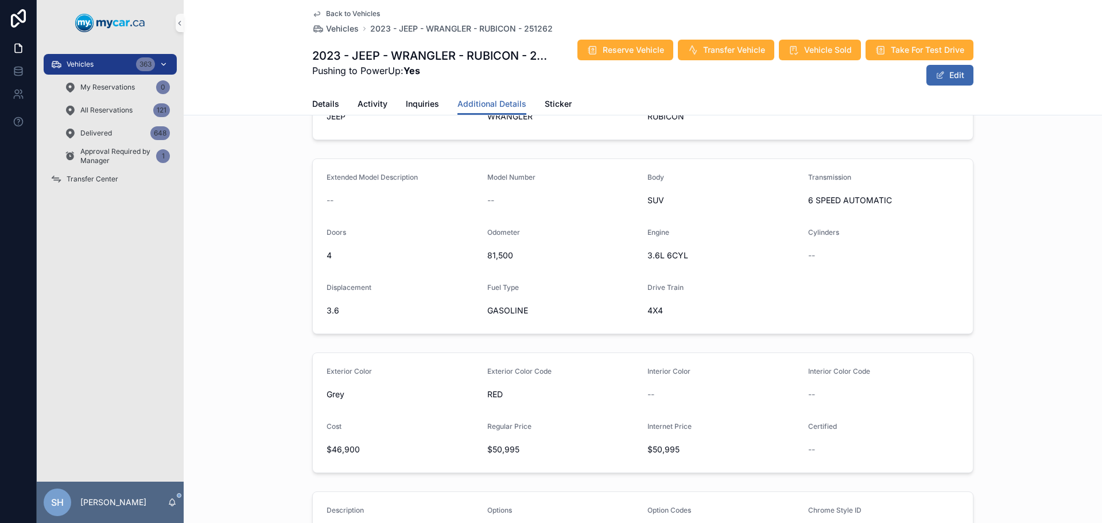
click at [107, 68] on div "Vehicles 363" at bounding box center [109, 64] width 119 height 18
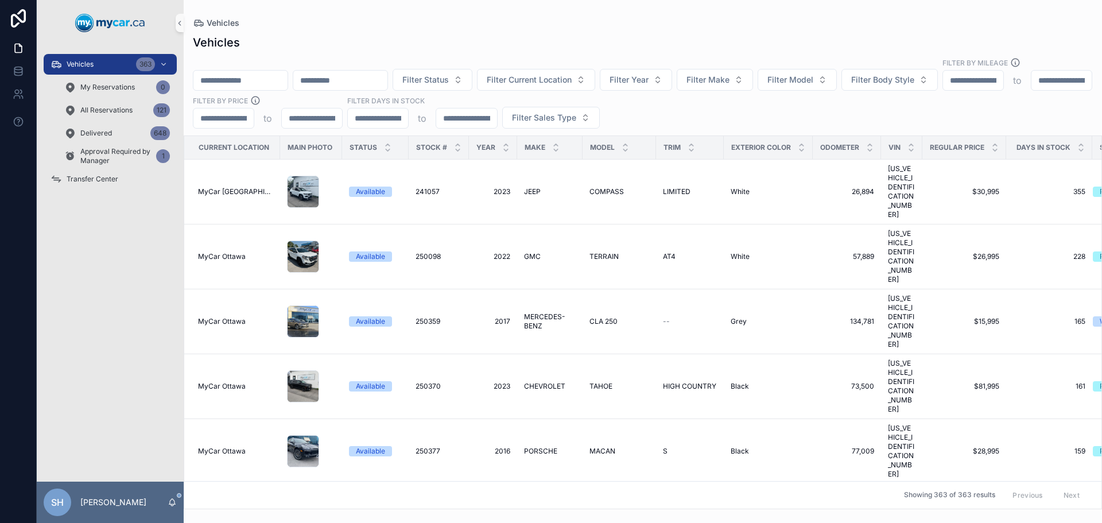
click at [275, 72] on input "scrollable content" at bounding box center [240, 80] width 94 height 16
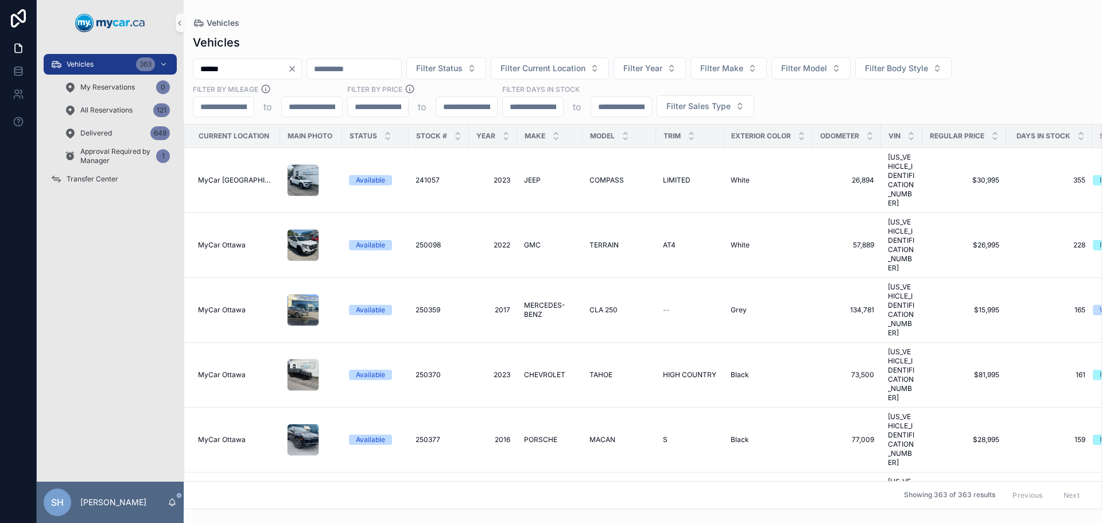
type input "******"
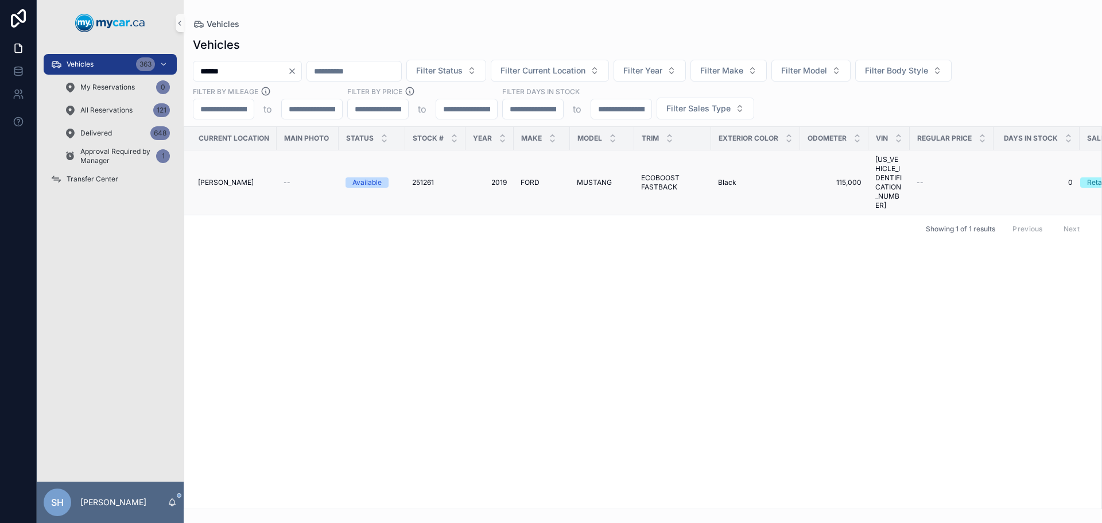
click at [501, 178] on span "2019" at bounding box center [489, 182] width 34 height 9
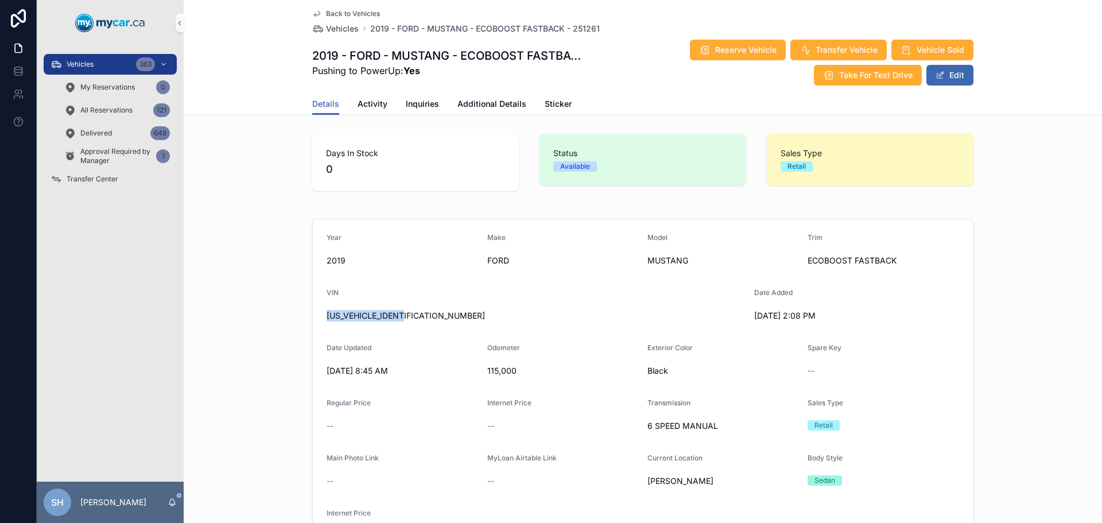
drag, startPoint x: 404, startPoint y: 318, endPoint x: 291, endPoint y: 328, distance: 114.0
click at [291, 328] on div "Year 2019 Make FORD Model MUSTANG Trim ECOBOOST FASTBACK VIN 1FA6P8TH4K5172906 …" at bounding box center [643, 389] width 918 height 350
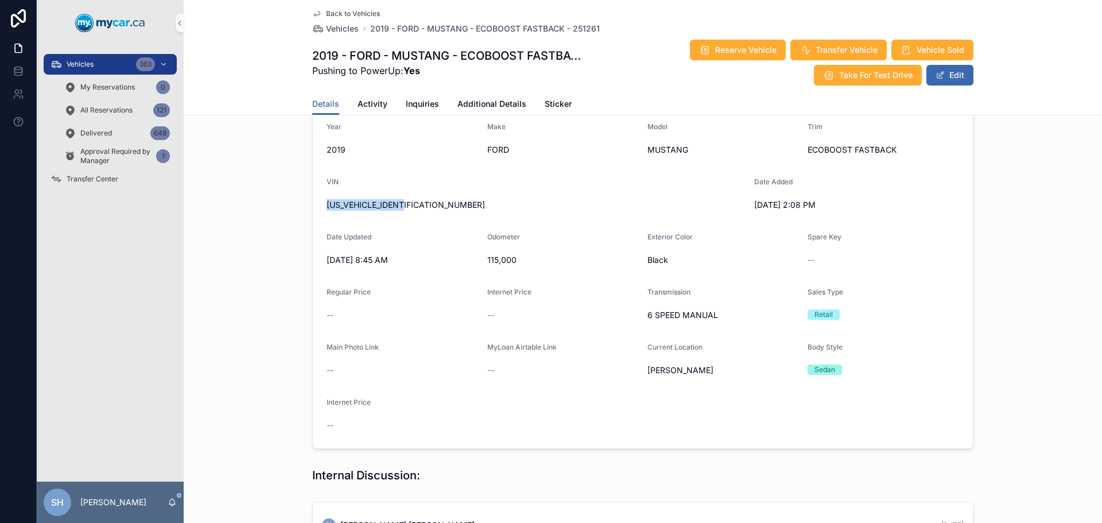
scroll to position [115, 0]
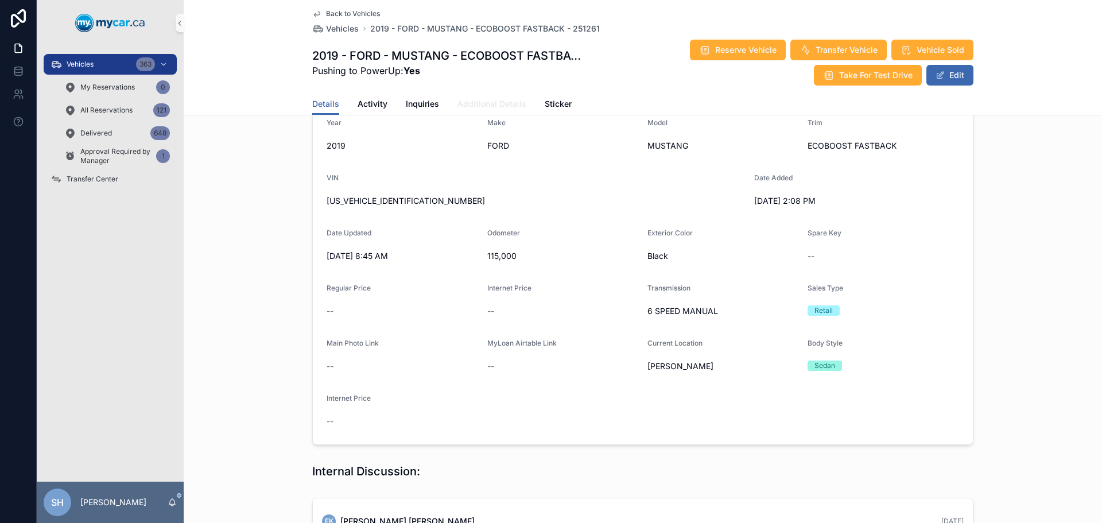
click at [480, 107] on span "Additional Details" at bounding box center [491, 103] width 69 height 11
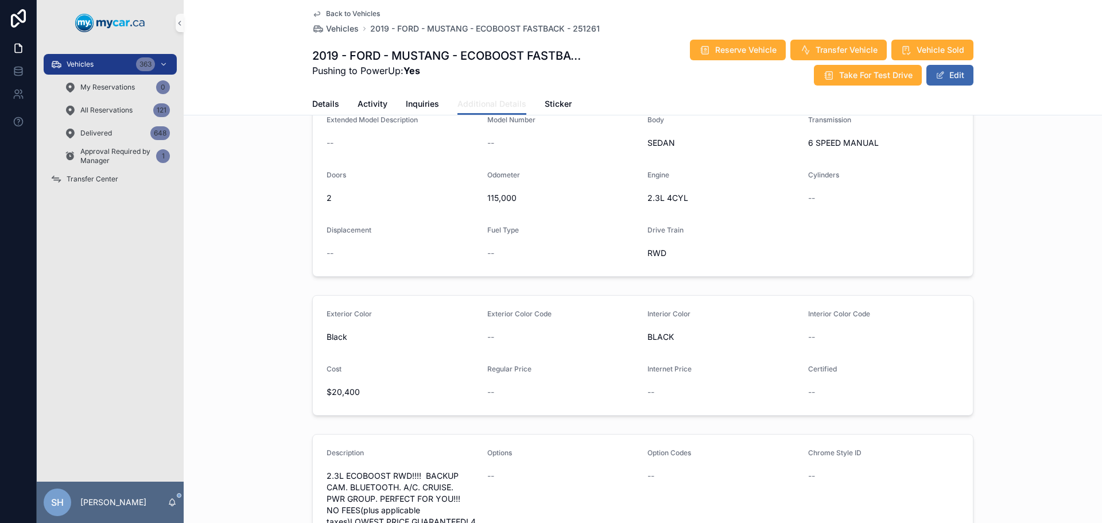
scroll to position [172, 0]
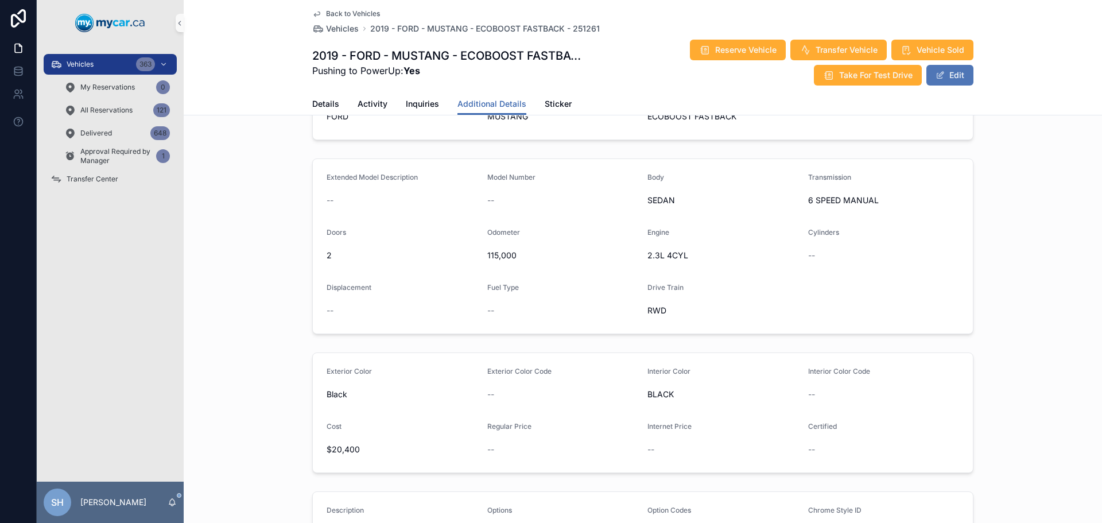
click at [948, 72] on button "Edit" at bounding box center [949, 75] width 47 height 21
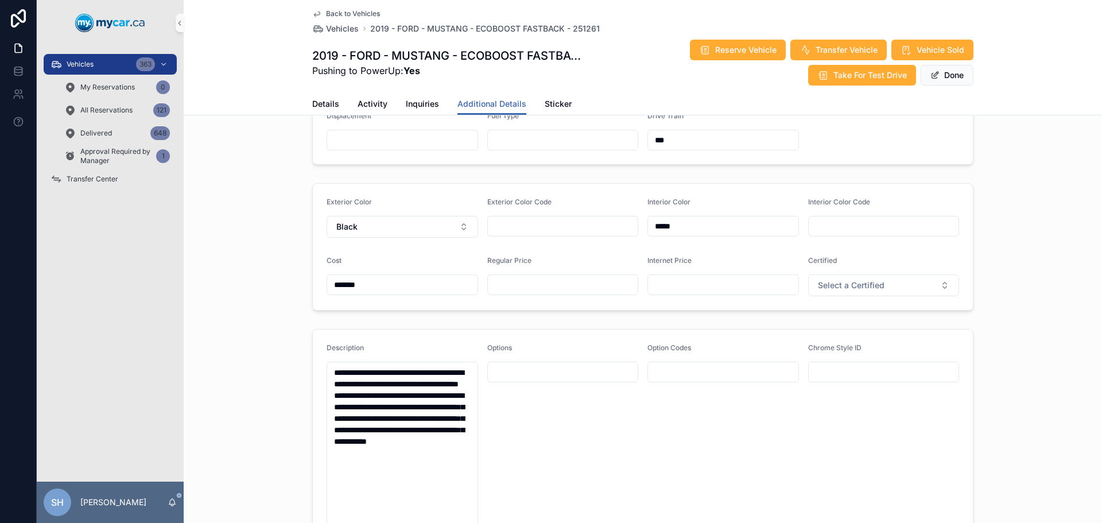
scroll to position [344, 0]
click at [537, 277] on input "scrollable content" at bounding box center [563, 283] width 150 height 16
type input "*******"
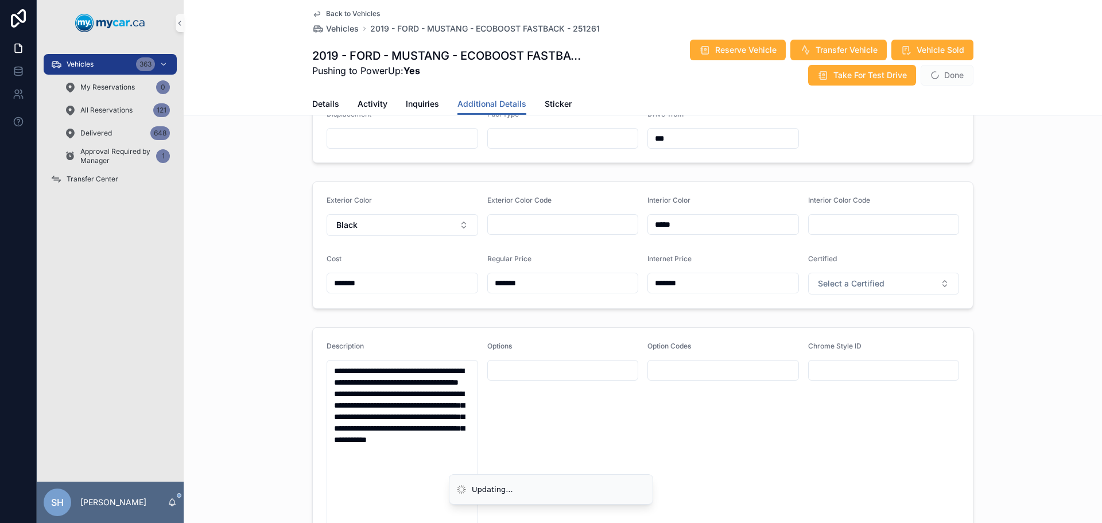
click at [939, 75] on span "Done" at bounding box center [946, 75] width 53 height 21
click at [939, 76] on button "Done" at bounding box center [946, 75] width 53 height 21
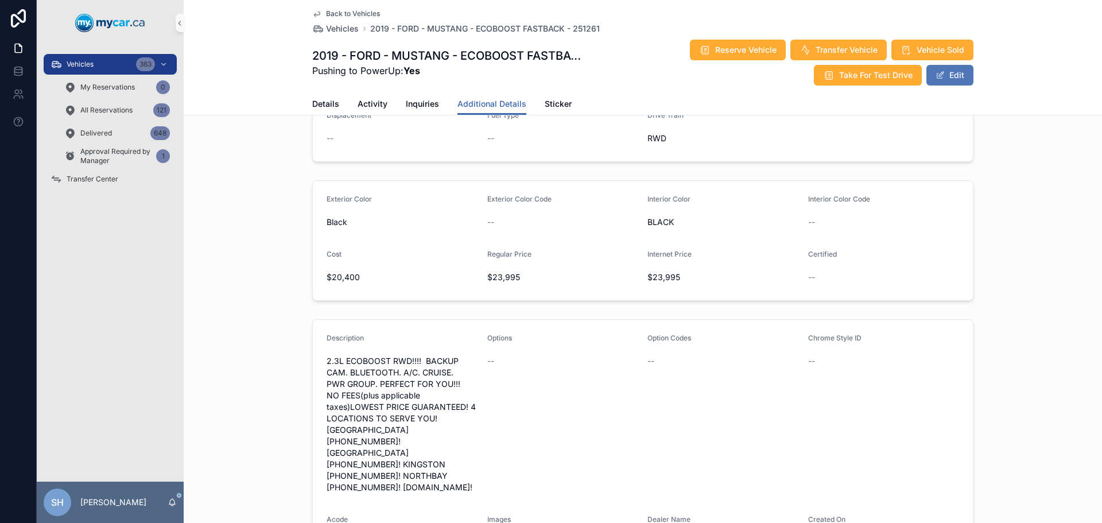
scroll to position [338, 0]
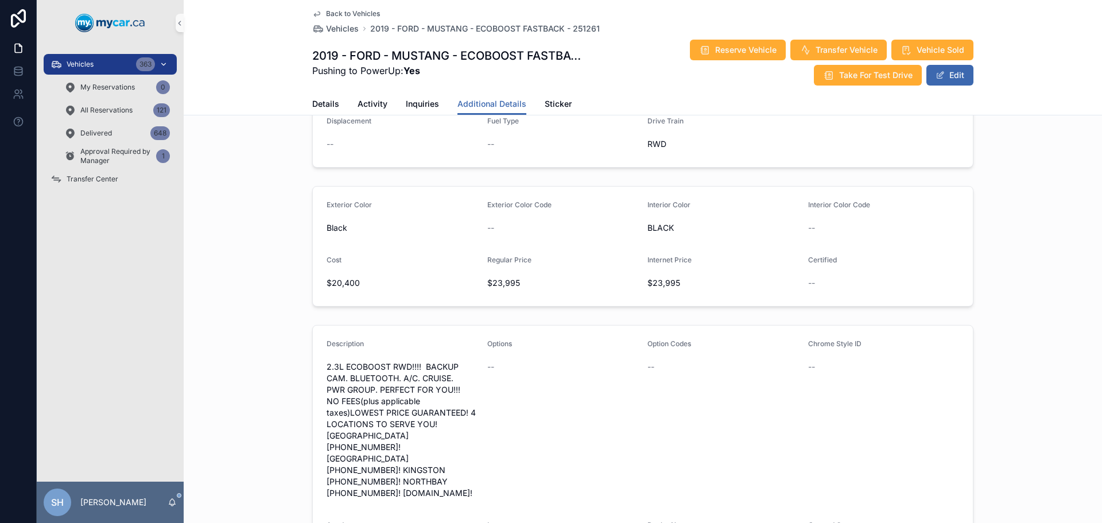
click at [112, 60] on div "Vehicles 363" at bounding box center [109, 64] width 119 height 18
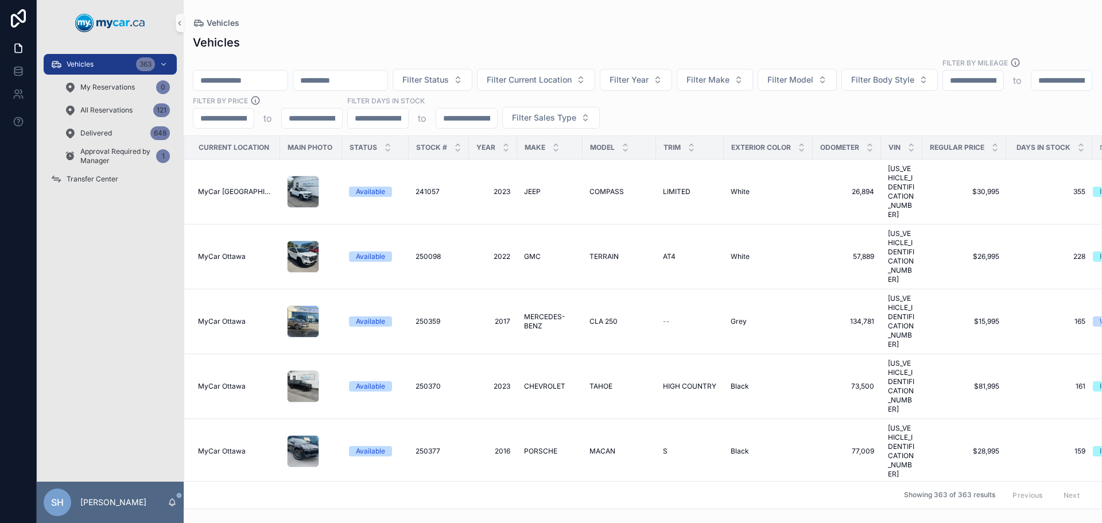
click at [277, 72] on input "scrollable content" at bounding box center [240, 80] width 94 height 16
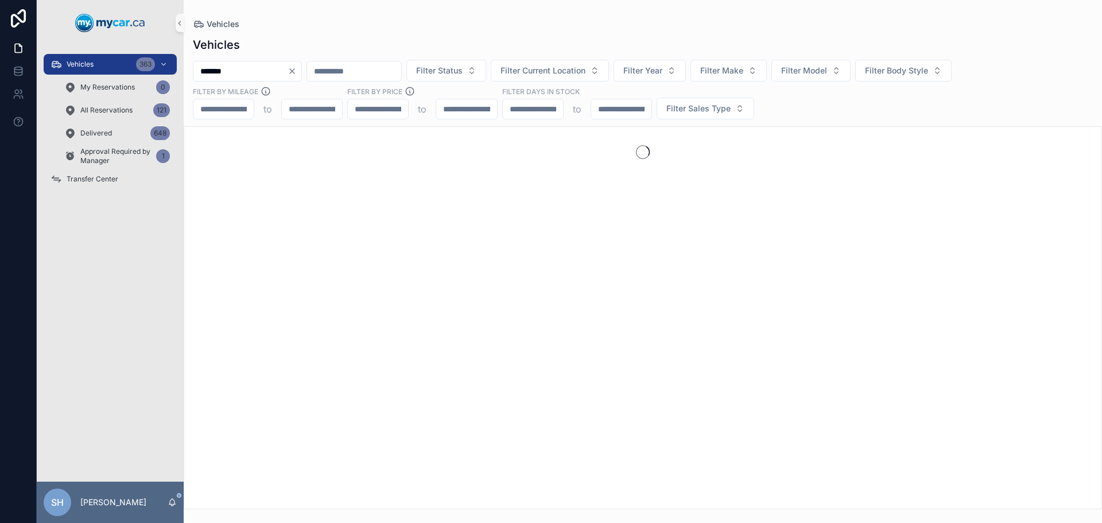
type input "*******"
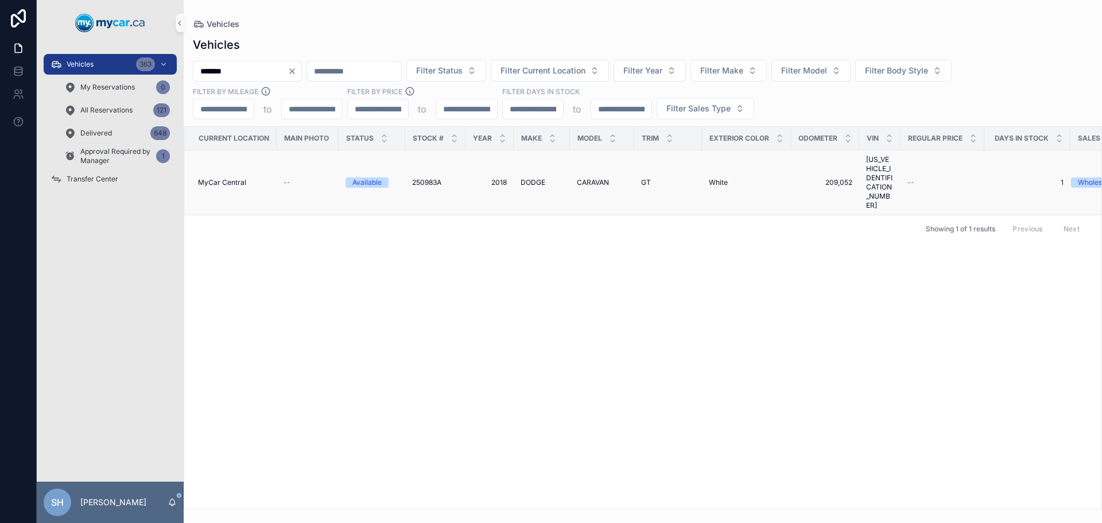
click at [531, 178] on span "DODGE" at bounding box center [532, 182] width 25 height 9
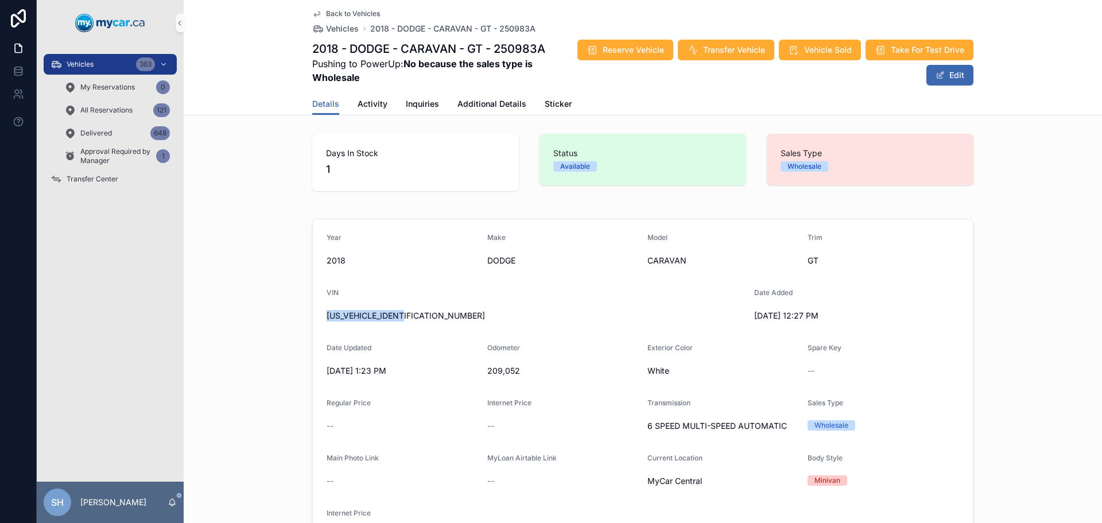
drag, startPoint x: 416, startPoint y: 315, endPoint x: 320, endPoint y: 328, distance: 96.7
click at [320, 328] on form "Year 2018 Make DODGE Model CARAVAN Trim GT VIN 2C4RDGEG8JR319342 Date Added 9/8…" at bounding box center [643, 389] width 660 height 340
click at [496, 101] on span "Additional Details" at bounding box center [491, 103] width 69 height 11
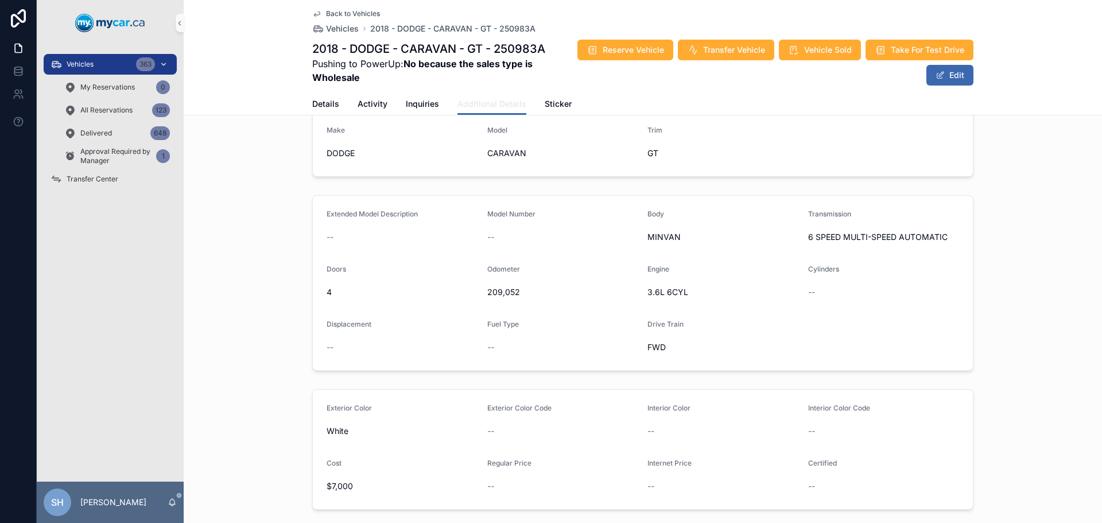
scroll to position [115, 0]
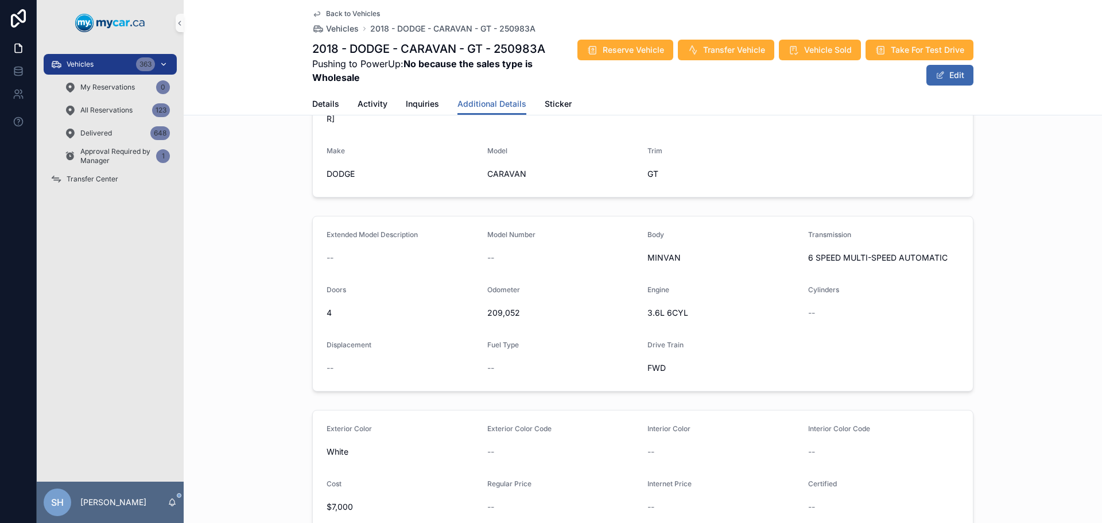
drag, startPoint x: 91, startPoint y: 62, endPoint x: 169, endPoint y: 71, distance: 78.0
click at [91, 61] on span "Vehicles" at bounding box center [80, 64] width 27 height 9
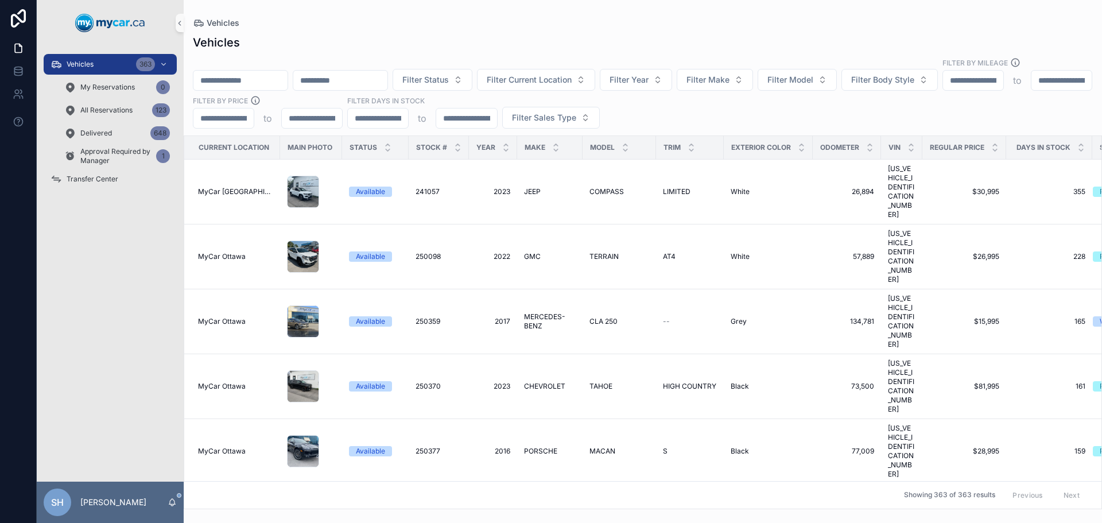
click at [267, 72] on input "scrollable content" at bounding box center [240, 80] width 94 height 16
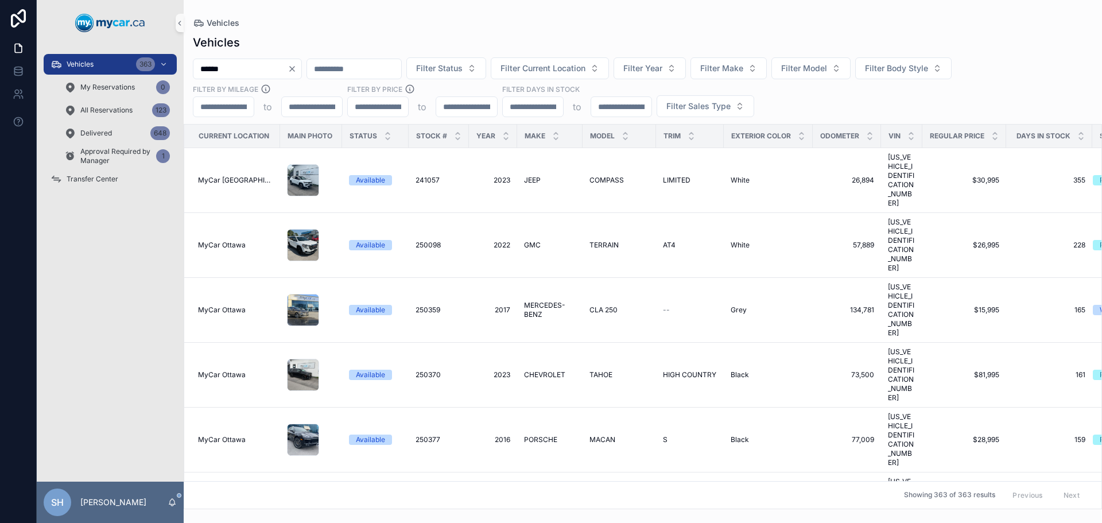
type input "******"
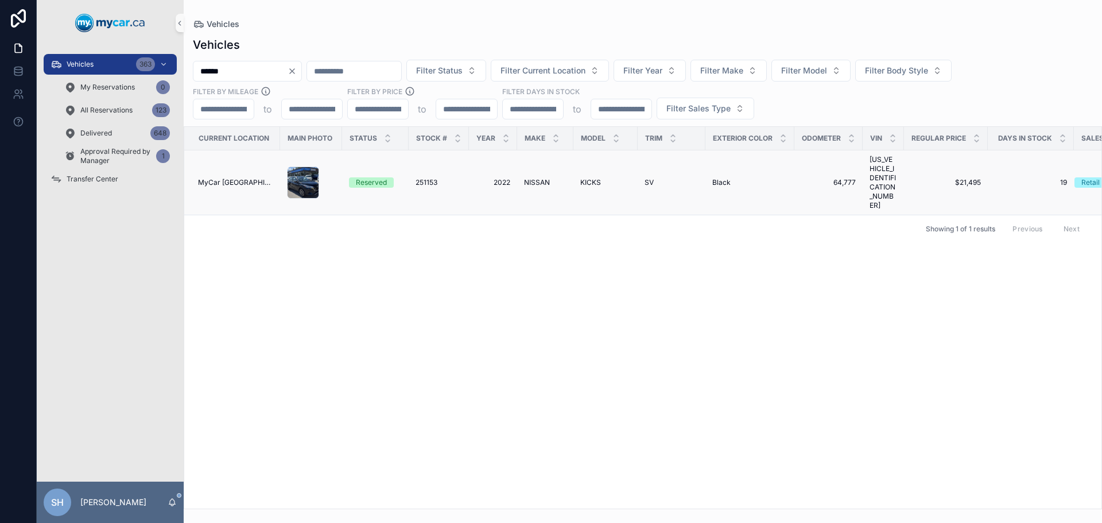
click at [538, 178] on span "NISSAN" at bounding box center [537, 182] width 26 height 9
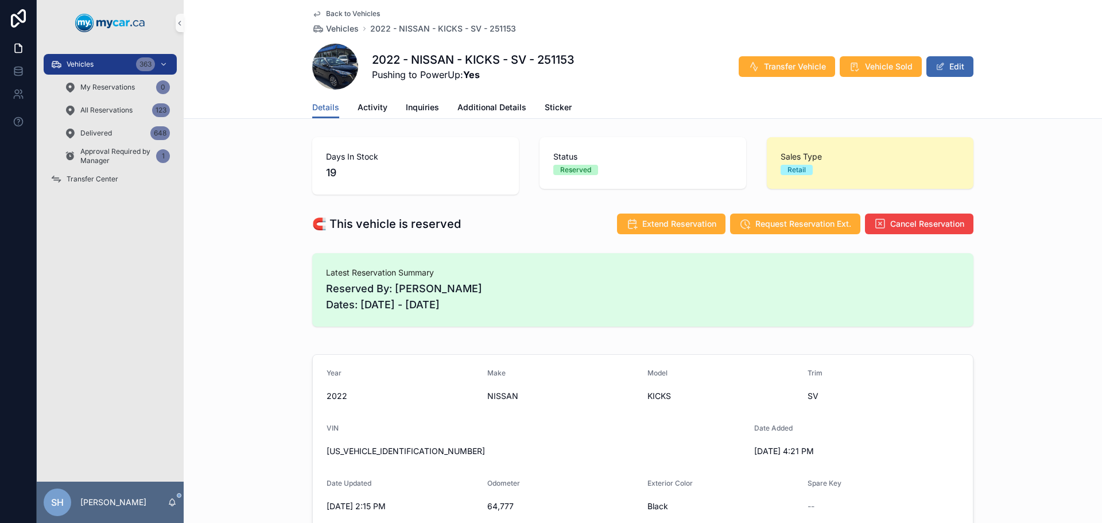
click at [441, 107] on div "Details Activity Inquiries Additional Details Sticker" at bounding box center [642, 107] width 661 height 22
drag, startPoint x: 462, startPoint y: 108, endPoint x: 472, endPoint y: 106, distance: 10.2
click at [464, 108] on span "Additional Details" at bounding box center [491, 107] width 69 height 11
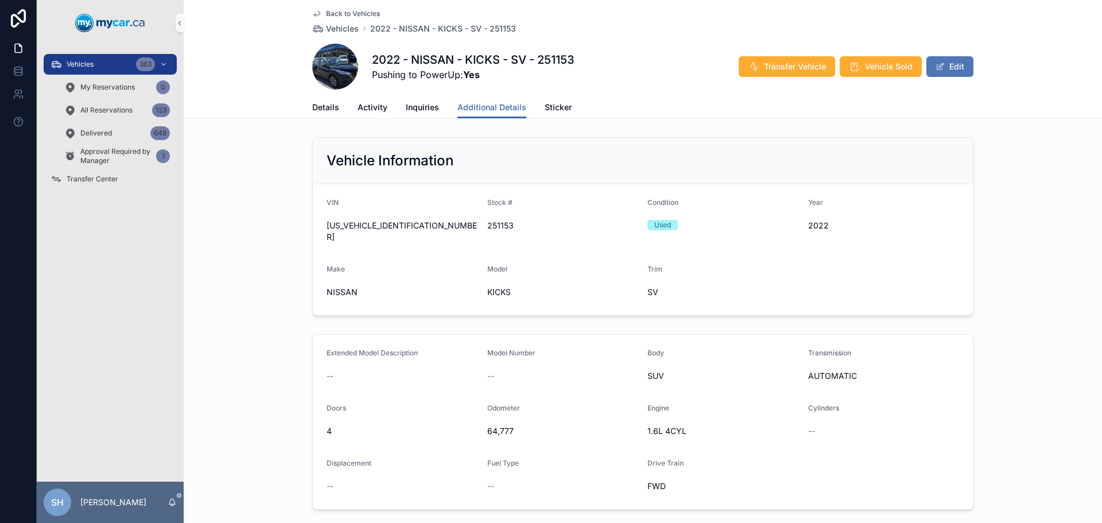
click at [951, 63] on button "Edit" at bounding box center [949, 66] width 47 height 21
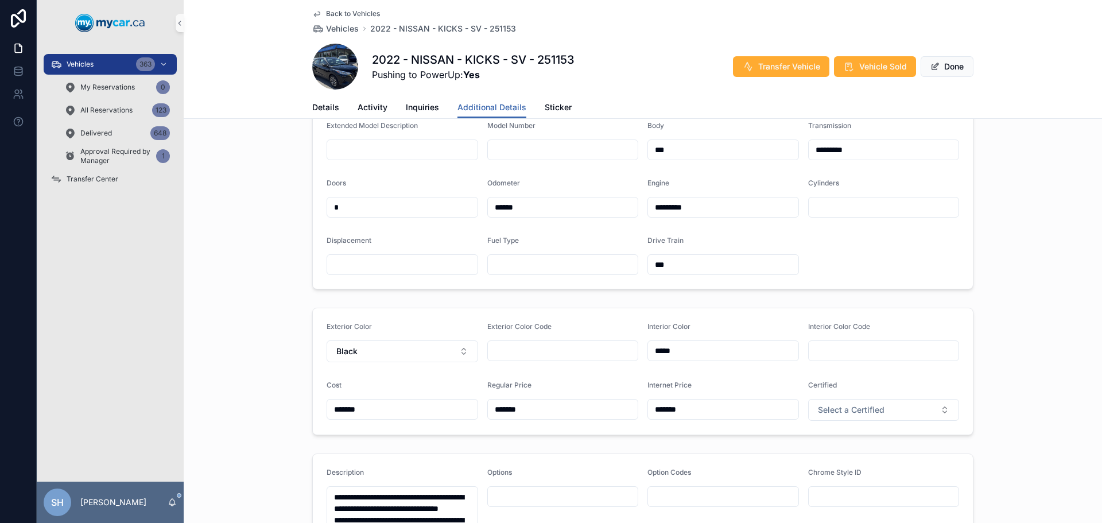
scroll to position [287, 0]
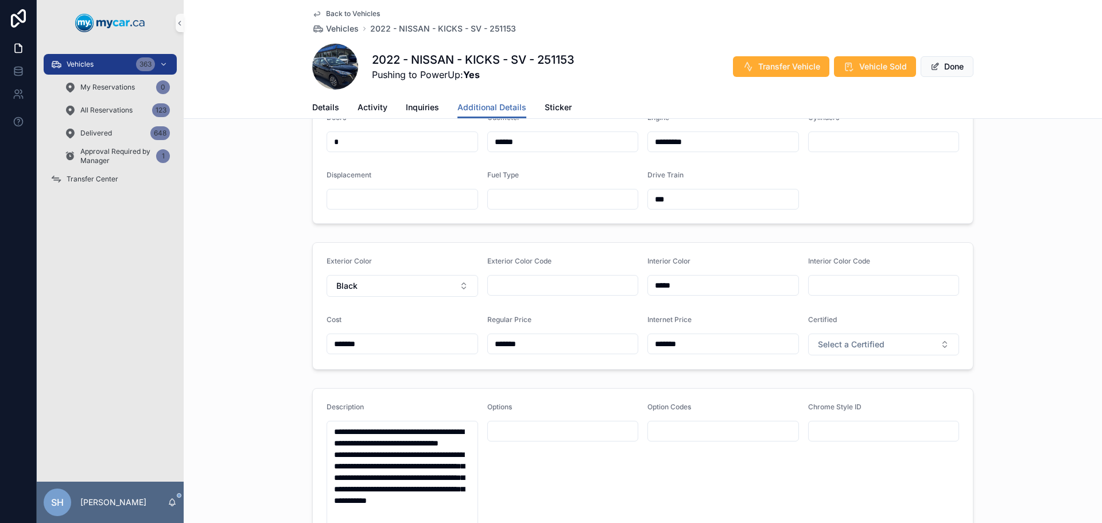
drag, startPoint x: 486, startPoint y: 349, endPoint x: 438, endPoint y: 351, distance: 48.2
click at [438, 351] on form "Exterior Color Black Exterior Color Code Interior Color ***** Interior Color Co…" at bounding box center [643, 306] width 660 height 126
type input "*******"
drag, startPoint x: 690, startPoint y: 338, endPoint x: 634, endPoint y: 349, distance: 57.3
click at [634, 349] on form "Exterior Color Black Exterior Color Code Interior Color ***** Interior Color Co…" at bounding box center [643, 306] width 660 height 126
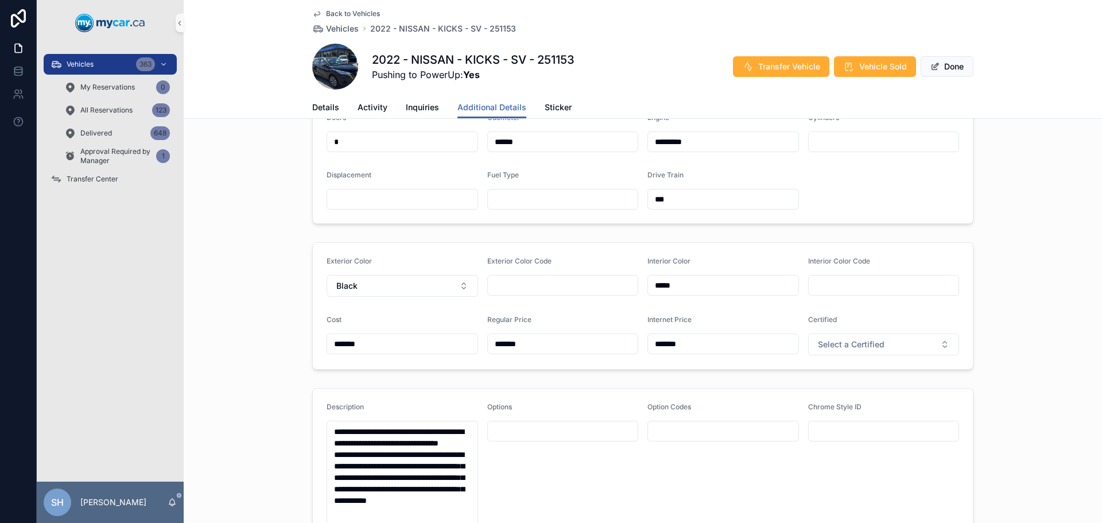
type input "*******"
click at [983, 260] on div "Exterior Color Black Exterior Color Code Interior Color ***** Interior Color Co…" at bounding box center [643, 306] width 918 height 137
click at [946, 72] on button "Done" at bounding box center [946, 66] width 53 height 21
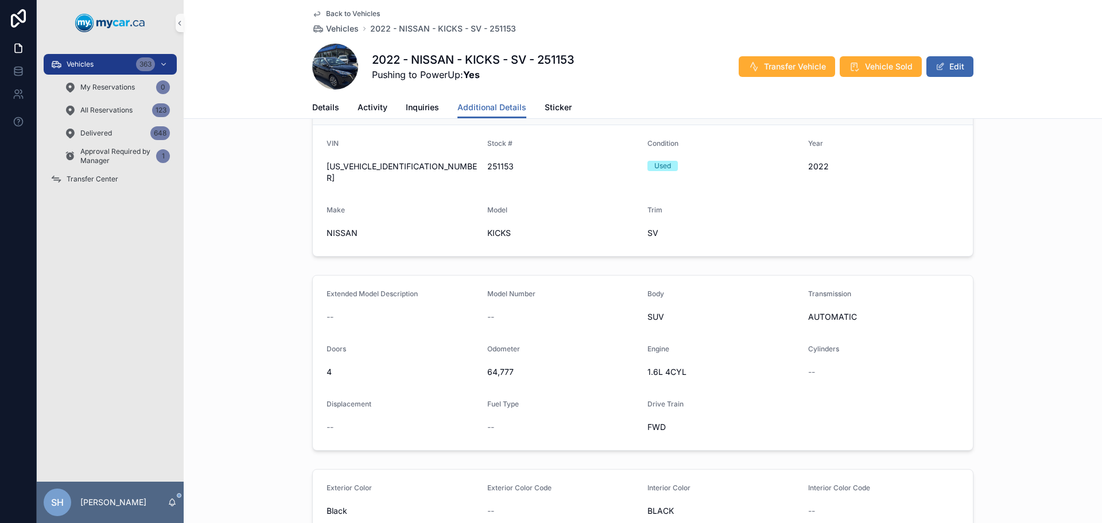
scroll to position [0, 0]
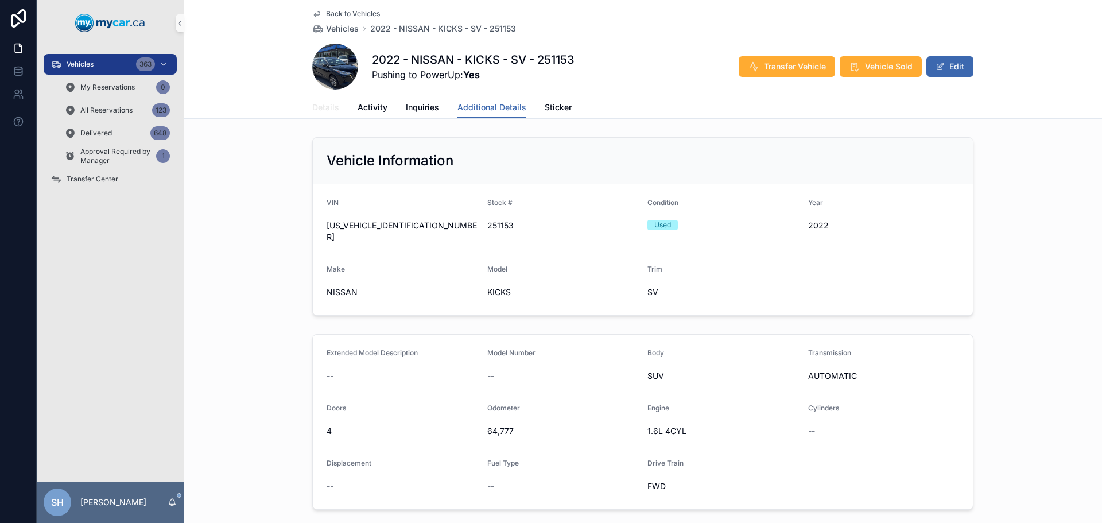
click at [319, 106] on span "Details" at bounding box center [325, 107] width 27 height 11
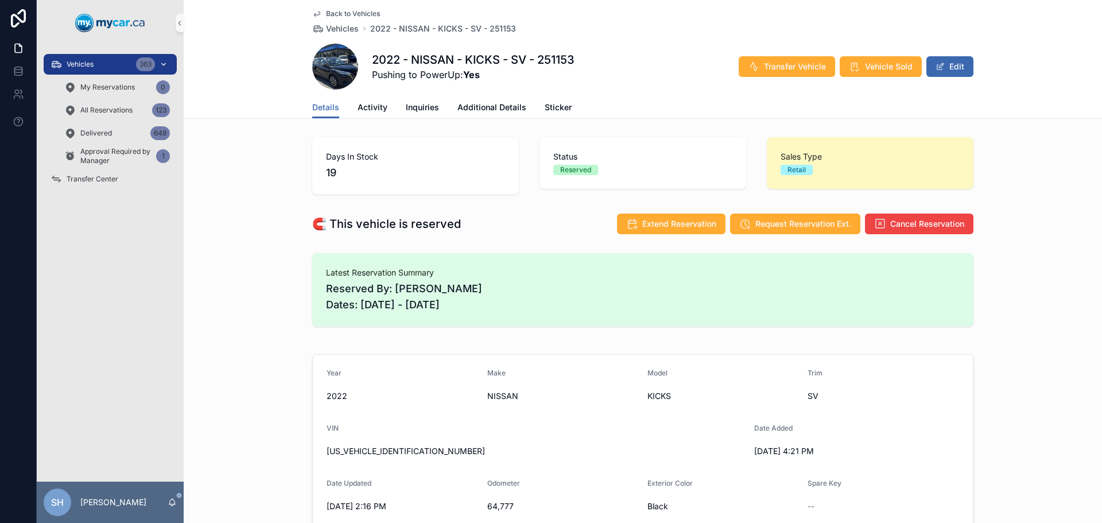
click at [83, 63] on span "Vehicles" at bounding box center [80, 64] width 27 height 9
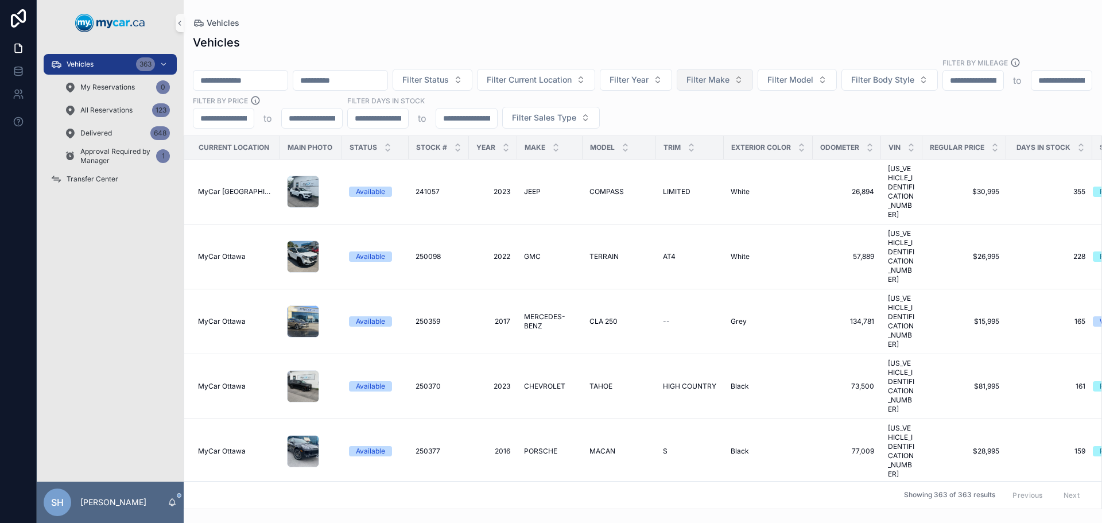
click at [753, 73] on button "Filter Make" at bounding box center [714, 80] width 76 height 22
type input "**"
click at [746, 135] on div "SUBARU" at bounding box center [774, 133] width 138 height 18
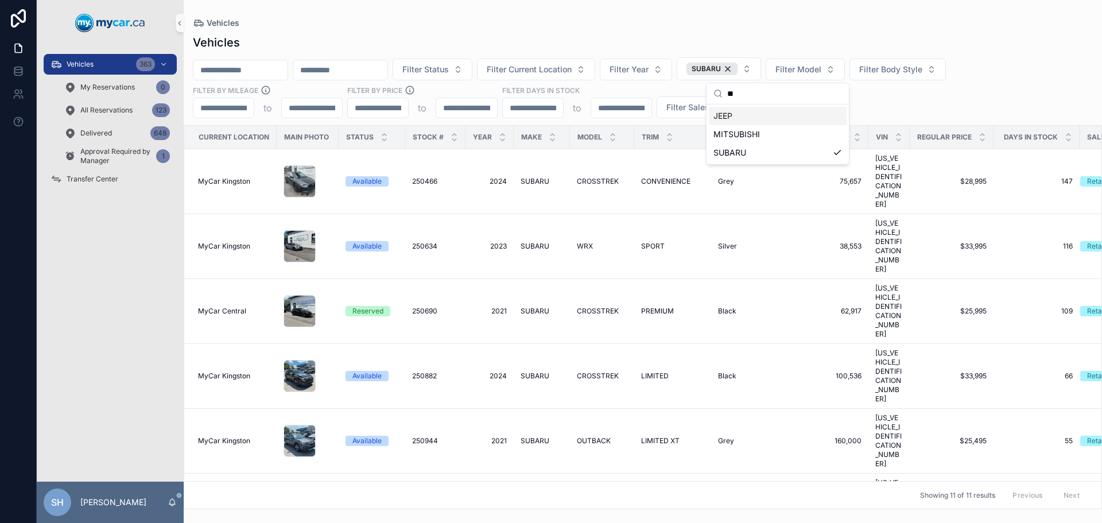
click at [703, 40] on div "Vehicles" at bounding box center [643, 42] width 900 height 16
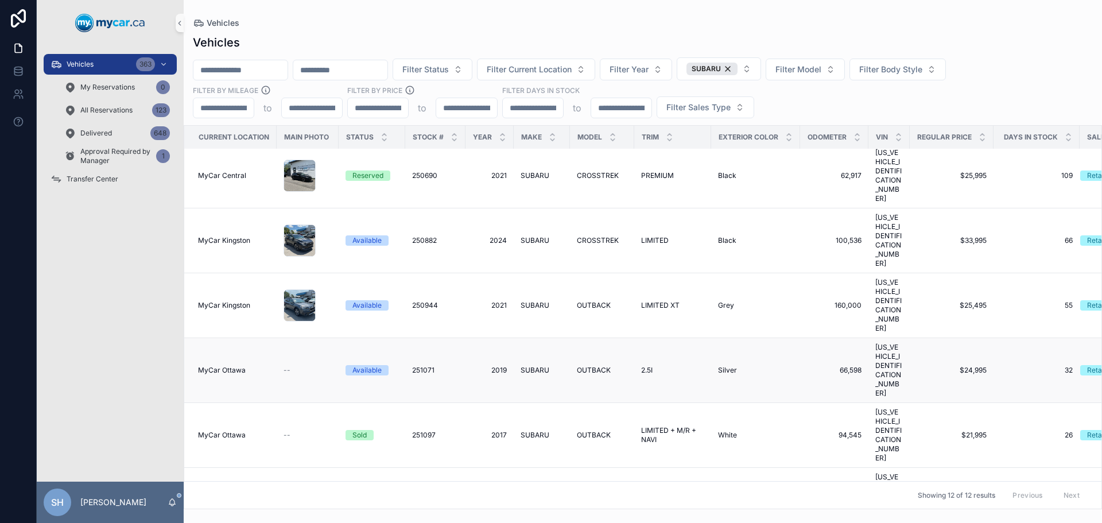
scroll to position [147, 0]
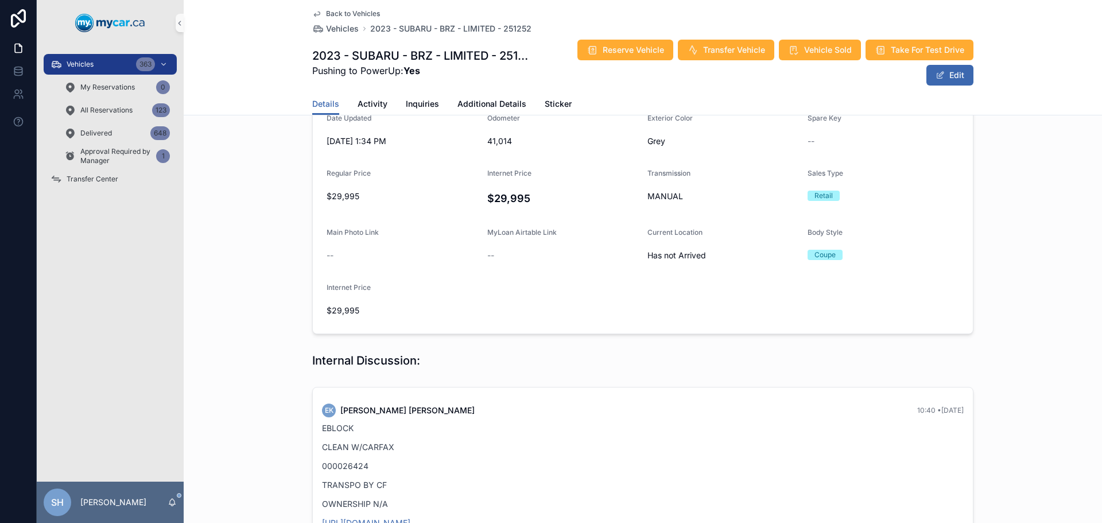
scroll to position [459, 0]
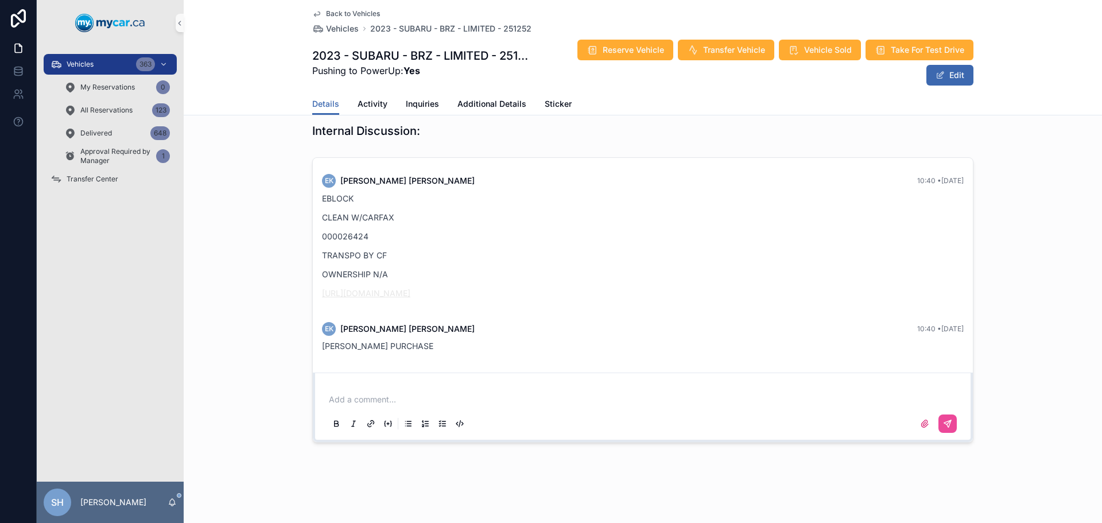
click at [410, 293] on link "https://graph.eblock.com/share/cLuXg0Tn0Dt8zNKZ" at bounding box center [366, 293] width 88 height 10
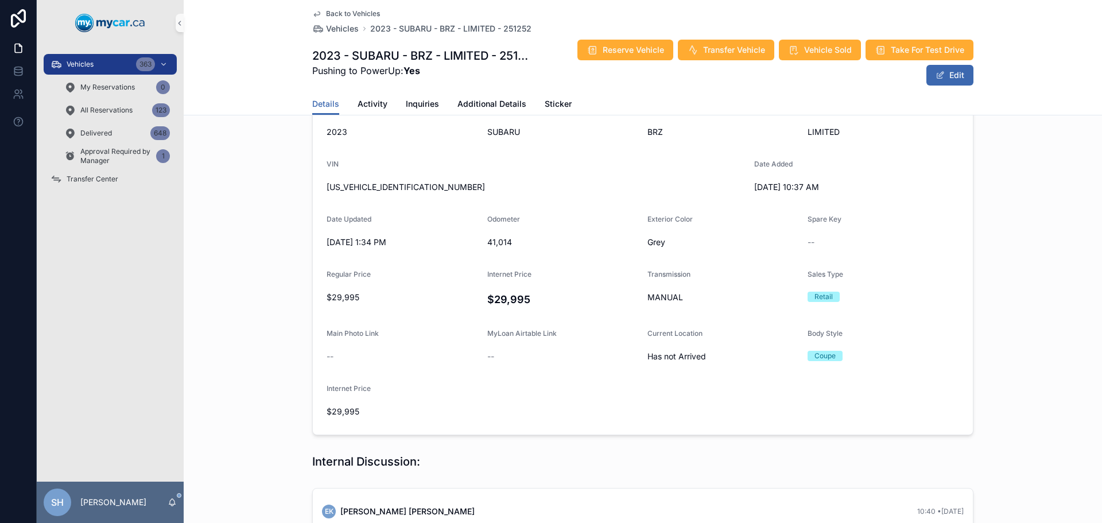
scroll to position [115, 0]
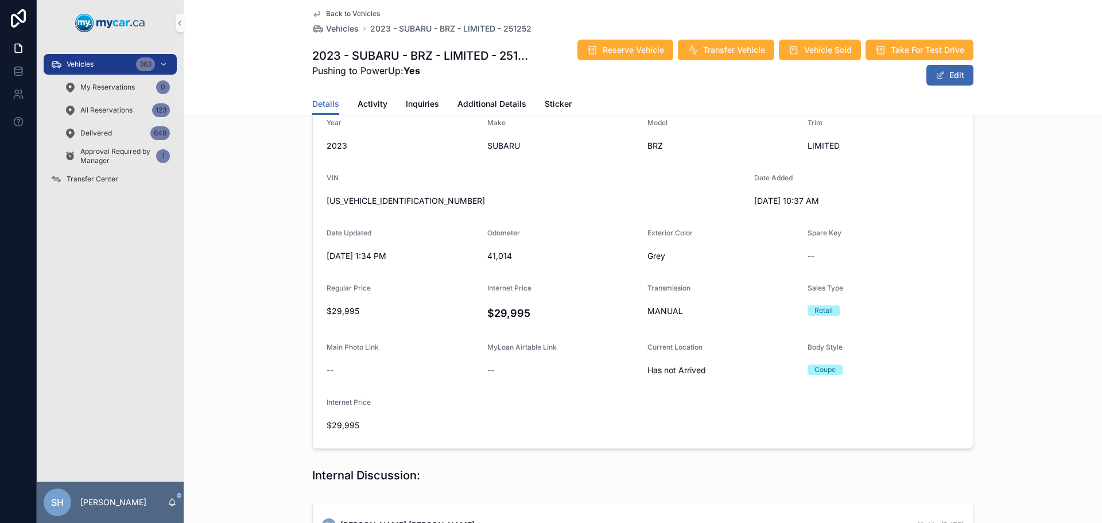
click at [86, 61] on span "Vehicles" at bounding box center [80, 64] width 27 height 9
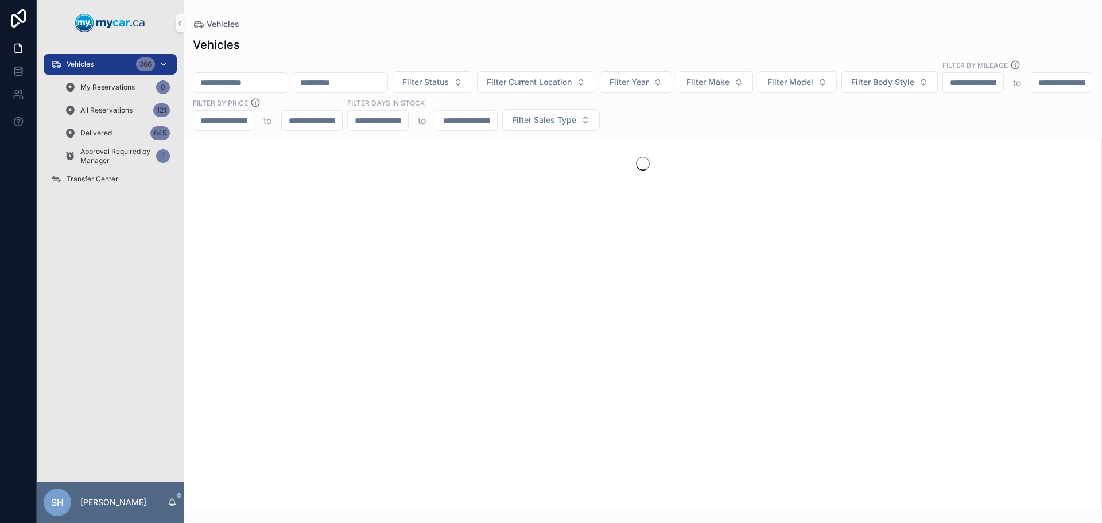
click at [115, 68] on div "Vehicles 366" at bounding box center [109, 64] width 119 height 18
click at [250, 75] on input "scrollable content" at bounding box center [240, 83] width 94 height 16
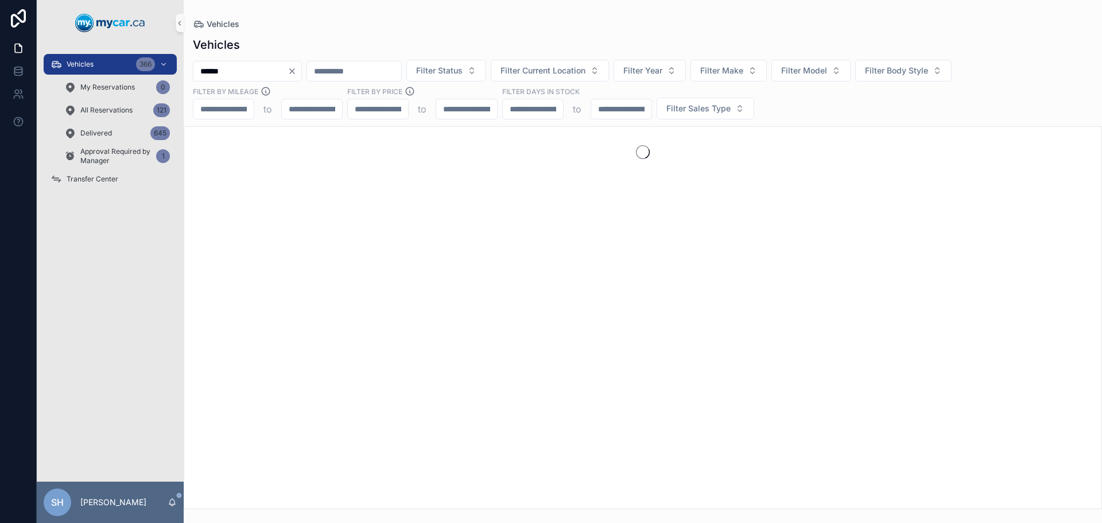
type input "******"
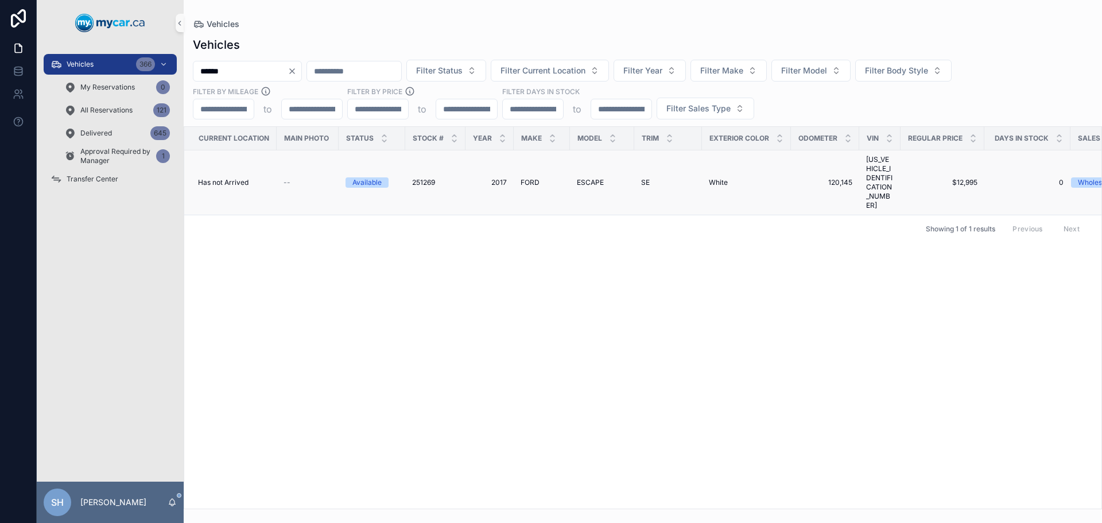
click at [581, 178] on span "ESCAPE" at bounding box center [590, 182] width 27 height 9
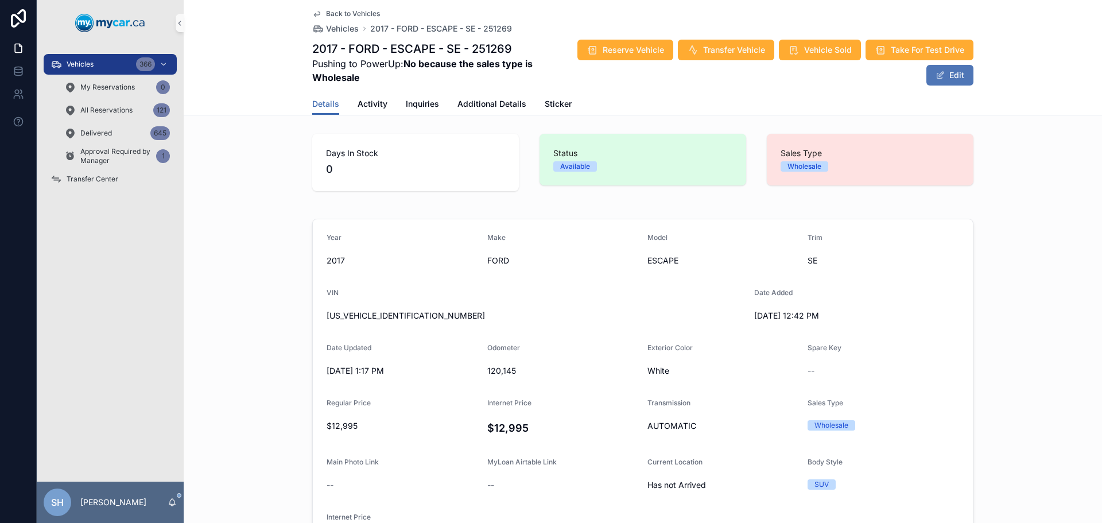
click at [946, 84] on button "Edit" at bounding box center [949, 75] width 47 height 21
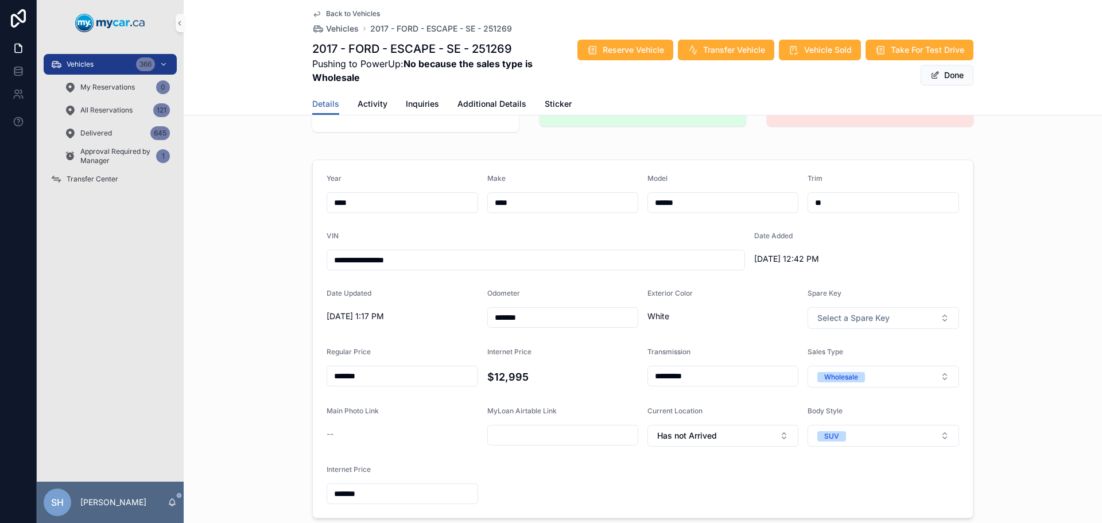
scroll to position [172, 0]
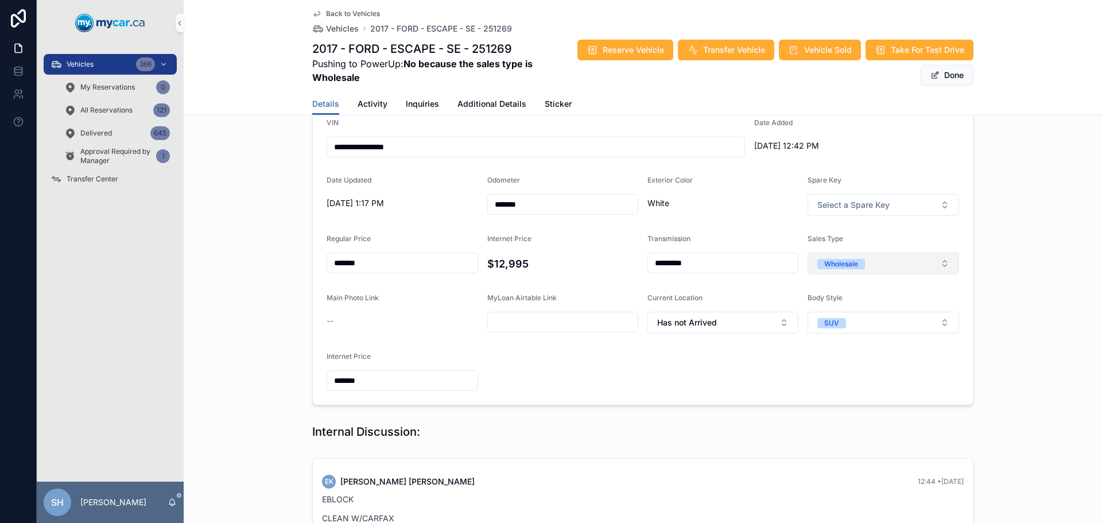
click at [842, 259] on div "Wholesale" at bounding box center [841, 264] width 34 height 10
click at [828, 348] on div "Retail" at bounding box center [827, 343] width 18 height 10
click at [977, 260] on div "**********" at bounding box center [643, 226] width 918 height 368
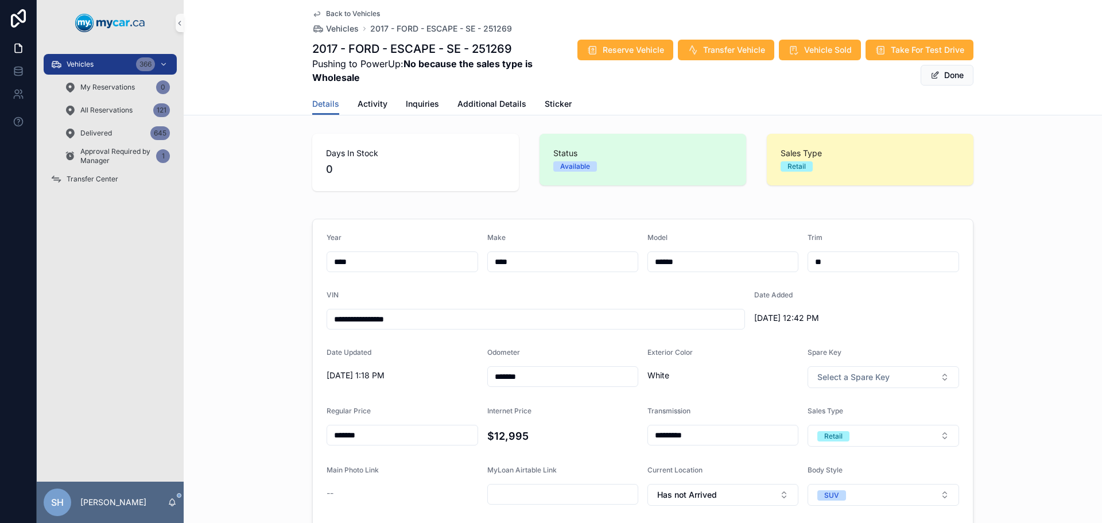
click at [940, 74] on button "Done" at bounding box center [946, 75] width 53 height 21
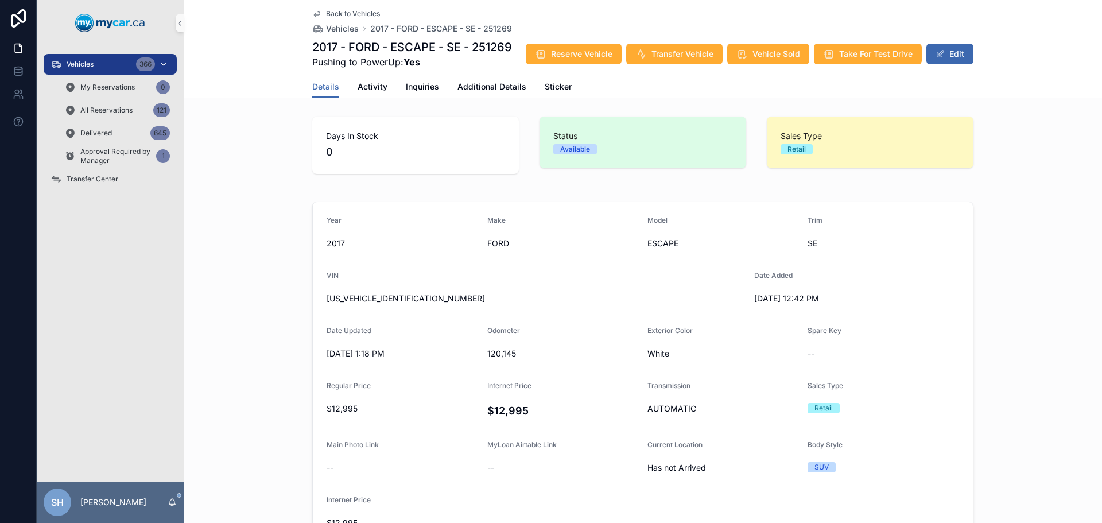
click at [100, 57] on div "Vehicles 366" at bounding box center [109, 64] width 119 height 18
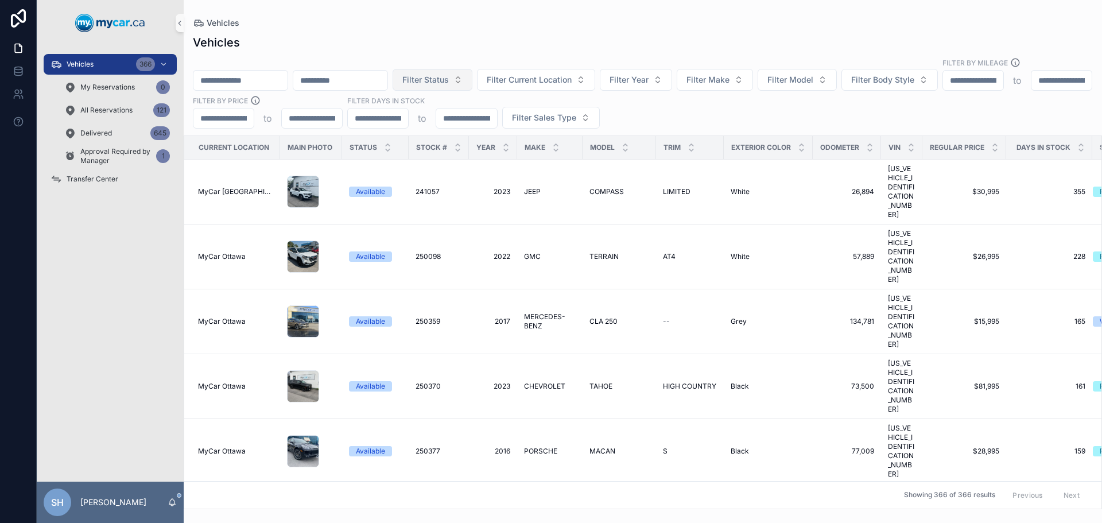
click at [449, 74] on span "Filter Status" at bounding box center [425, 79] width 46 height 11
click at [442, 116] on div "Available" at bounding box center [491, 115] width 138 height 18
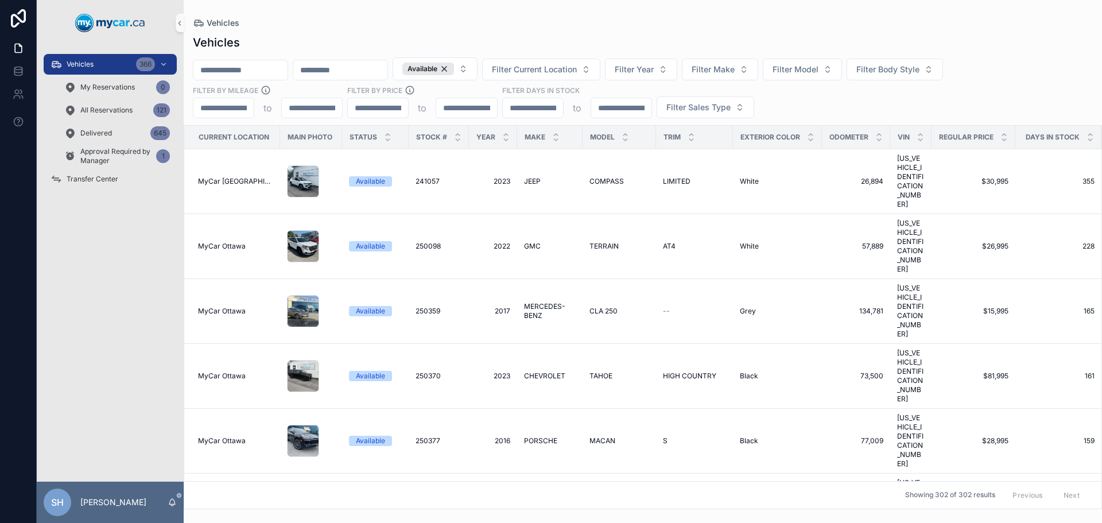
click at [518, 15] on div "Vehicles Vehicles Available Filter Current Location Filter Year Filter Make Fil…" at bounding box center [643, 254] width 918 height 509
click at [577, 72] on span "Filter Current Location" at bounding box center [534, 69] width 85 height 11
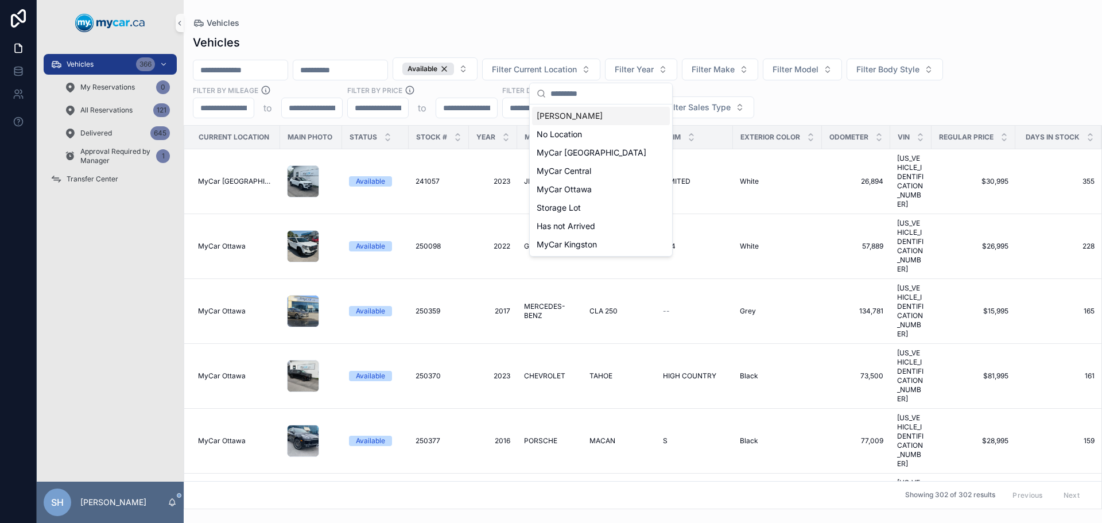
click at [579, 43] on div "Vehicles" at bounding box center [643, 42] width 900 height 16
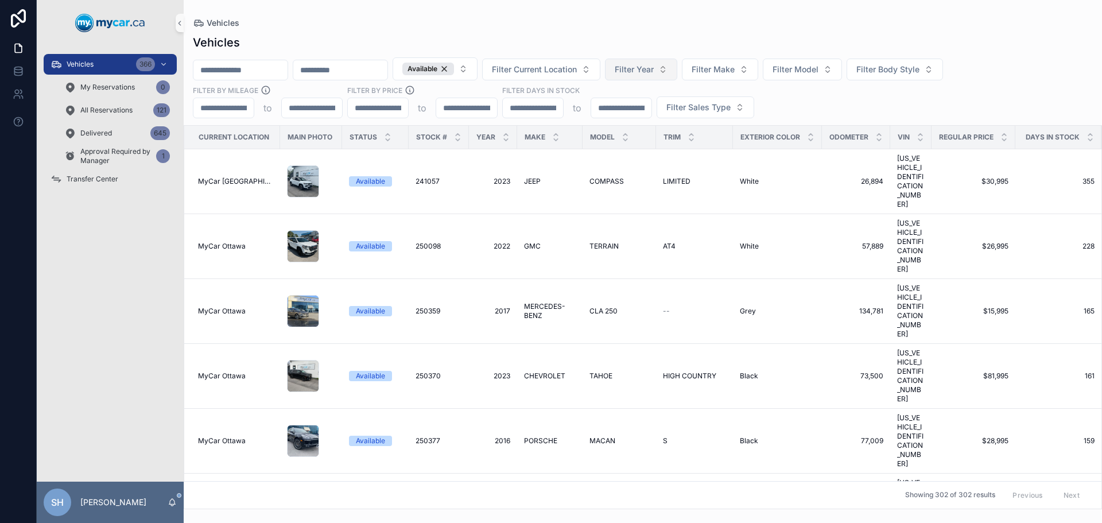
click at [677, 62] on button "Filter Year" at bounding box center [641, 70] width 72 height 22
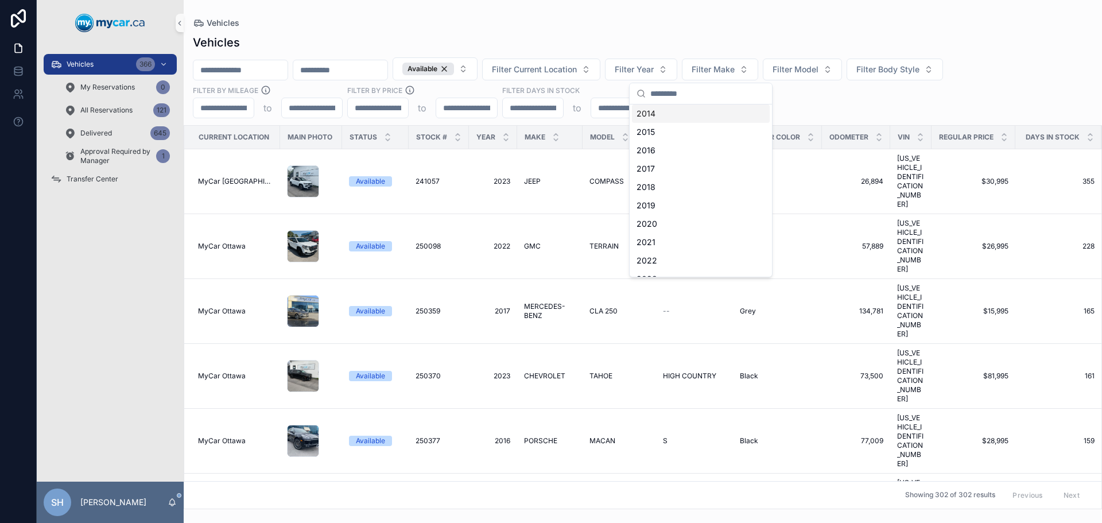
scroll to position [57, 0]
click at [671, 259] on div "2023" at bounding box center [701, 260] width 138 height 18
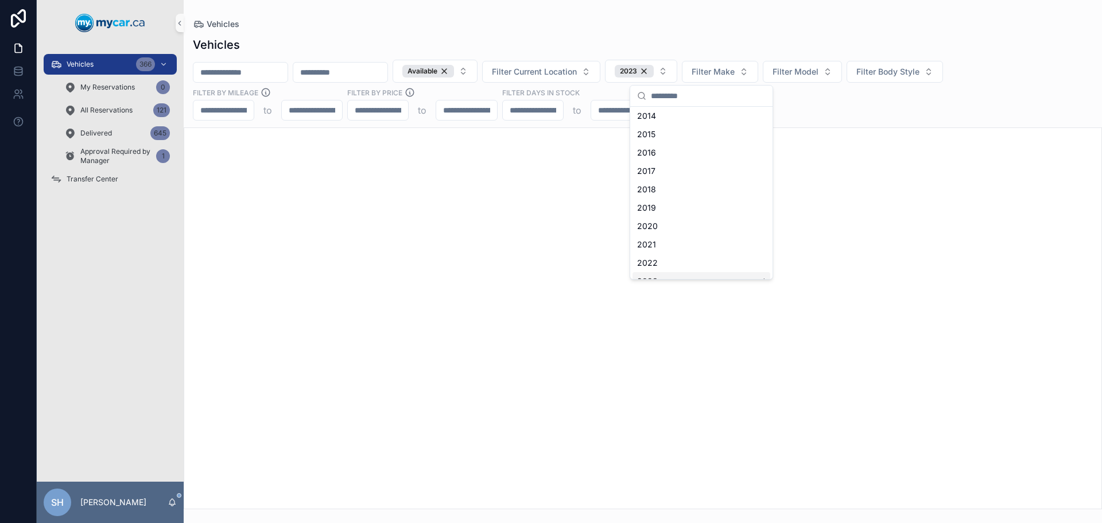
scroll to position [76, 0]
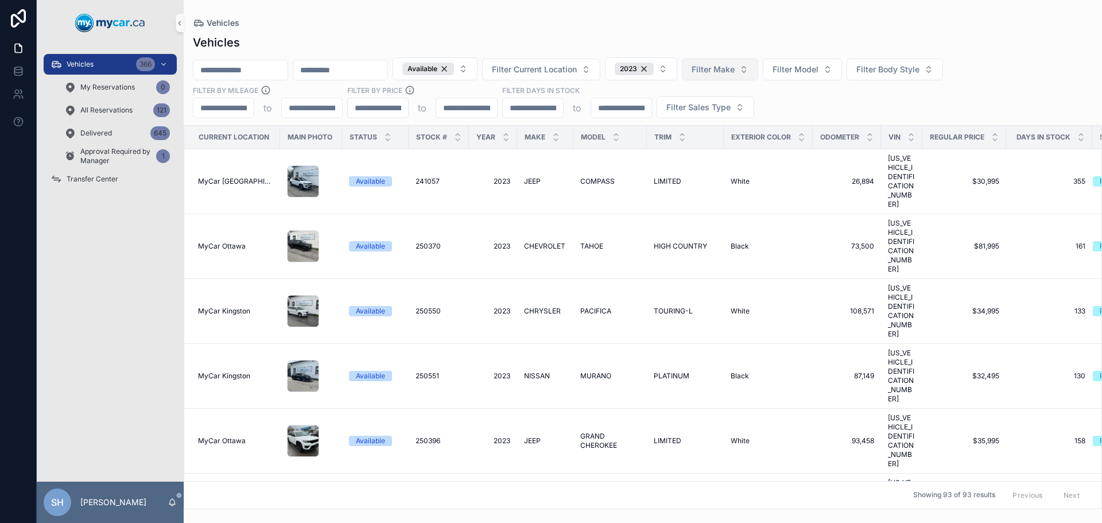
click at [734, 69] on span "Filter Make" at bounding box center [712, 69] width 43 height 11
click at [816, 13] on div "Vehicles Vehicles Available Filter Current Location 2023 Filter Make Filter Mod…" at bounding box center [643, 254] width 918 height 509
click at [818, 64] on span "Filter Model" at bounding box center [795, 69] width 46 height 11
click at [919, 68] on span "Filter Body Style" at bounding box center [887, 69] width 63 height 11
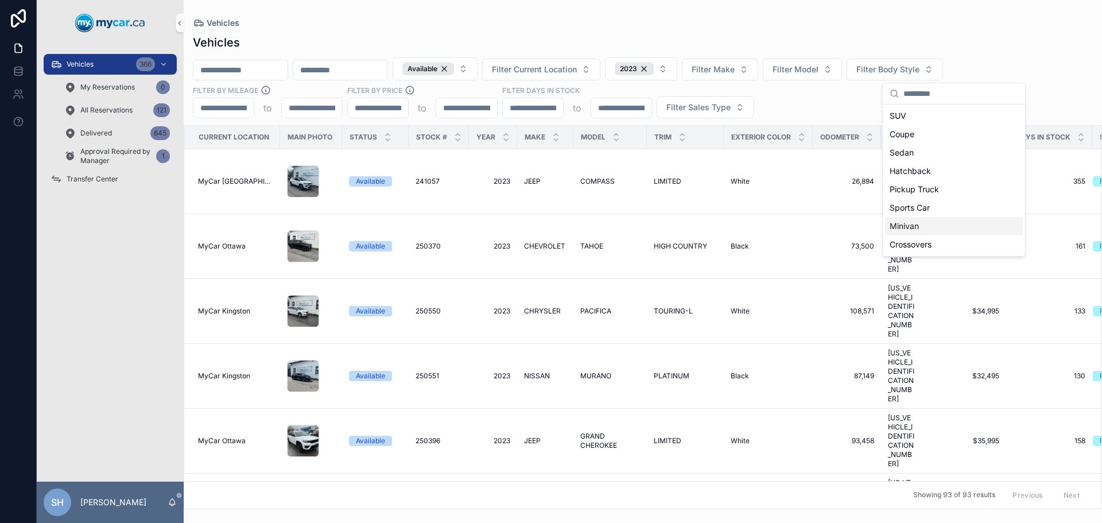
click at [919, 228] on div "Minivan" at bounding box center [954, 226] width 138 height 18
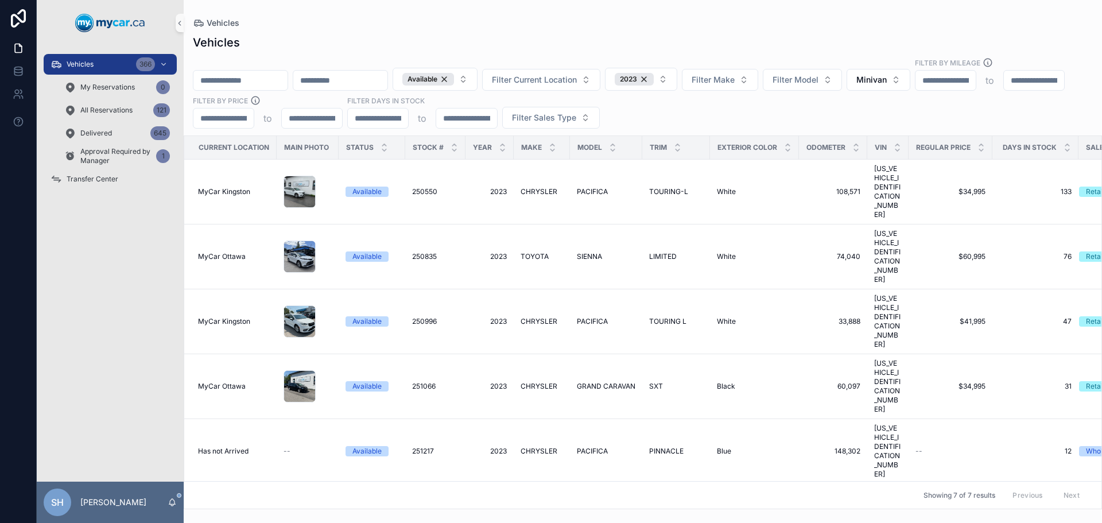
click at [838, 21] on div "Vehicles" at bounding box center [643, 22] width 900 height 9
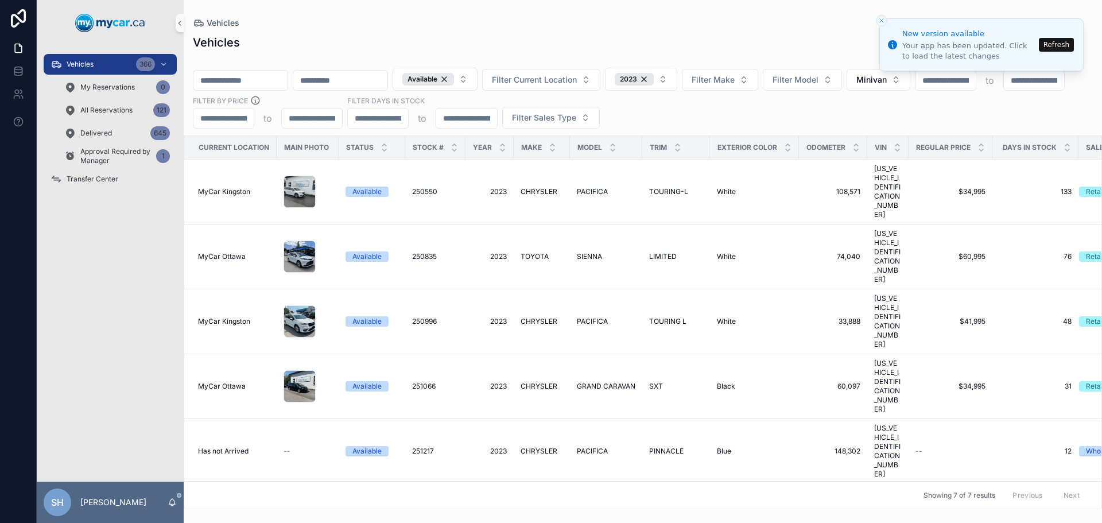
click at [1067, 42] on button "Refresh" at bounding box center [1055, 45] width 35 height 14
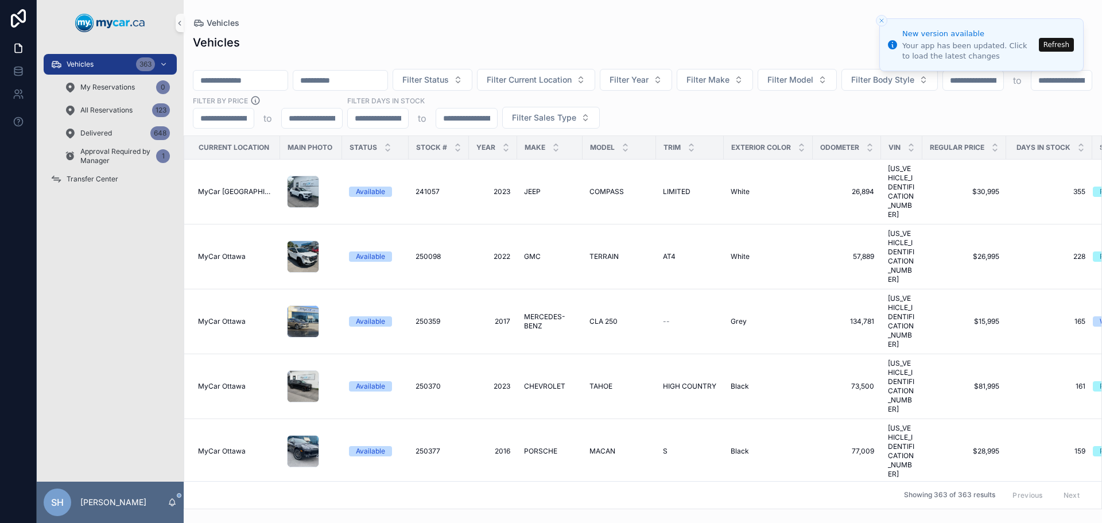
click at [1056, 43] on button "Refresh" at bounding box center [1055, 45] width 35 height 14
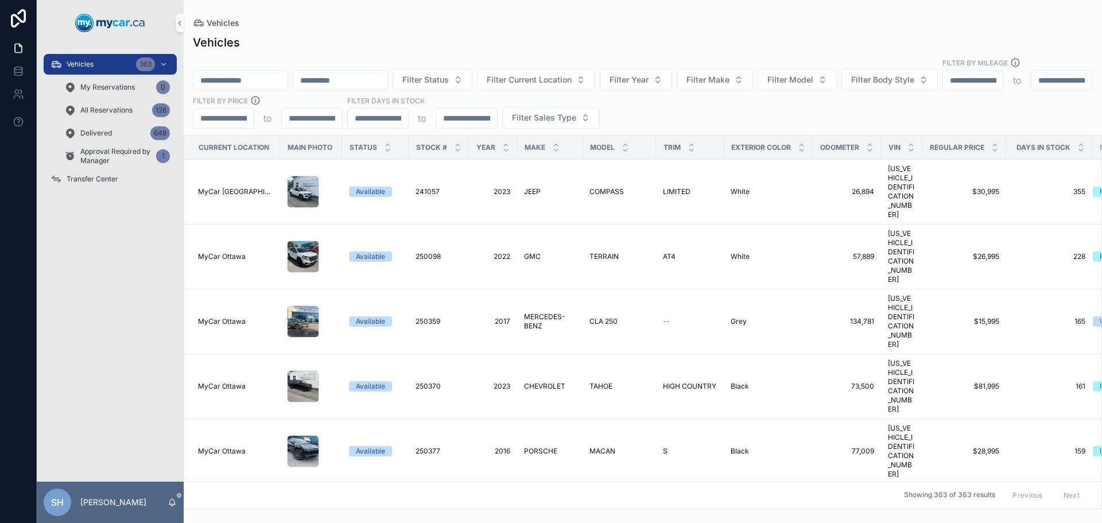
click at [227, 72] on input "scrollable content" at bounding box center [240, 80] width 94 height 16
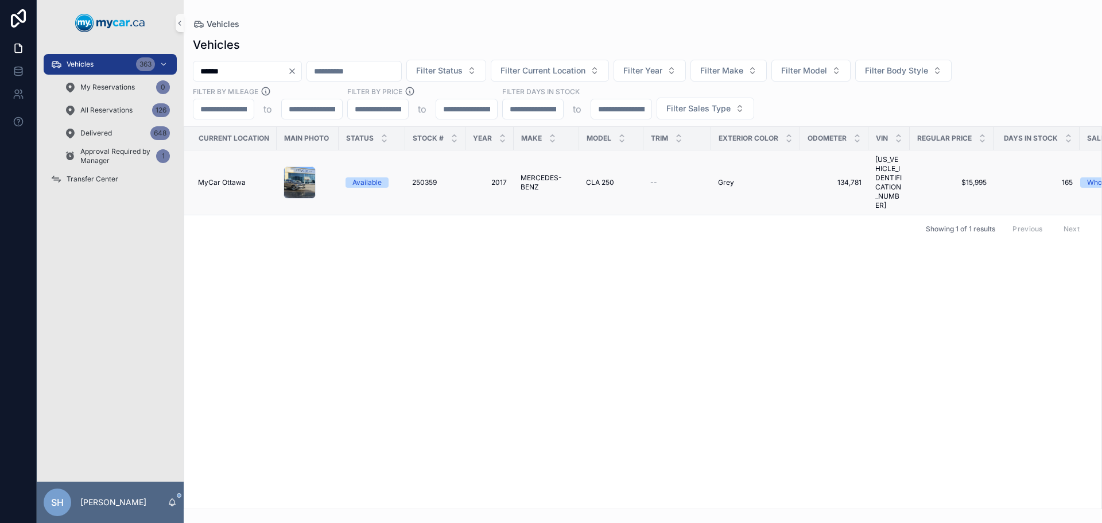
type input "******"
click at [600, 178] on span "CLA 250" at bounding box center [600, 182] width 28 height 9
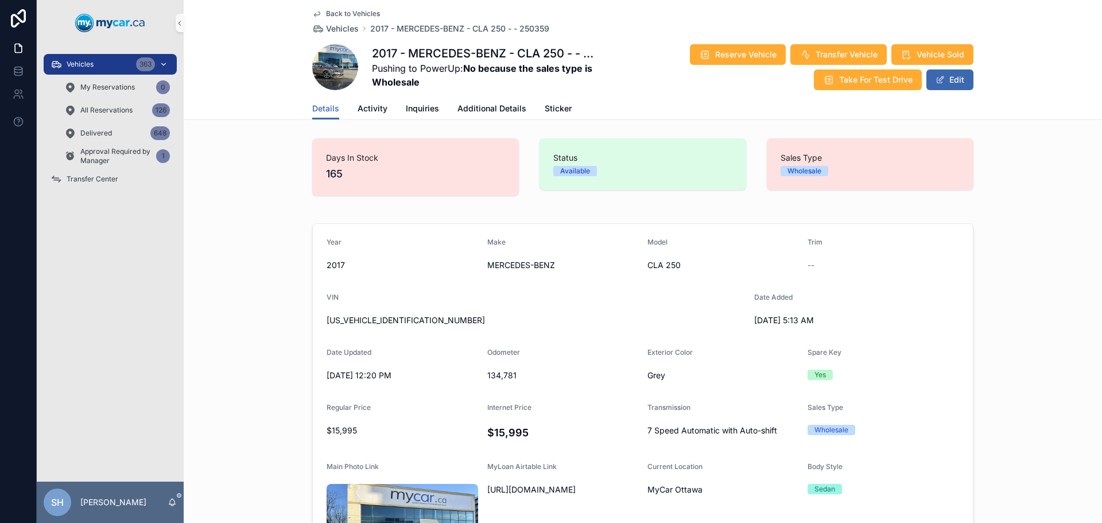
click at [90, 62] on span "Vehicles" at bounding box center [80, 64] width 27 height 9
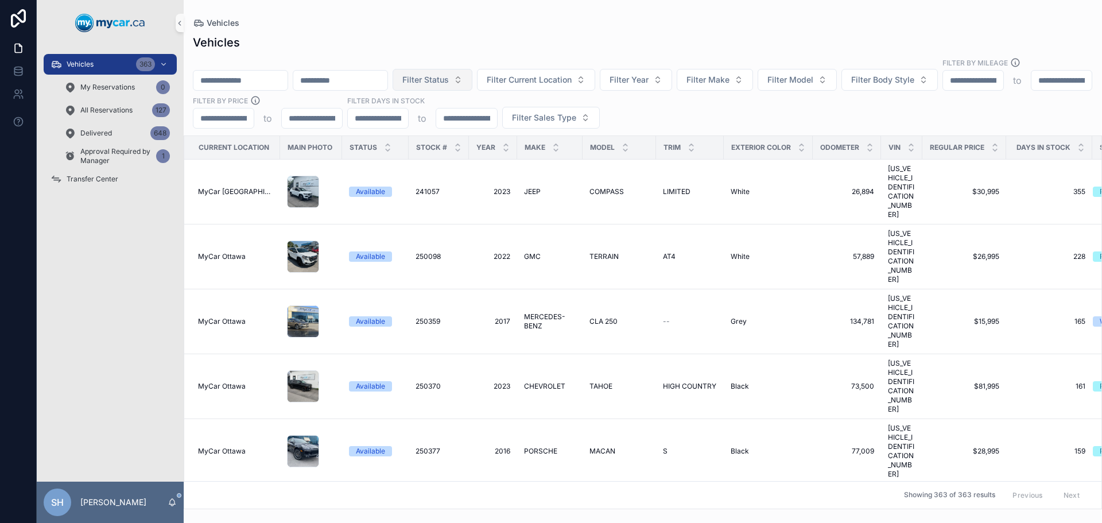
click at [449, 74] on span "Filter Status" at bounding box center [425, 79] width 46 height 11
click at [449, 115] on div "Available" at bounding box center [491, 115] width 138 height 18
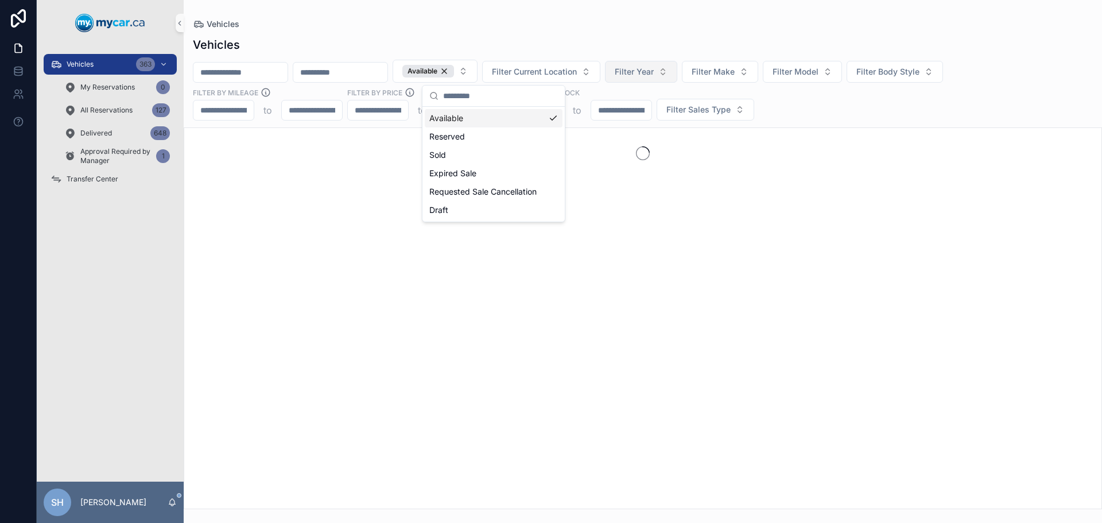
click at [653, 68] on span "Filter Year" at bounding box center [633, 71] width 39 height 11
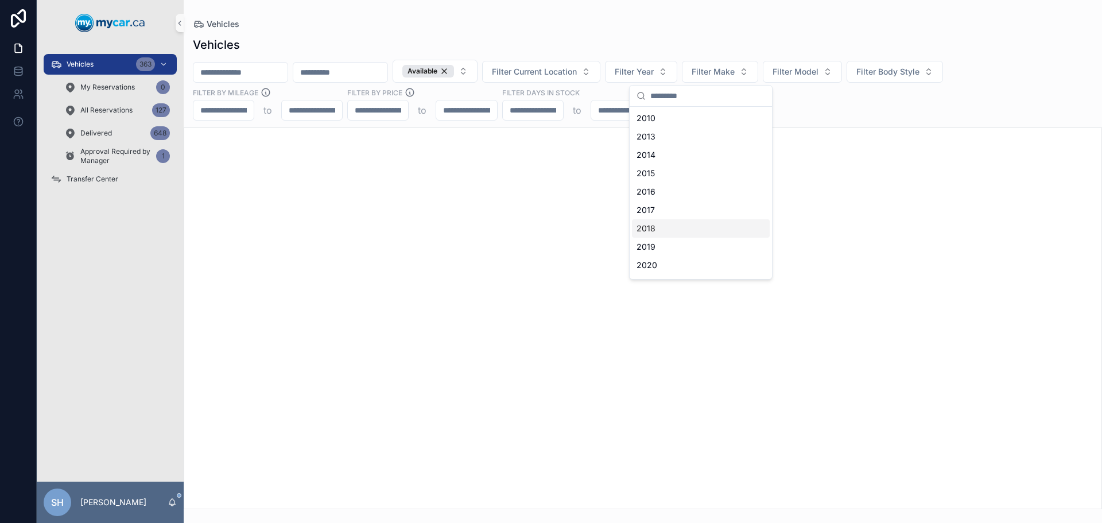
click at [685, 223] on div "2018" at bounding box center [701, 228] width 138 height 18
click at [706, 15] on div "Vehicles Vehicles Available Filter Current Location 2018 Filter Make Filter Mod…" at bounding box center [643, 254] width 918 height 509
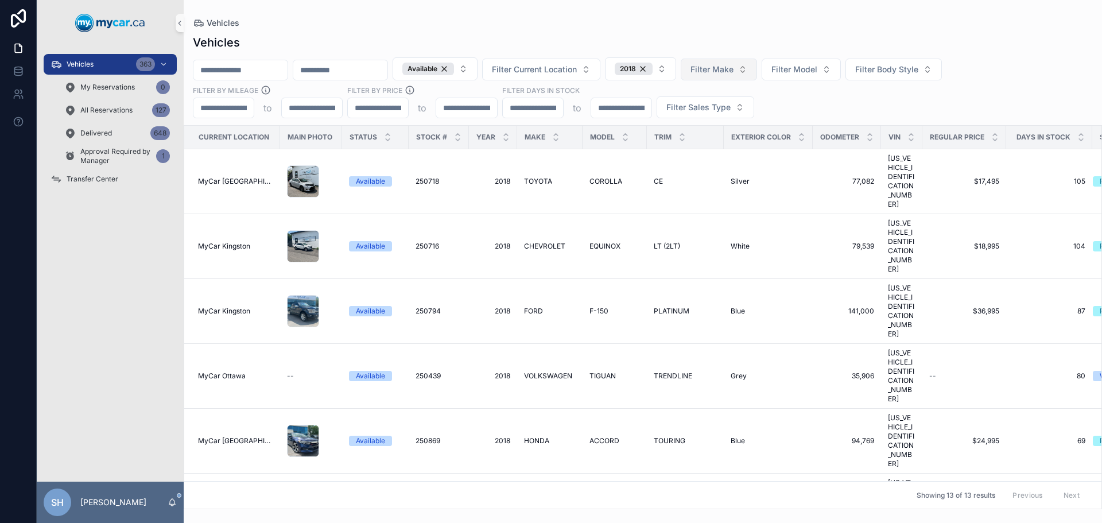
click at [733, 67] on span "Filter Make" at bounding box center [711, 69] width 43 height 11
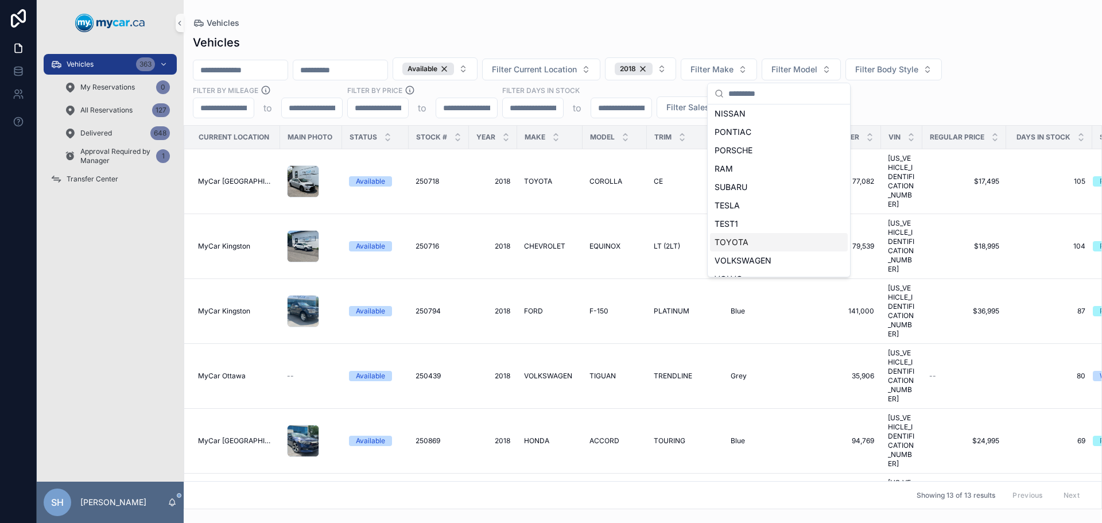
click at [757, 240] on div "TOYOTA" at bounding box center [779, 242] width 138 height 18
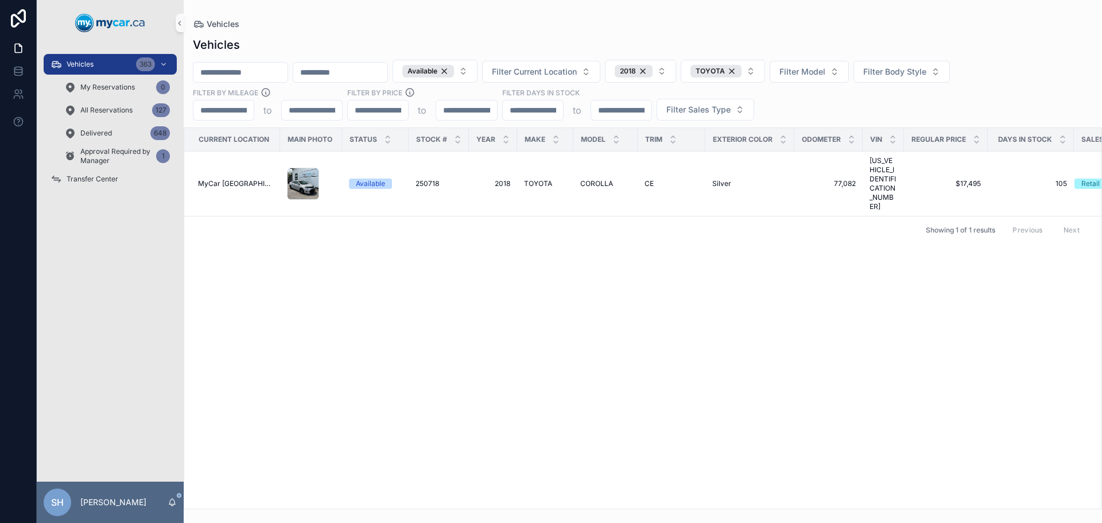
click at [699, 26] on div "Vehicles" at bounding box center [643, 23] width 900 height 11
click at [454, 68] on div "Available" at bounding box center [428, 71] width 52 height 13
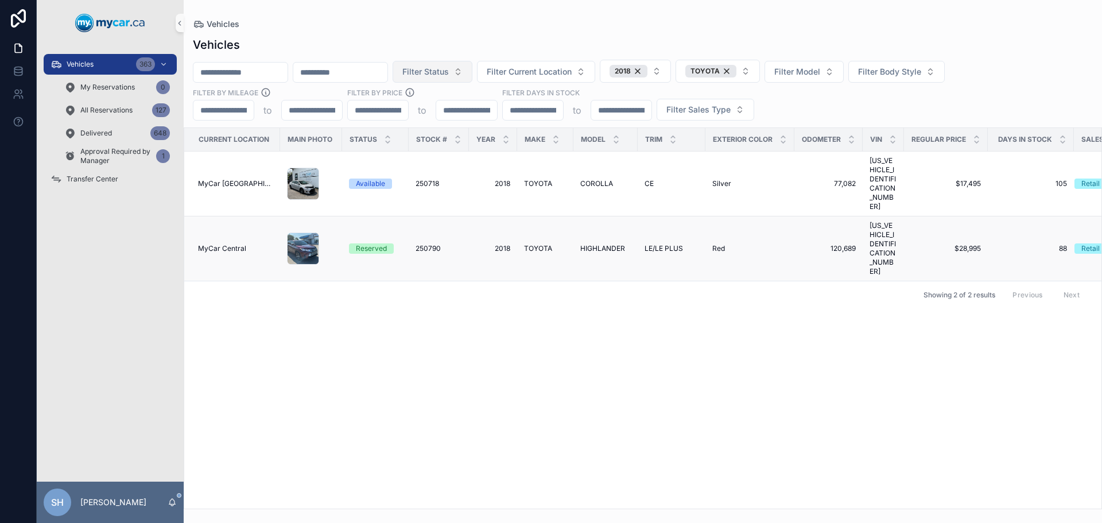
click at [657, 244] on span "LE/LE PLUS" at bounding box center [663, 248] width 38 height 9
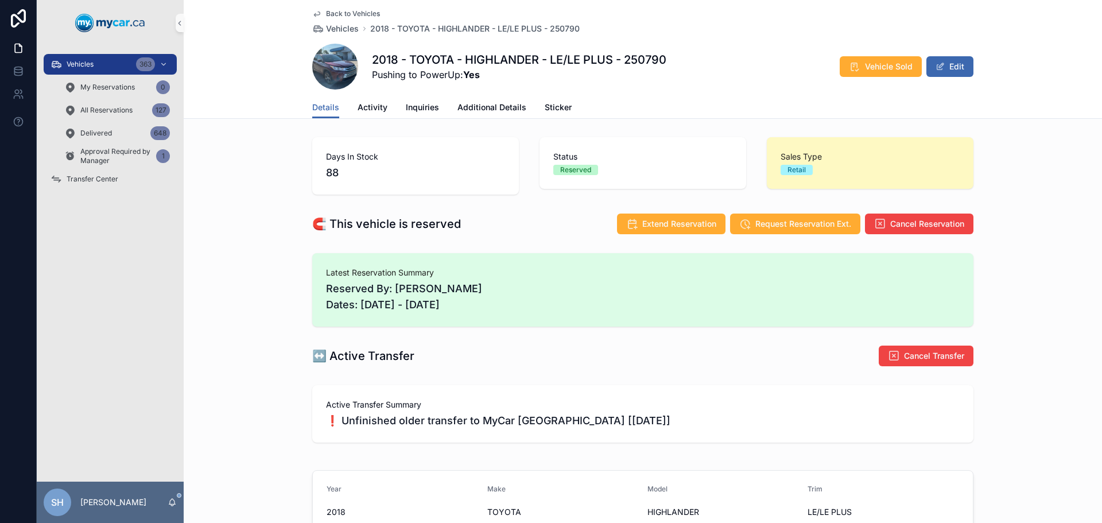
scroll to position [57, 0]
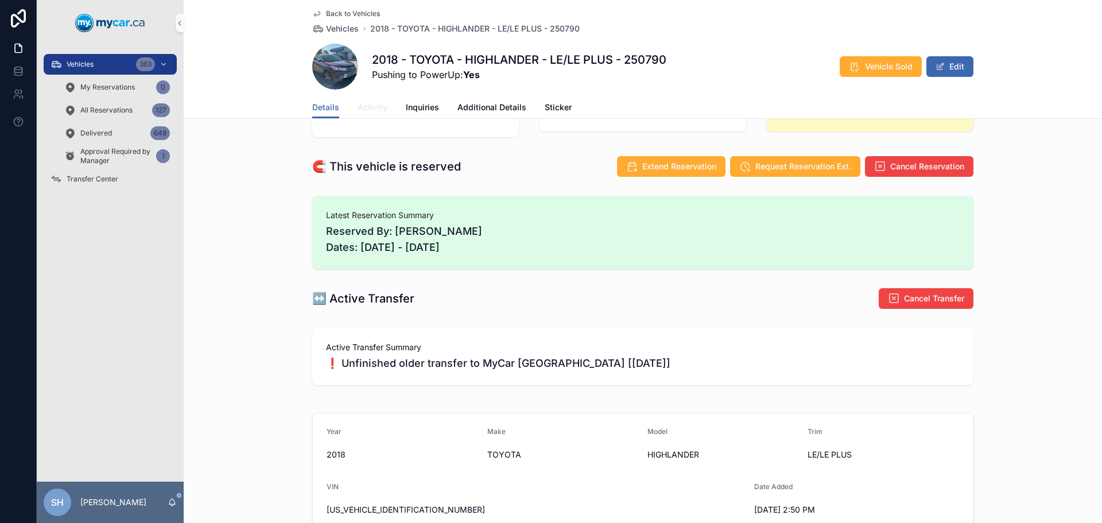
click at [371, 115] on link "Activity" at bounding box center [372, 108] width 30 height 23
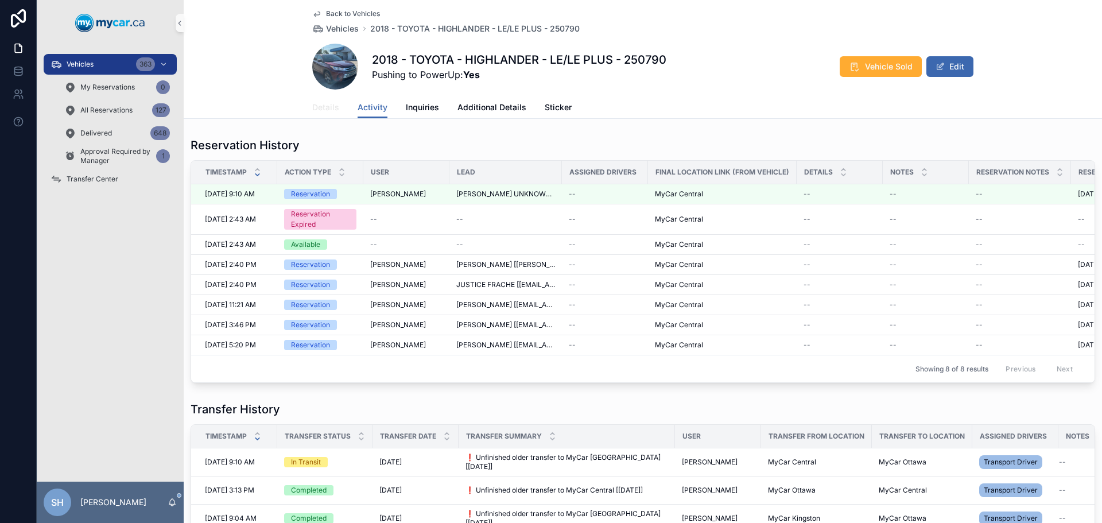
click at [322, 107] on span "Details" at bounding box center [325, 107] width 27 height 11
